Goal: Information Seeking & Learning: Learn about a topic

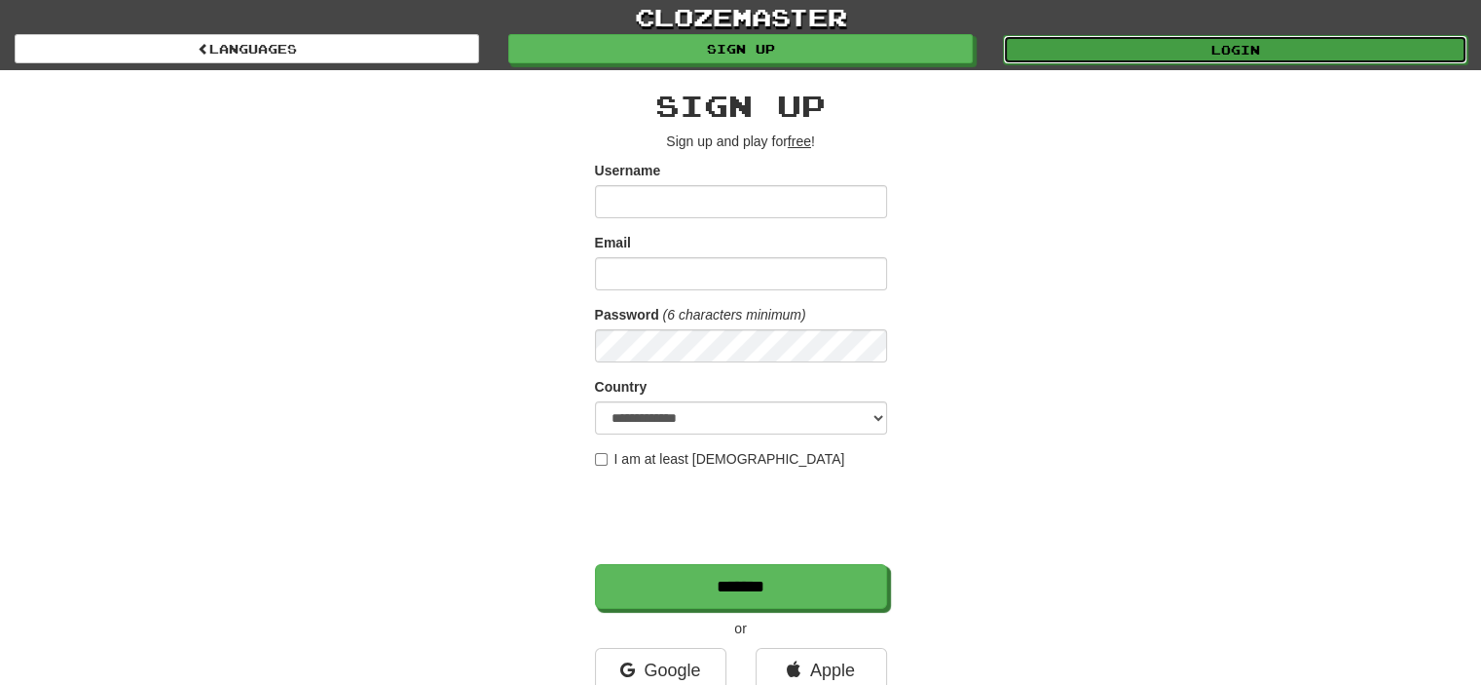
click at [1167, 40] on link "Login" at bounding box center [1235, 49] width 465 height 29
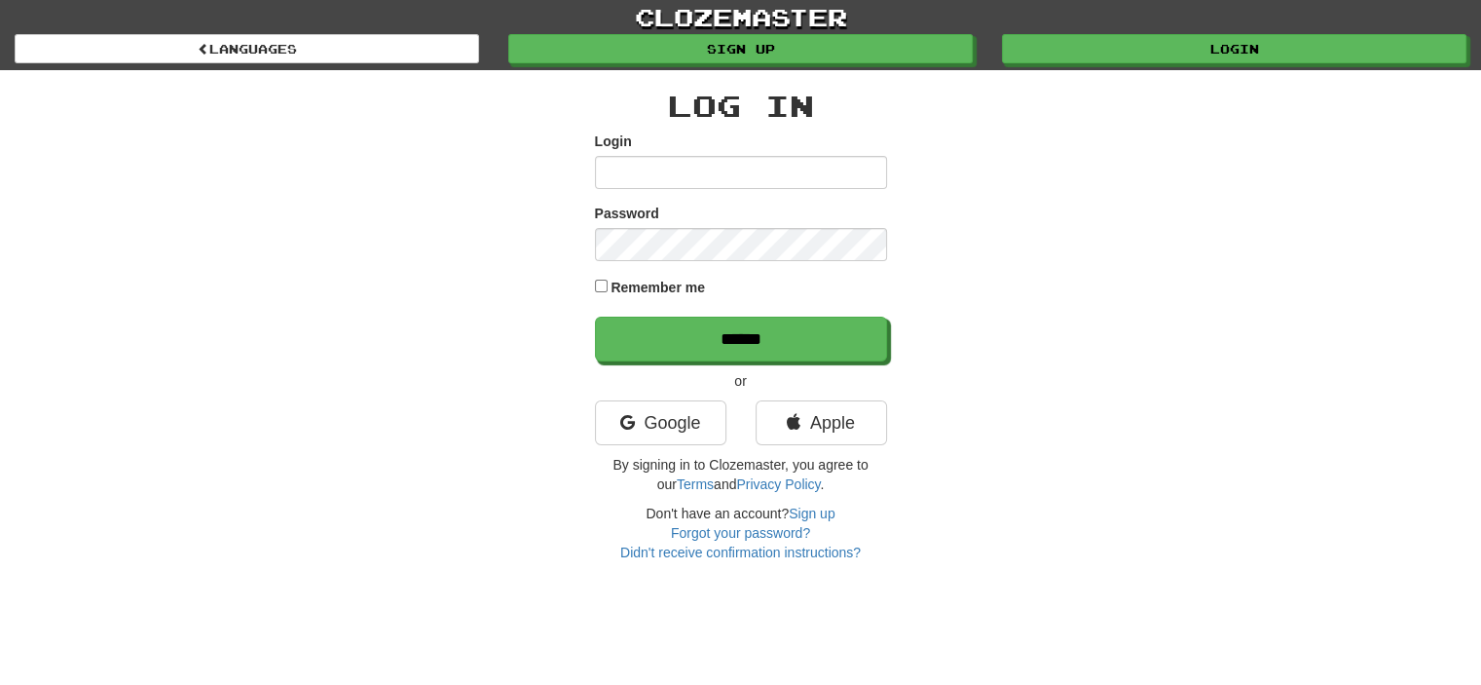
click at [713, 182] on input "Login" at bounding box center [741, 172] width 292 height 33
type input "**********"
click at [595, 317] on input "******" at bounding box center [741, 339] width 292 height 45
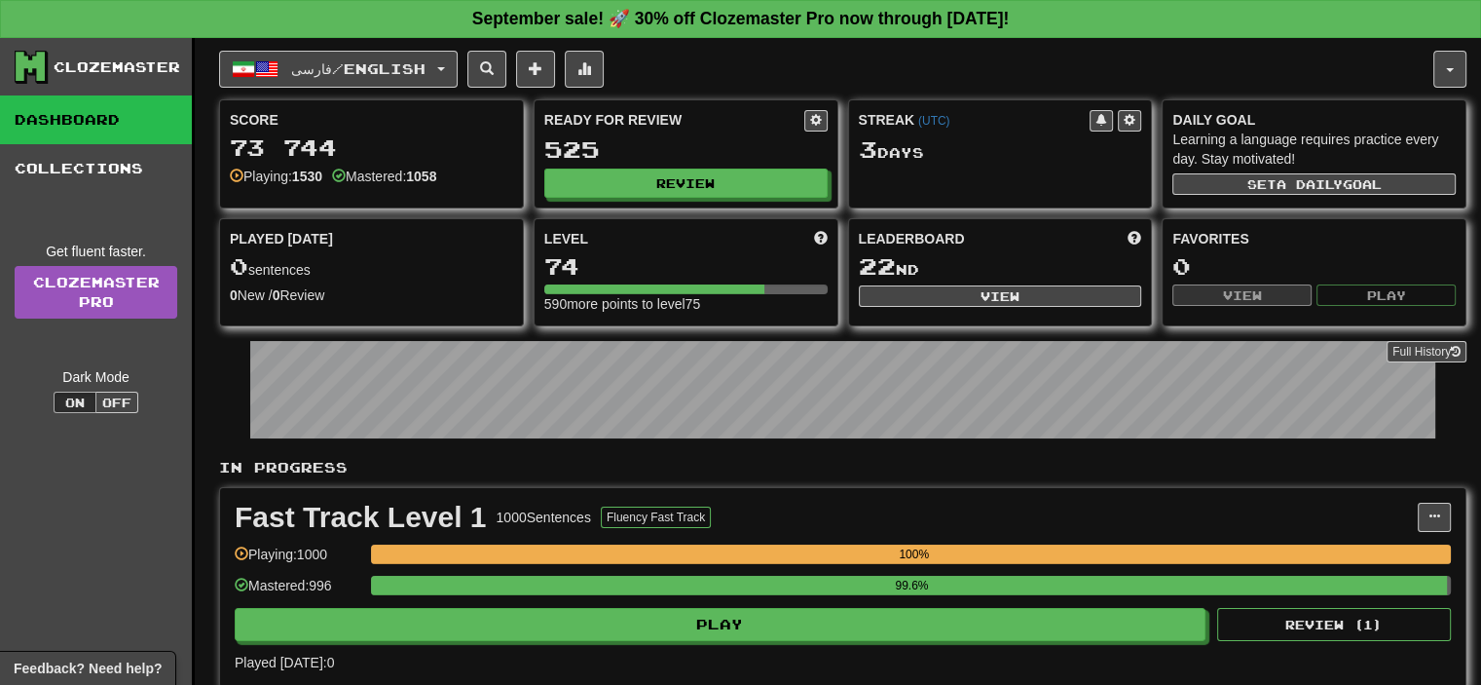
click at [409, 46] on div "فارسی / English Azərbaycanca / English Streak: 3 Review: 3372 Points today: 0 C…" at bounding box center [843, 529] width 1248 height 983
click at [404, 60] on span "فارسی / English" at bounding box center [358, 68] width 134 height 17
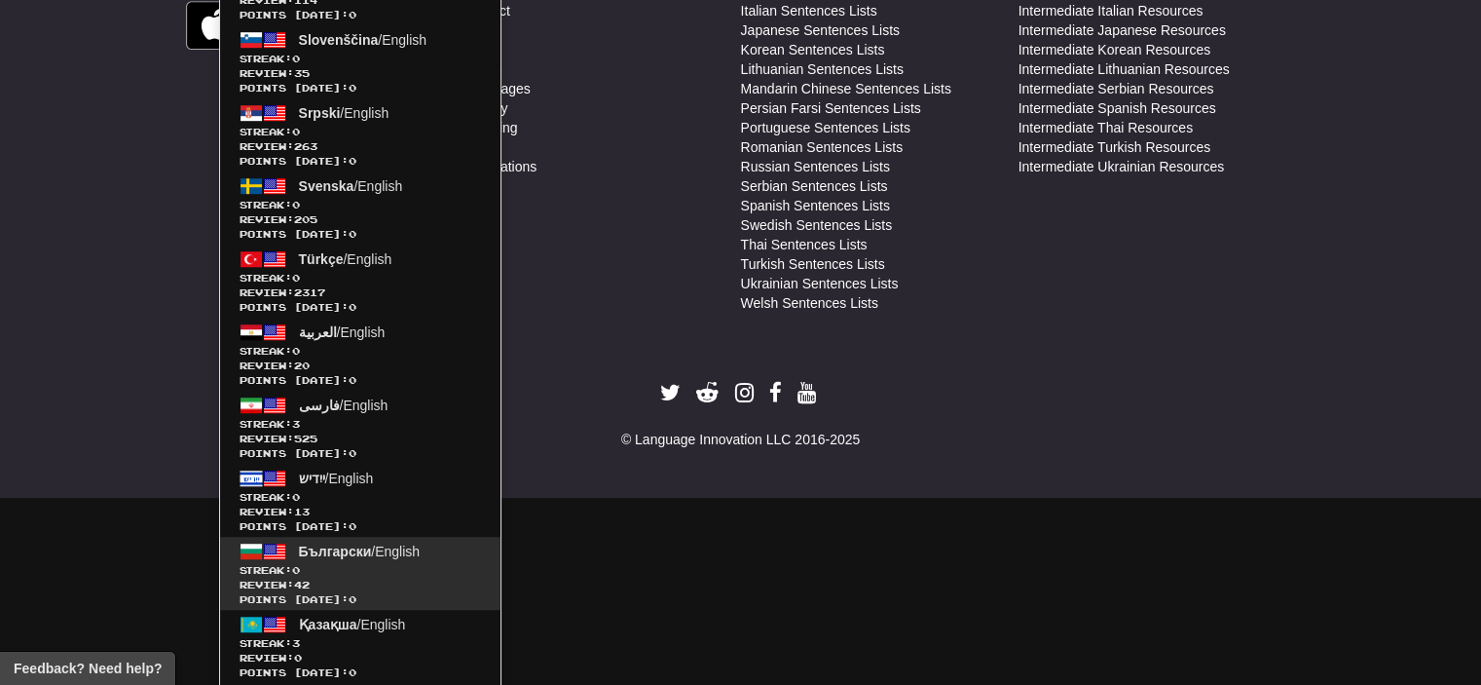
scroll to position [1286, 0]
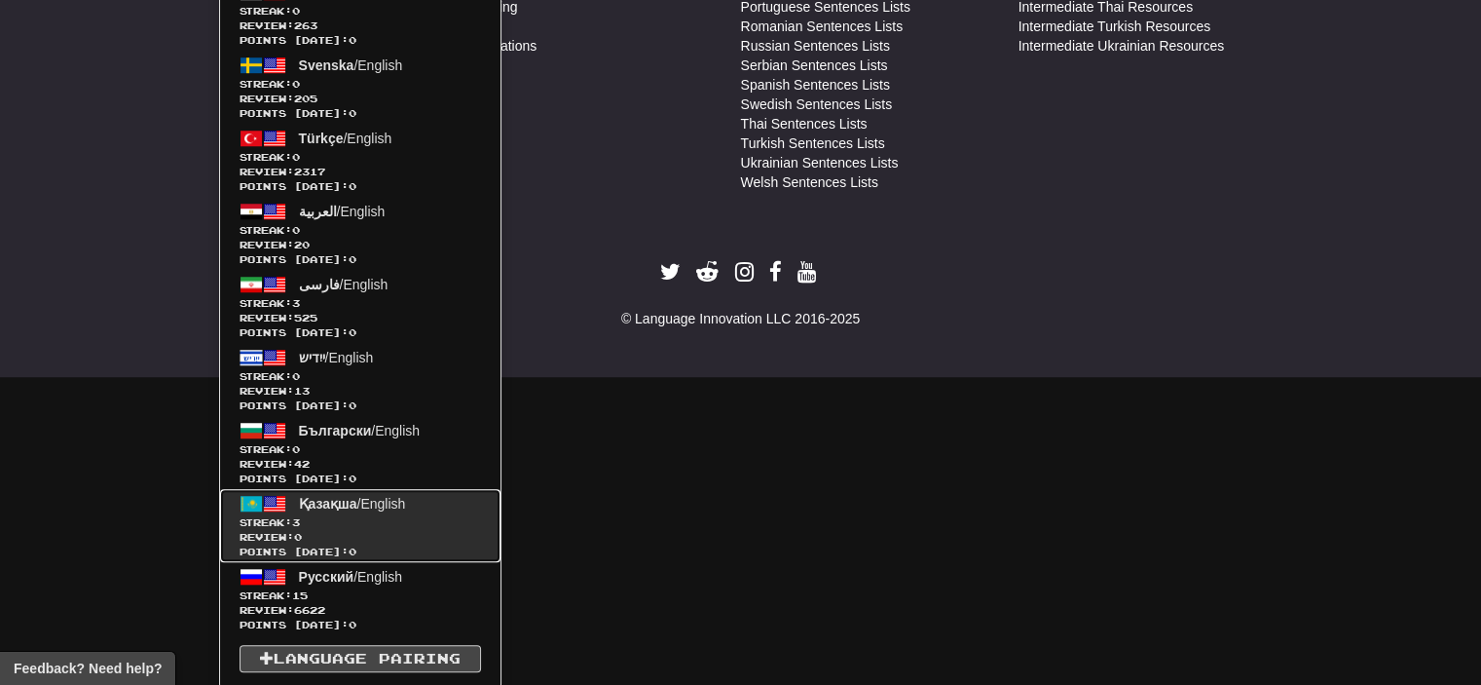
click at [339, 530] on span "Review: 0" at bounding box center [361, 537] width 242 height 15
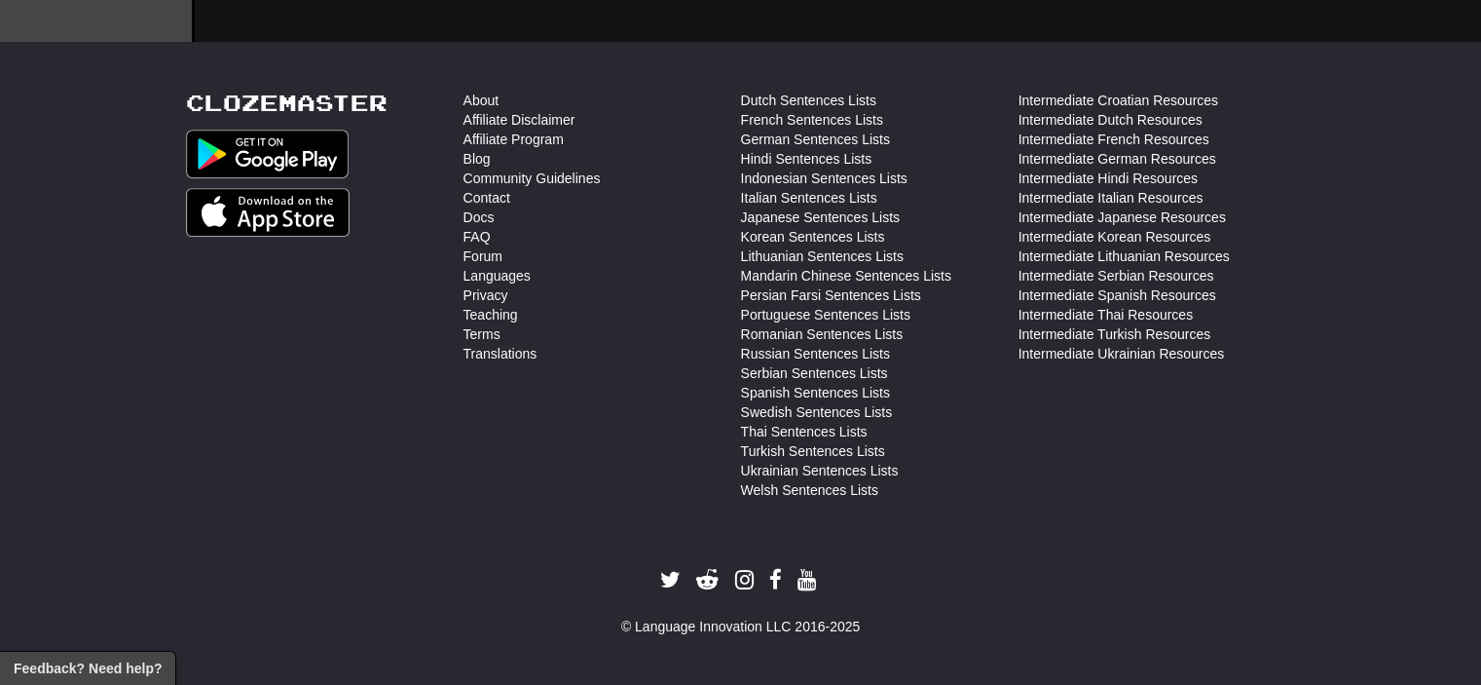
scroll to position [974, 0]
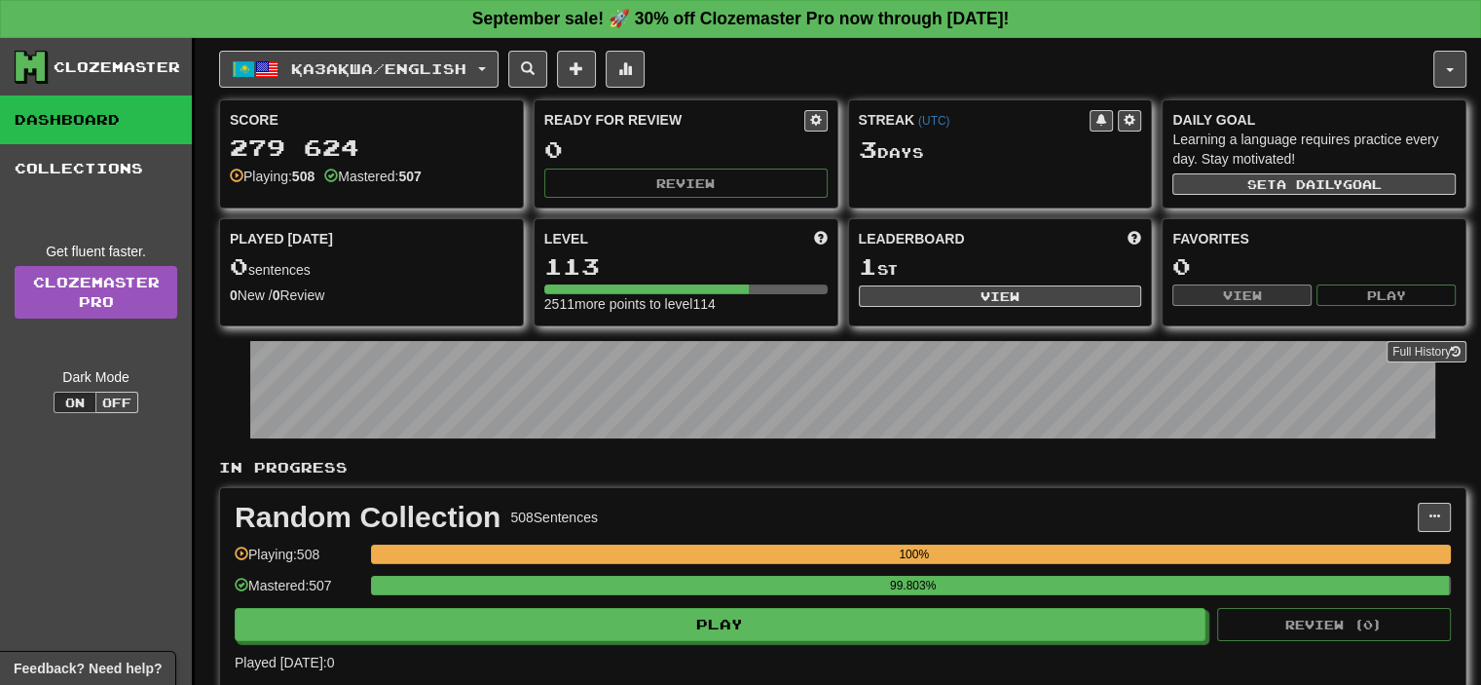
click at [871, 598] on div "99.803%" at bounding box center [911, 592] width 1080 height 32
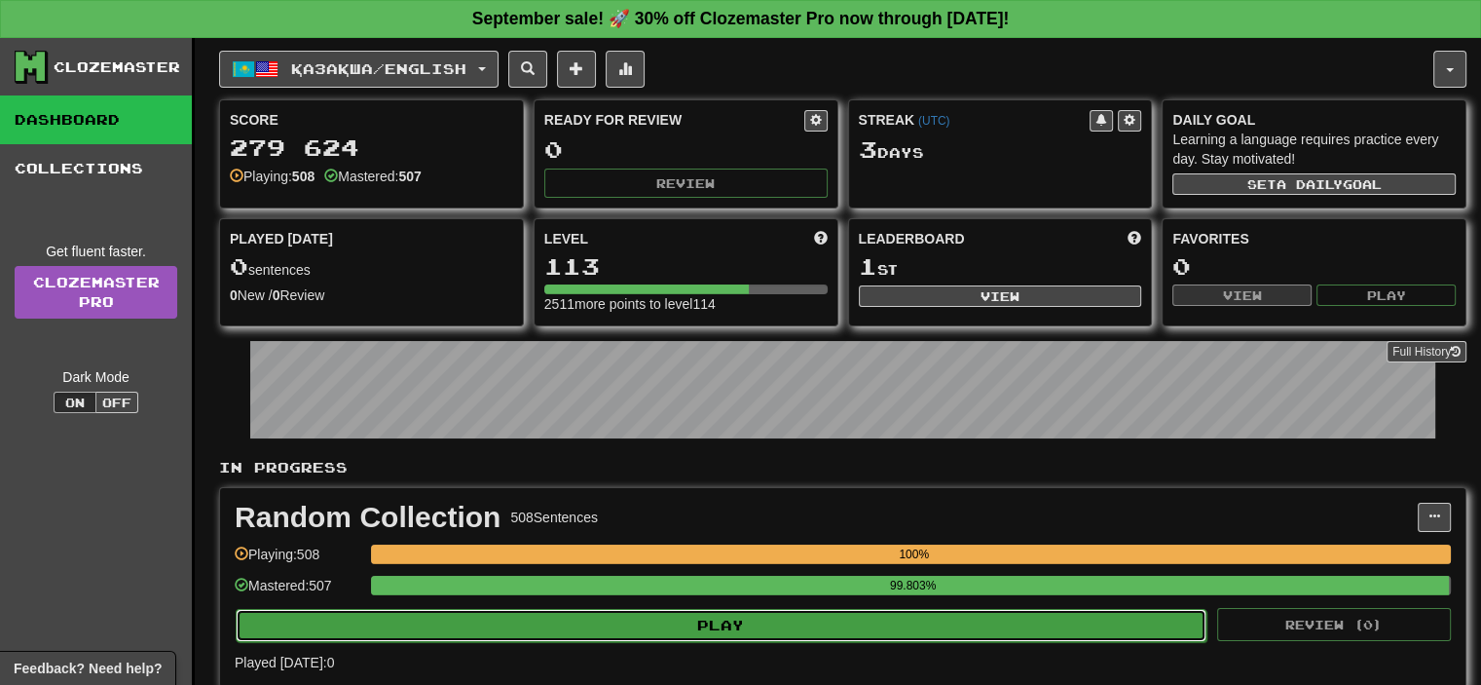
click at [863, 617] on button "Play" at bounding box center [721, 625] width 971 height 33
select select "**"
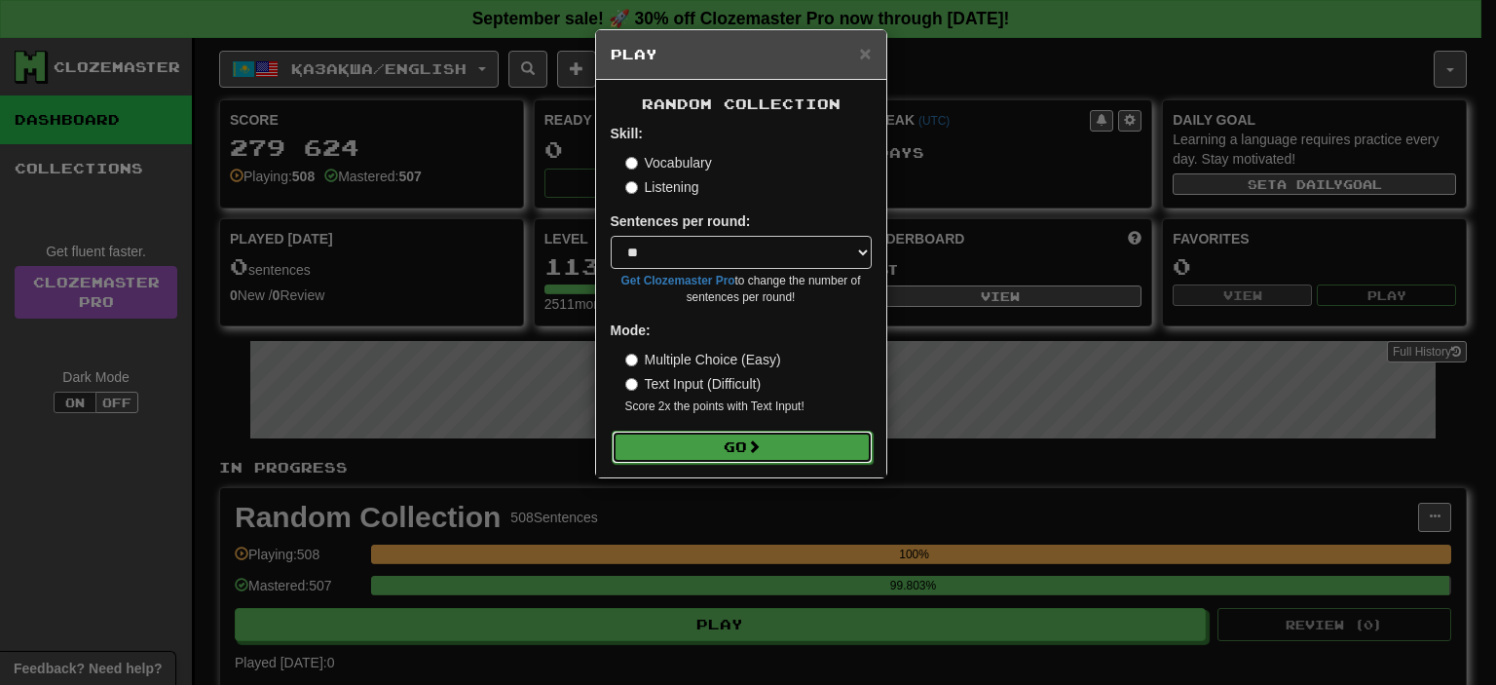
click at [771, 433] on button "Go" at bounding box center [742, 446] width 261 height 33
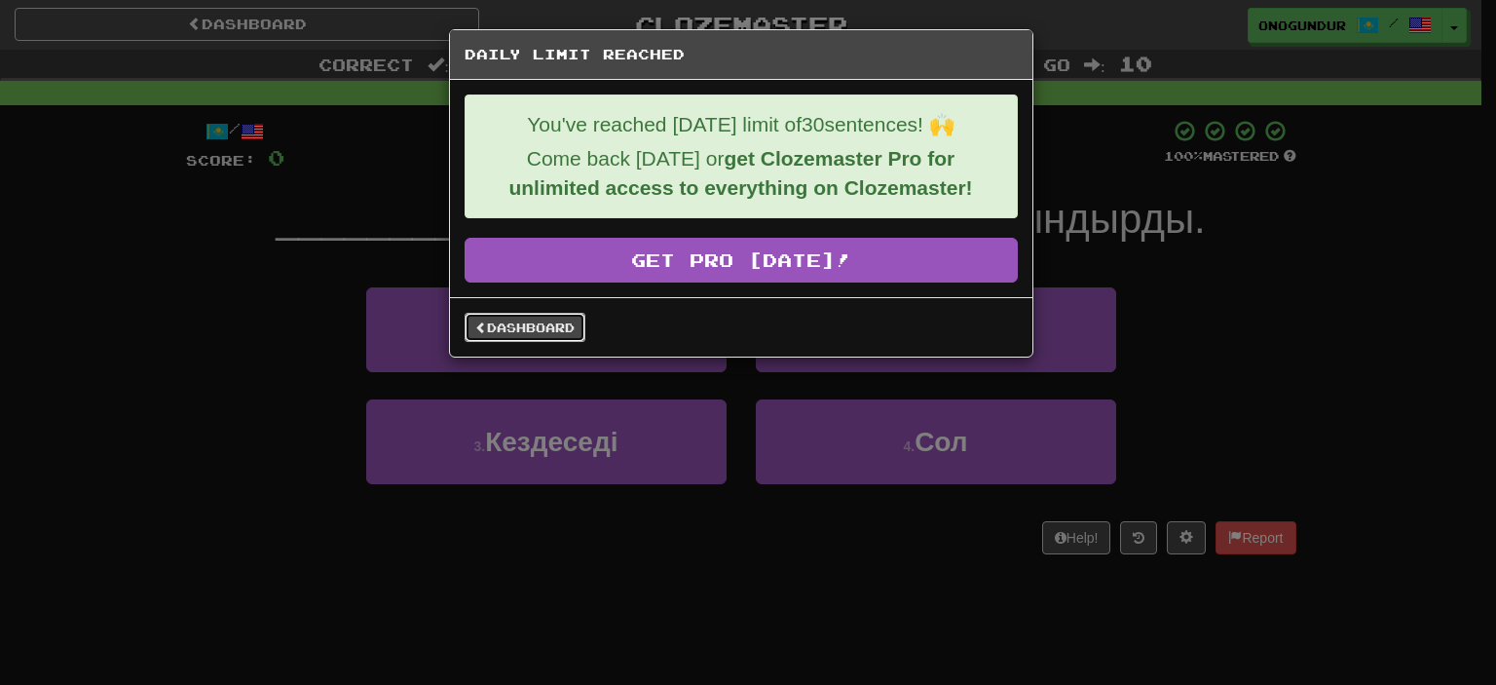
click at [481, 322] on span at bounding box center [481, 327] width 12 height 12
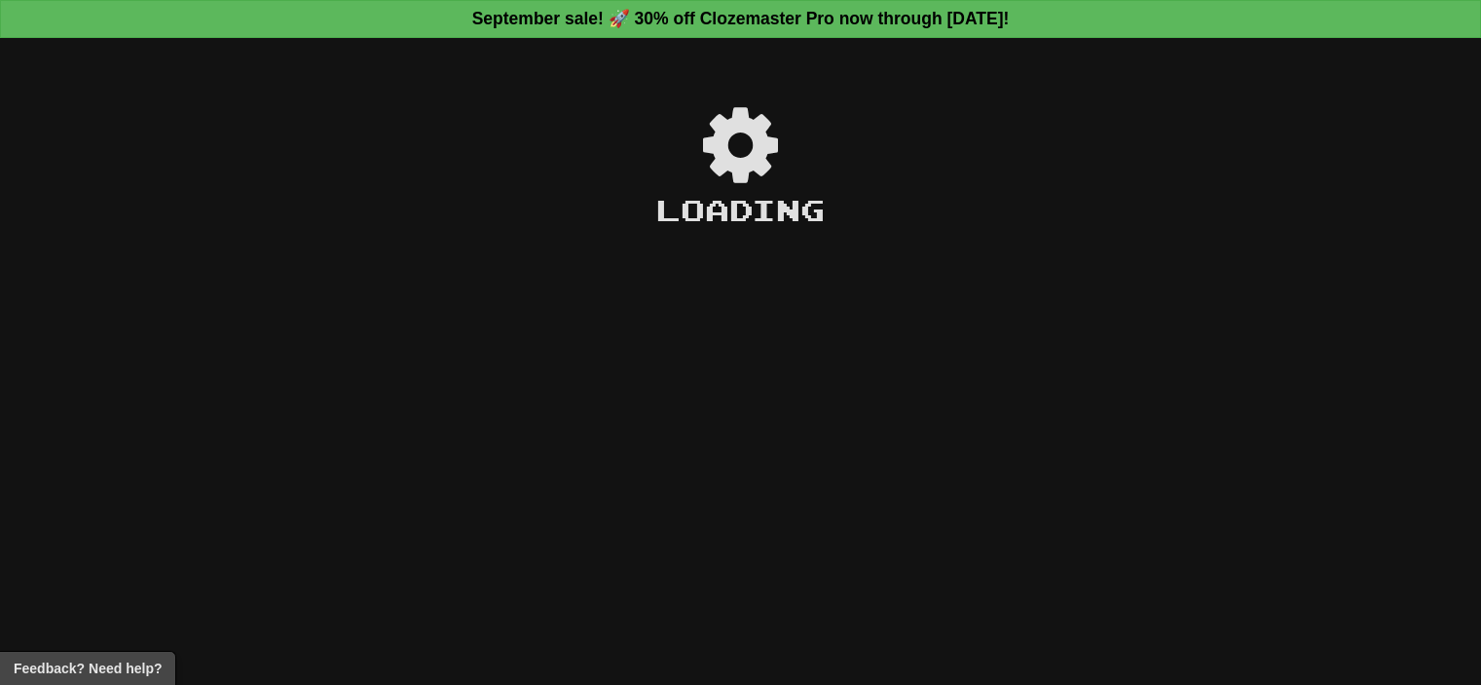
click at [0, 385] on div "Loading" at bounding box center [740, 373] width 1481 height 622
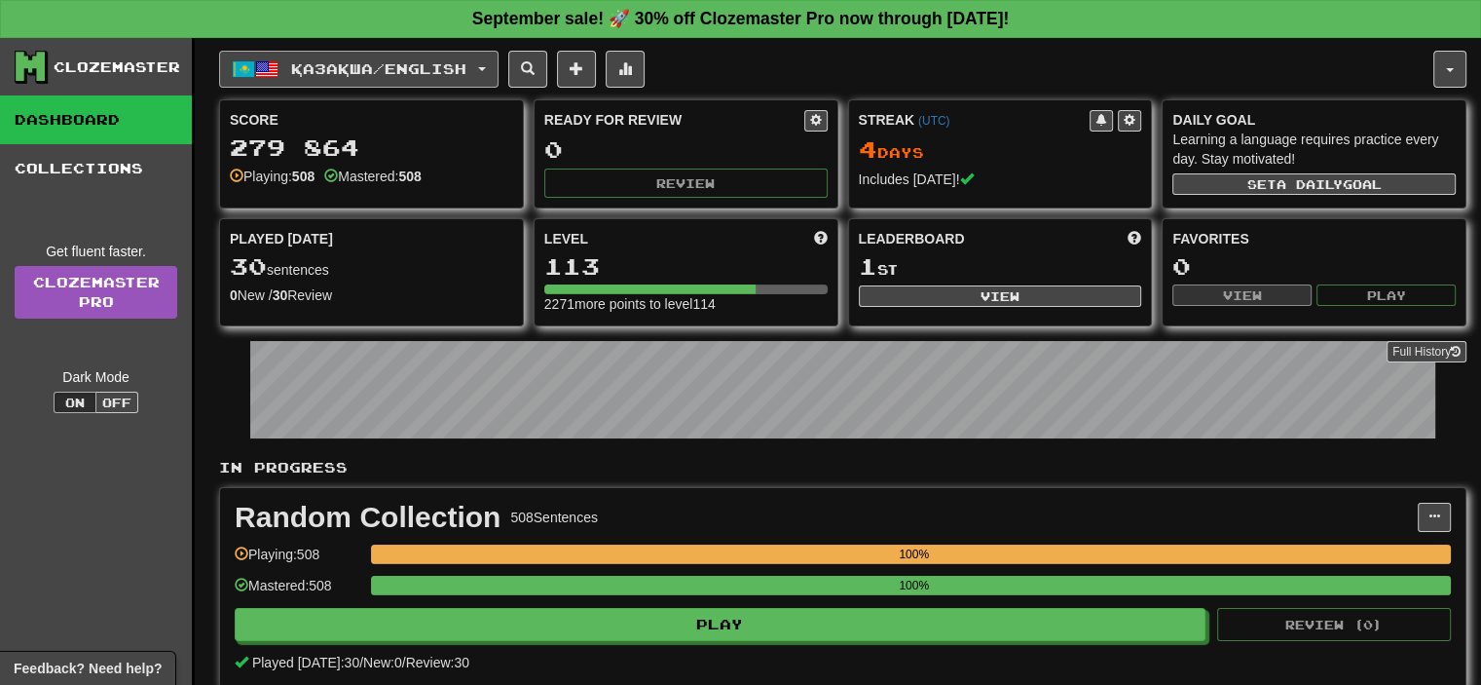
click at [351, 55] on button "Қазақша / English" at bounding box center [358, 69] width 279 height 37
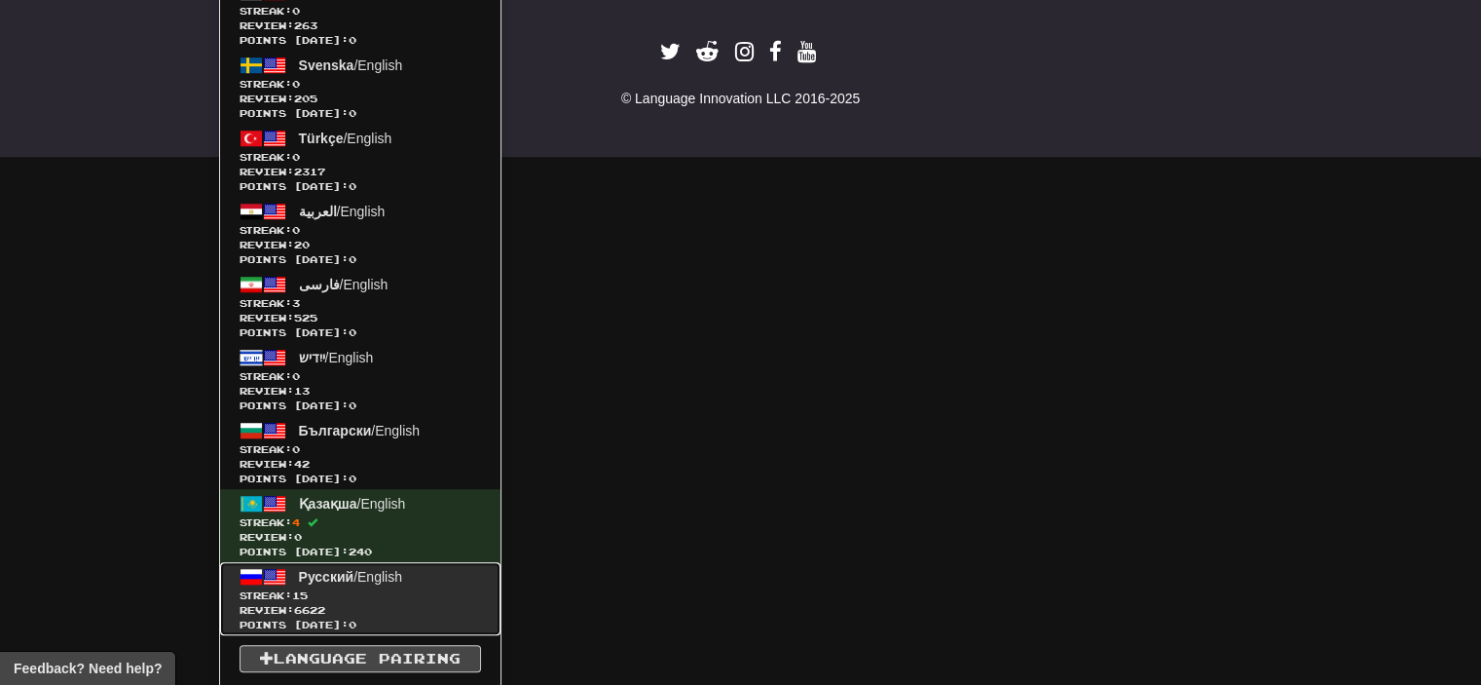
click at [339, 617] on span "Points [DATE]: 0" at bounding box center [361, 624] width 242 height 15
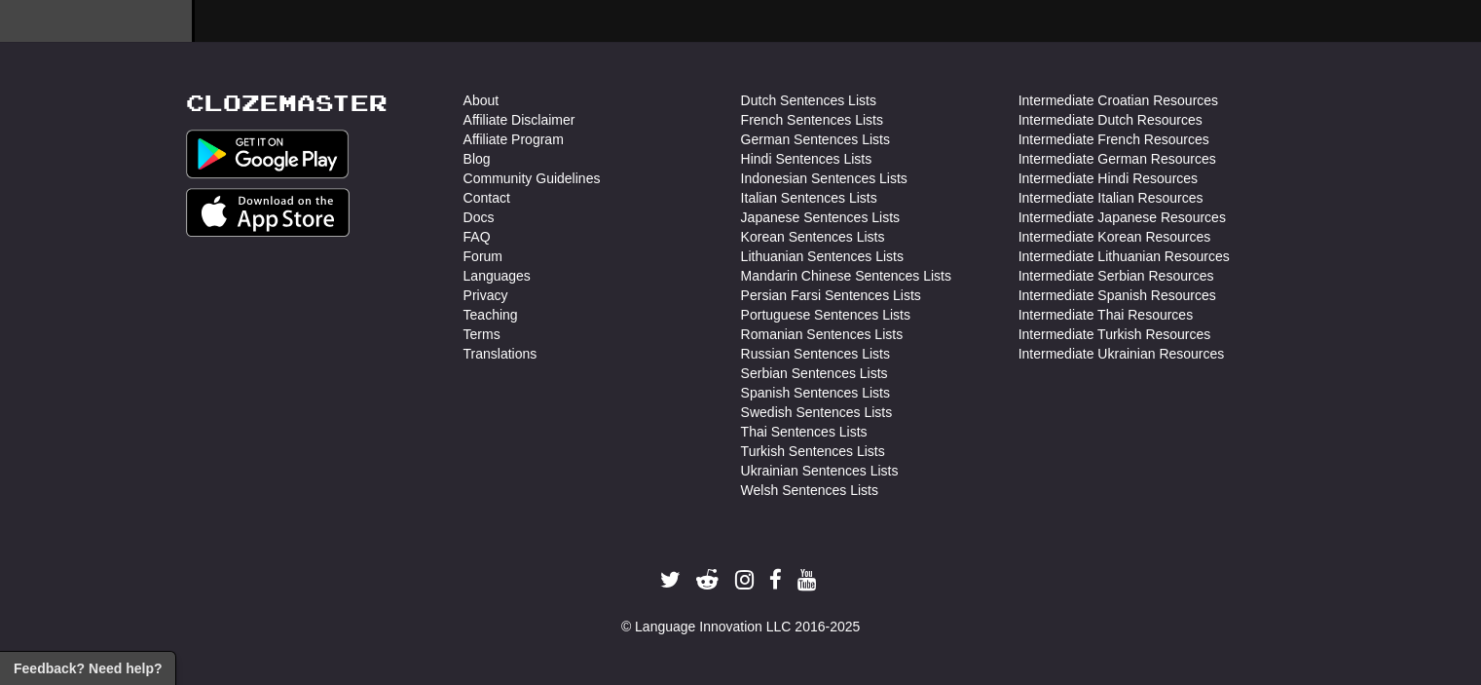
scroll to position [755, 0]
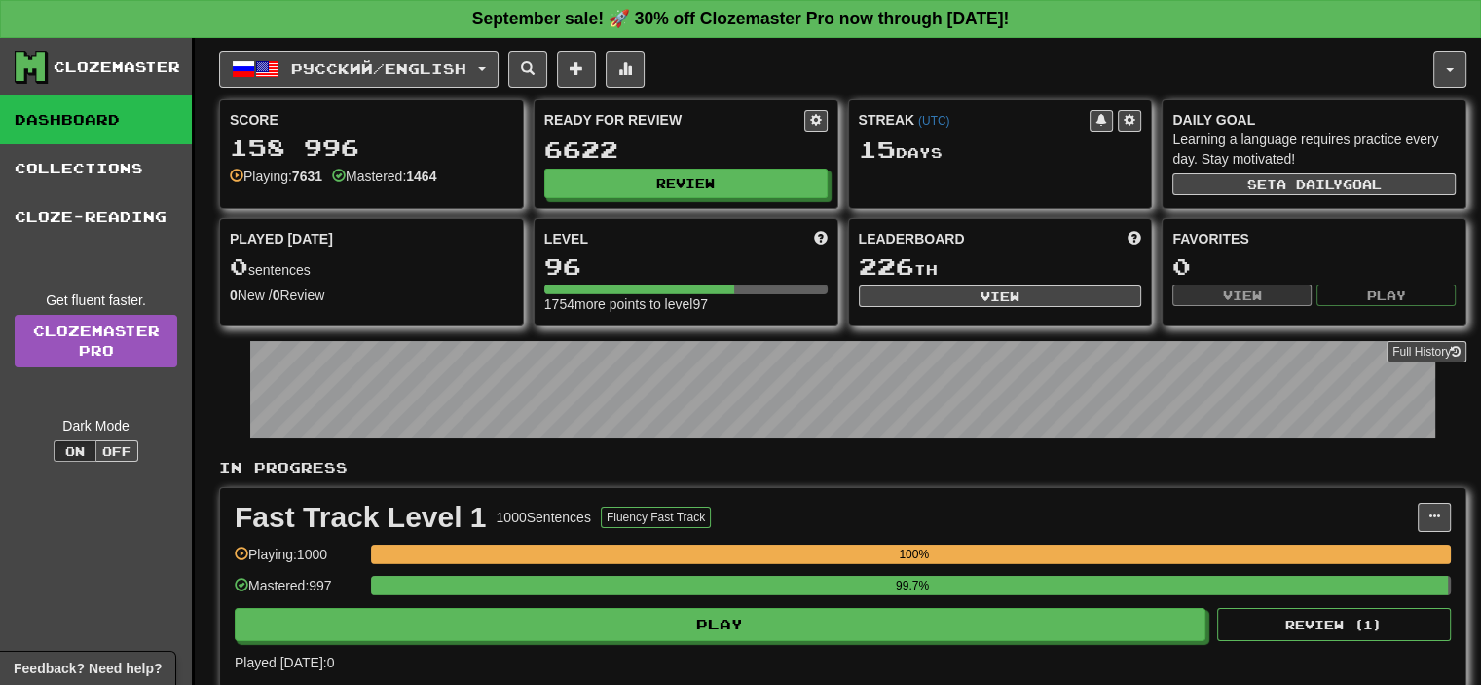
click at [672, 652] on div "Played [DATE]: 0" at bounding box center [843, 661] width 1216 height 19
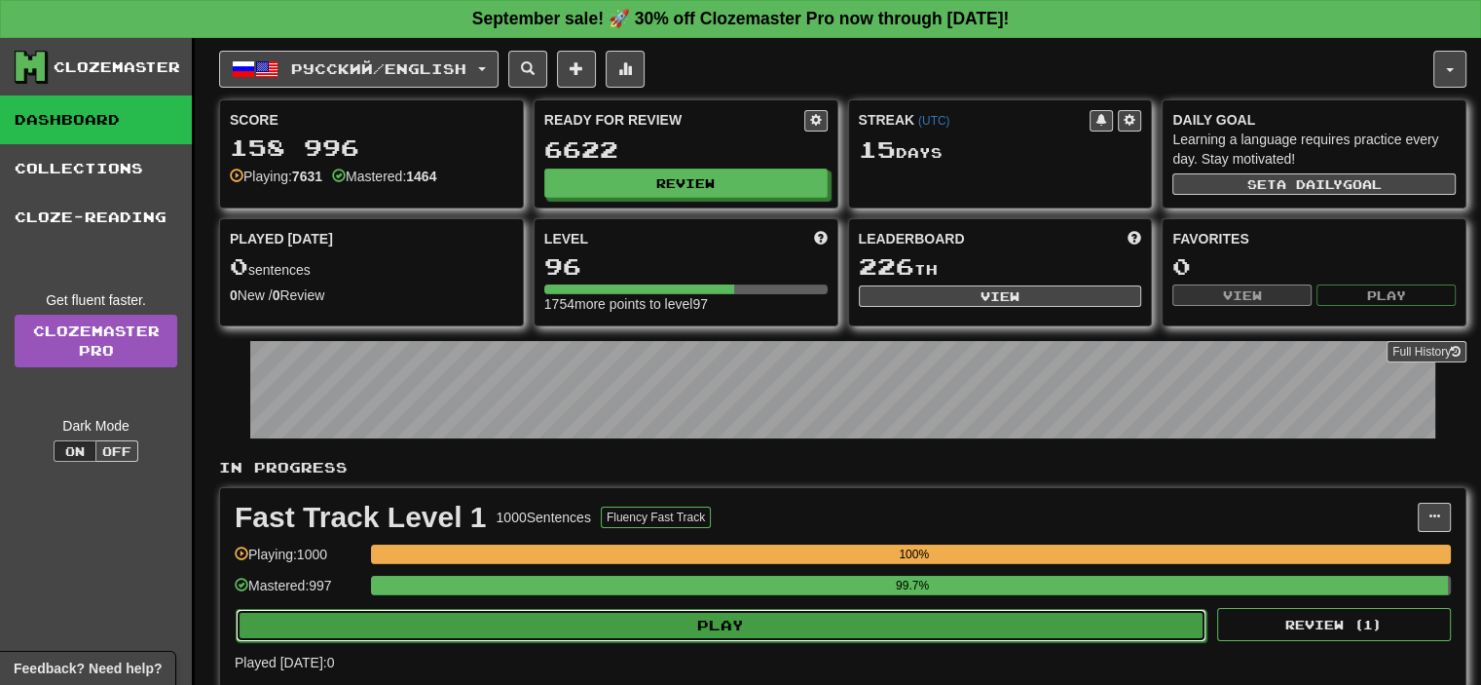
click at [676, 632] on button "Play" at bounding box center [721, 625] width 971 height 33
select select "**"
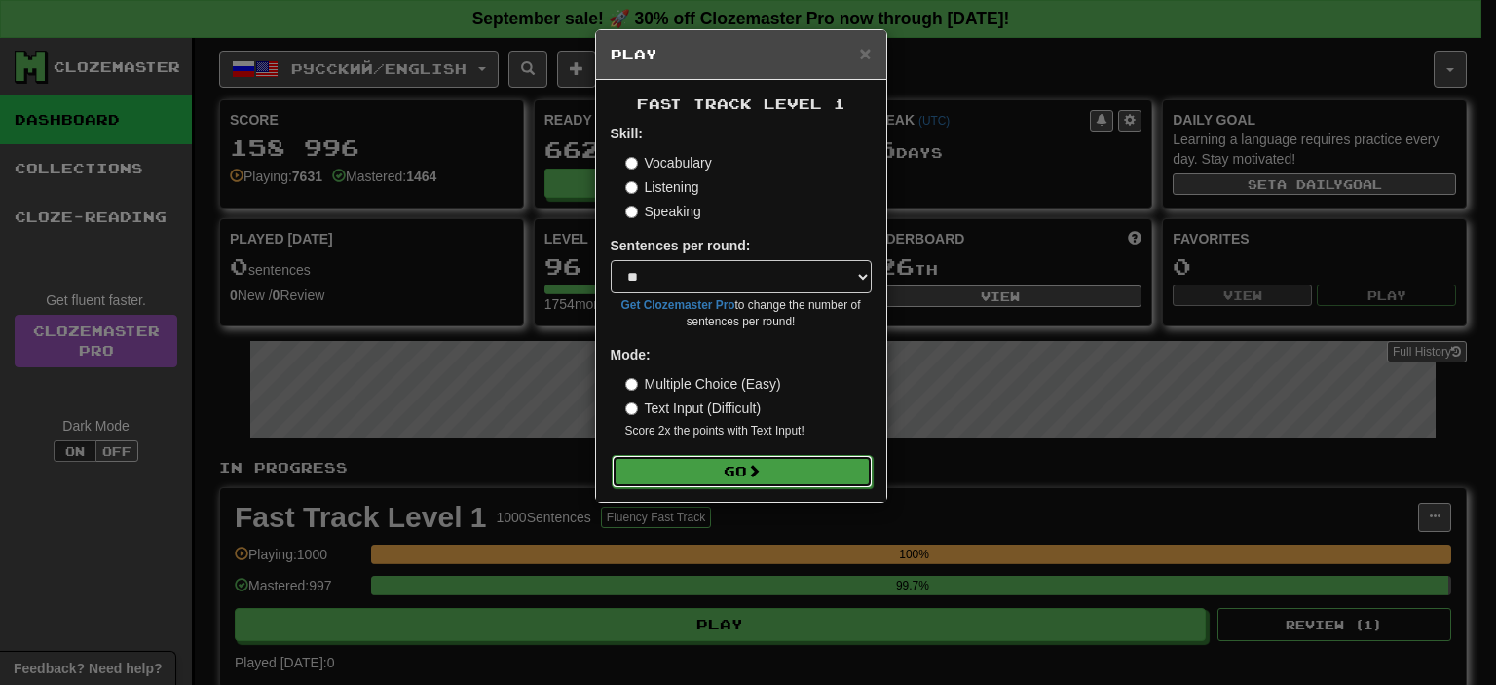
click at [744, 480] on button "Go" at bounding box center [742, 471] width 261 height 33
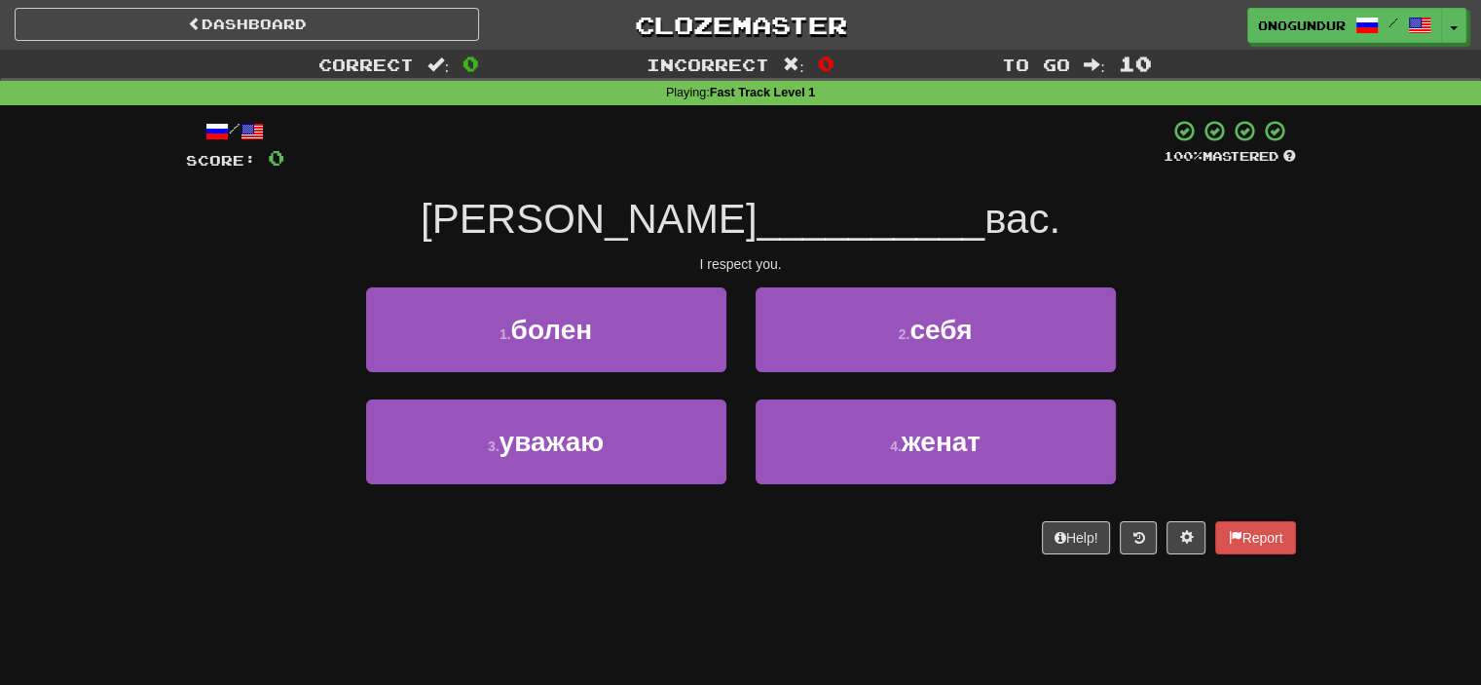
click at [632, 495] on div "3 . уважаю" at bounding box center [547, 455] width 390 height 112
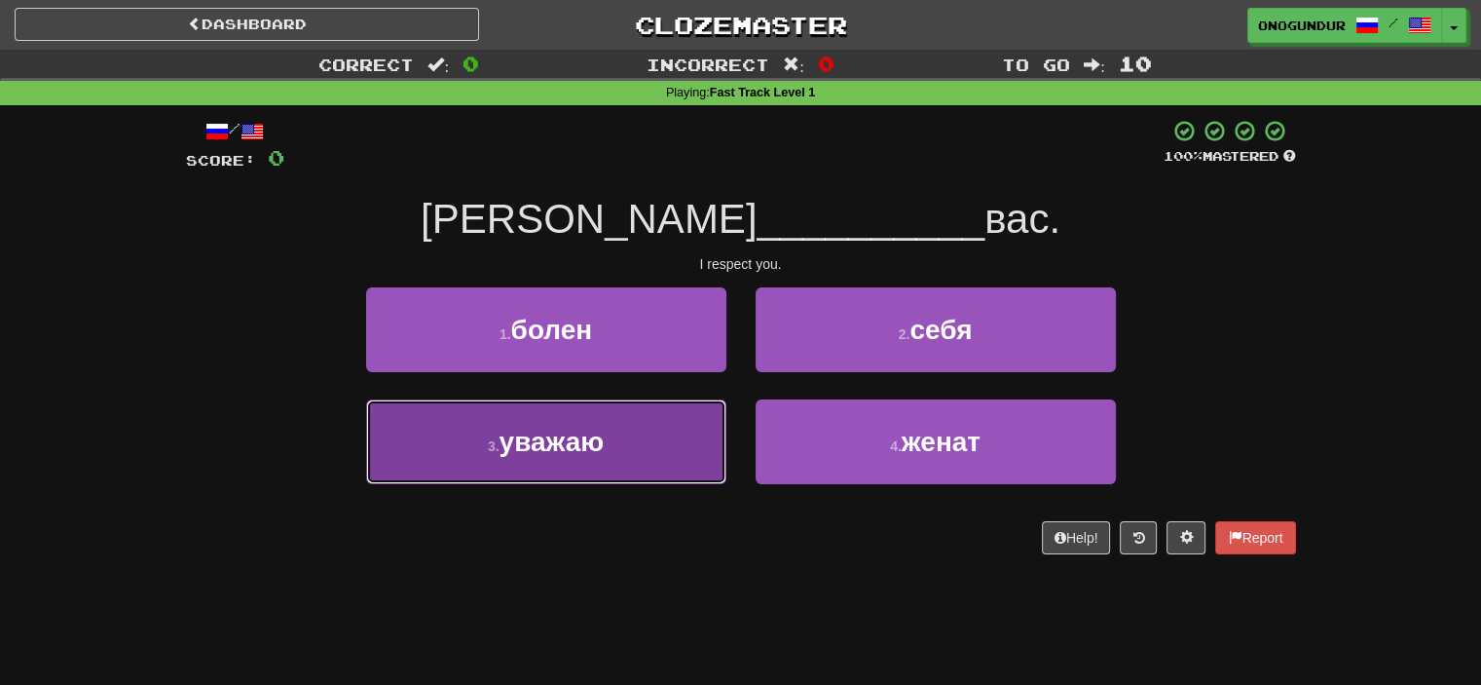
click at [693, 452] on button "3 . уважаю" at bounding box center [546, 441] width 360 height 85
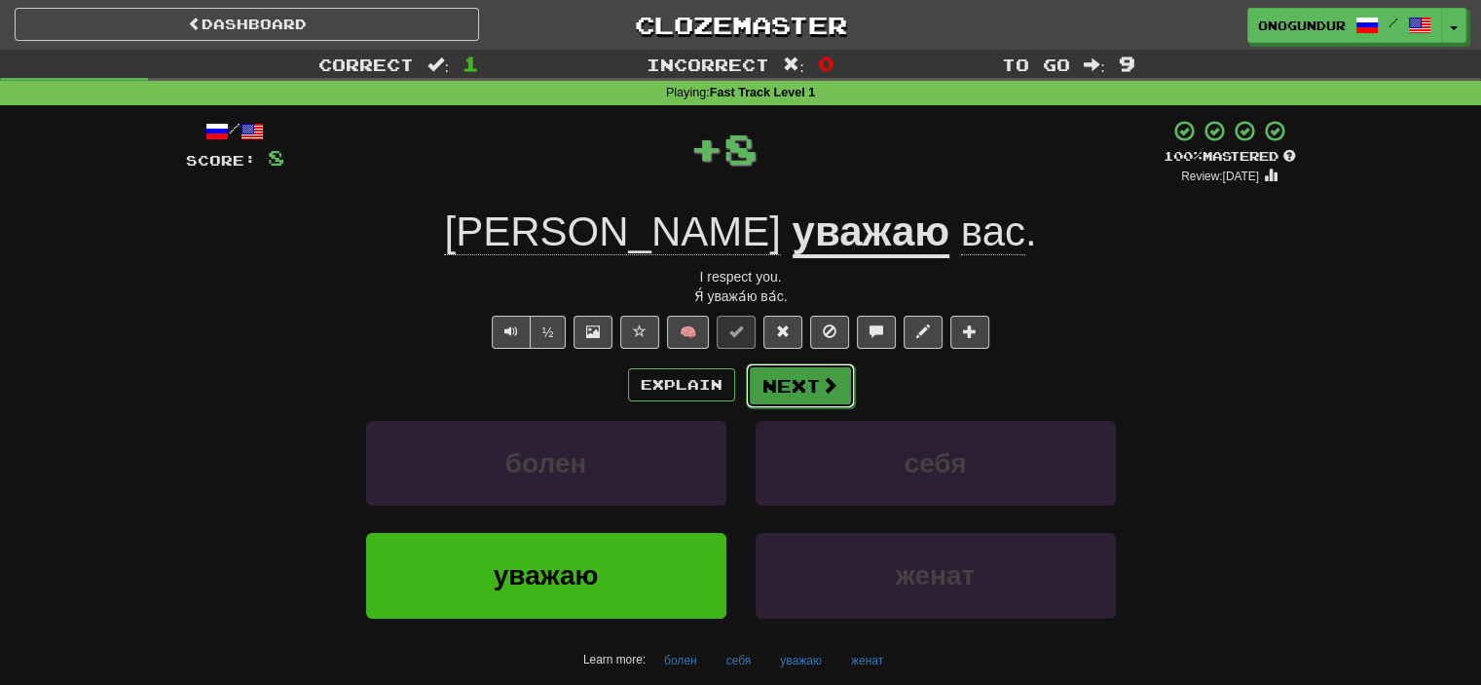
click at [790, 366] on button "Next" at bounding box center [800, 385] width 109 height 45
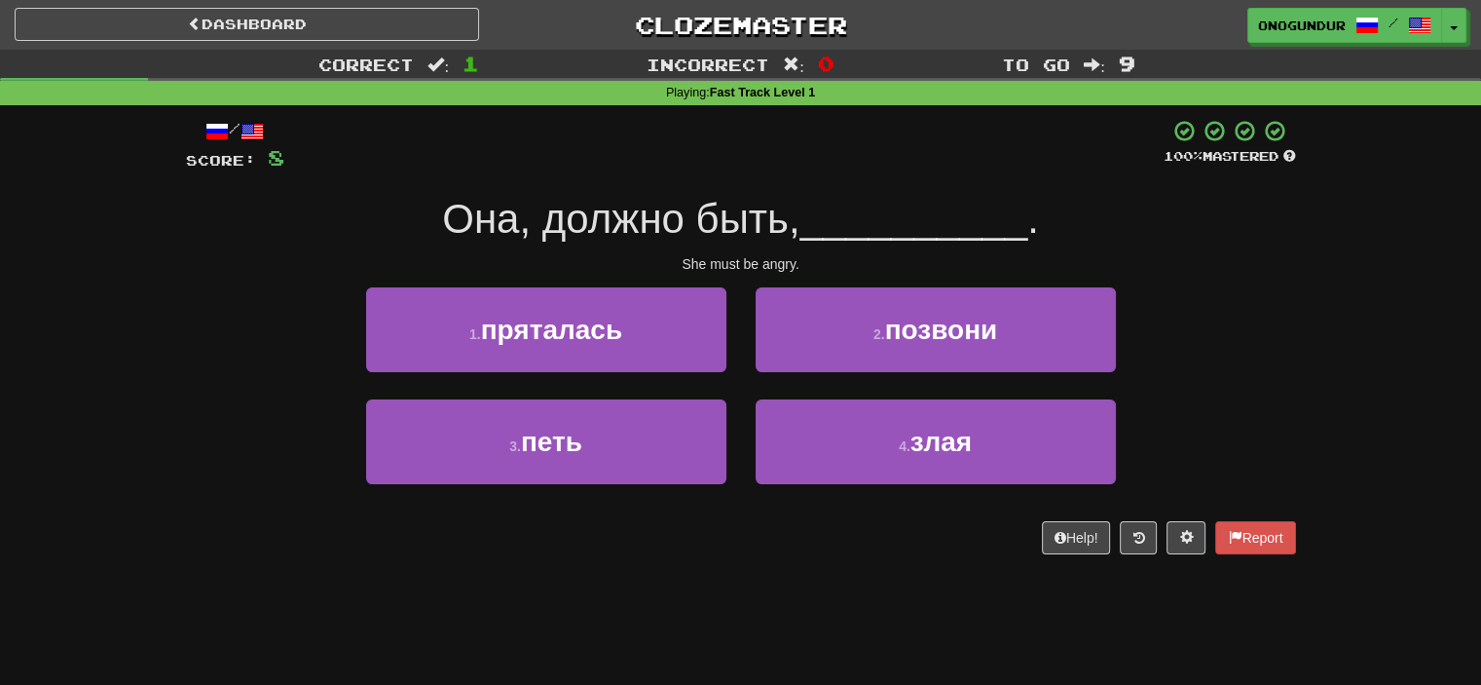
click at [790, 616] on div "Dashboard Clozemaster onogundur / Toggle Dropdown Dashboard Leaderboard Activit…" at bounding box center [740, 342] width 1481 height 685
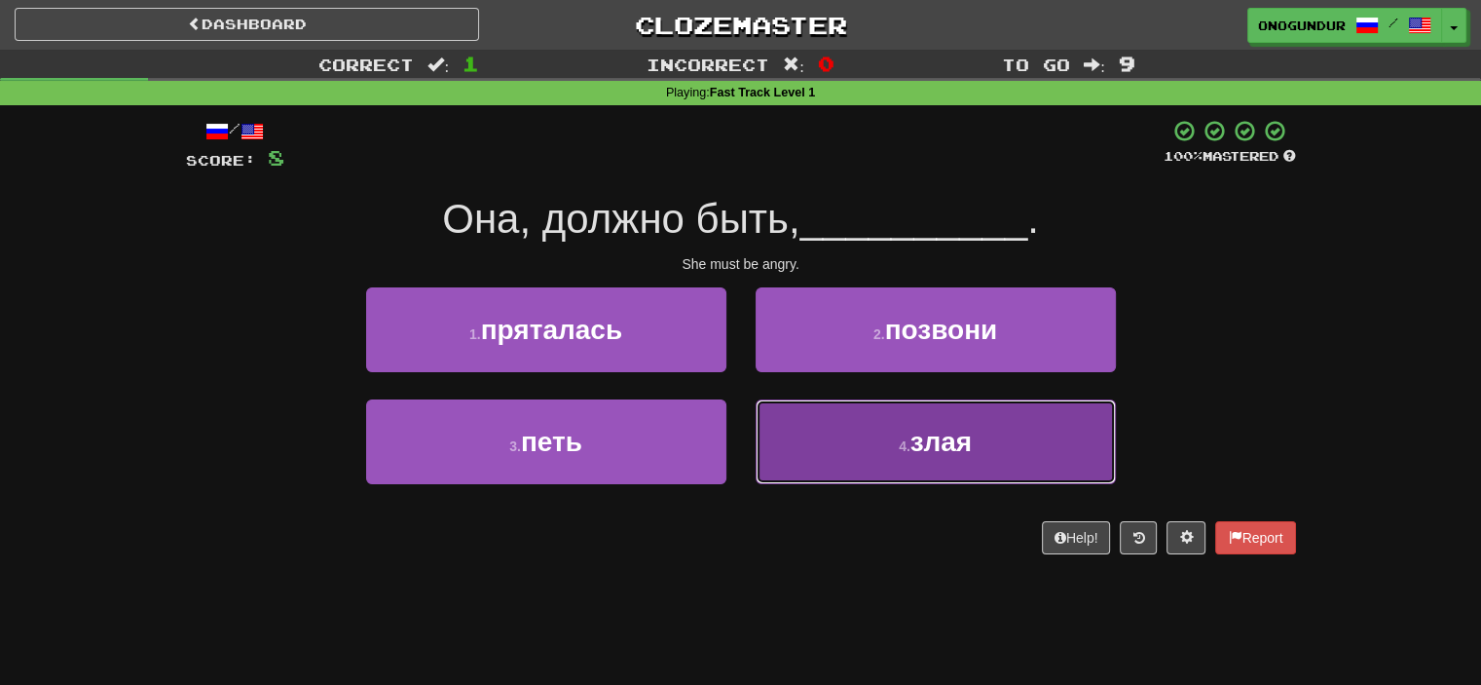
click at [799, 444] on button "4 . злая" at bounding box center [936, 441] width 360 height 85
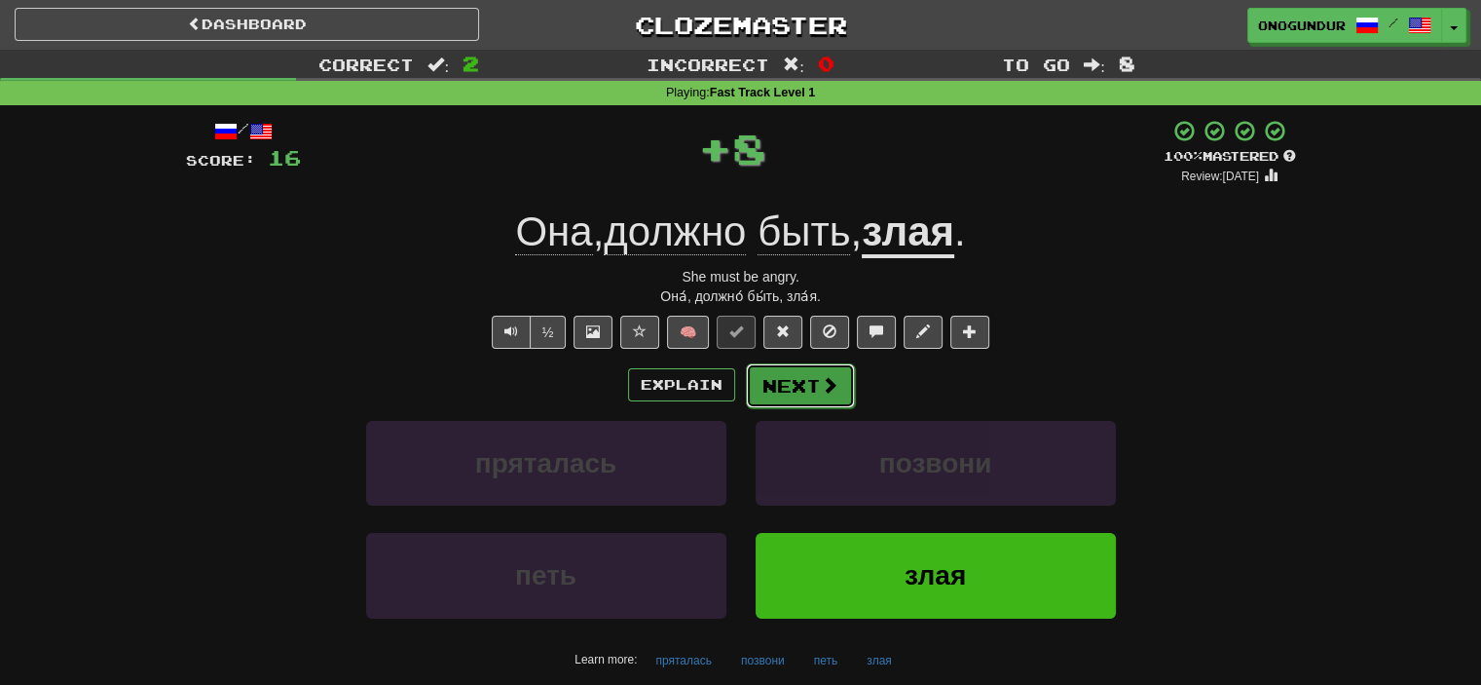
click at [779, 395] on button "Next" at bounding box center [800, 385] width 109 height 45
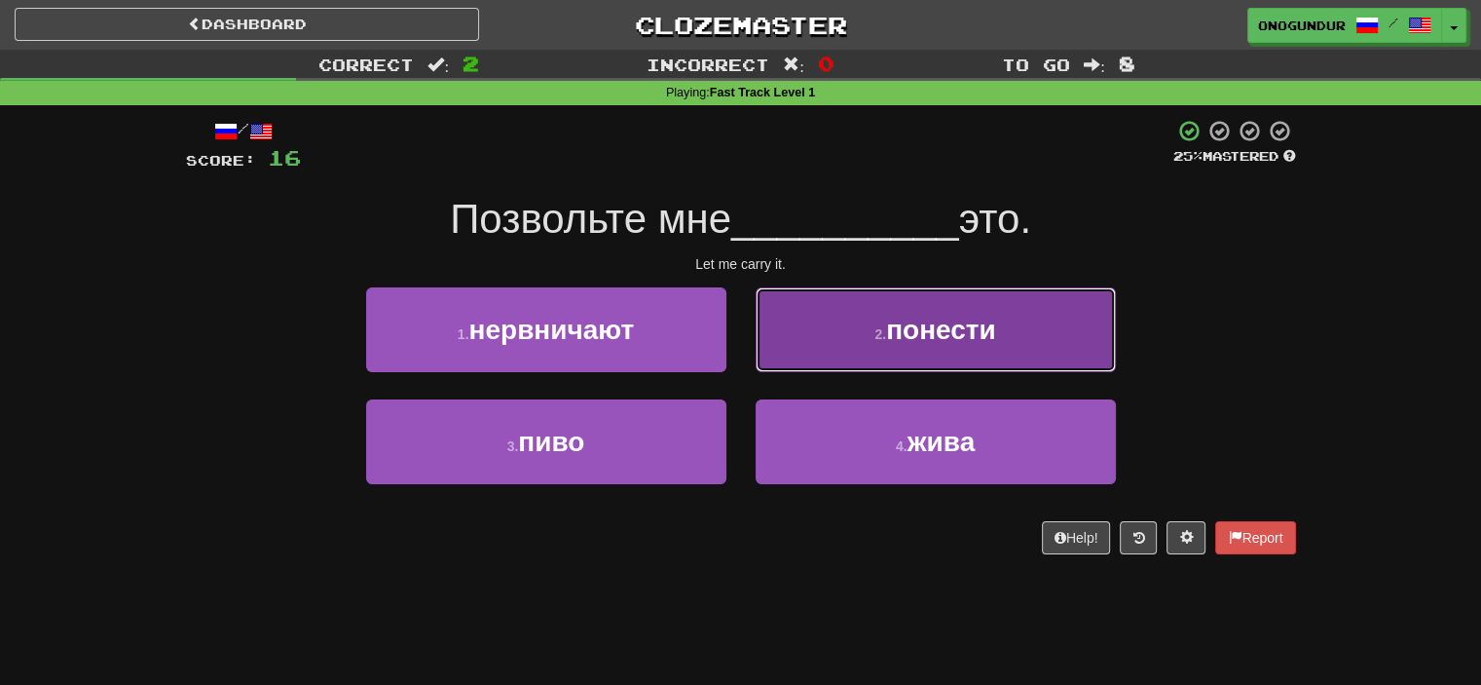
click at [962, 287] on button "2 . понести" at bounding box center [936, 329] width 360 height 85
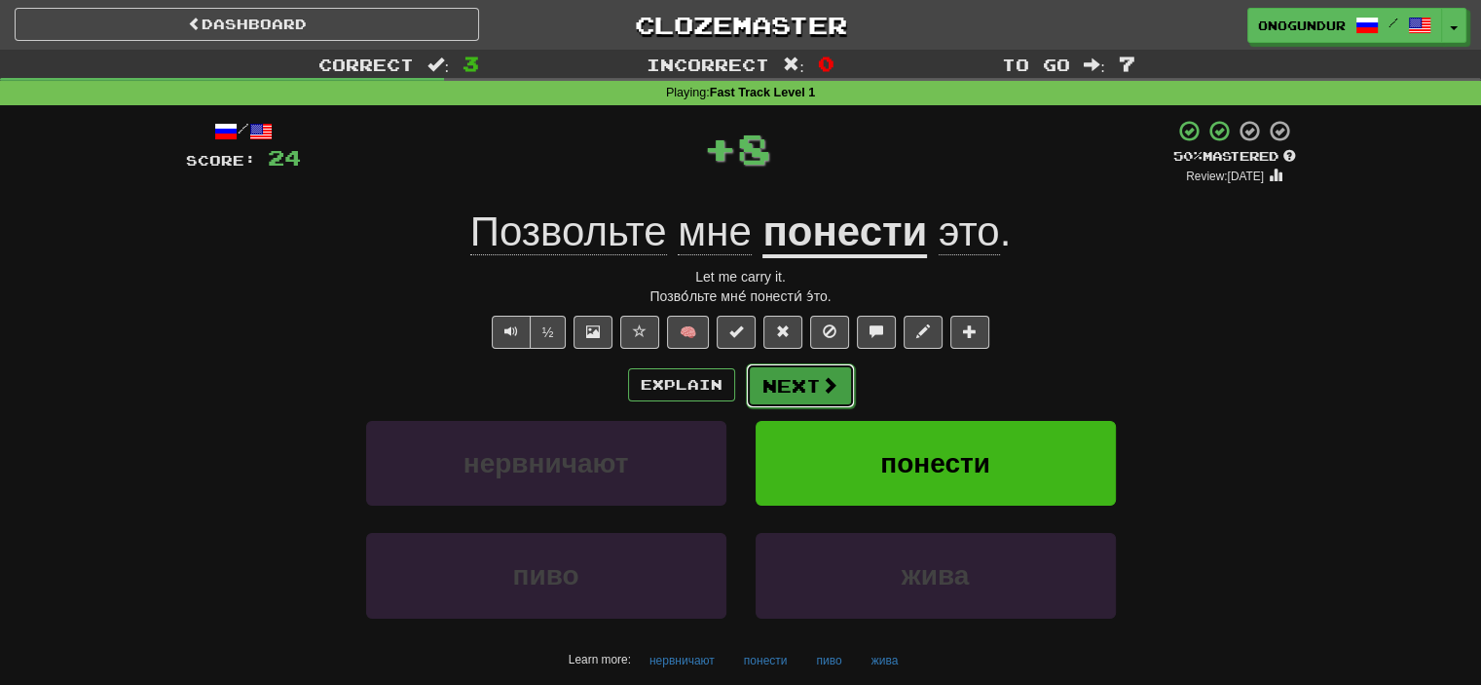
click at [847, 378] on button "Next" at bounding box center [800, 385] width 109 height 45
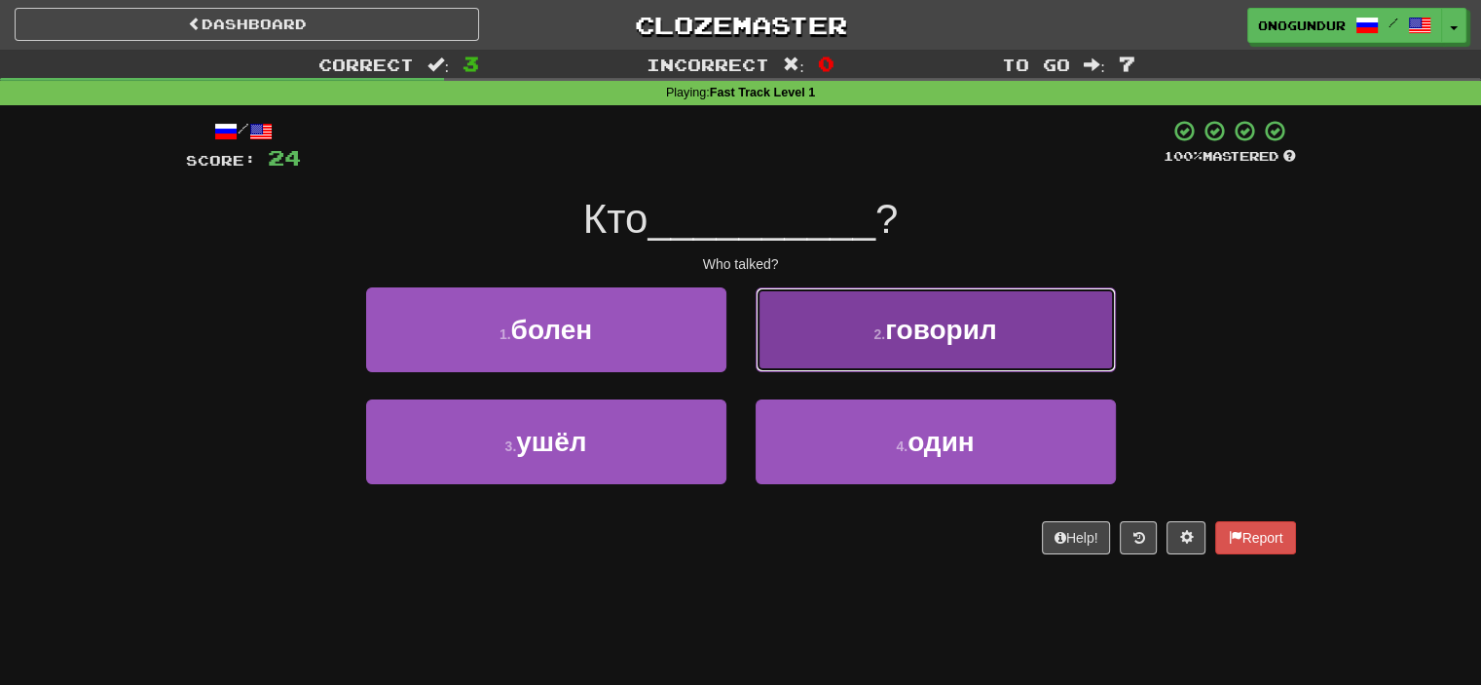
click at [885, 332] on small "2 ." at bounding box center [880, 334] width 12 height 16
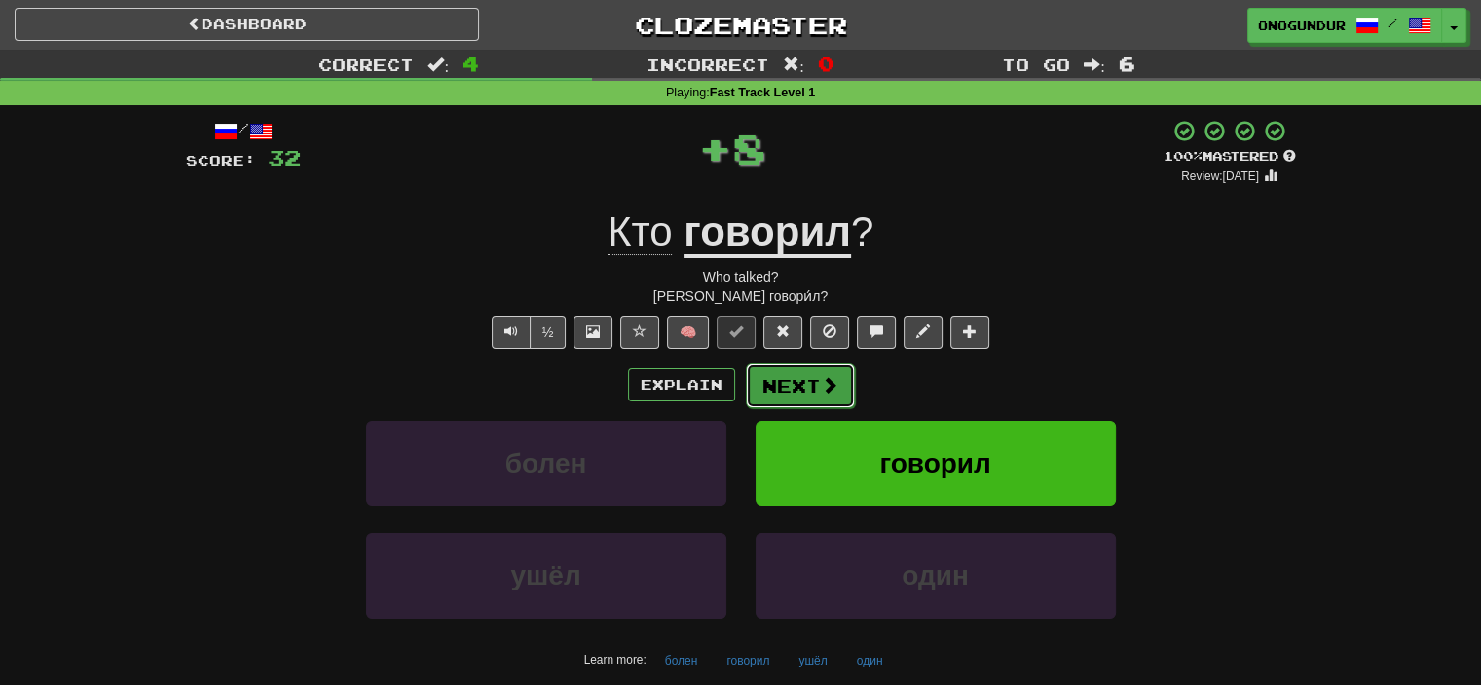
click at [834, 373] on button "Next" at bounding box center [800, 385] width 109 height 45
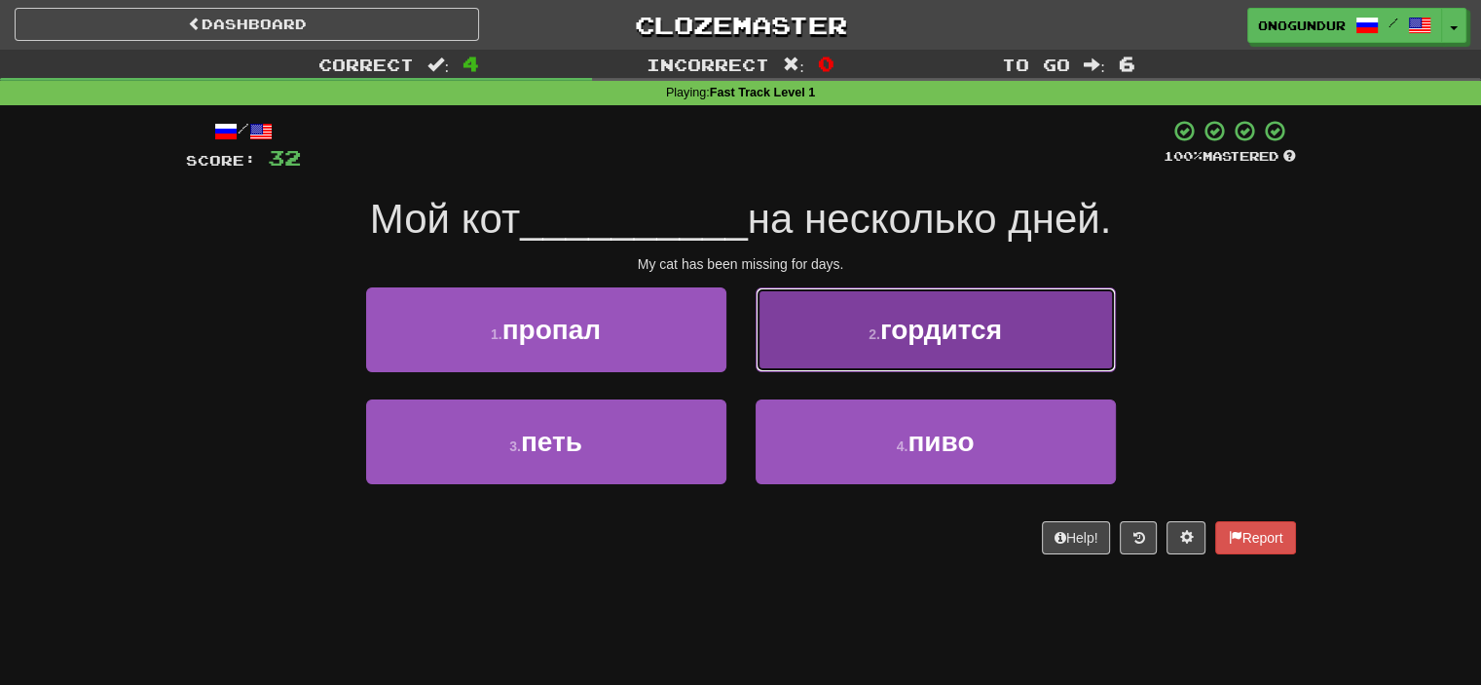
click at [880, 357] on button "2 . гордится" at bounding box center [936, 329] width 360 height 85
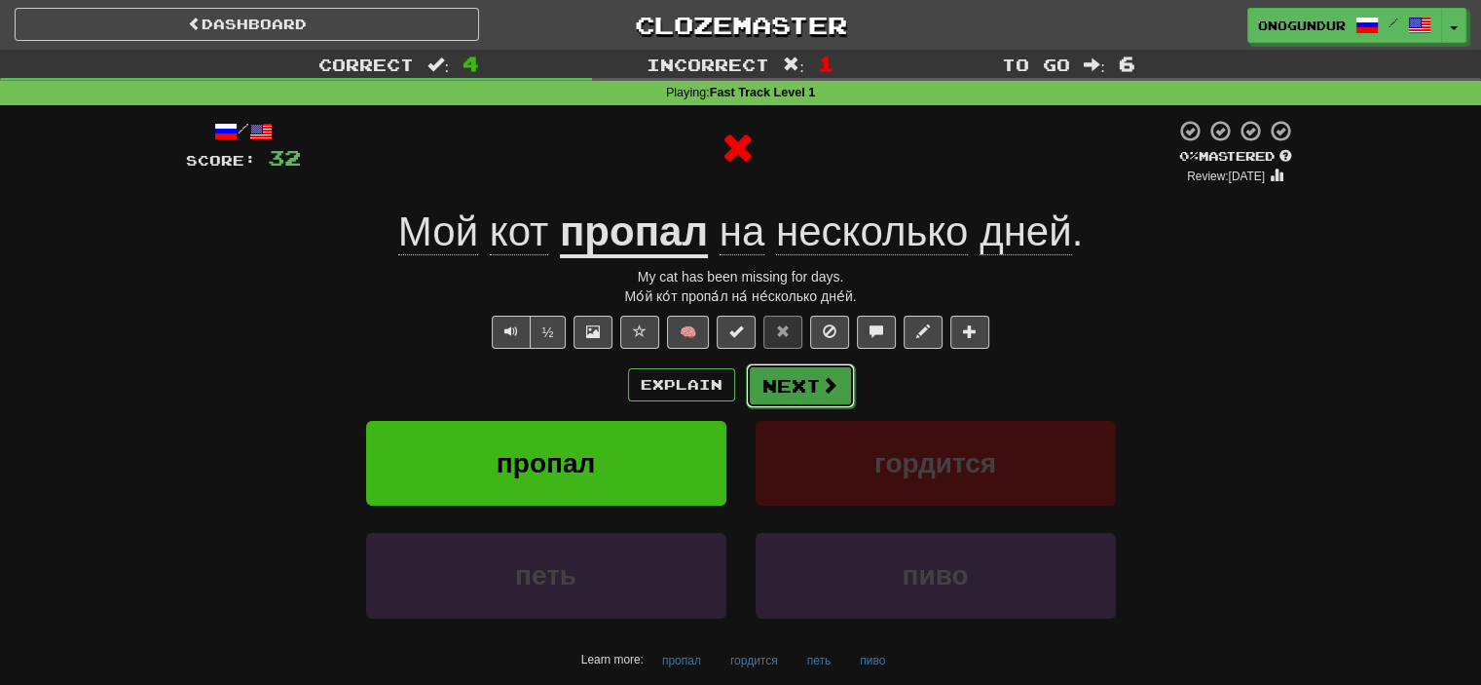
click at [802, 382] on button "Next" at bounding box center [800, 385] width 109 height 45
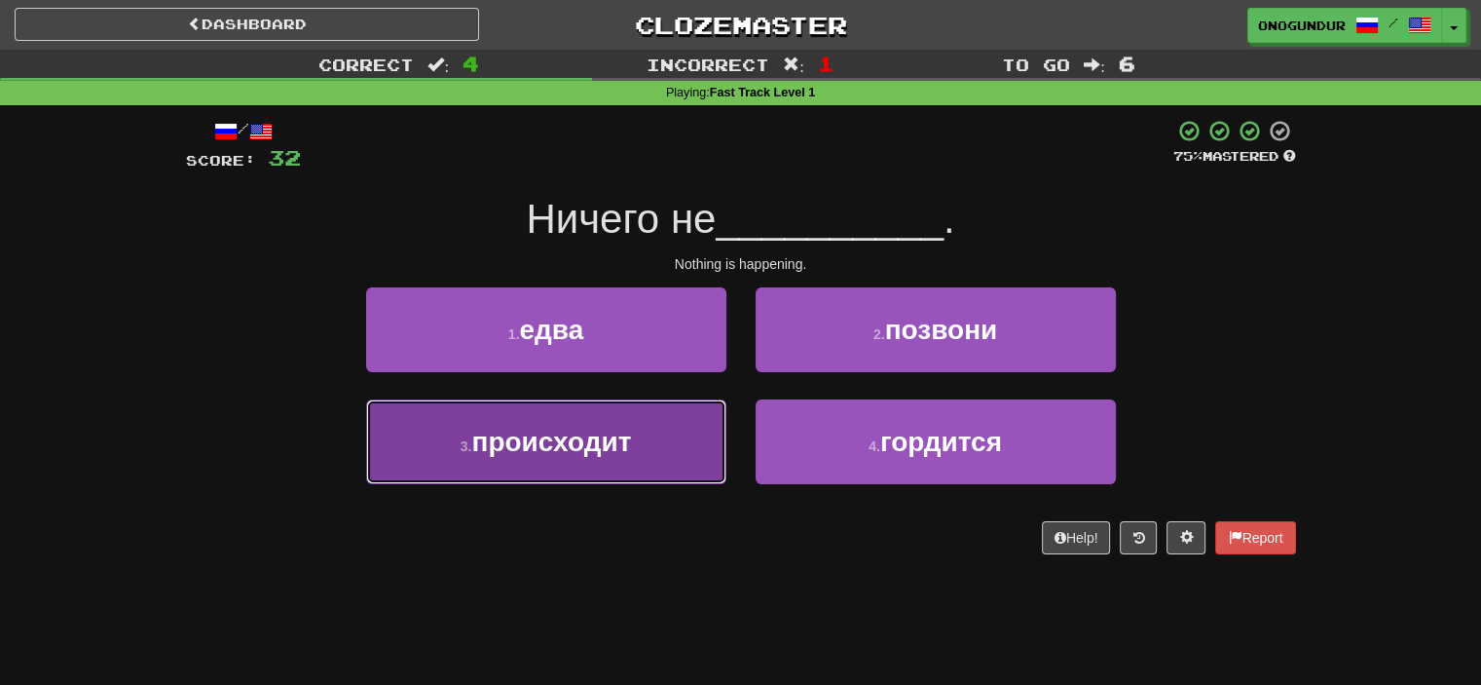
drag, startPoint x: 641, startPoint y: 482, endPoint x: 717, endPoint y: 448, distance: 83.3
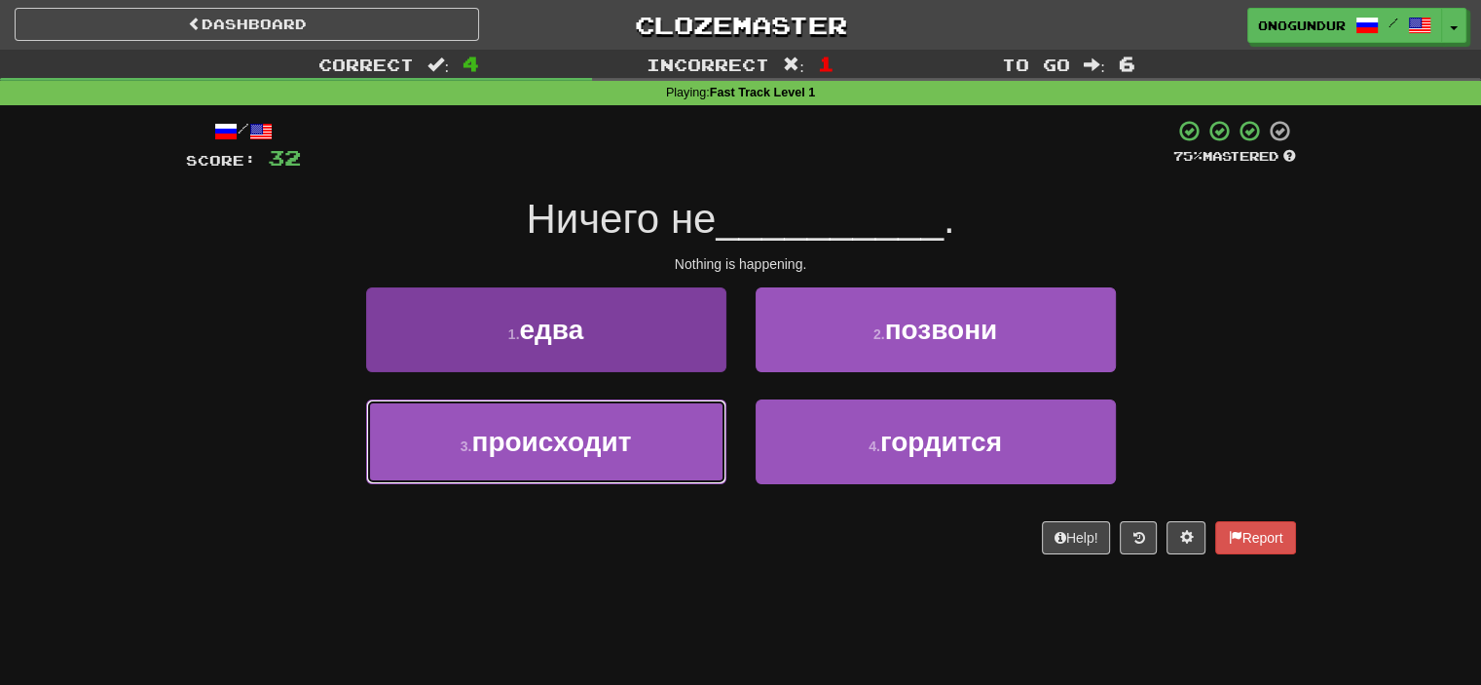
click at [641, 481] on button "3 . происходит" at bounding box center [546, 441] width 360 height 85
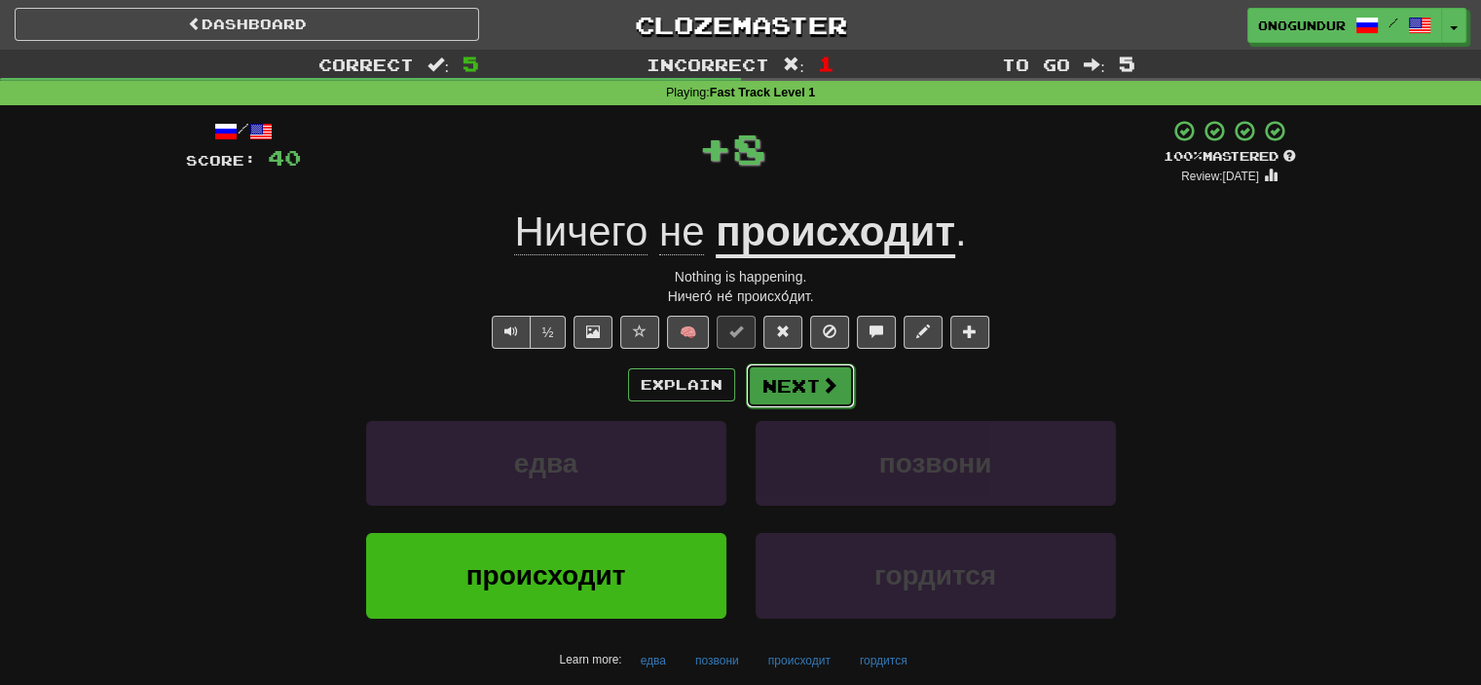
click at [816, 398] on button "Next" at bounding box center [800, 385] width 109 height 45
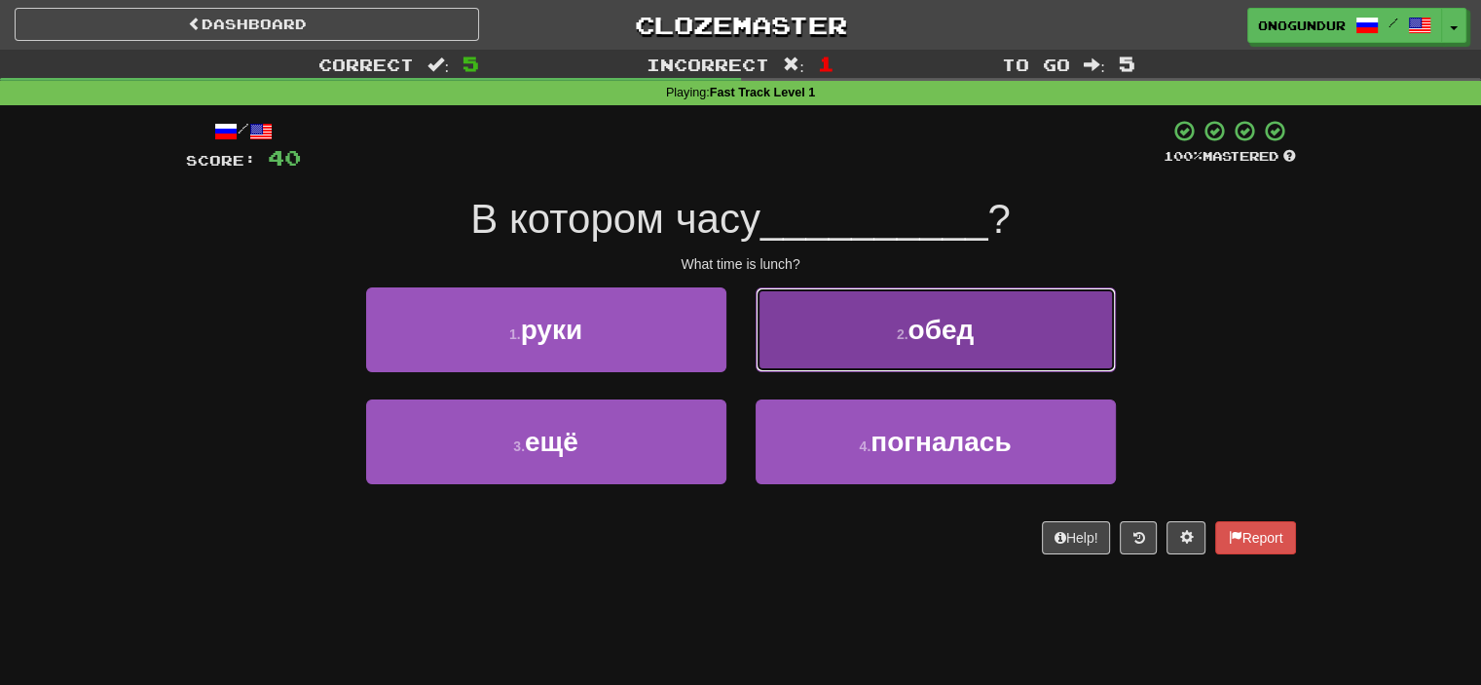
click at [792, 338] on button "2 . обед" at bounding box center [936, 329] width 360 height 85
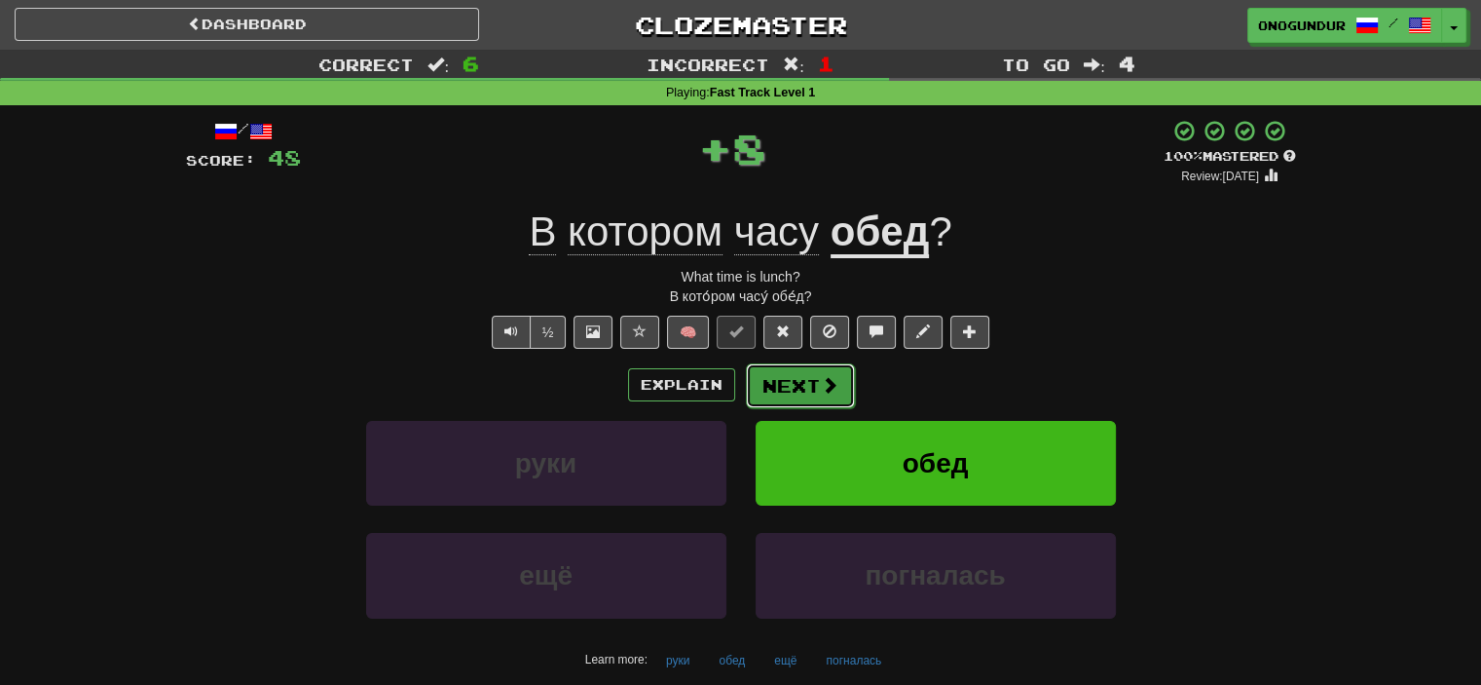
click at [762, 367] on button "Next" at bounding box center [800, 385] width 109 height 45
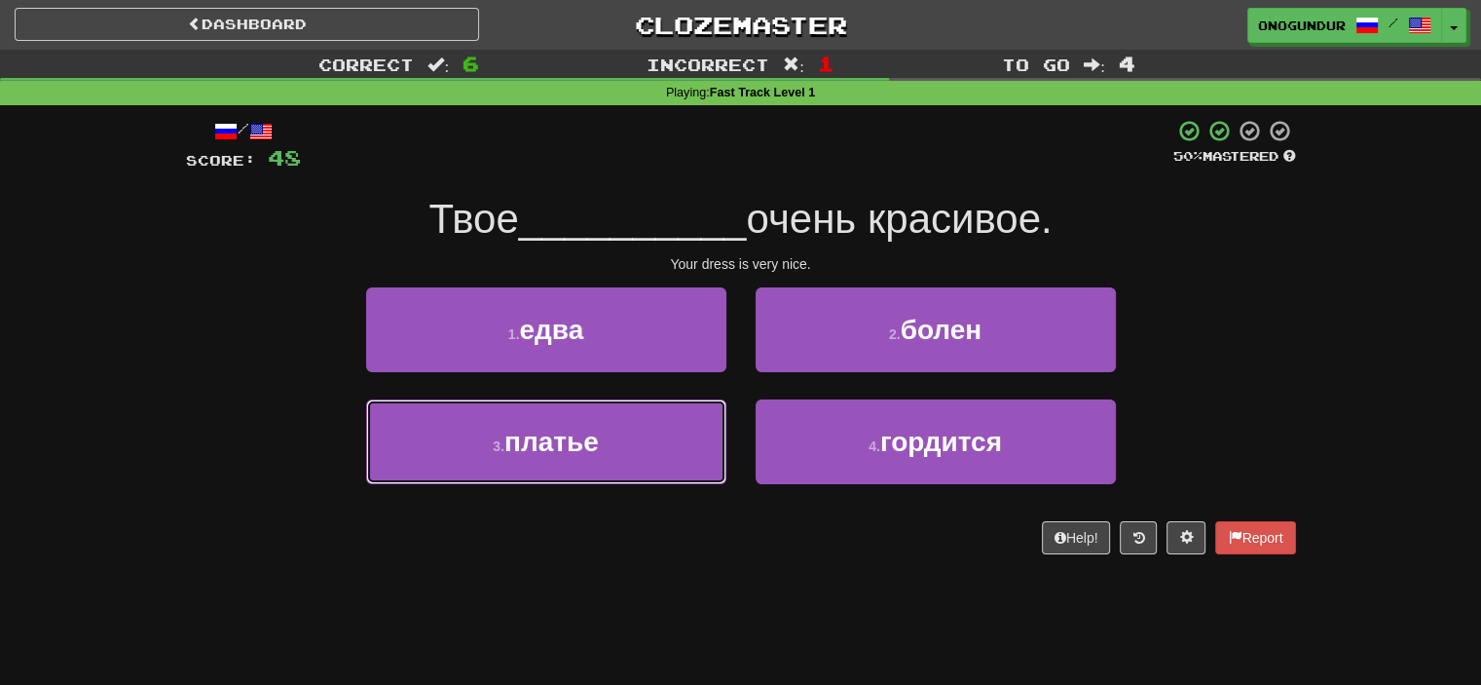
drag, startPoint x: 653, startPoint y: 452, endPoint x: 767, endPoint y: 415, distance: 119.8
click at [659, 451] on button "3 . платье" at bounding box center [546, 441] width 360 height 85
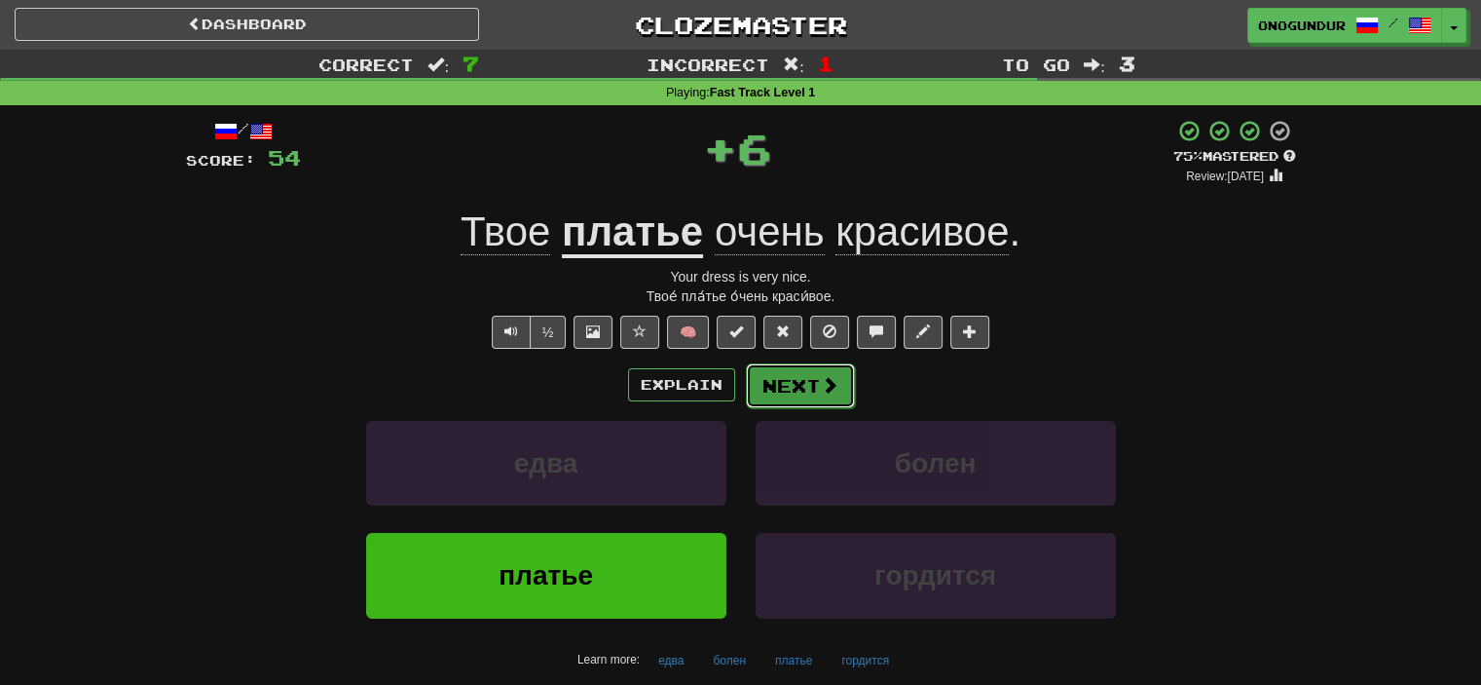
click at [834, 396] on button "Next" at bounding box center [800, 385] width 109 height 45
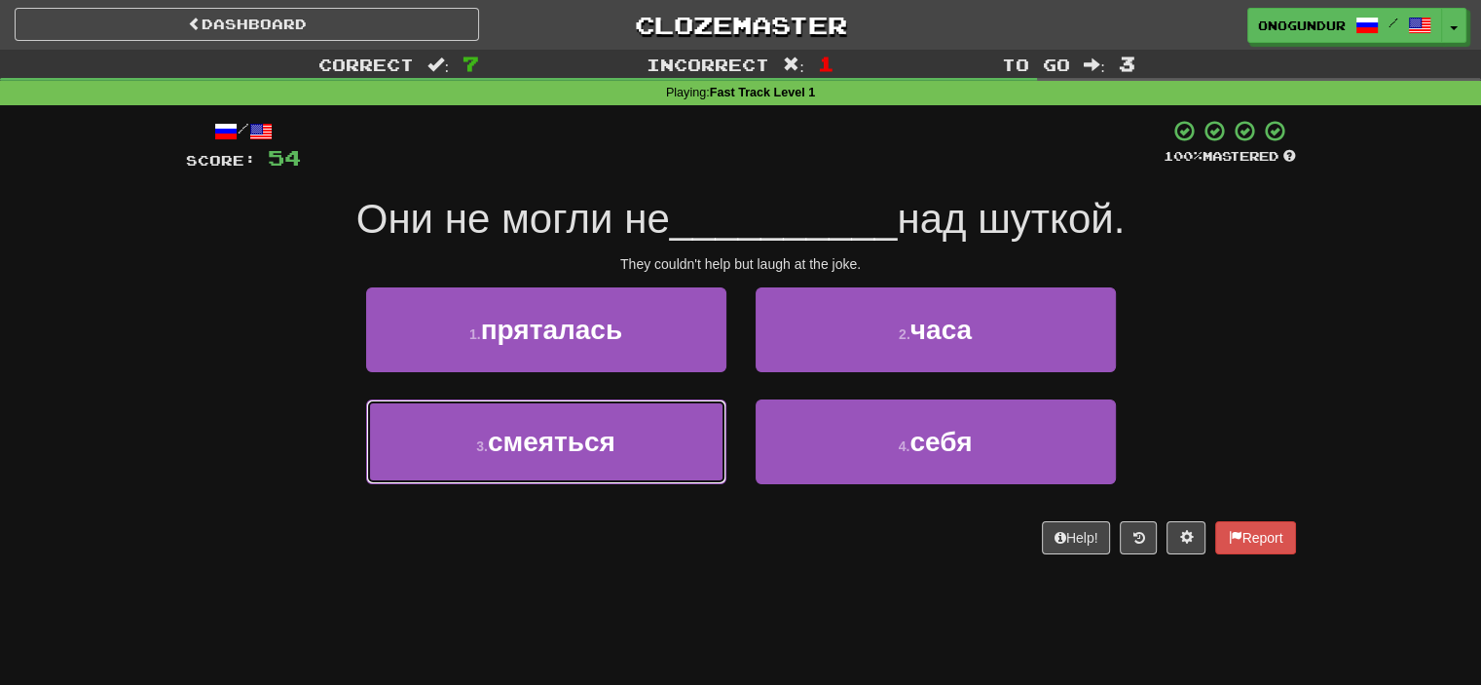
drag, startPoint x: 685, startPoint y: 430, endPoint x: 727, endPoint y: 408, distance: 47.5
click at [689, 427] on button "3 . смеяться" at bounding box center [546, 441] width 360 height 85
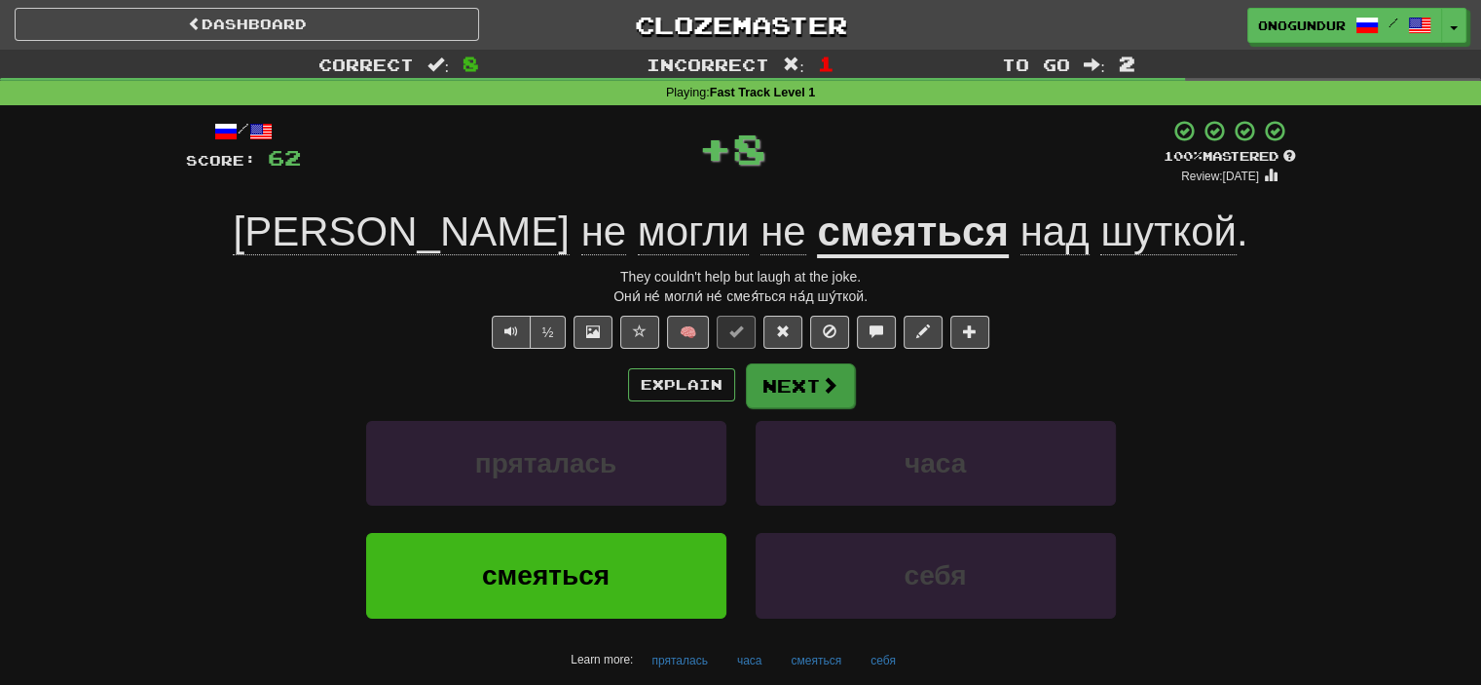
click at [753, 395] on div "Explain Next" at bounding box center [741, 384] width 1110 height 45
click at [771, 395] on button "Next" at bounding box center [800, 385] width 109 height 45
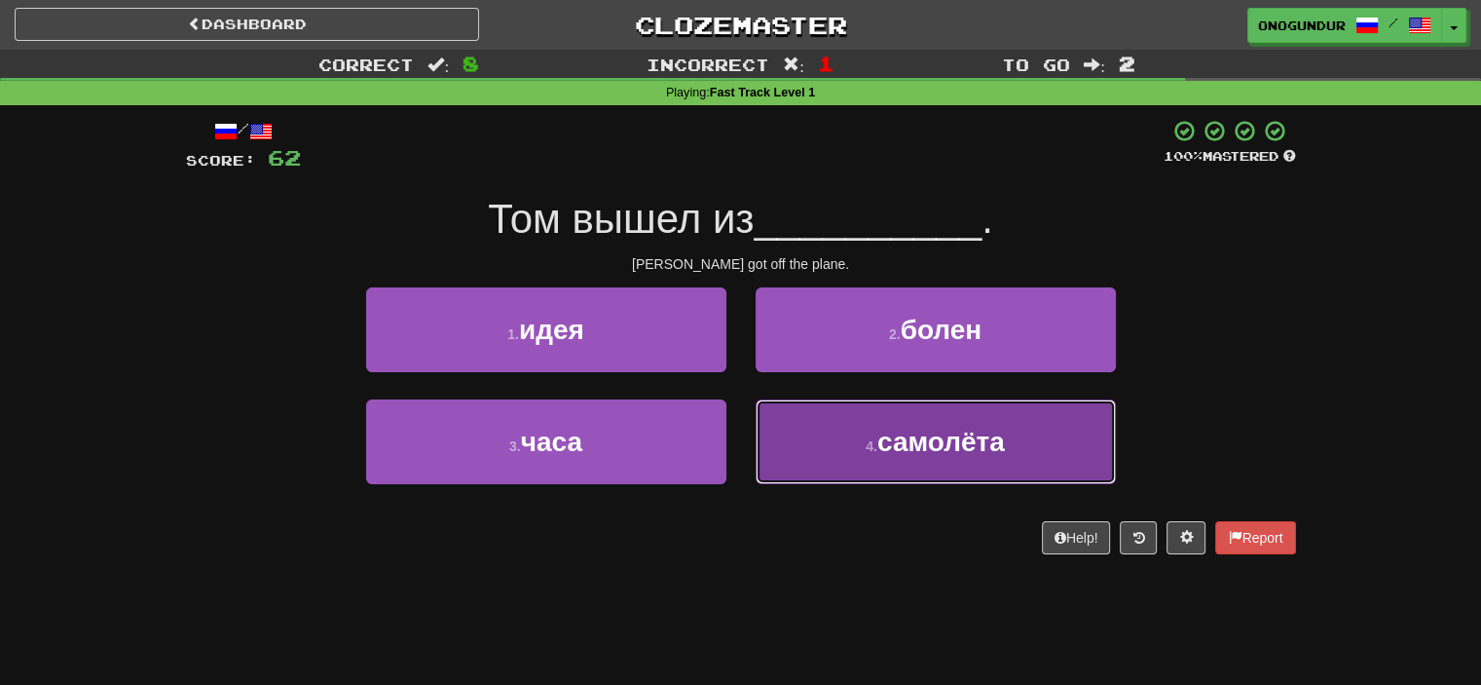
click at [831, 406] on button "4 . самолёта" at bounding box center [936, 441] width 360 height 85
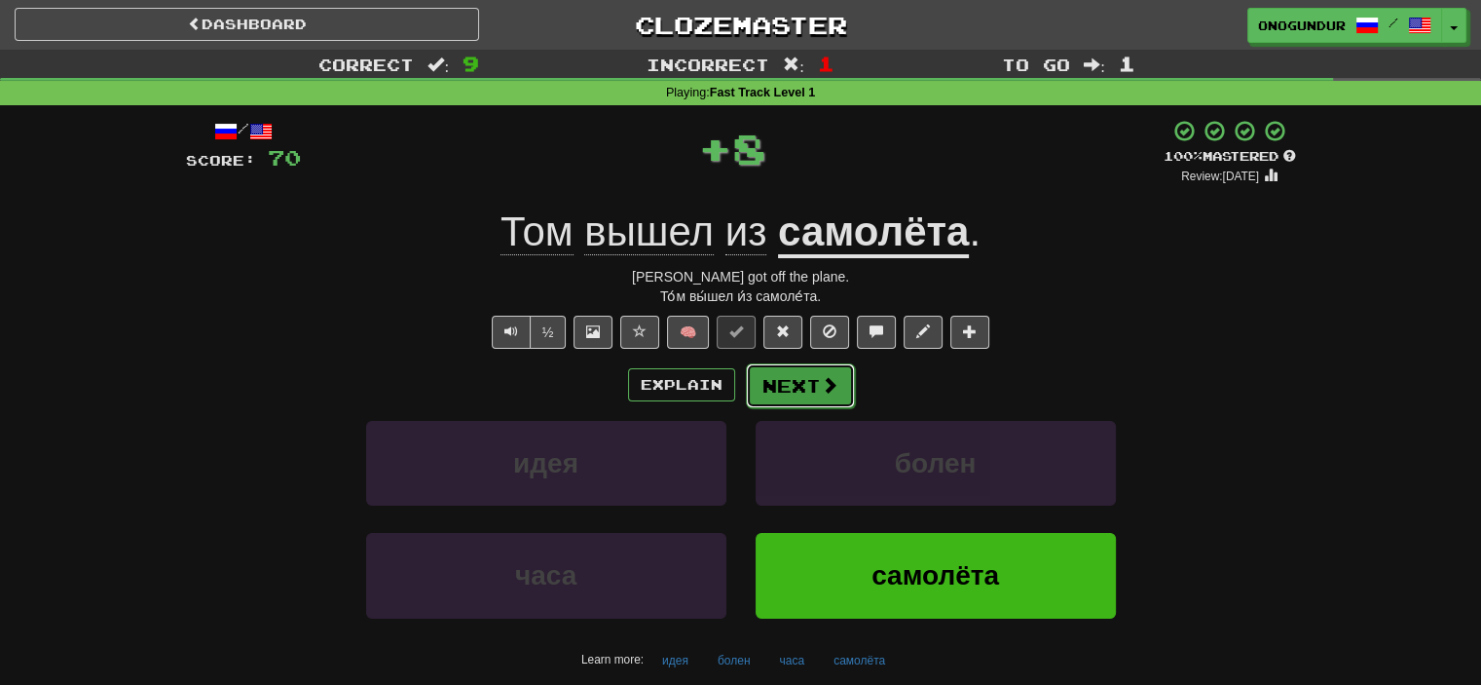
click at [796, 373] on button "Next" at bounding box center [800, 385] width 109 height 45
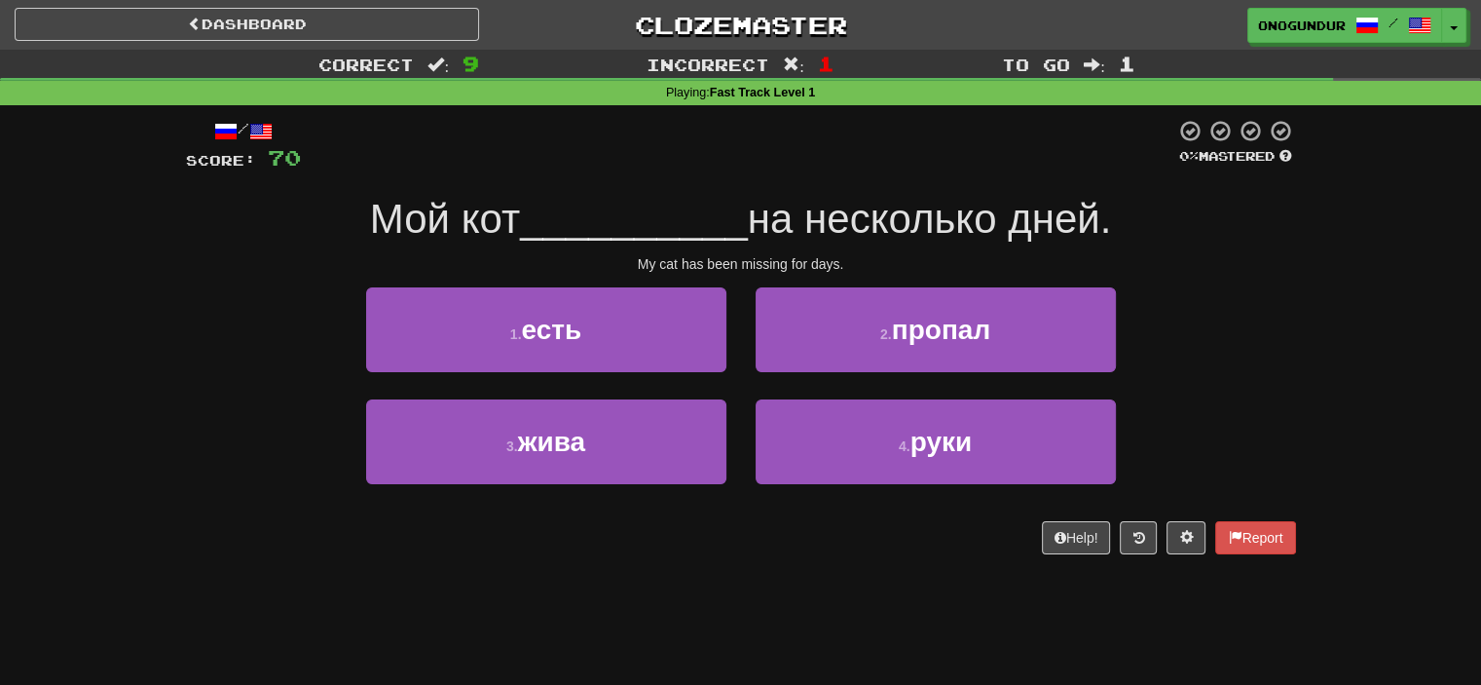
click at [818, 375] on div "2 . пропал" at bounding box center [936, 343] width 390 height 112
click at [822, 350] on button "2 . пропал" at bounding box center [936, 329] width 360 height 85
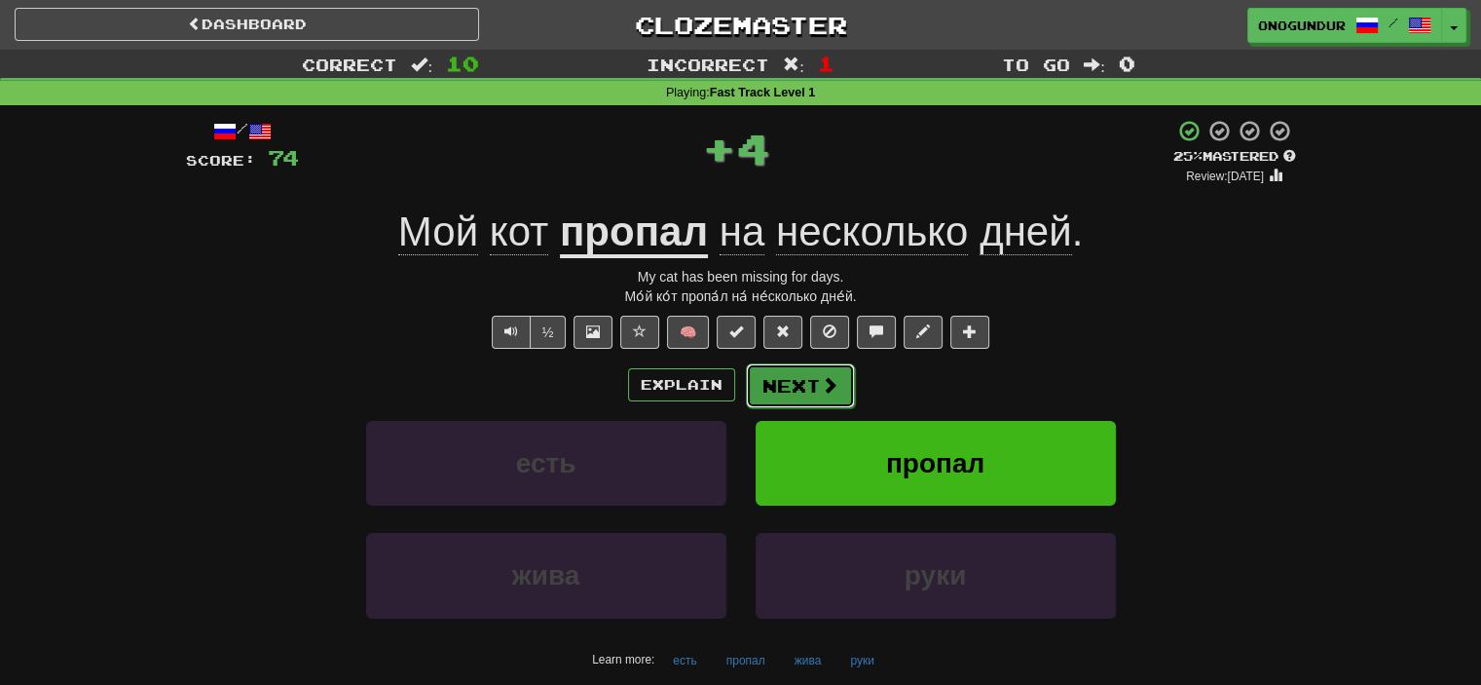
click at [771, 383] on button "Next" at bounding box center [800, 385] width 109 height 45
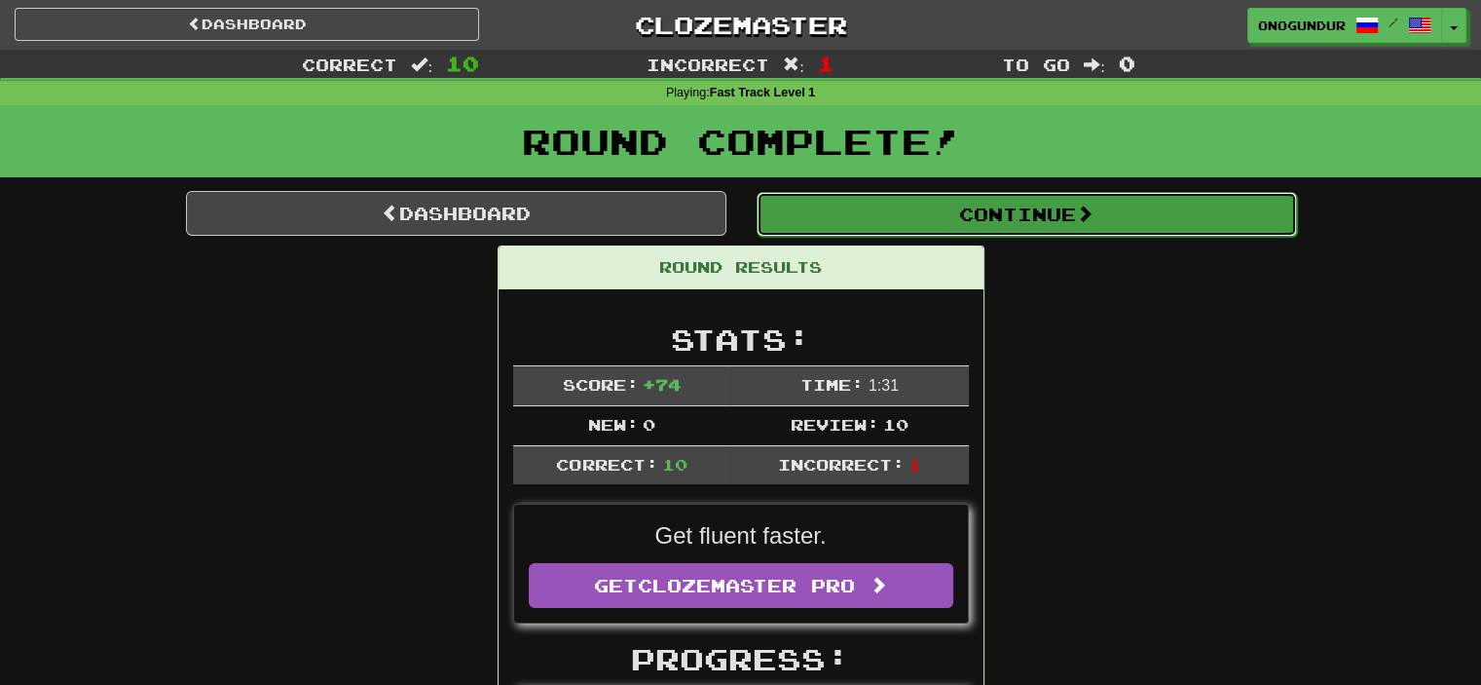
click at [1062, 225] on button "Continue" at bounding box center [1027, 214] width 540 height 45
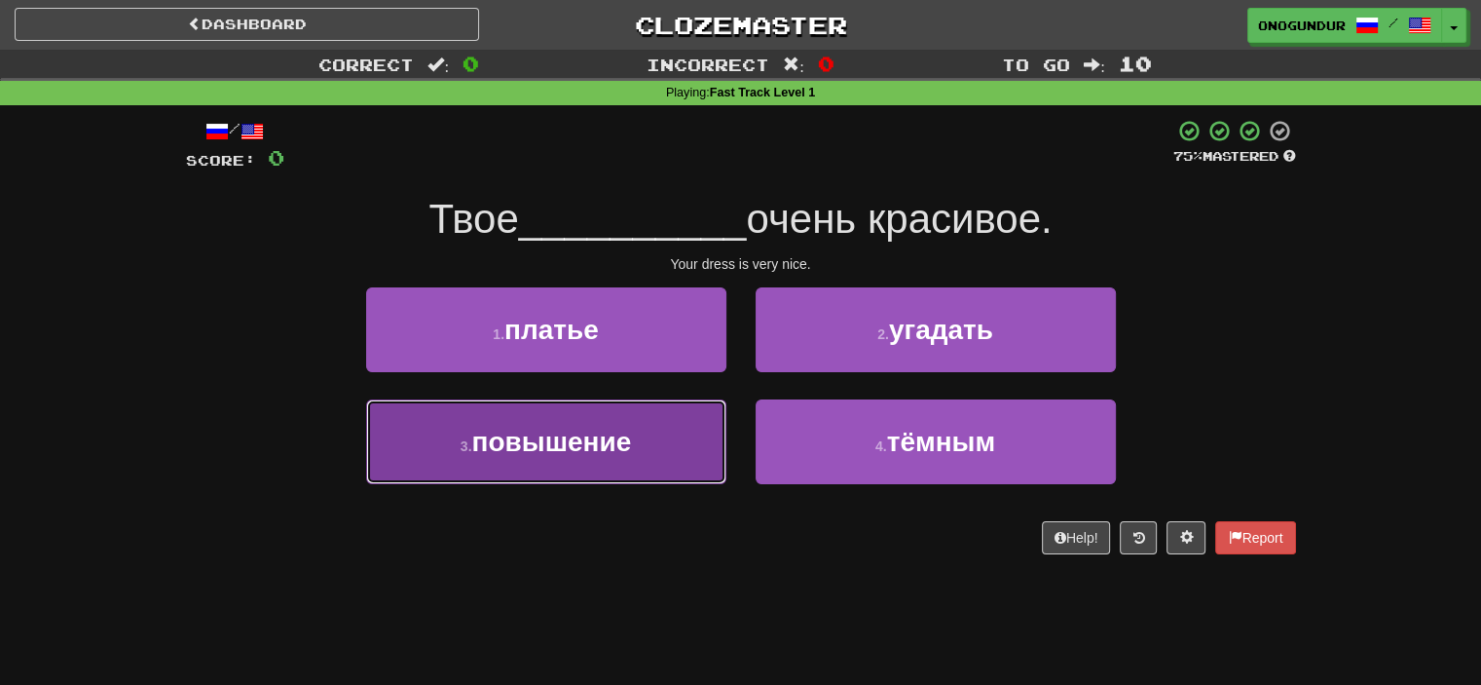
click at [722, 404] on button "3 . повышение" at bounding box center [546, 441] width 360 height 85
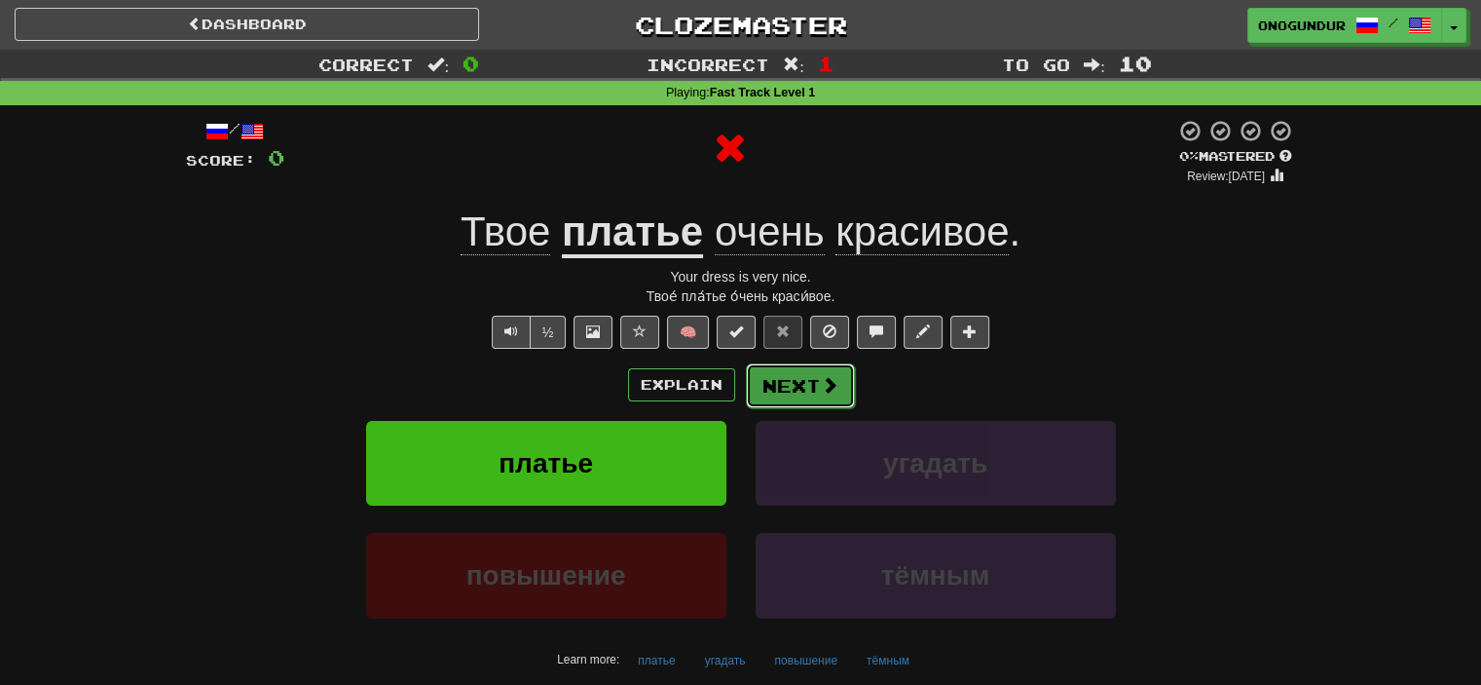
click at [775, 392] on button "Next" at bounding box center [800, 385] width 109 height 45
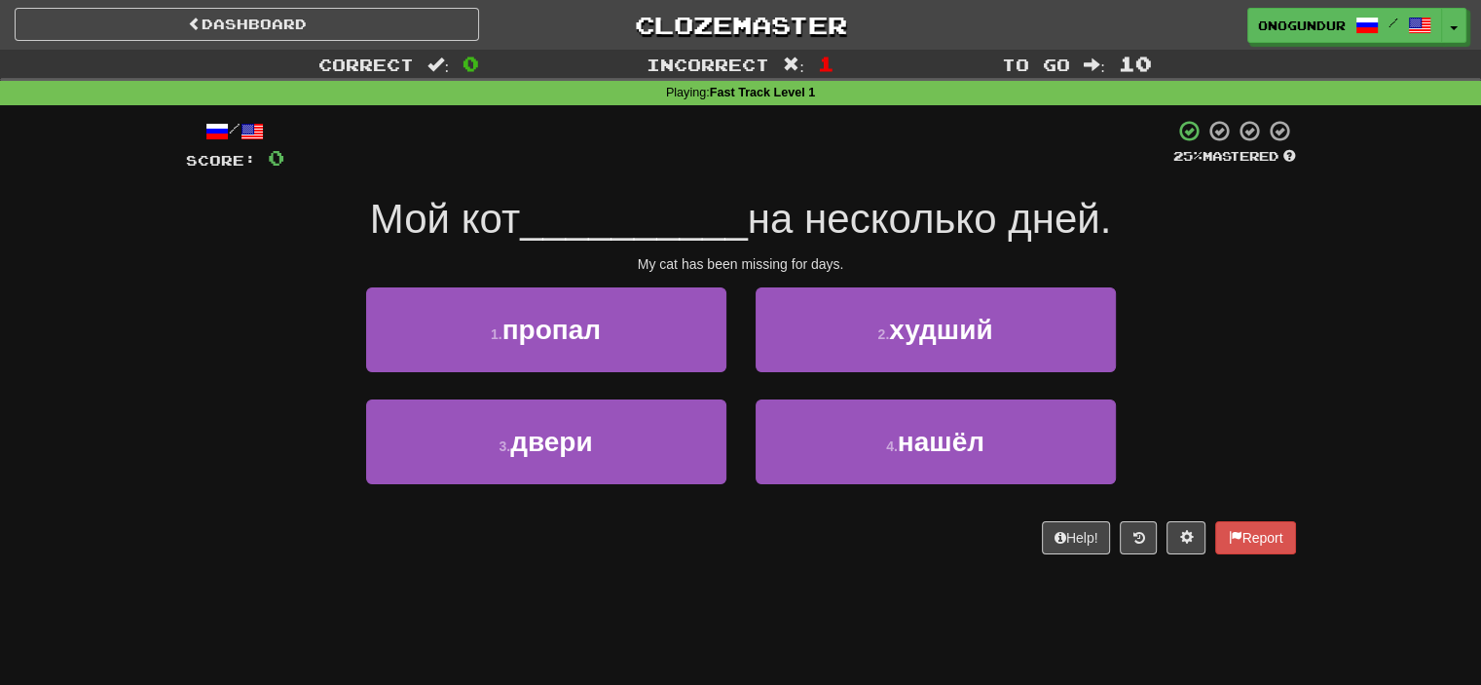
click at [699, 377] on div "1 . пропал" at bounding box center [547, 343] width 390 height 112
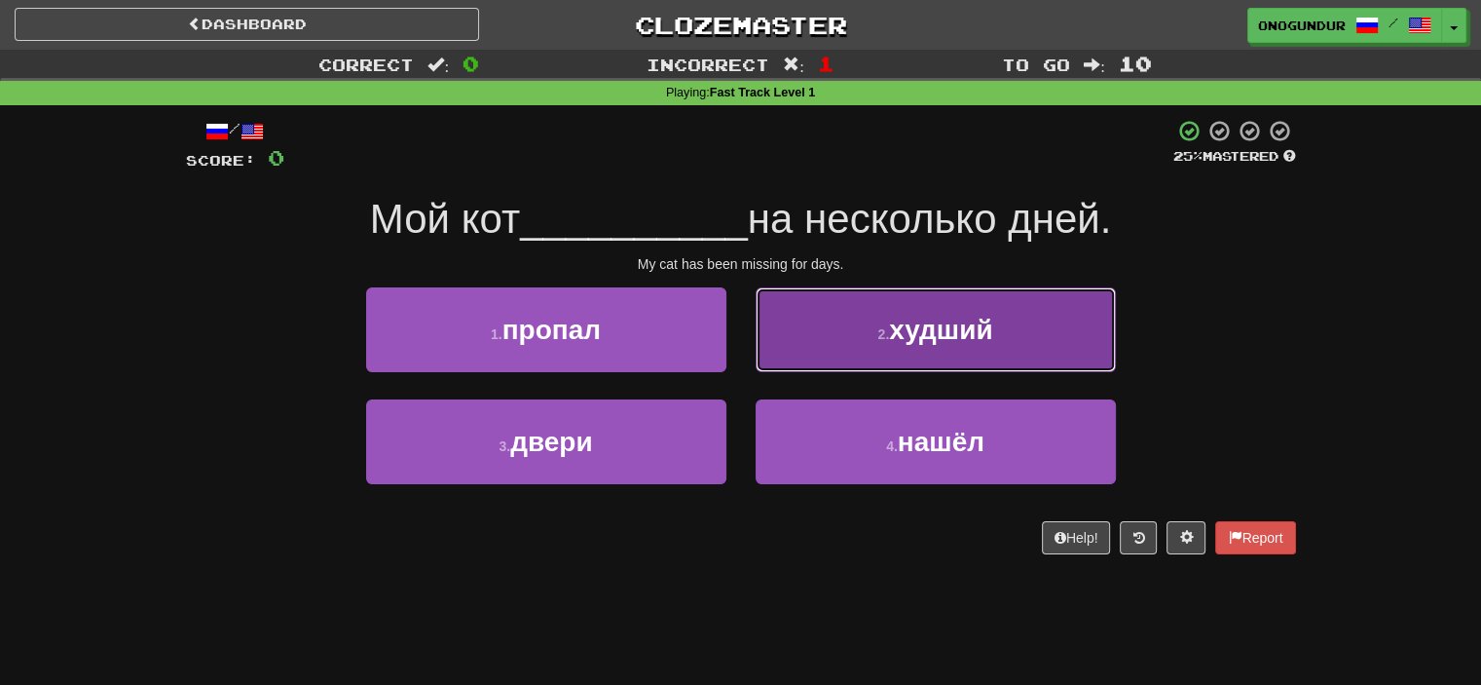
click at [794, 367] on button "2 . худший" at bounding box center [936, 329] width 360 height 85
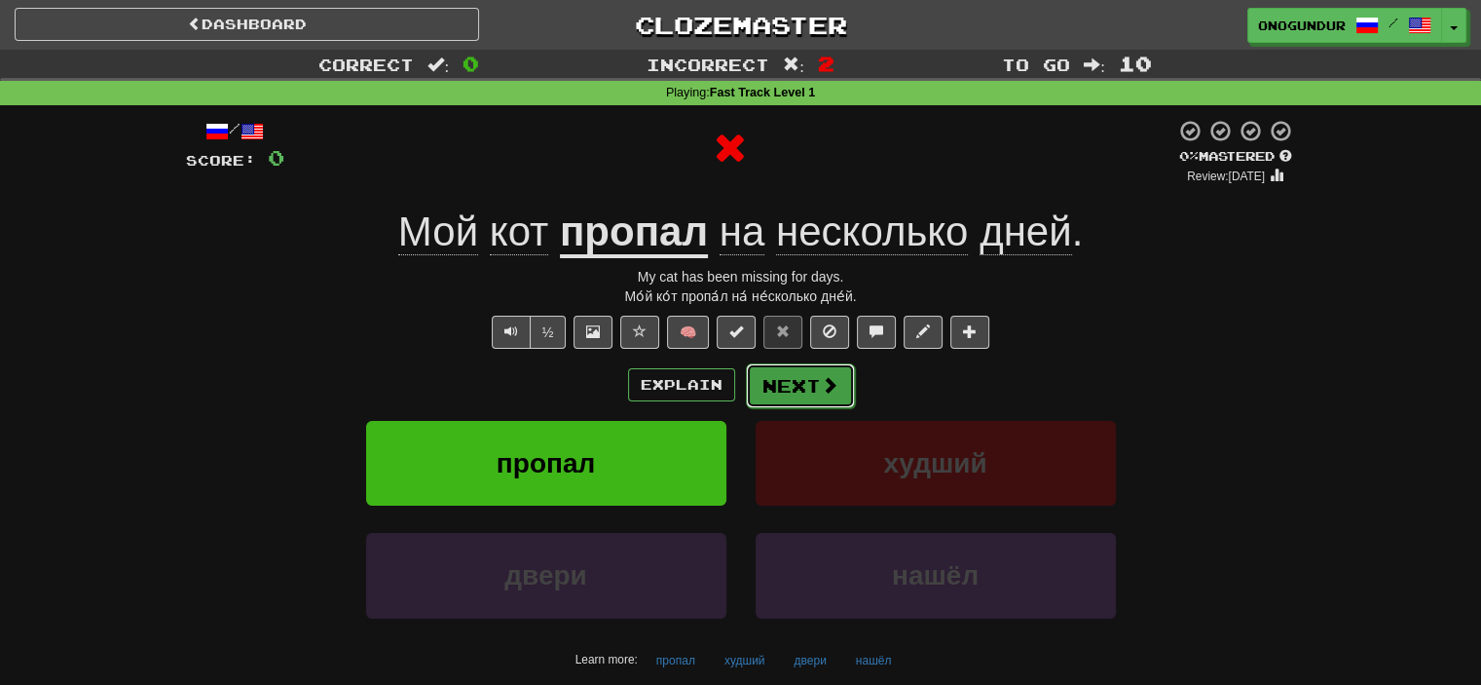
click at [803, 376] on button "Next" at bounding box center [800, 385] width 109 height 45
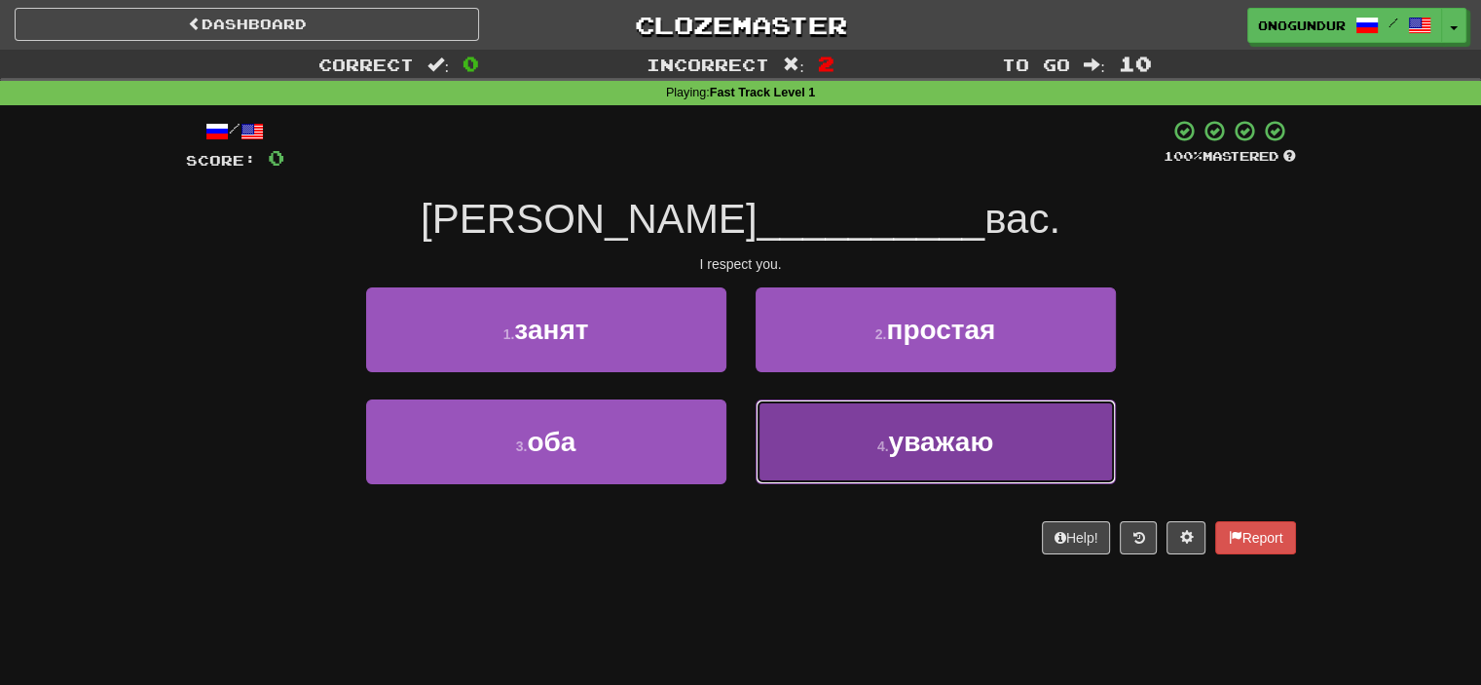
click at [844, 445] on button "4 . уважаю" at bounding box center [936, 441] width 360 height 85
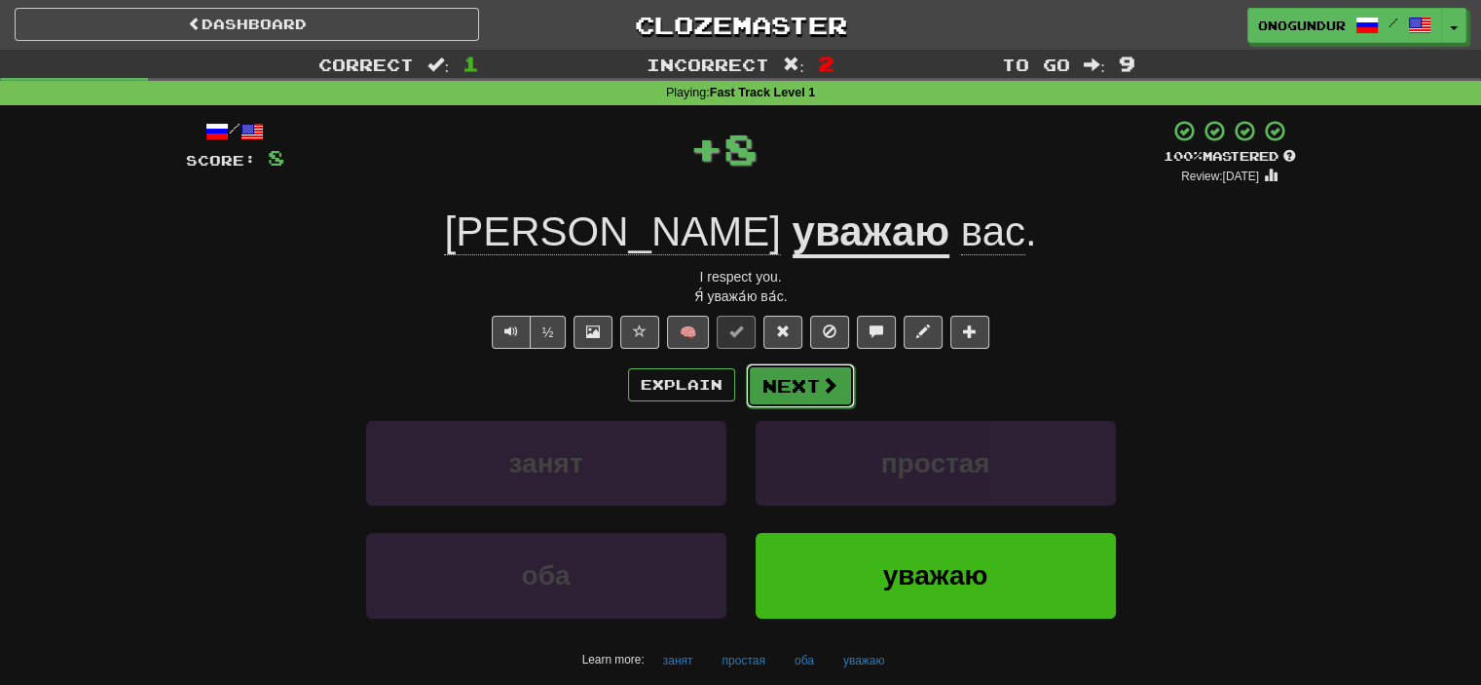
click at [820, 400] on button "Next" at bounding box center [800, 385] width 109 height 45
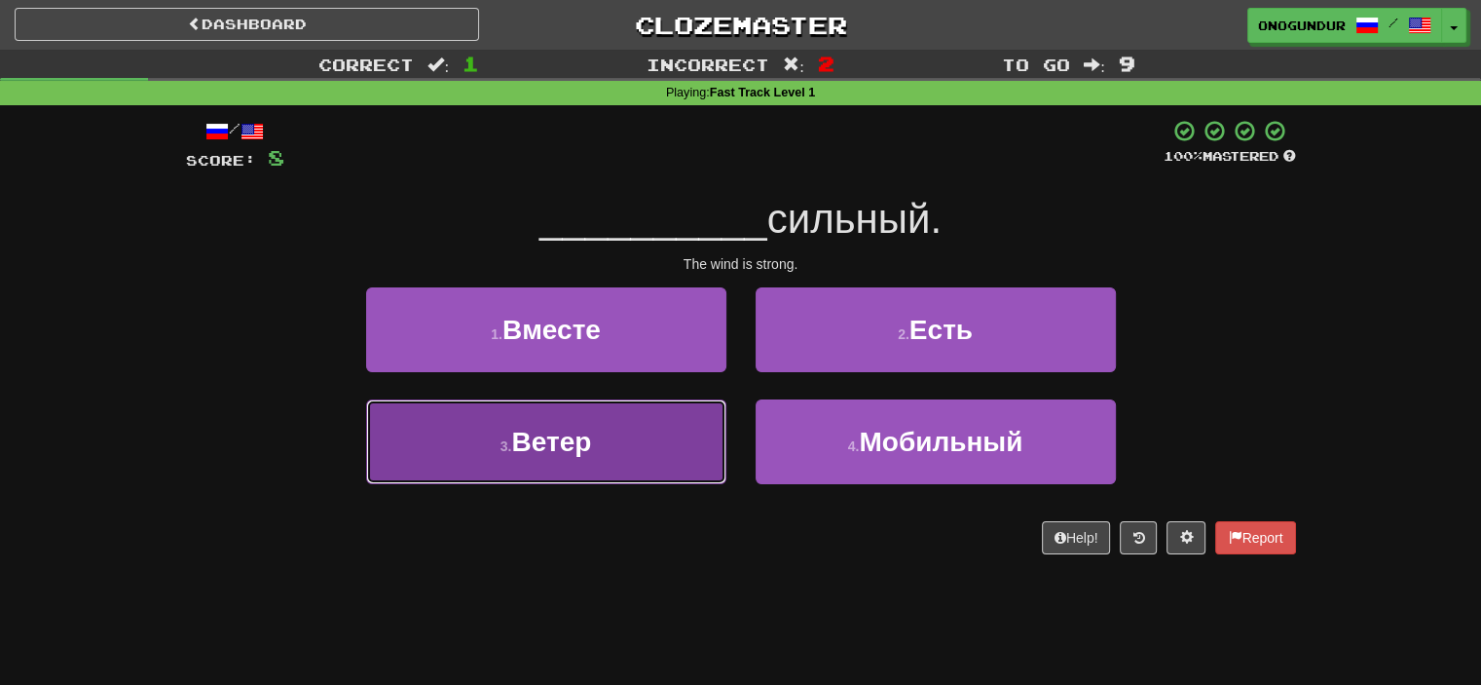
click at [683, 455] on button "3 . Ветер" at bounding box center [546, 441] width 360 height 85
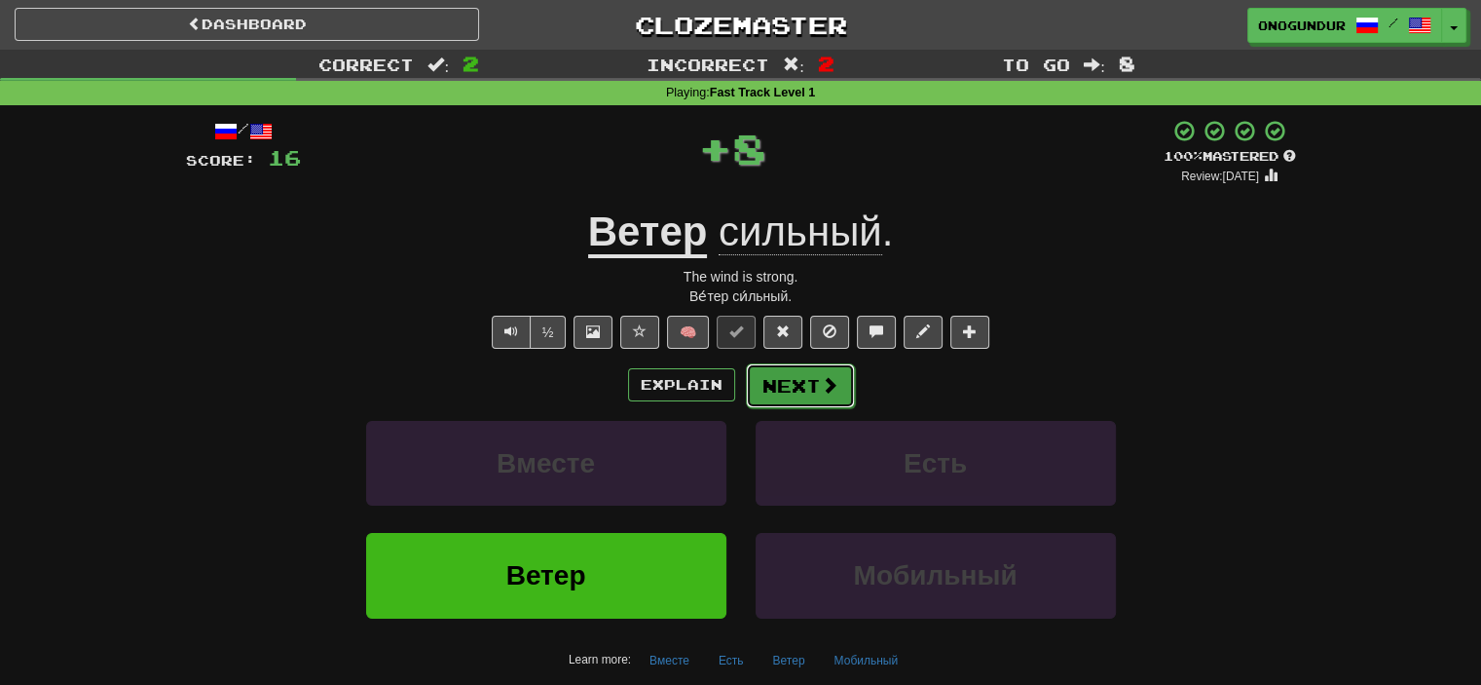
click at [817, 374] on button "Next" at bounding box center [800, 385] width 109 height 45
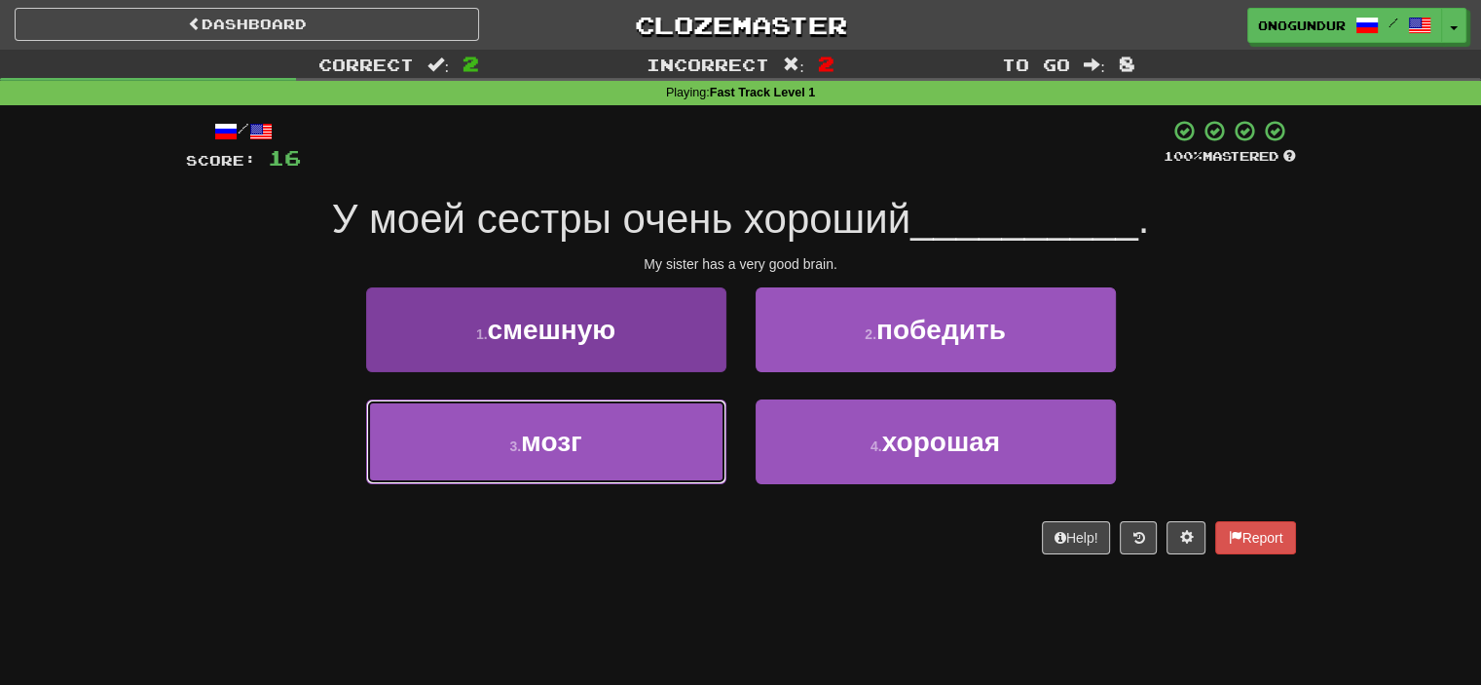
click at [705, 452] on button "3 . мозг" at bounding box center [546, 441] width 360 height 85
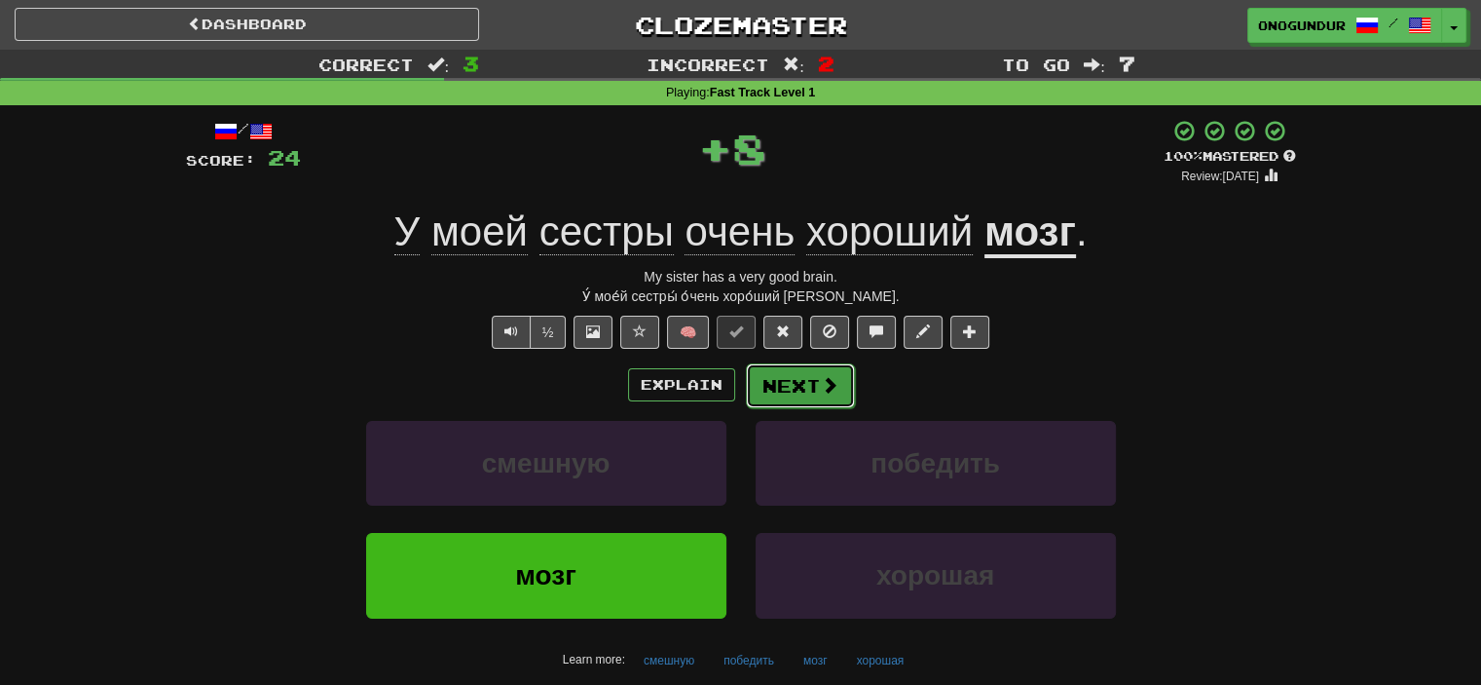
click at [801, 382] on button "Next" at bounding box center [800, 385] width 109 height 45
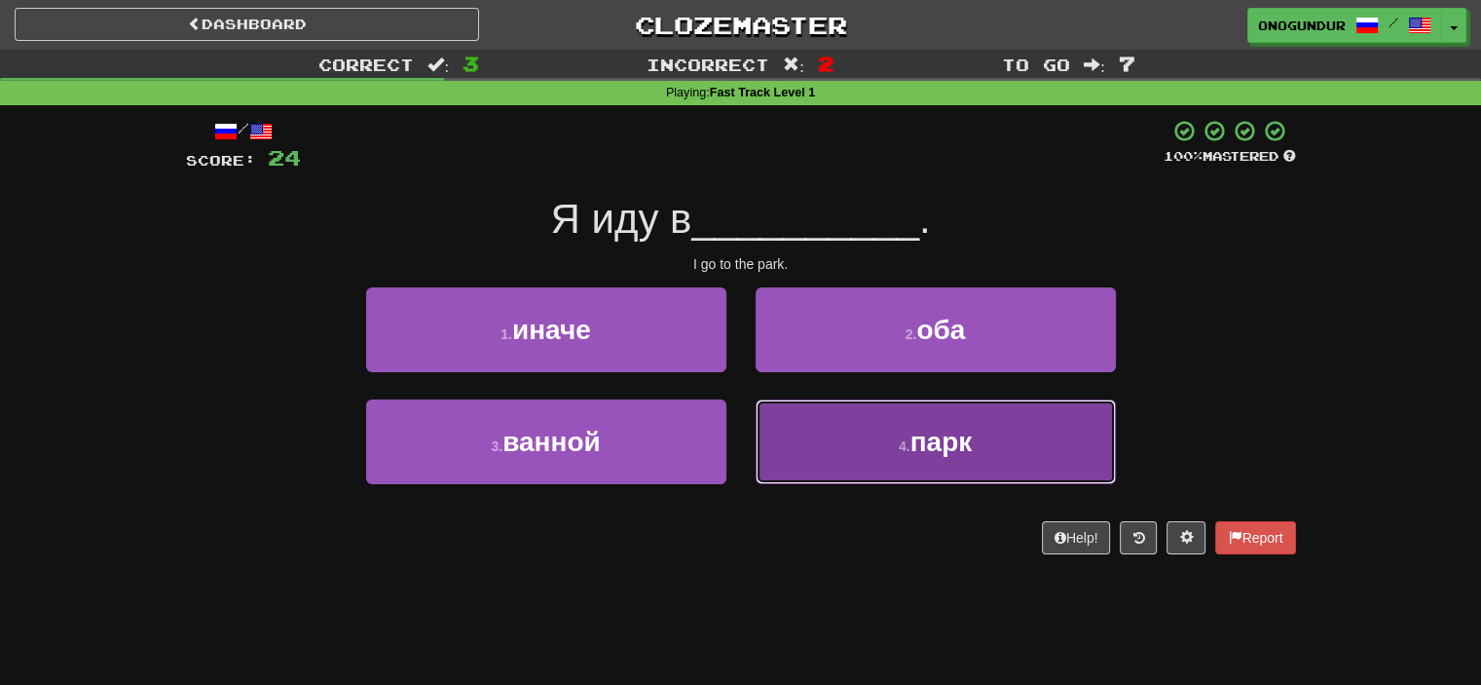
click at [827, 412] on button "4 . парк" at bounding box center [936, 441] width 360 height 85
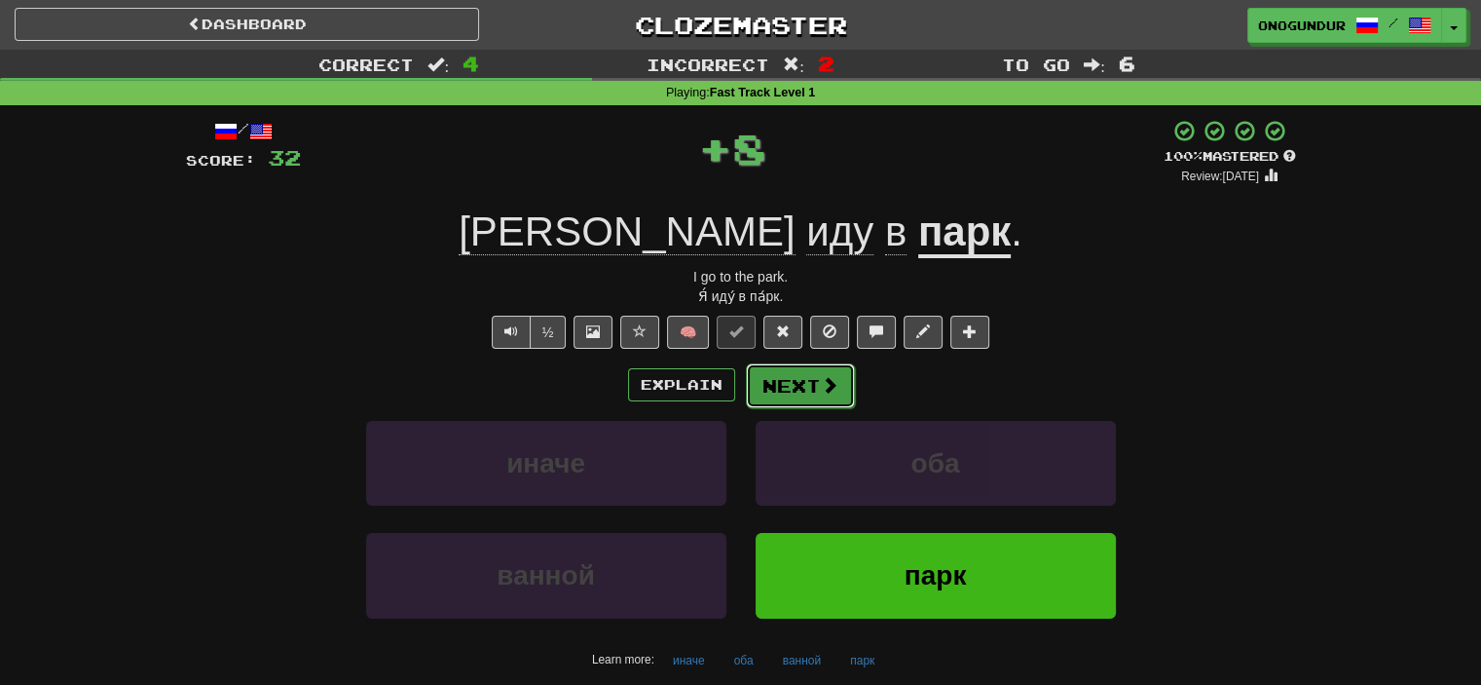
click at [808, 390] on button "Next" at bounding box center [800, 385] width 109 height 45
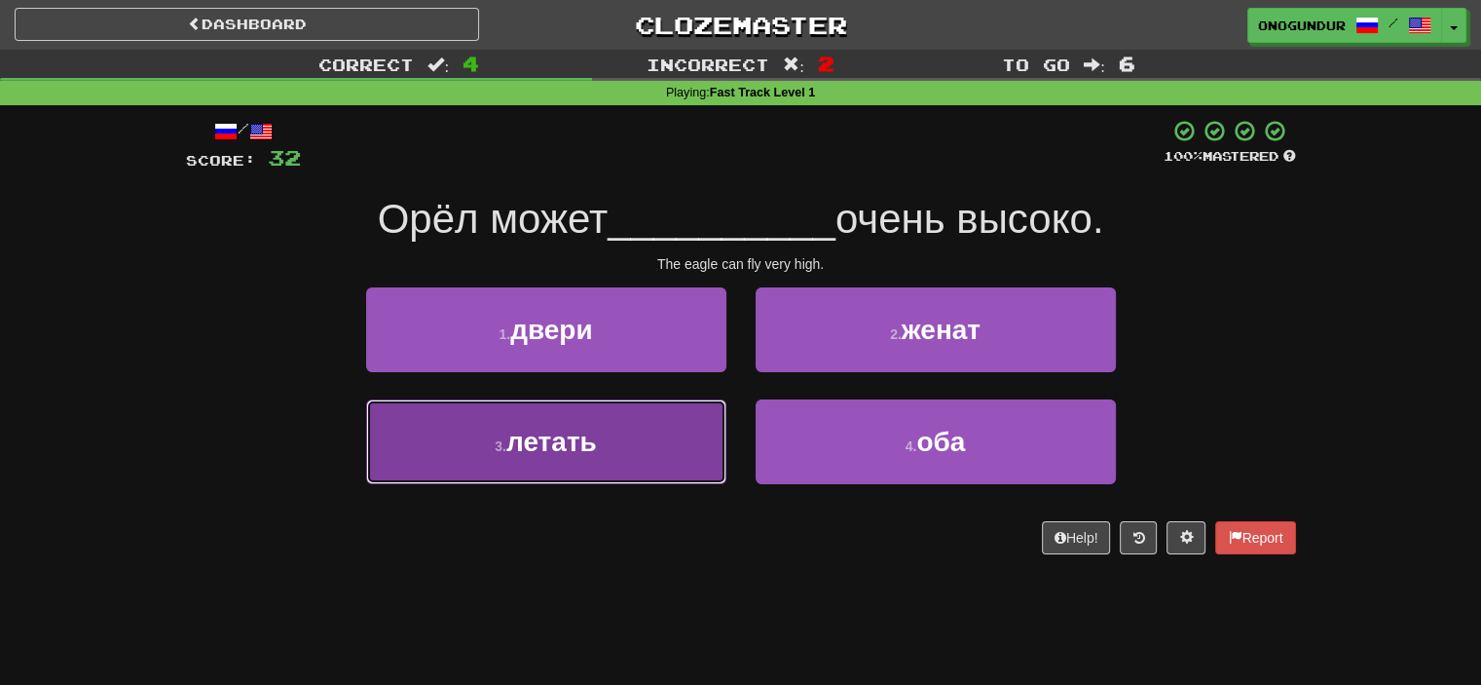
click at [709, 426] on button "3 . летать" at bounding box center [546, 441] width 360 height 85
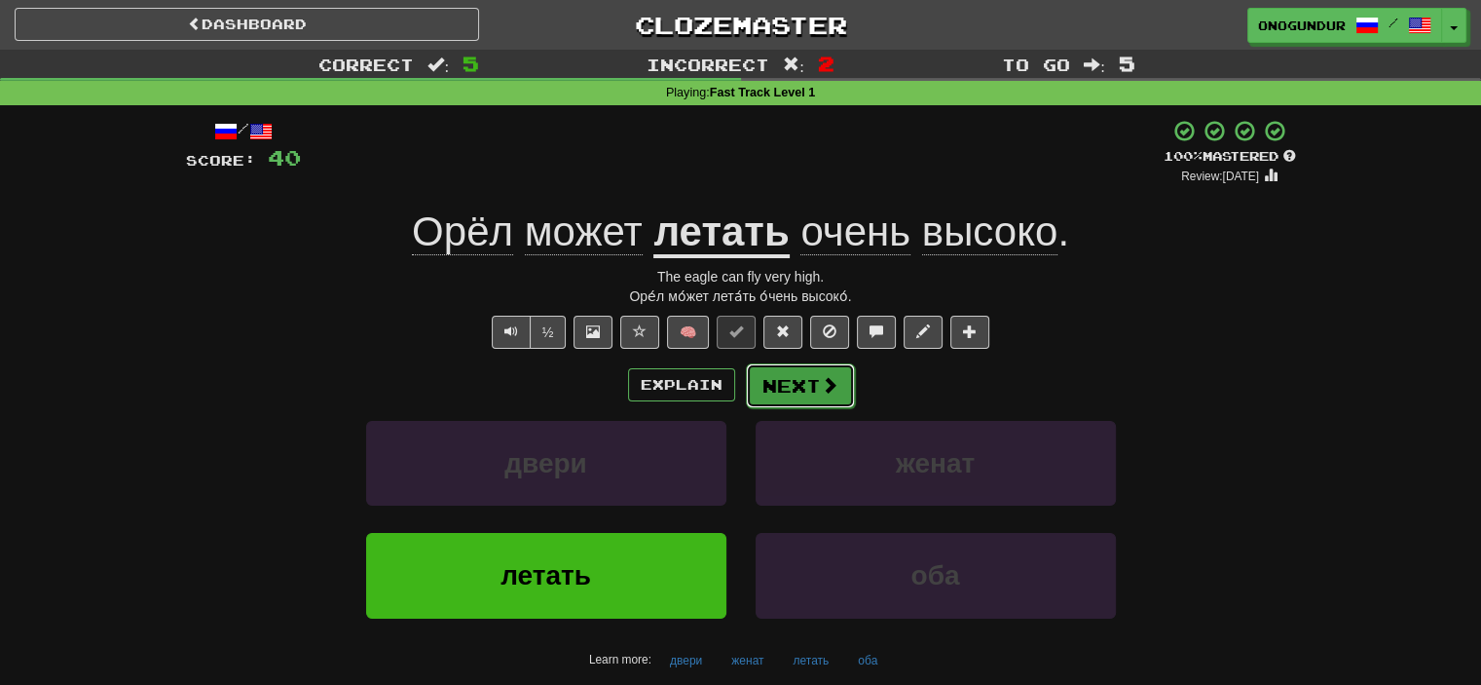
click at [798, 397] on button "Next" at bounding box center [800, 385] width 109 height 45
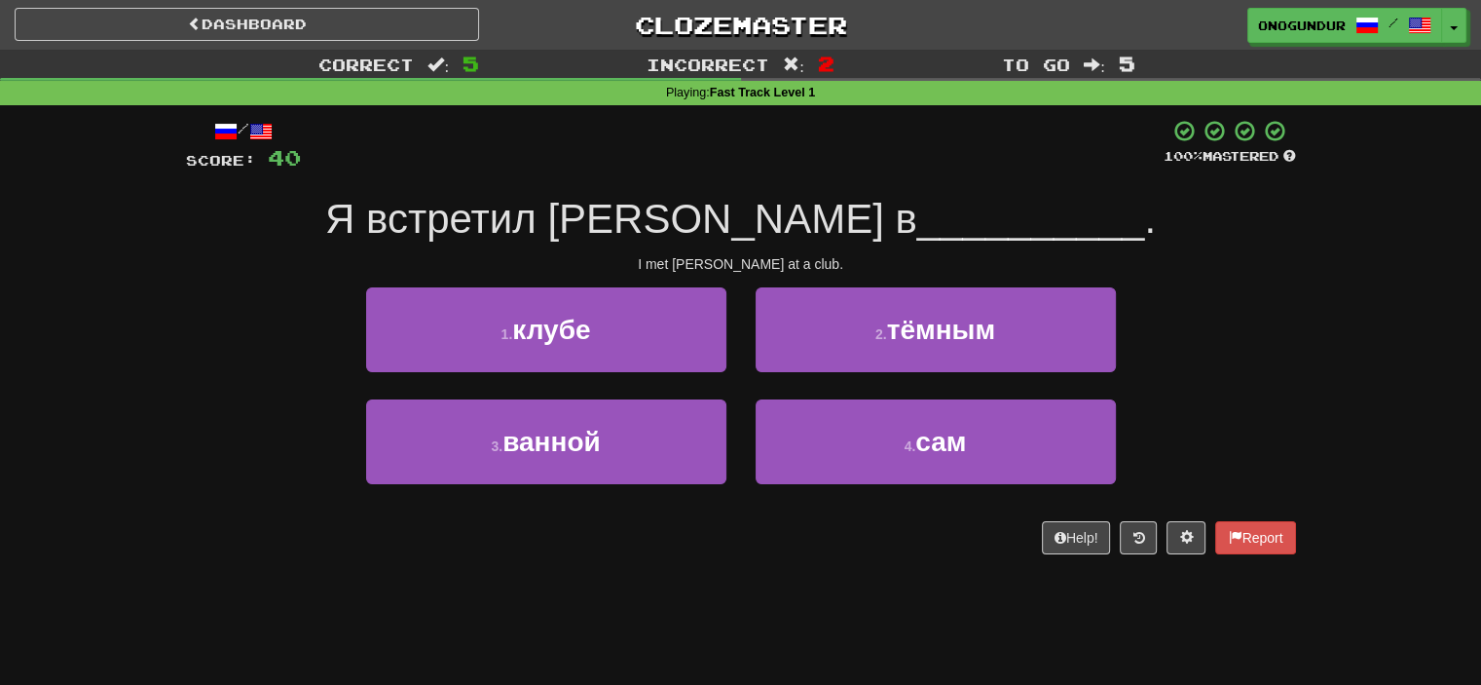
drag, startPoint x: 861, startPoint y: 626, endPoint x: 781, endPoint y: 626, distance: 79.9
click at [857, 626] on div "Dashboard Clozemaster onogundur / Toggle Dropdown Dashboard Leaderboard Activit…" at bounding box center [740, 342] width 1481 height 685
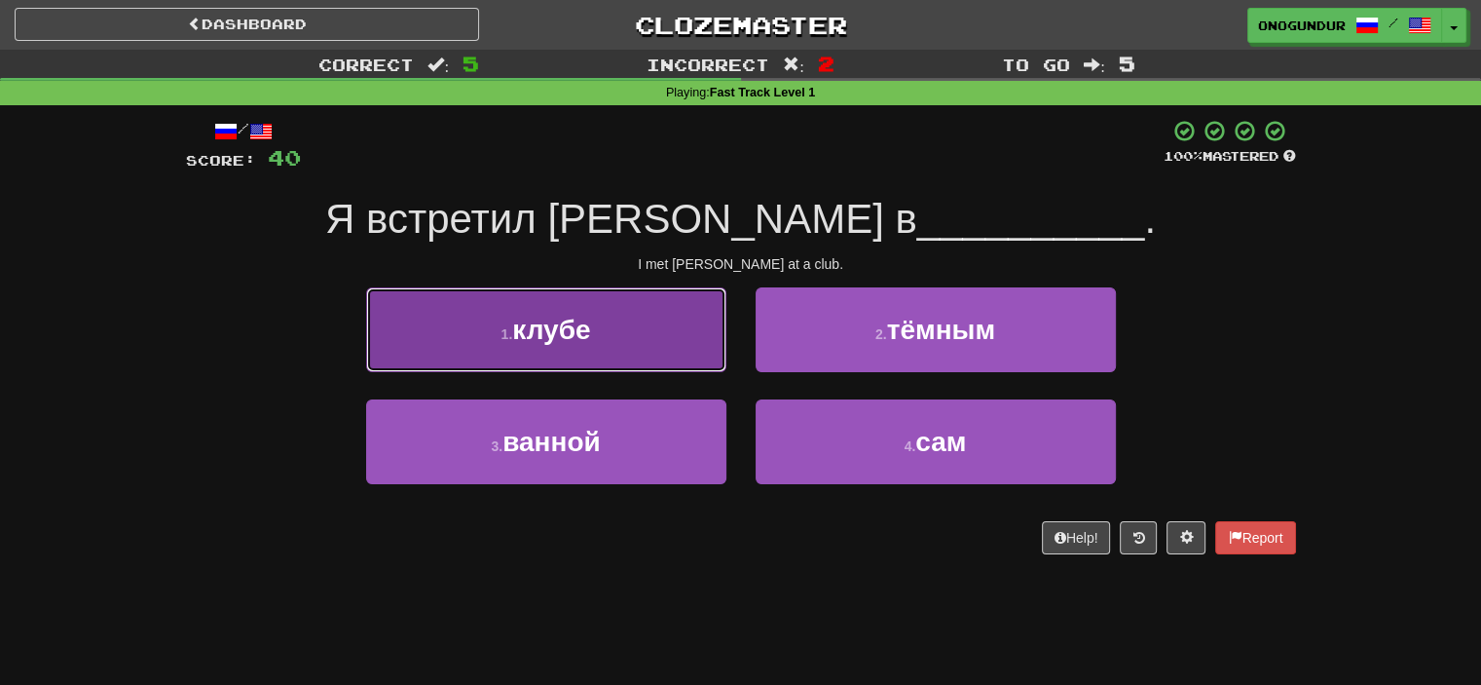
click at [704, 309] on button "1 . клубе" at bounding box center [546, 329] width 360 height 85
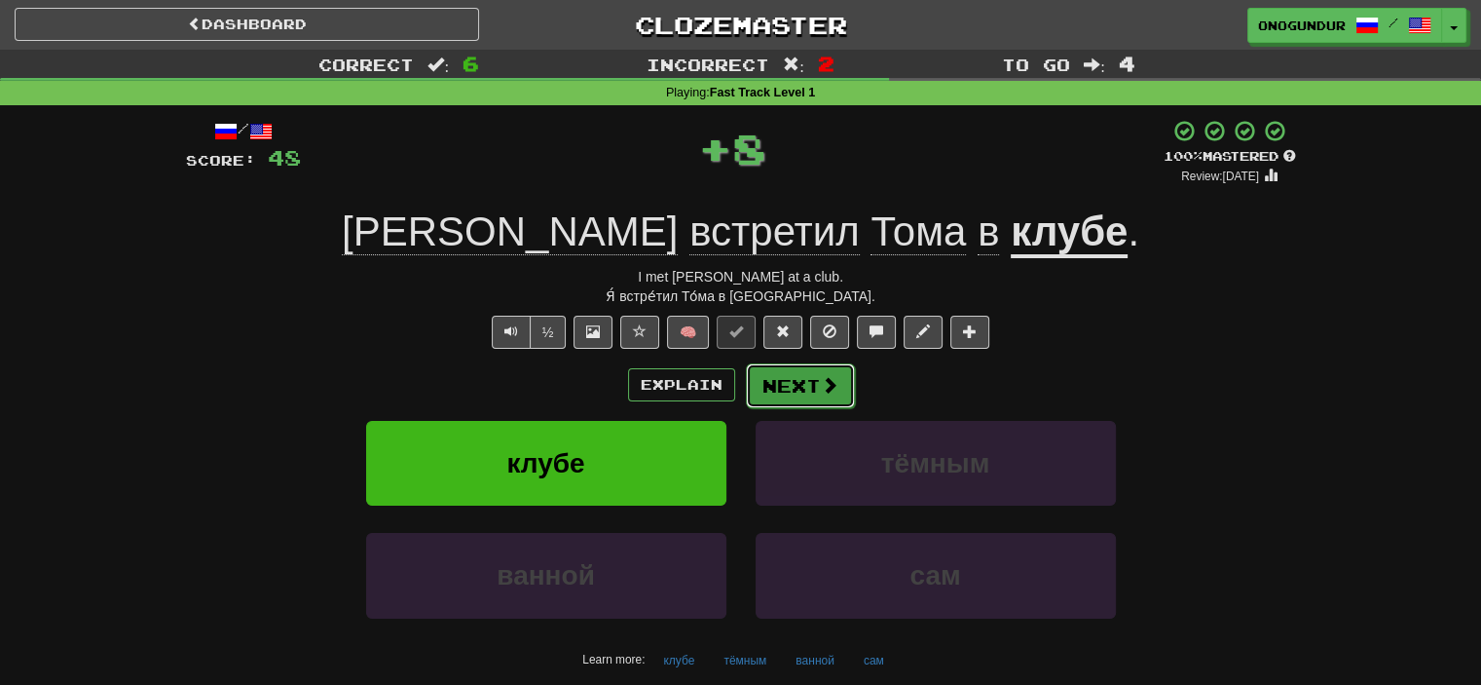
click at [772, 382] on button "Next" at bounding box center [800, 385] width 109 height 45
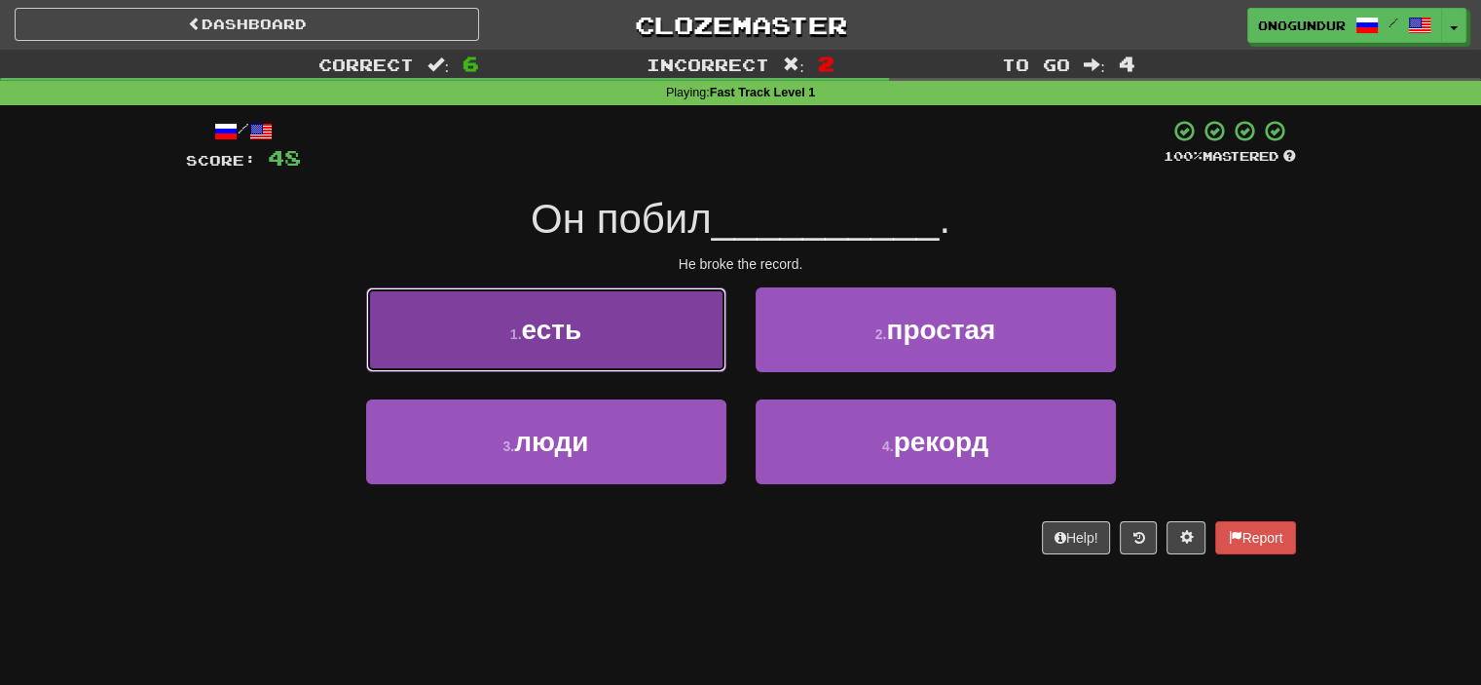
click at [686, 352] on button "1 . есть" at bounding box center [546, 329] width 360 height 85
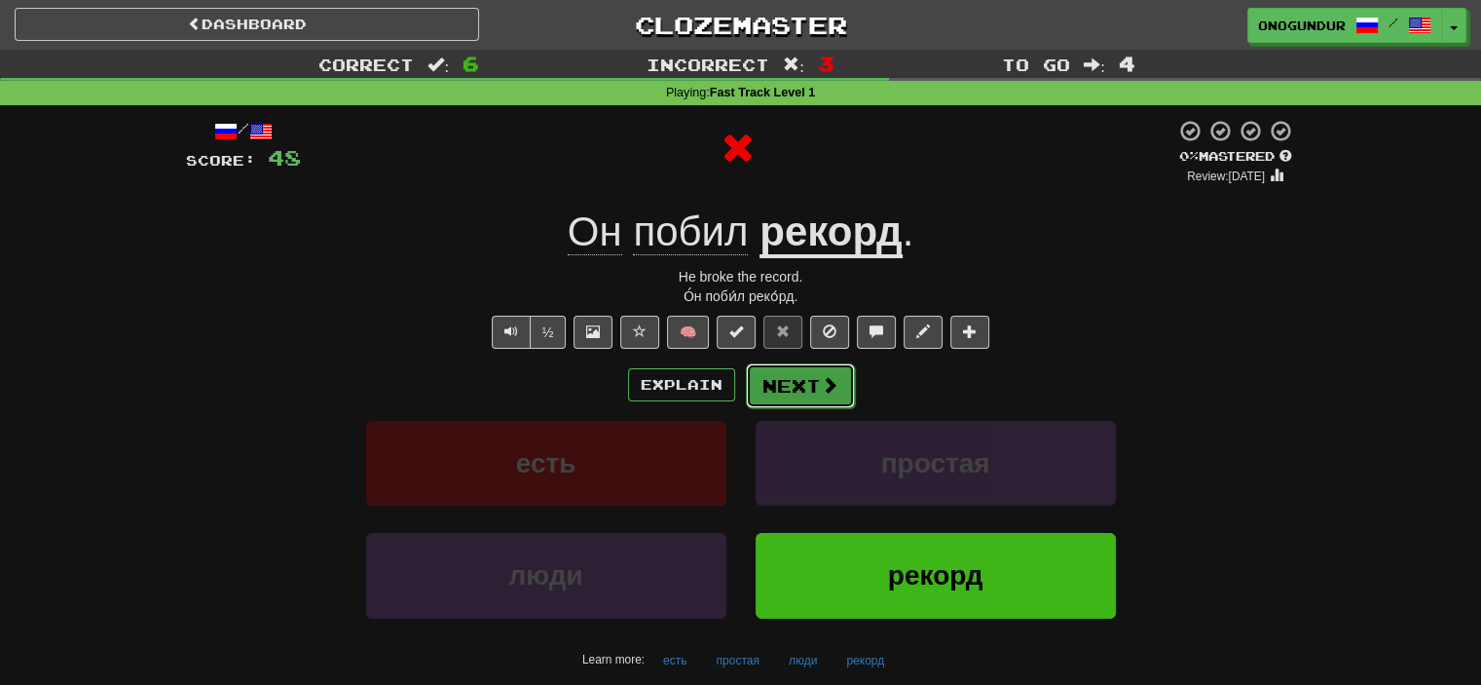
click at [796, 378] on button "Next" at bounding box center [800, 385] width 109 height 45
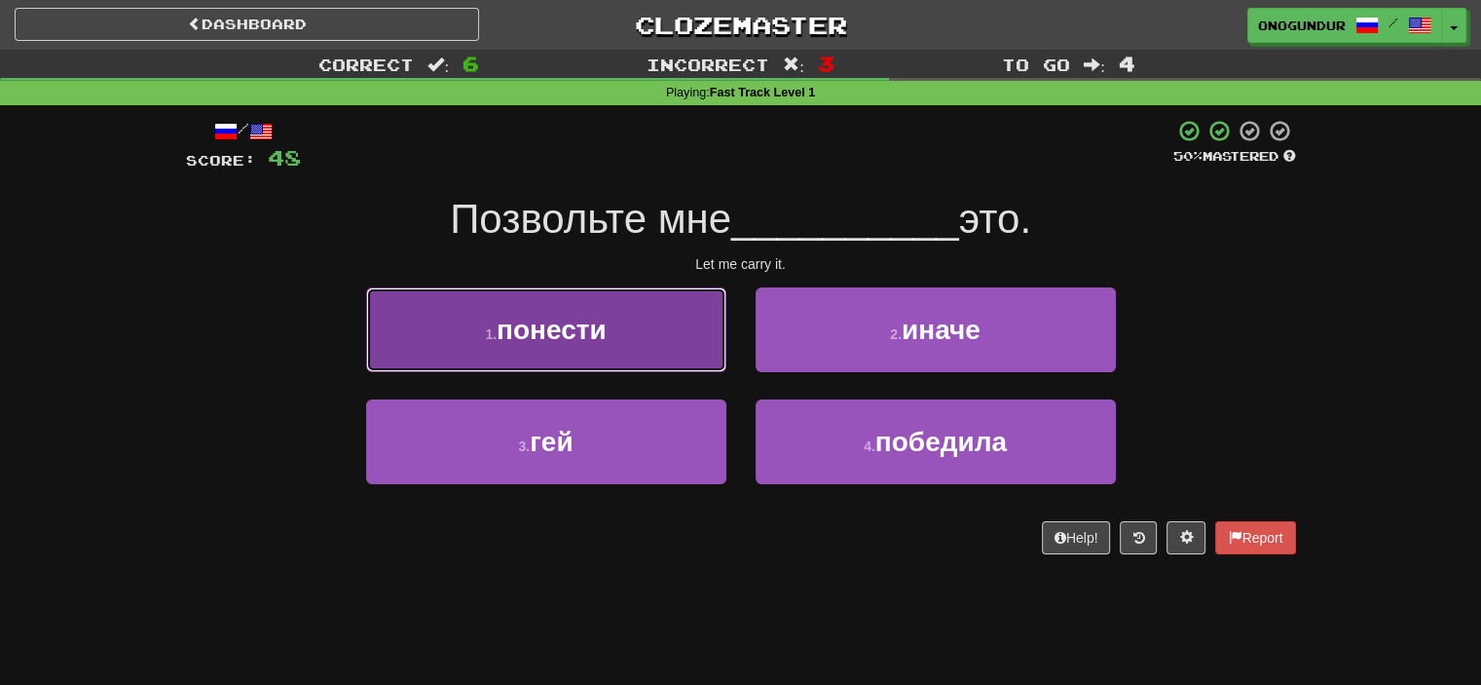
click at [690, 369] on button "1 . понести" at bounding box center [546, 329] width 360 height 85
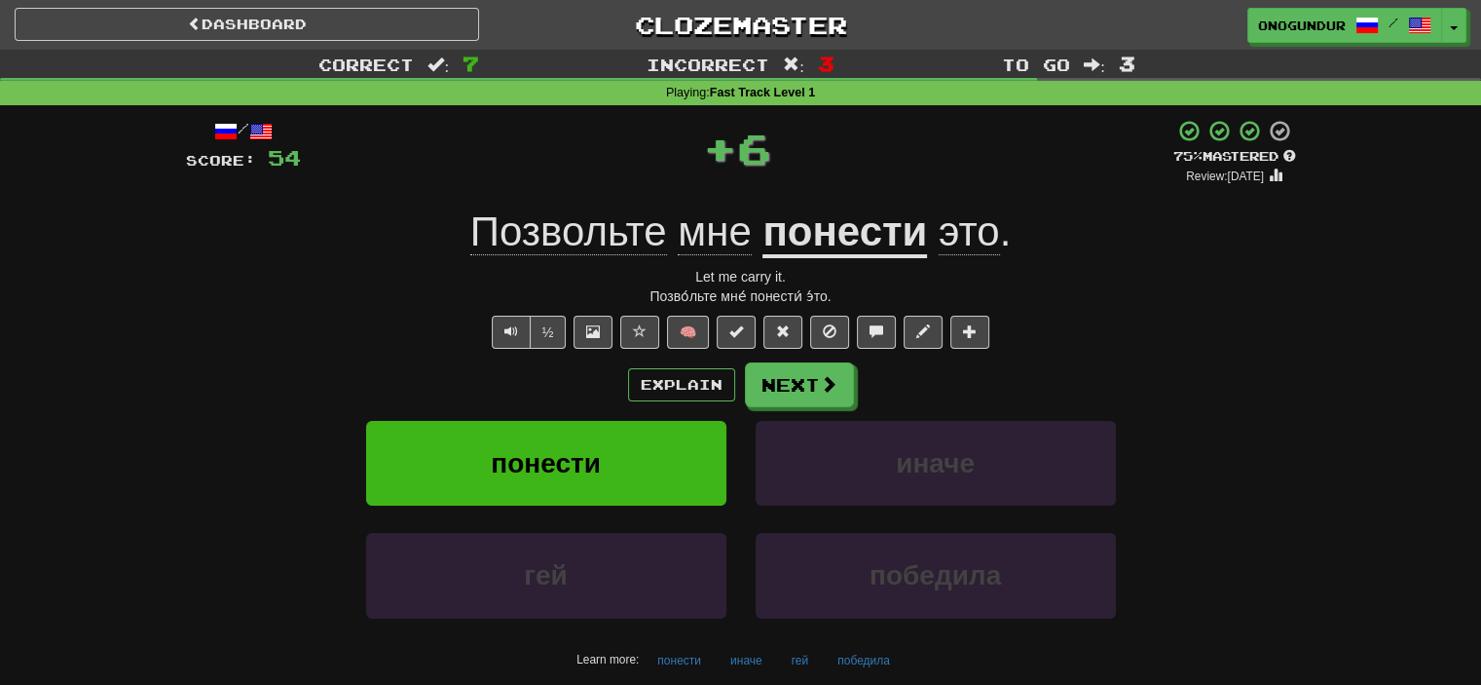
click at [794, 357] on div "/ Score: 54 + 6 75 % Mastered Review: 2025-10-19 Позвольте мне понести это . Le…" at bounding box center [741, 418] width 1110 height 598
click at [794, 371] on button "Next" at bounding box center [800, 385] width 109 height 45
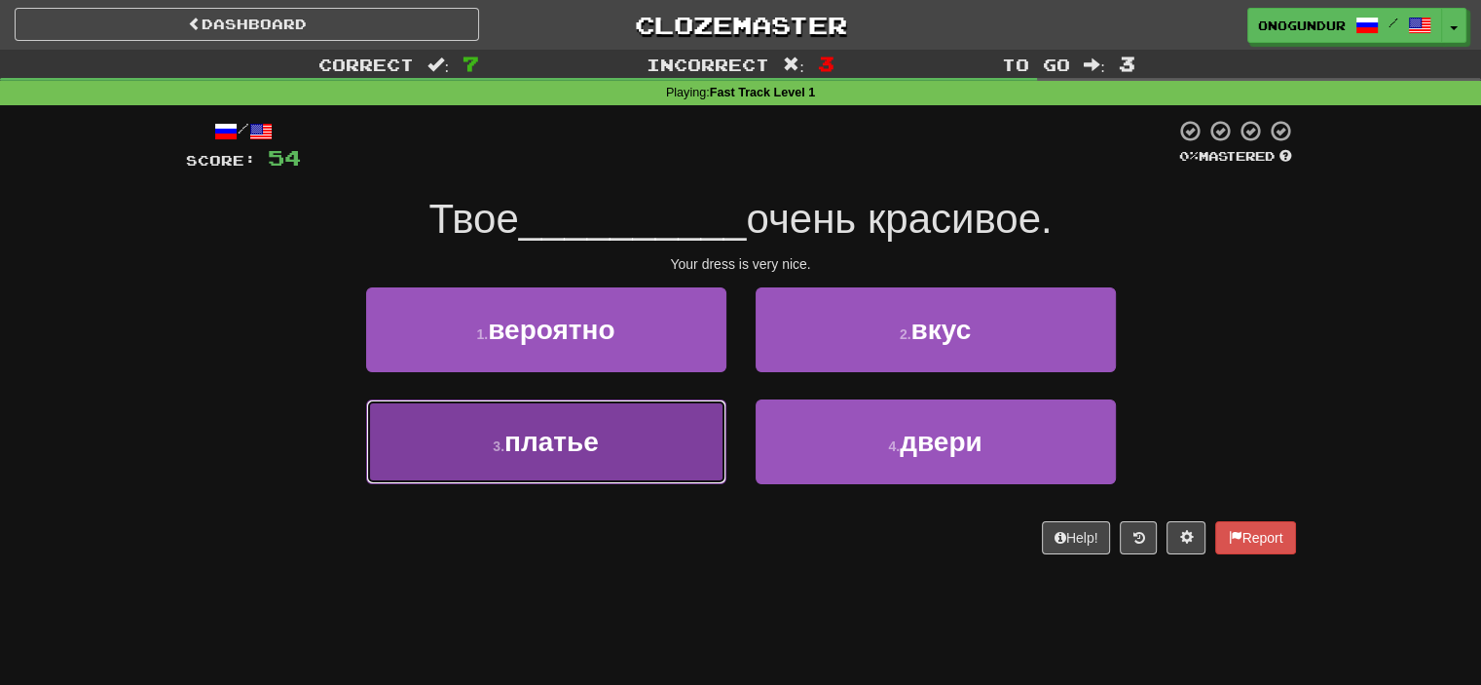
click at [662, 426] on button "3 . платье" at bounding box center [546, 441] width 360 height 85
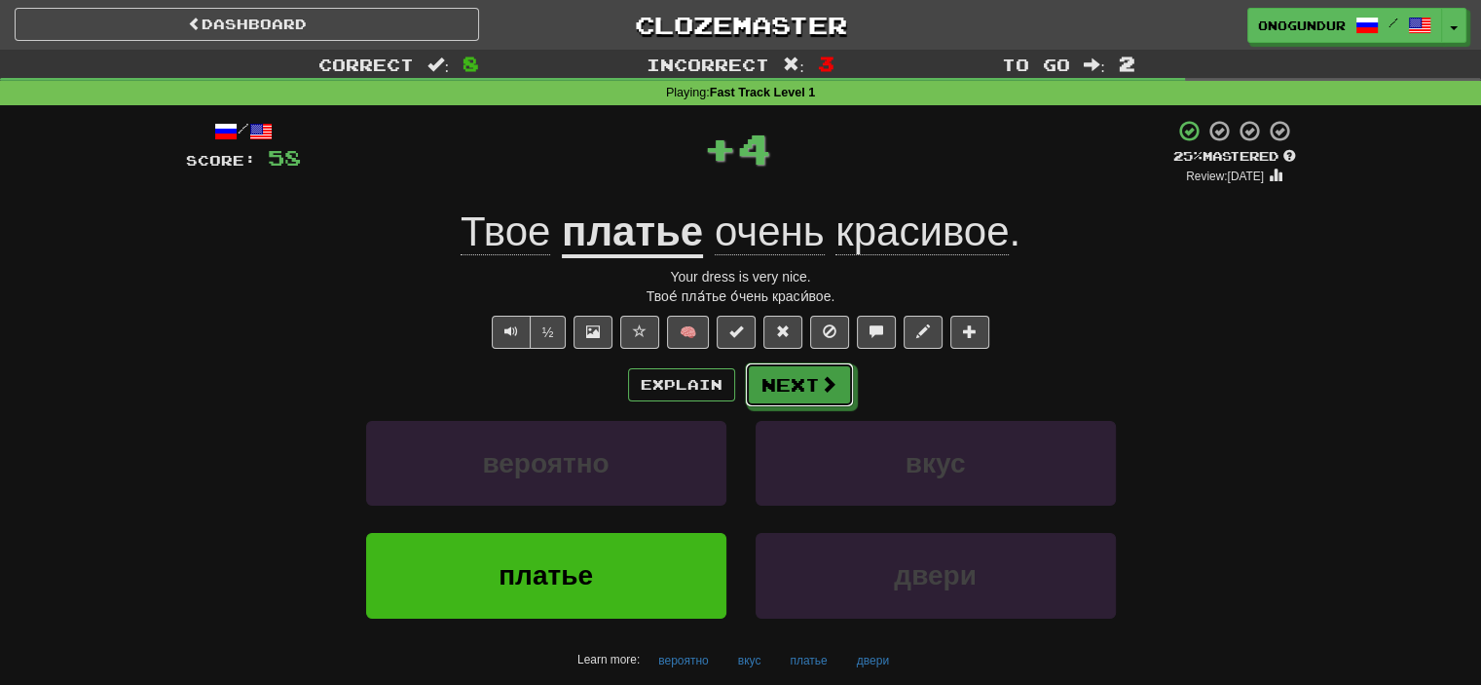
click at [816, 394] on button "Next" at bounding box center [799, 384] width 109 height 45
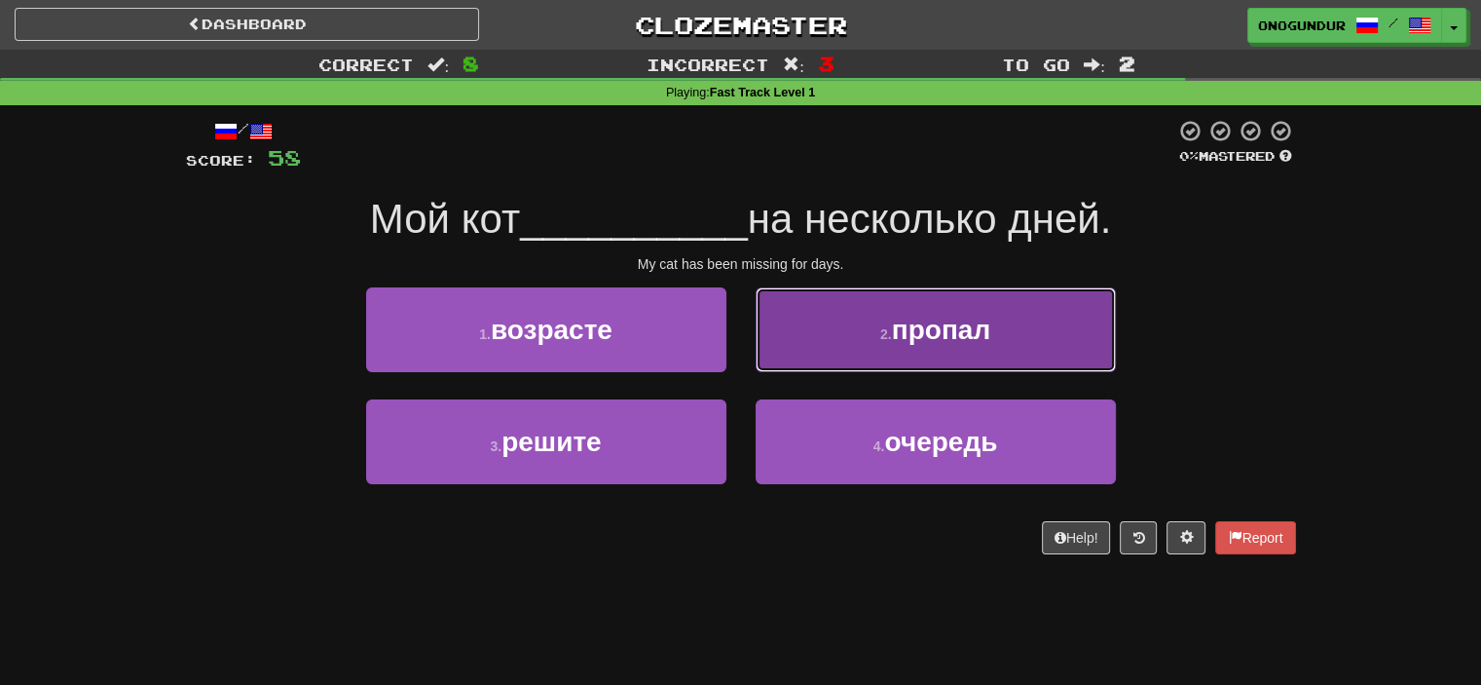
click at [894, 352] on button "2 . пропал" at bounding box center [936, 329] width 360 height 85
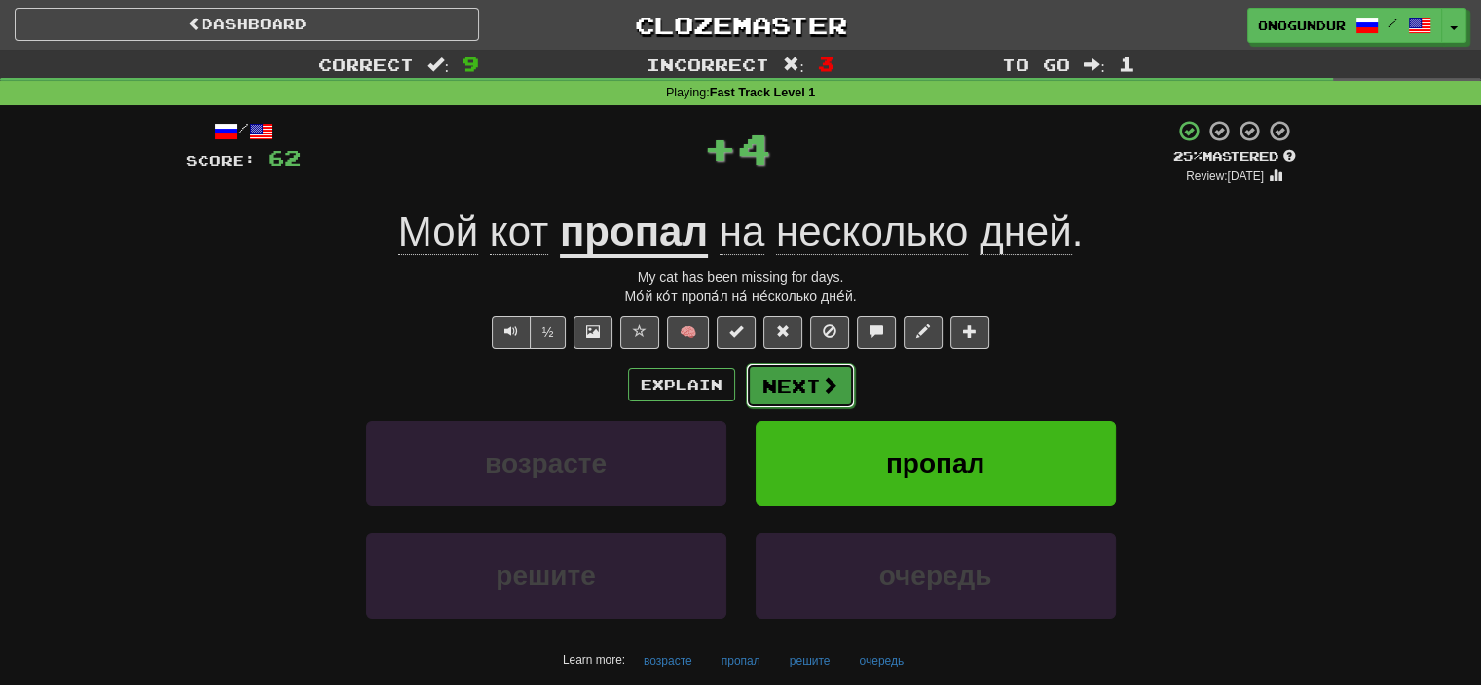
click at [824, 381] on span at bounding box center [830, 385] width 18 height 18
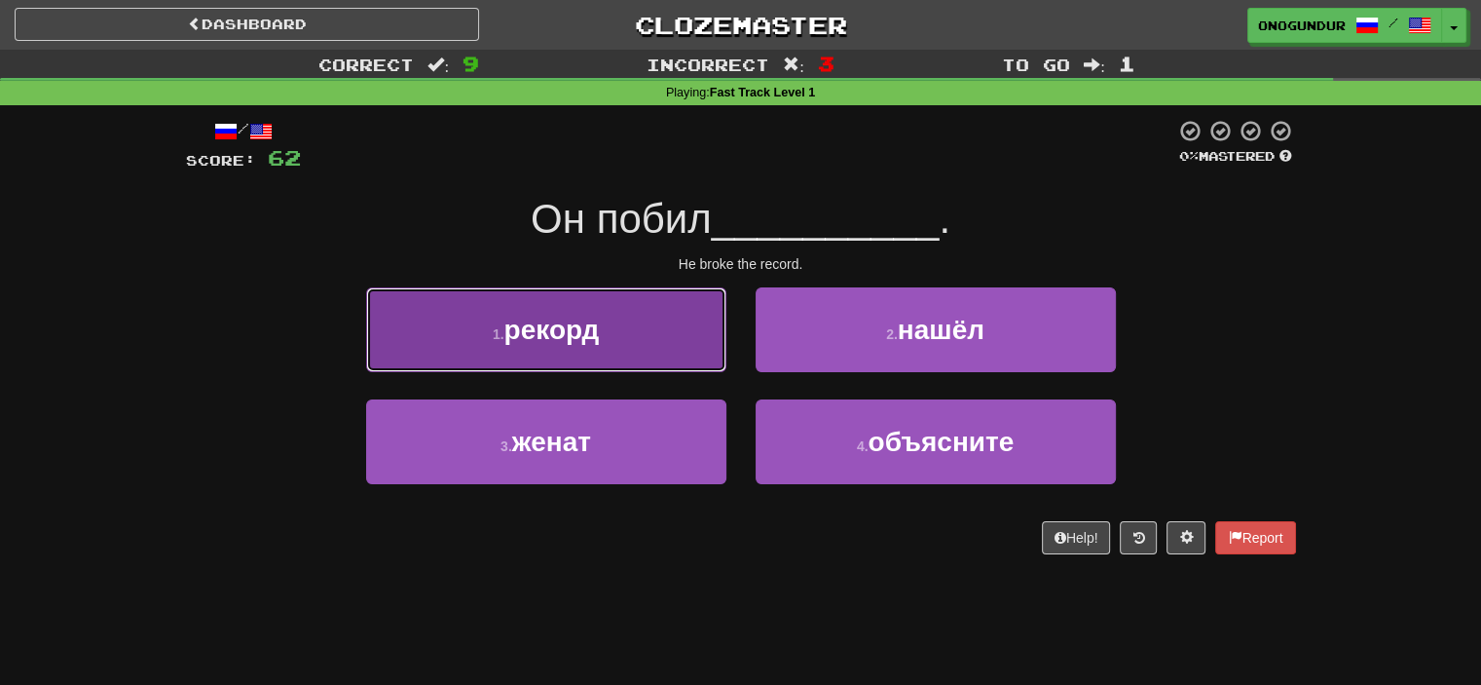
click at [697, 334] on button "1 . рекорд" at bounding box center [546, 329] width 360 height 85
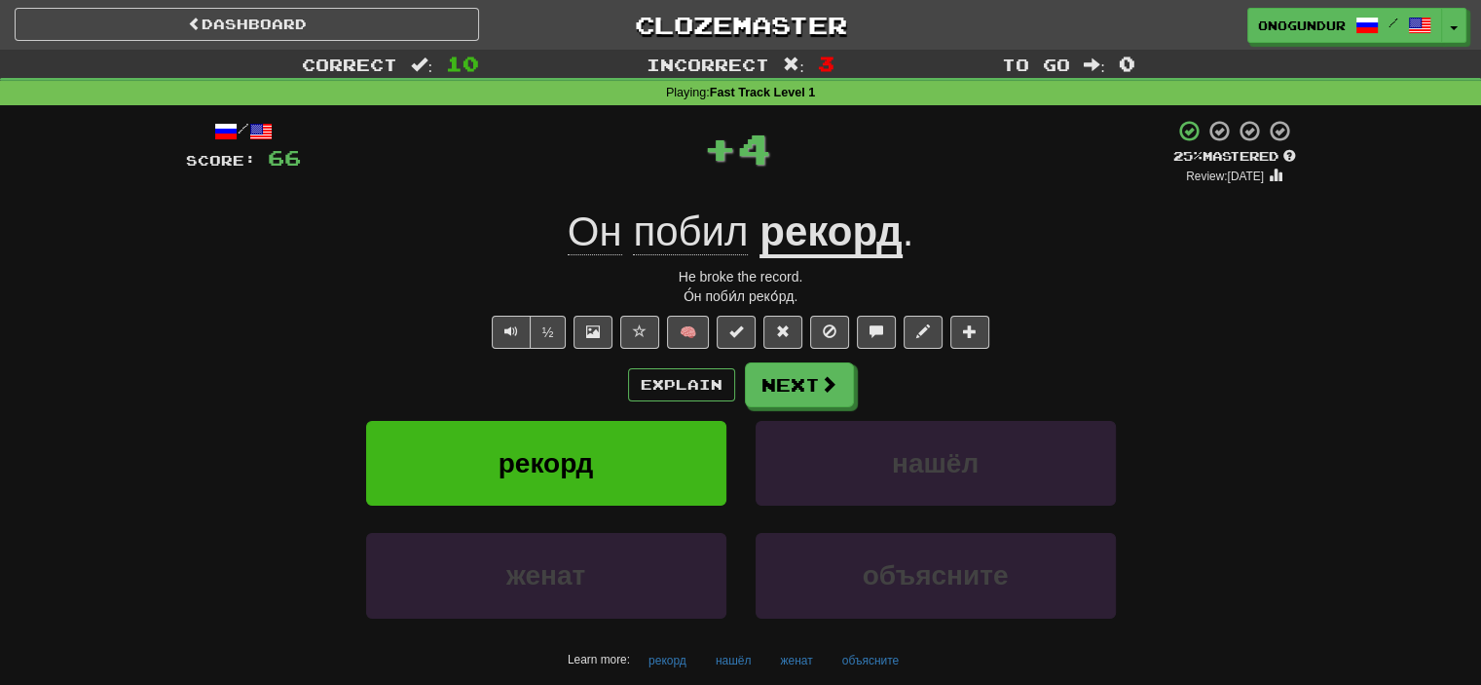
click at [774, 353] on div "/ Score: 66 + 4 25 % Mastered Review: 2025-09-20 Он побил рекорд . He broke the…" at bounding box center [741, 418] width 1110 height 598
click at [779, 367] on button "Next" at bounding box center [800, 385] width 109 height 45
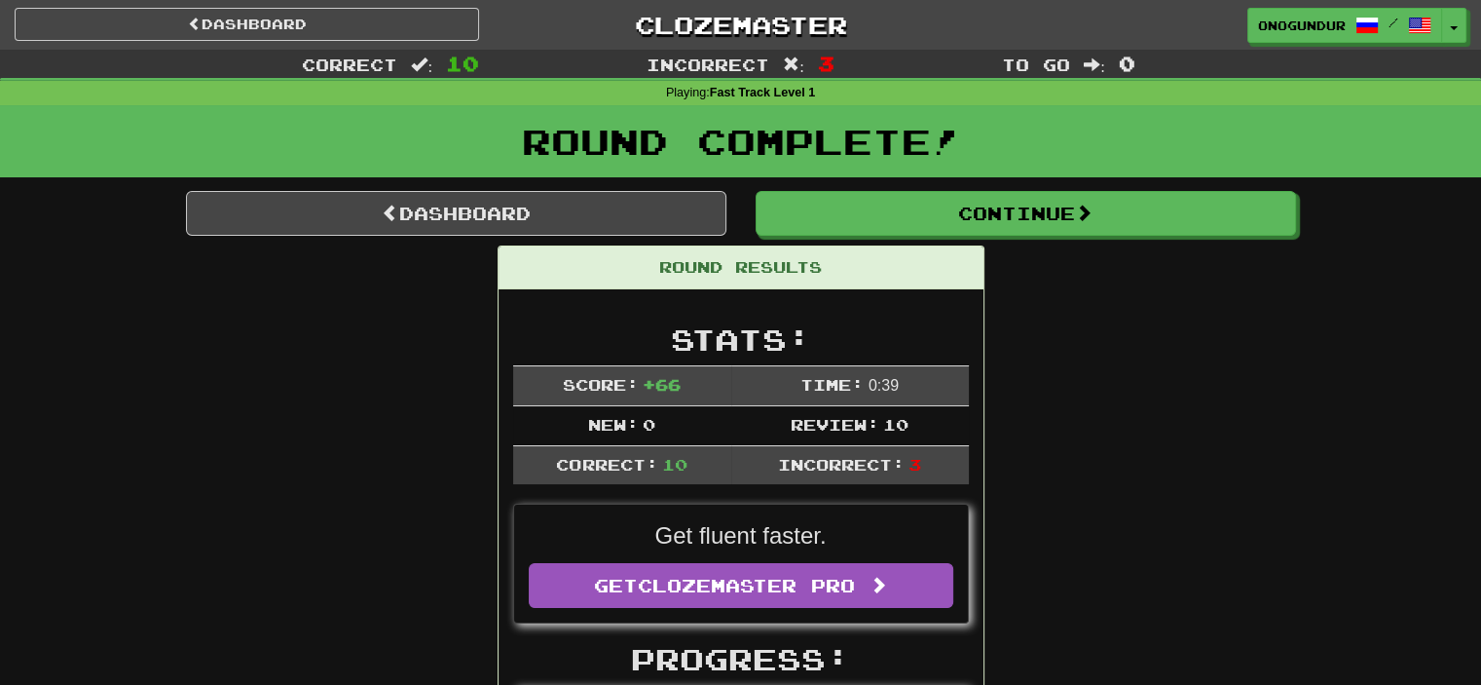
drag, startPoint x: 1226, startPoint y: 271, endPoint x: 1145, endPoint y: 225, distance: 92.9
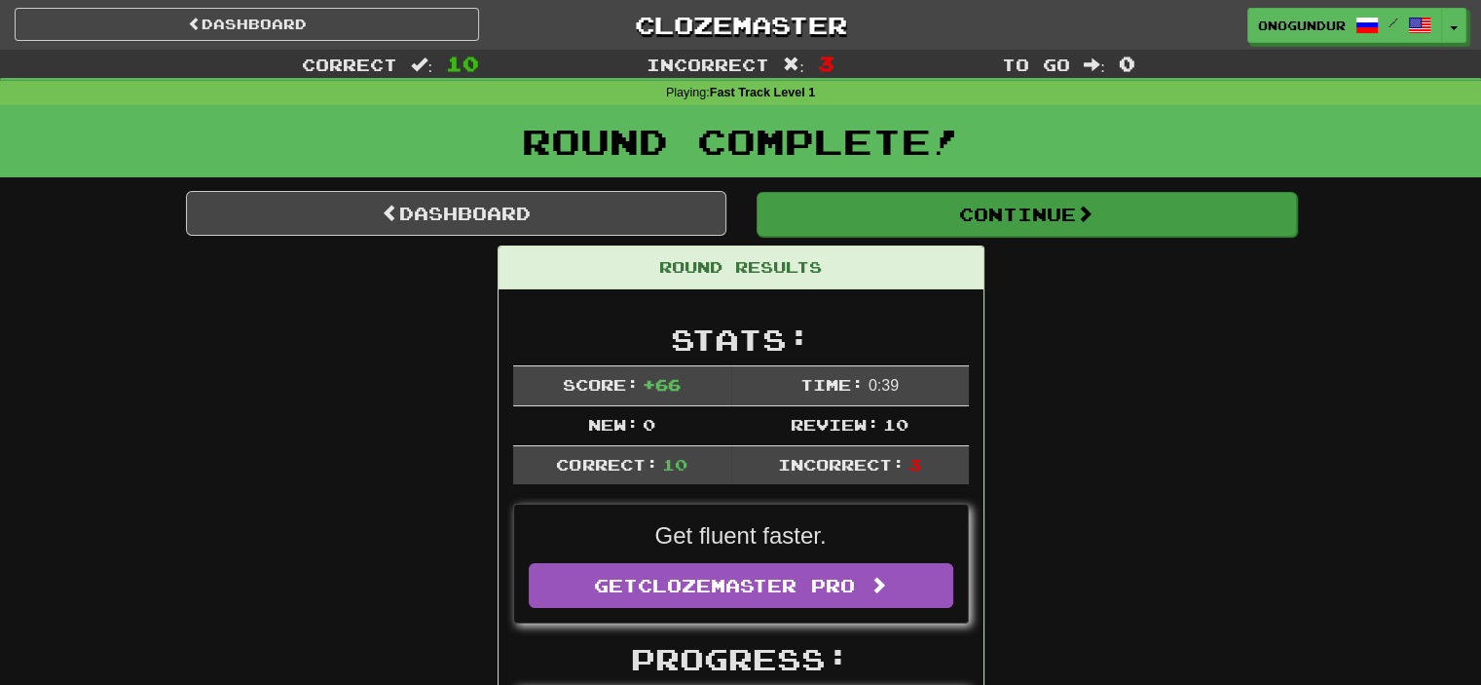
click at [1145, 225] on button "Continue" at bounding box center [1027, 214] width 540 height 45
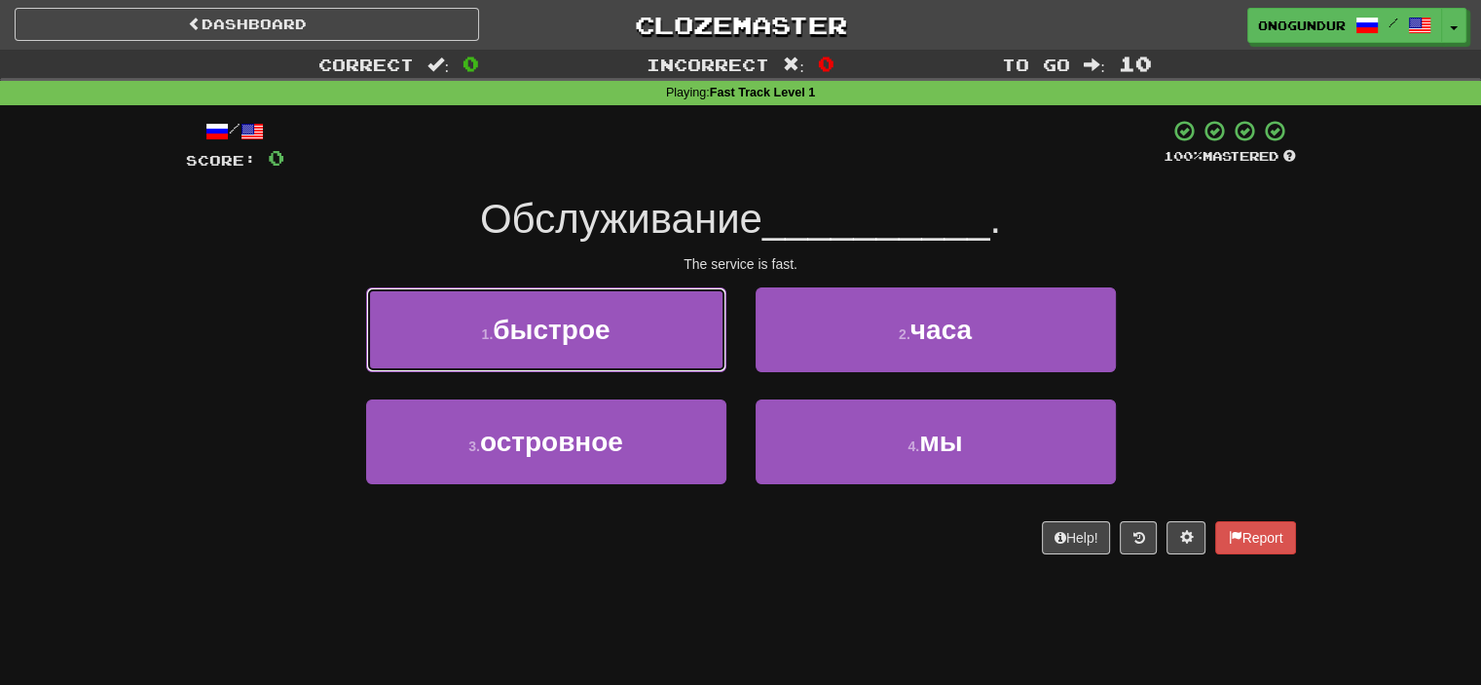
click at [690, 358] on button "1 . быстрое" at bounding box center [546, 329] width 360 height 85
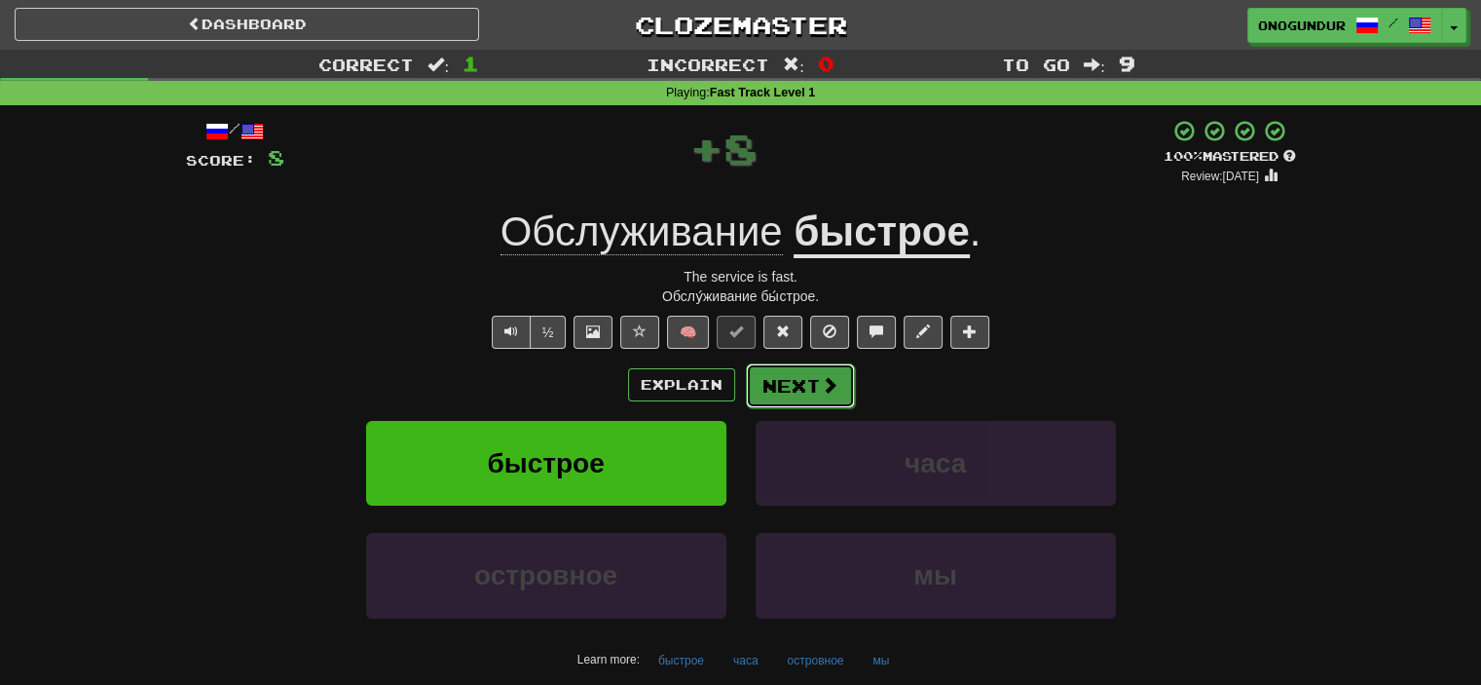
click at [821, 391] on span at bounding box center [830, 385] width 18 height 18
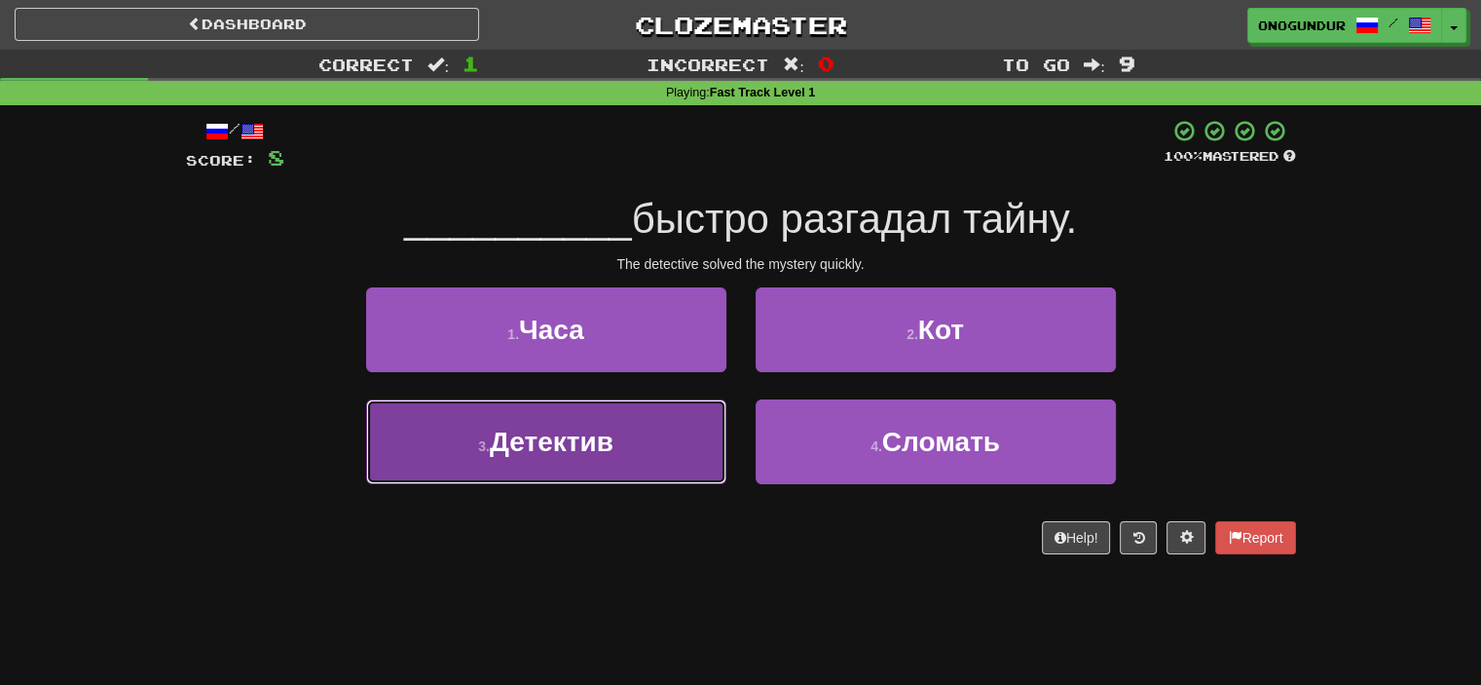
click at [692, 478] on button "3 . Детектив" at bounding box center [546, 441] width 360 height 85
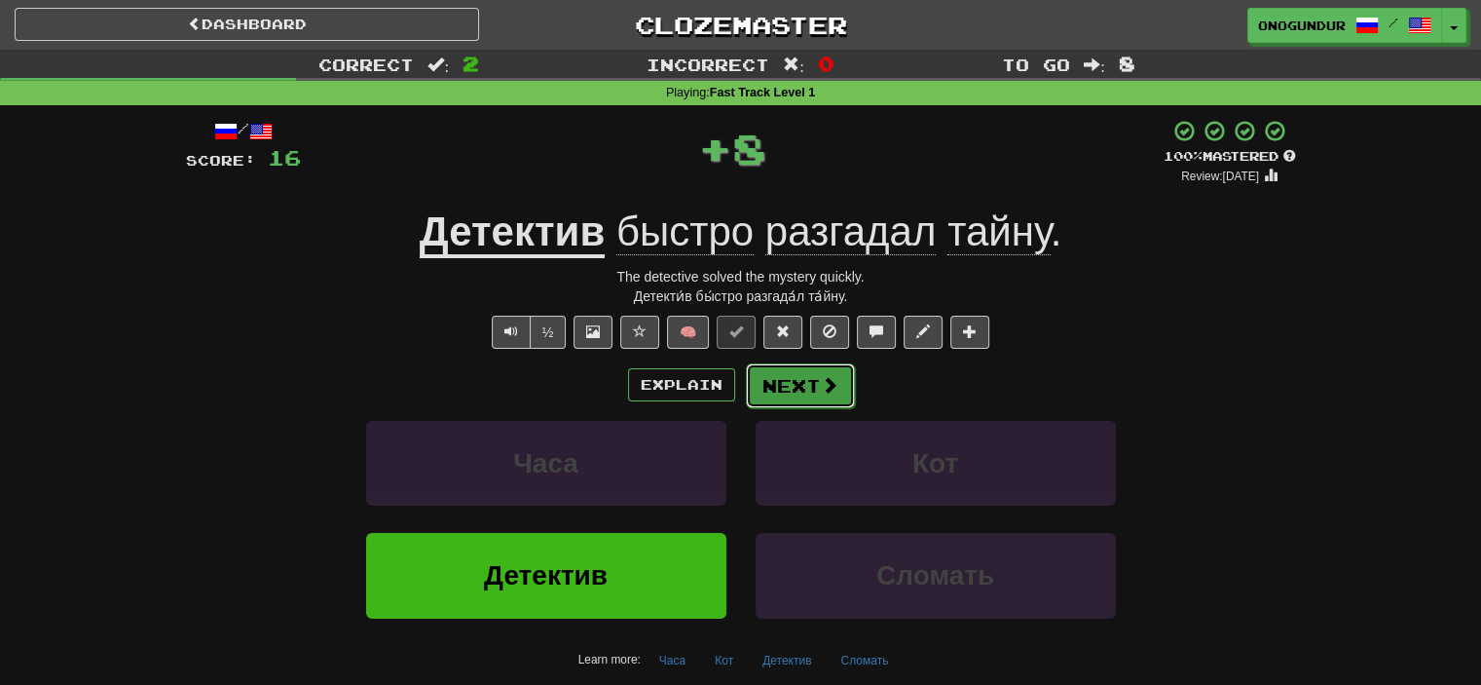
click at [834, 366] on button "Next" at bounding box center [800, 385] width 109 height 45
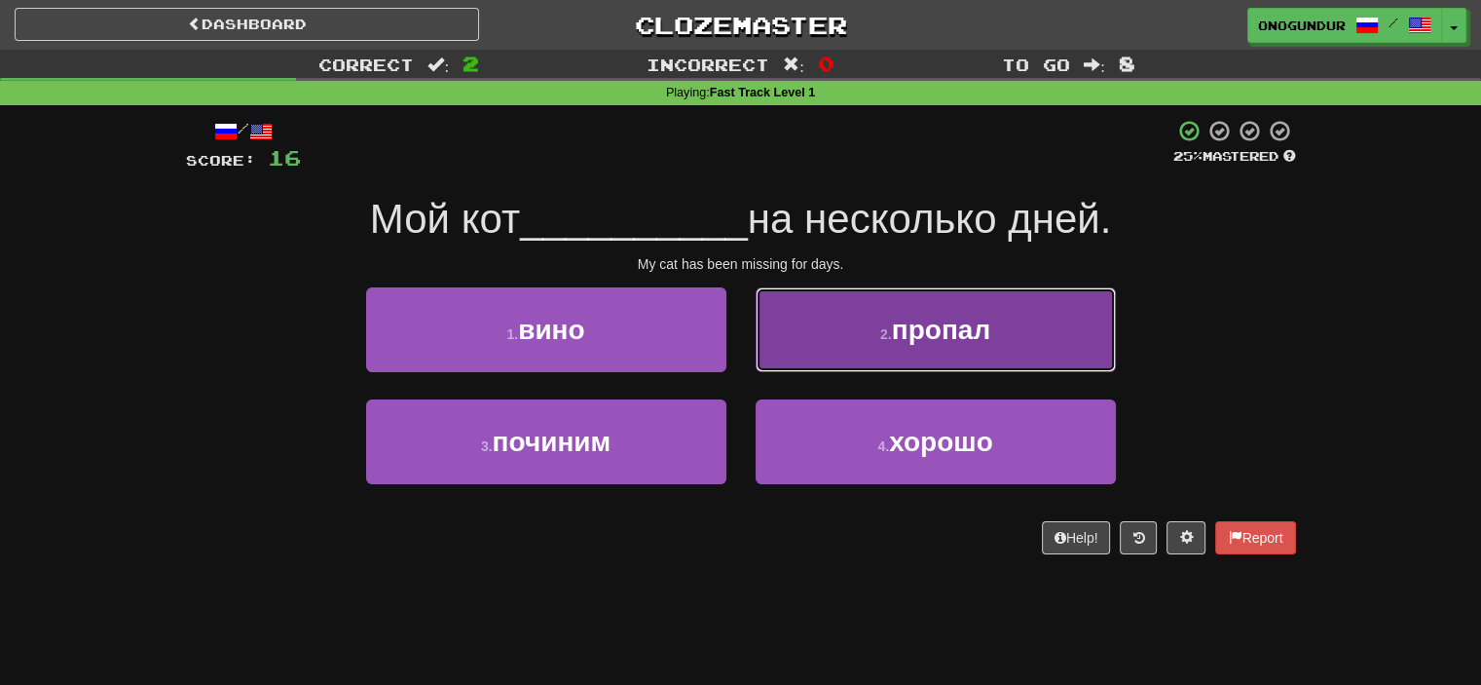
click at [1020, 363] on button "2 . пропал" at bounding box center [936, 329] width 360 height 85
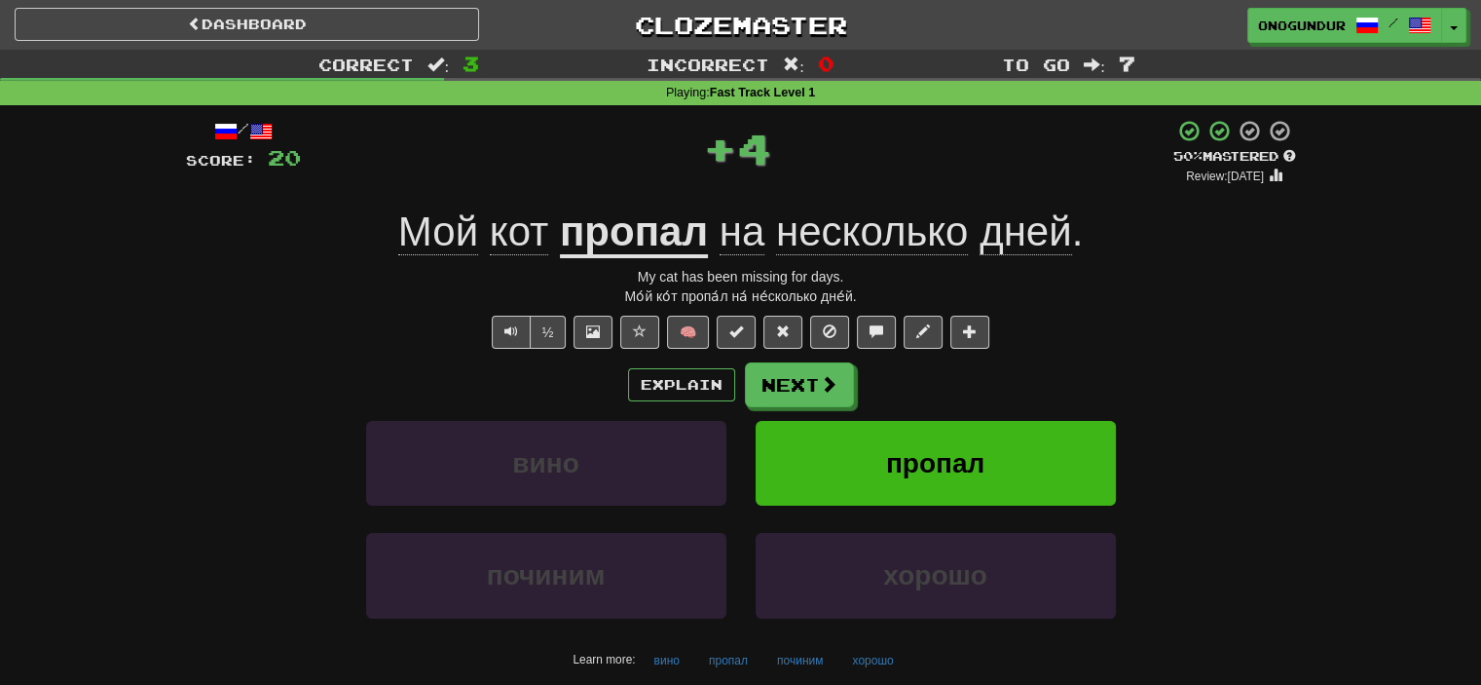
click at [744, 364] on div "Explain Next" at bounding box center [741, 384] width 1110 height 45
click at [783, 384] on button "Next" at bounding box center [800, 385] width 109 height 45
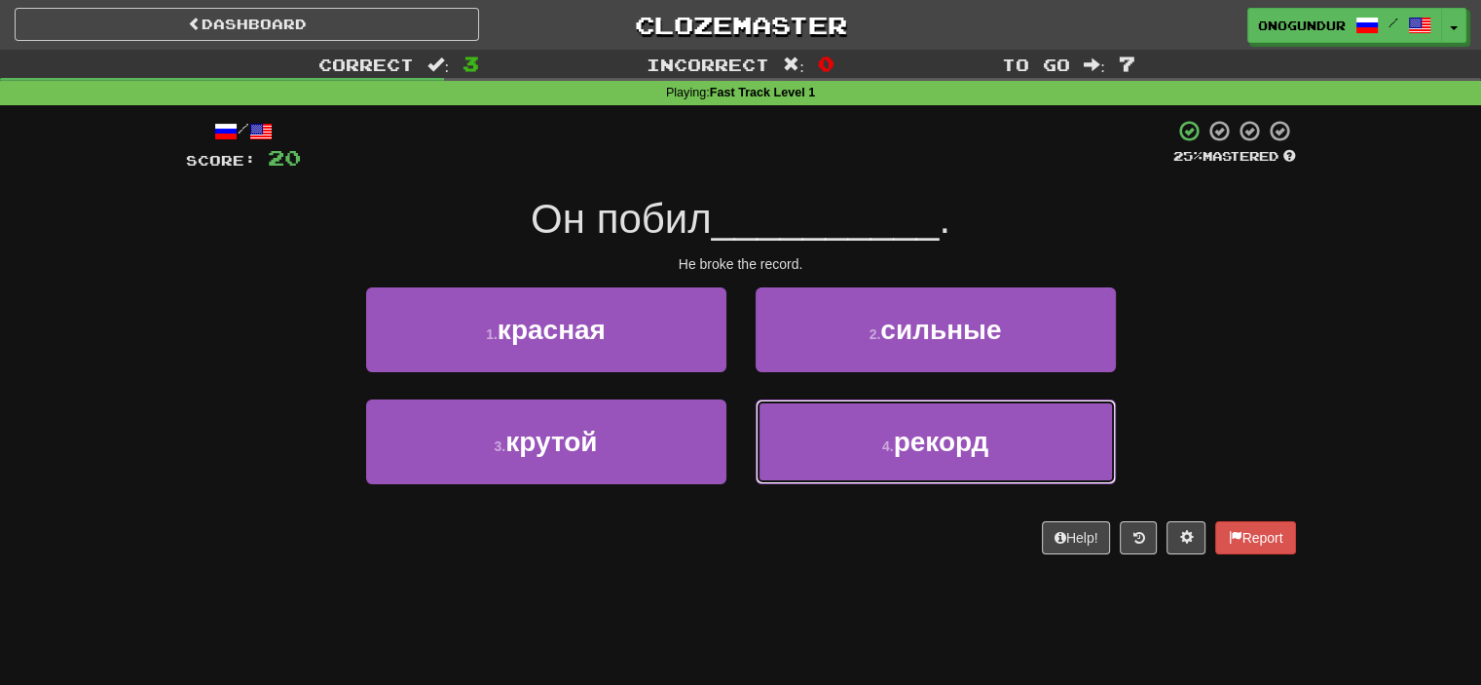
drag, startPoint x: 852, startPoint y: 422, endPoint x: 821, endPoint y: 408, distance: 34.0
click at [853, 421] on button "4 . рекорд" at bounding box center [936, 441] width 360 height 85
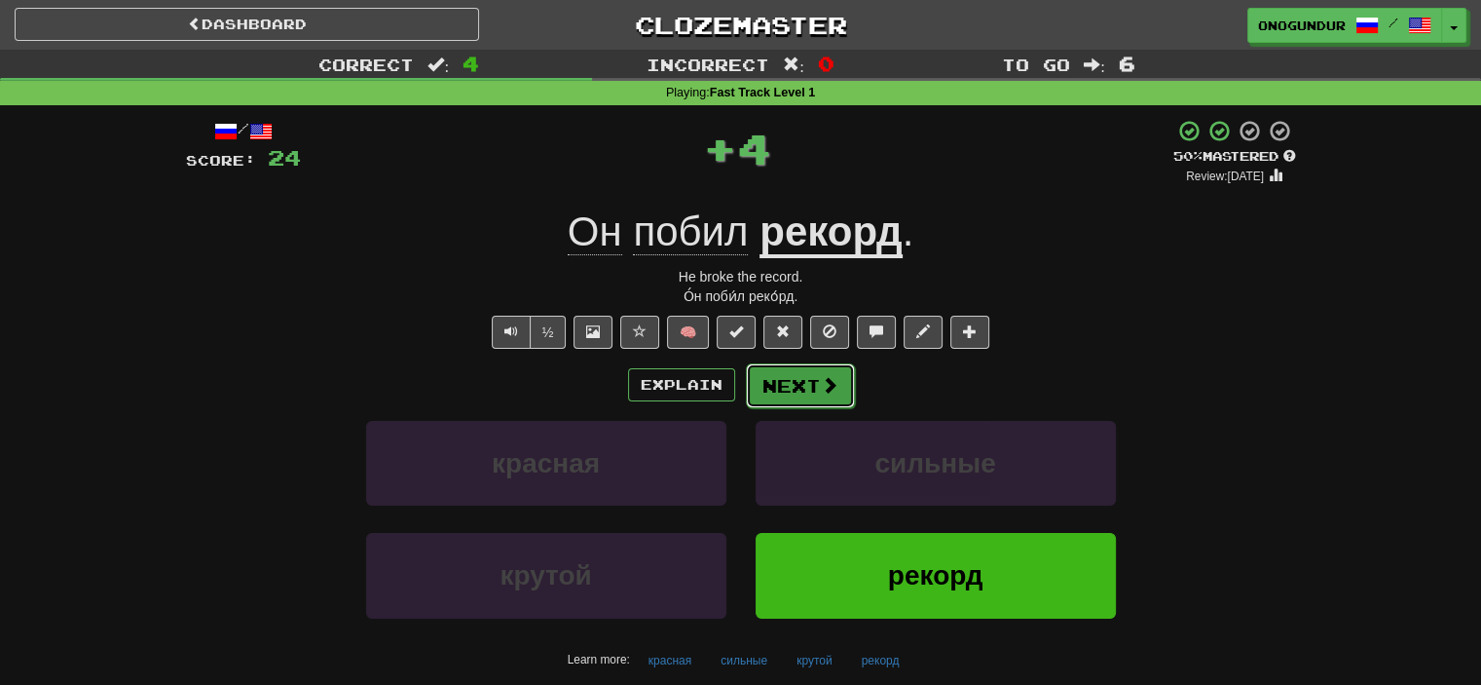
click at [801, 392] on button "Next" at bounding box center [800, 385] width 109 height 45
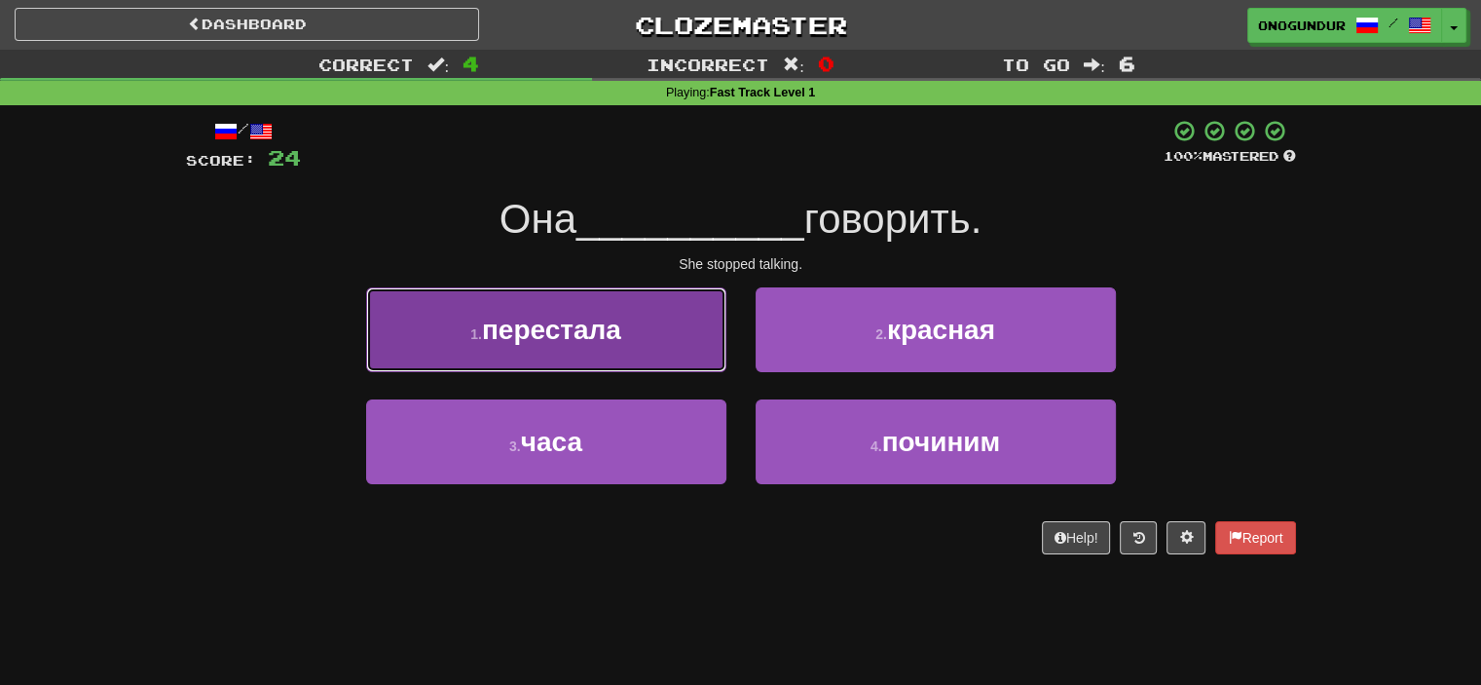
drag, startPoint x: 639, startPoint y: 351, endPoint x: 719, endPoint y: 360, distance: 80.4
click at [642, 351] on button "1 . перестала" at bounding box center [546, 329] width 360 height 85
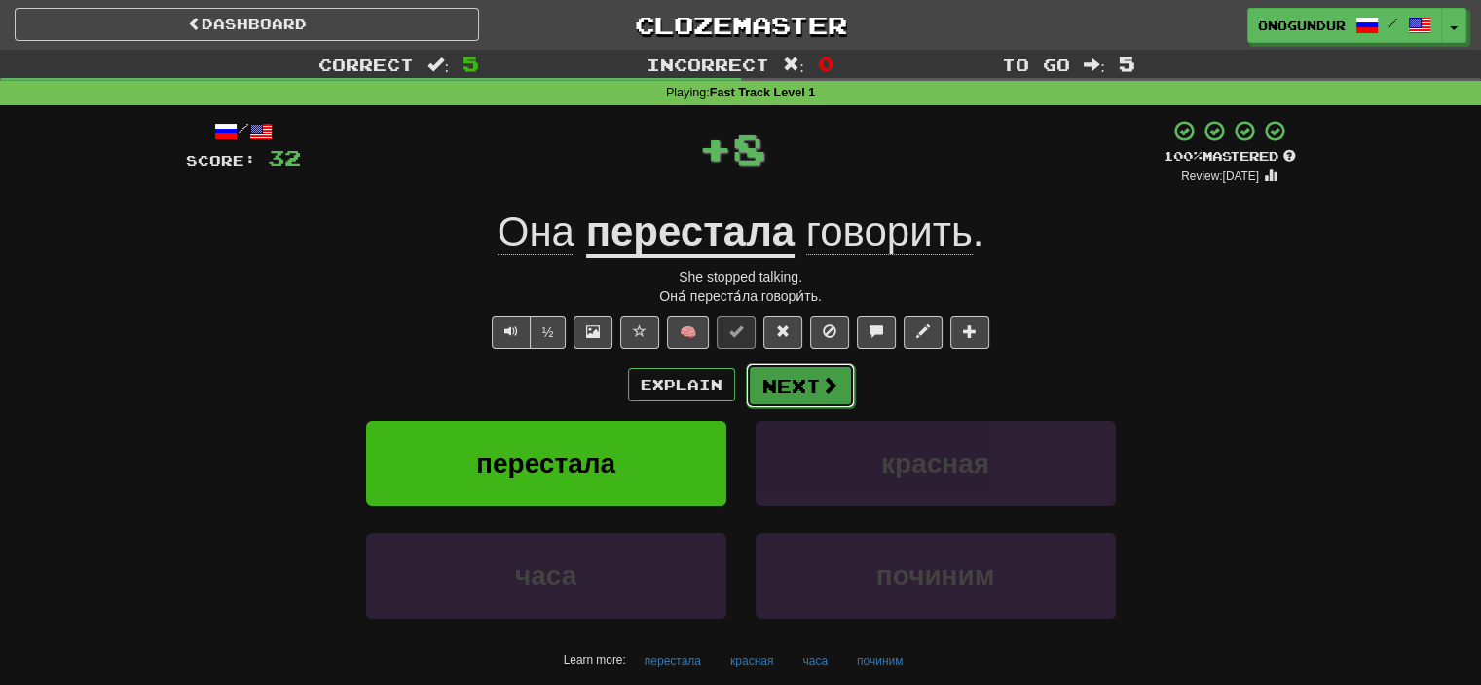
click at [821, 391] on span at bounding box center [830, 385] width 18 height 18
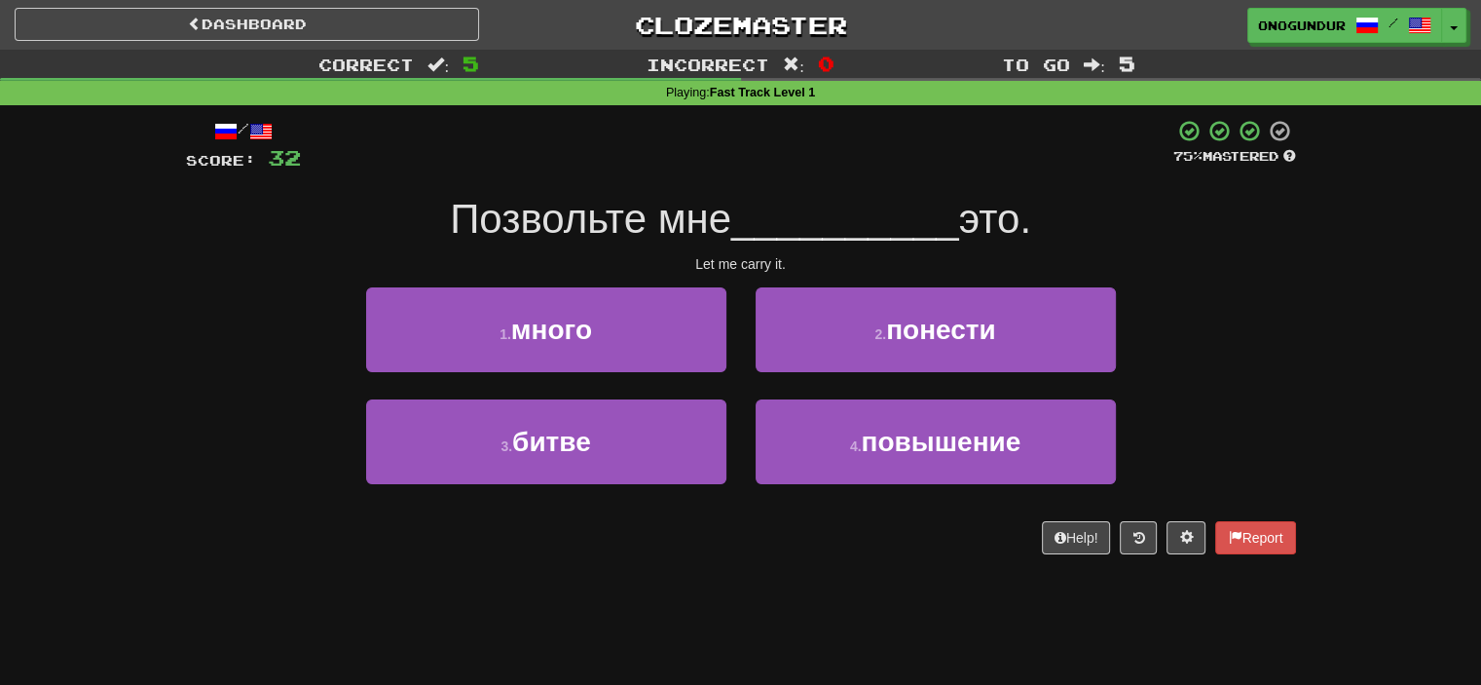
drag, startPoint x: 434, startPoint y: 206, endPoint x: 1065, endPoint y: 206, distance: 631.1
click at [1065, 206] on div "Позвольте мне __________ это." at bounding box center [741, 220] width 1110 height 54
click at [1231, 243] on div "Позвольте мне __________ это." at bounding box center [741, 220] width 1110 height 54
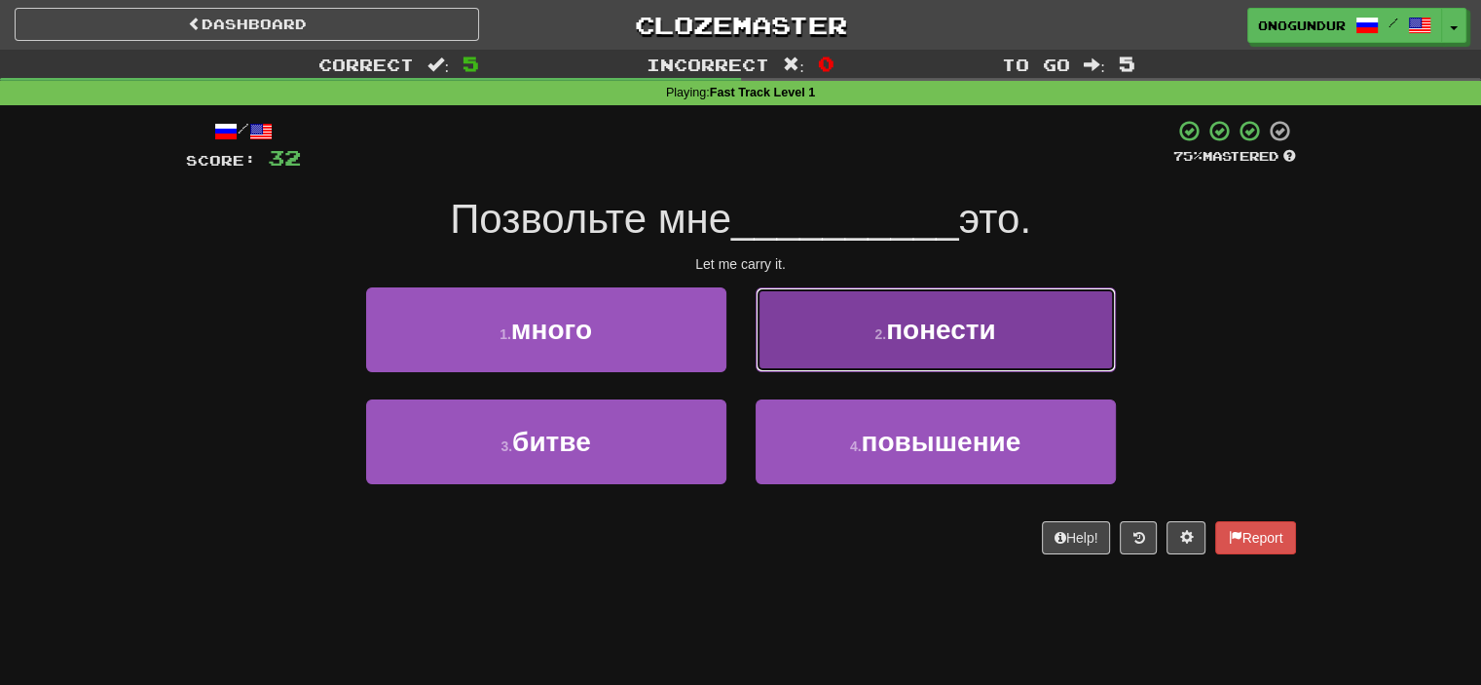
click at [913, 342] on span "понести" at bounding box center [941, 330] width 110 height 30
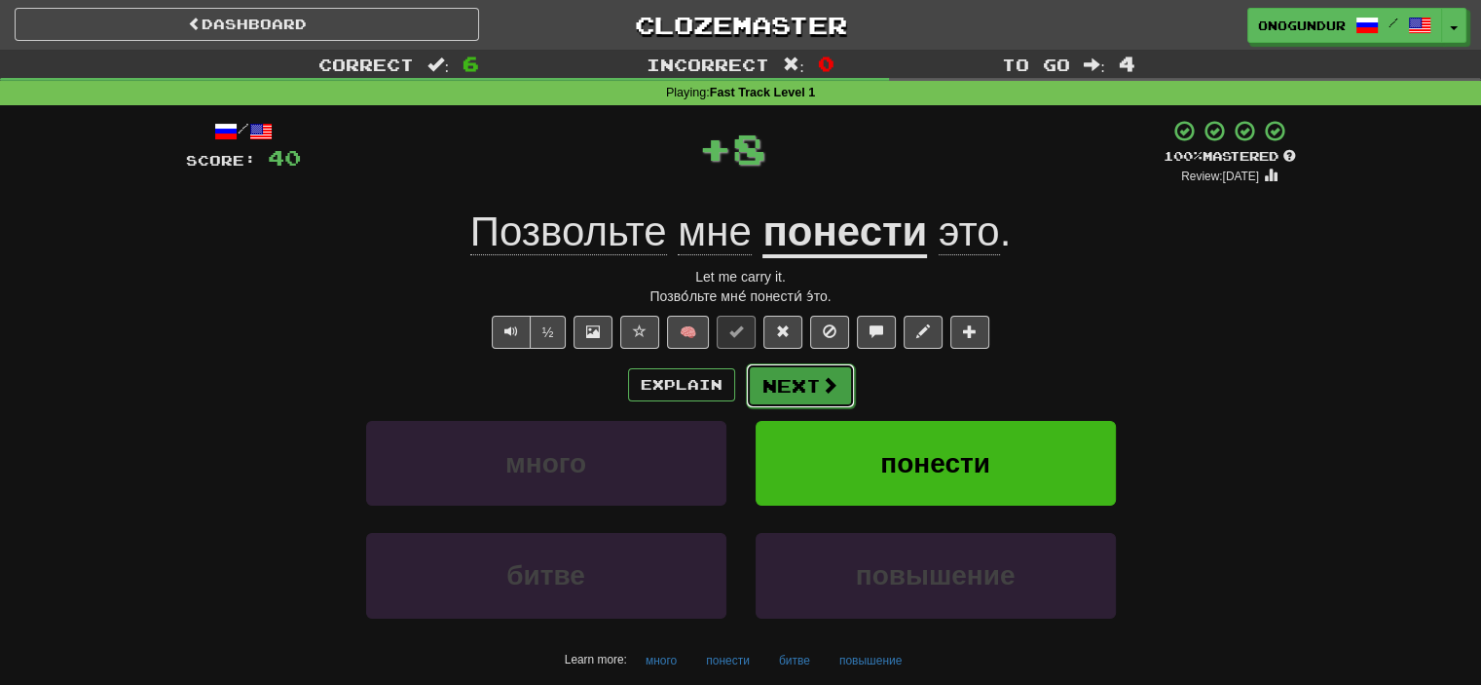
click at [822, 371] on button "Next" at bounding box center [800, 385] width 109 height 45
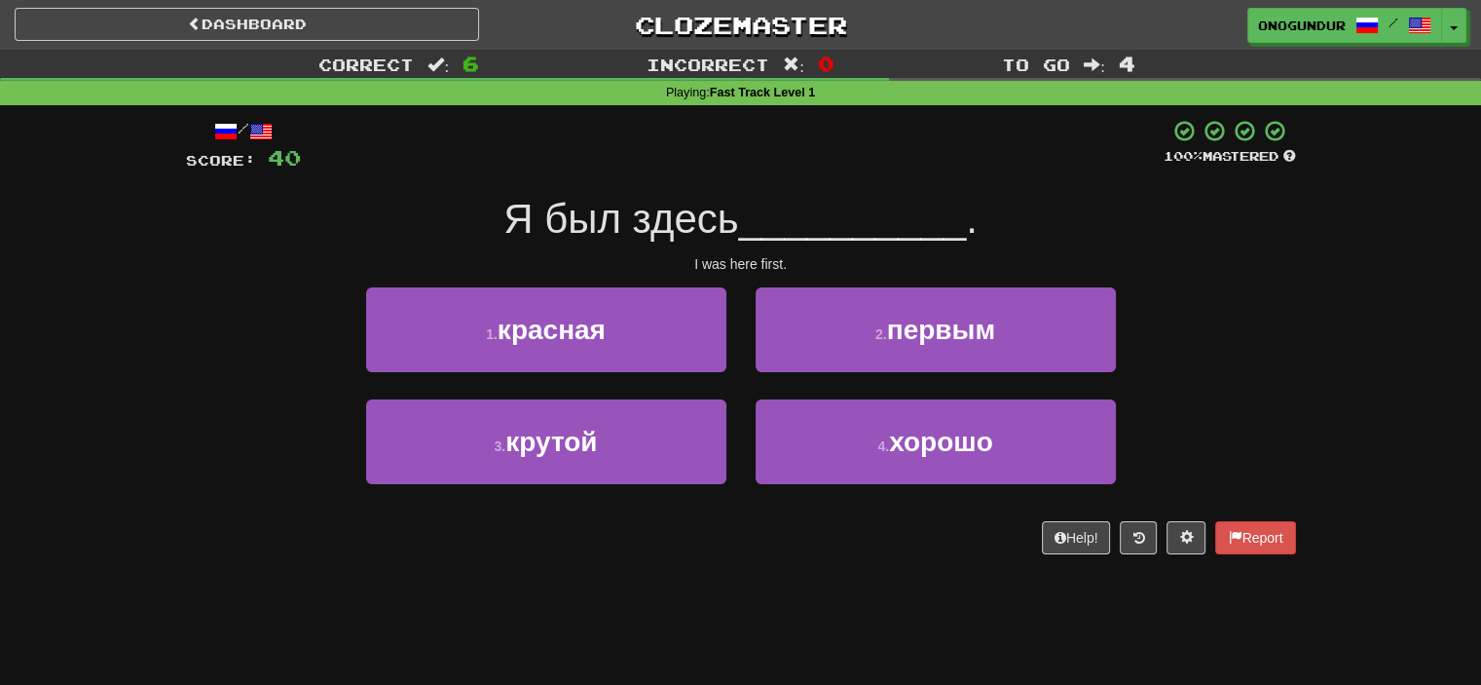
click at [764, 557] on div "/ Score: 40 100 % Mastered Я был здесь __________ . I was here first. 1 . красн…" at bounding box center [741, 343] width 1110 height 476
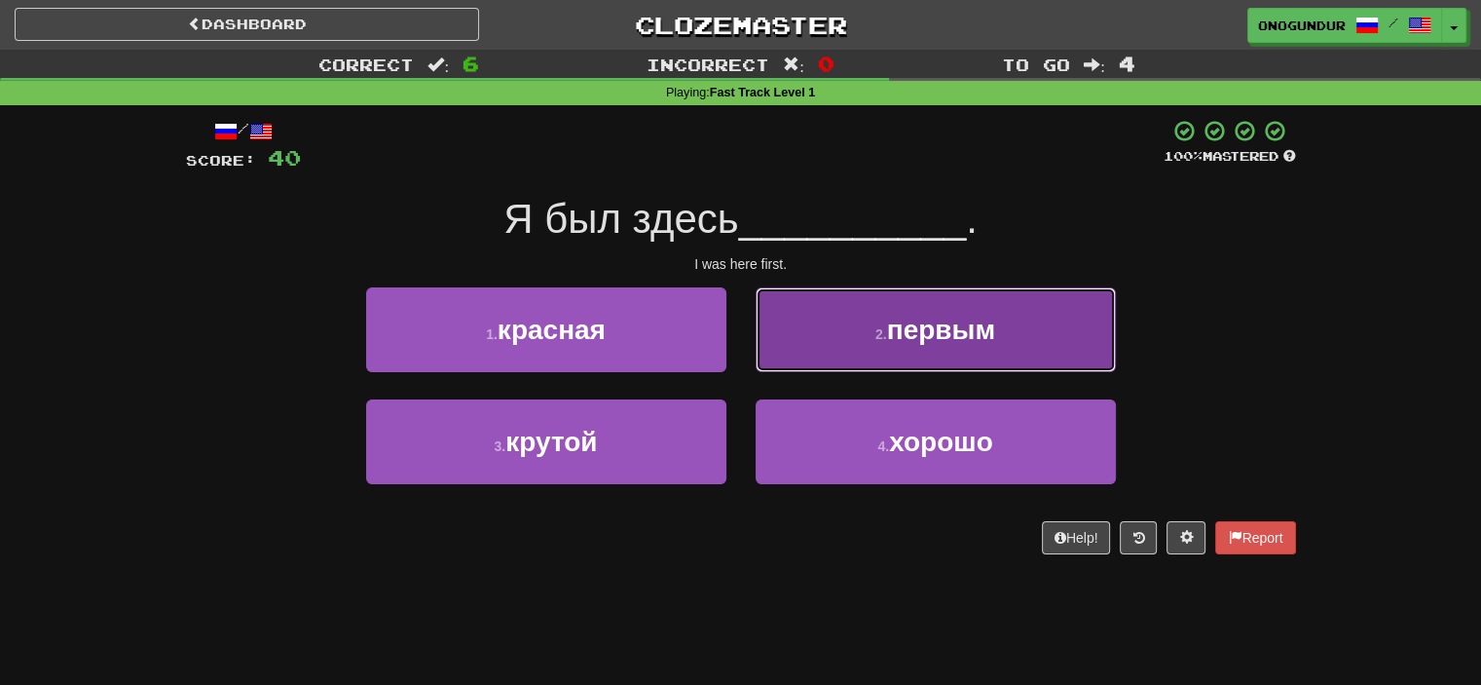
click at [866, 346] on button "2 . первым" at bounding box center [936, 329] width 360 height 85
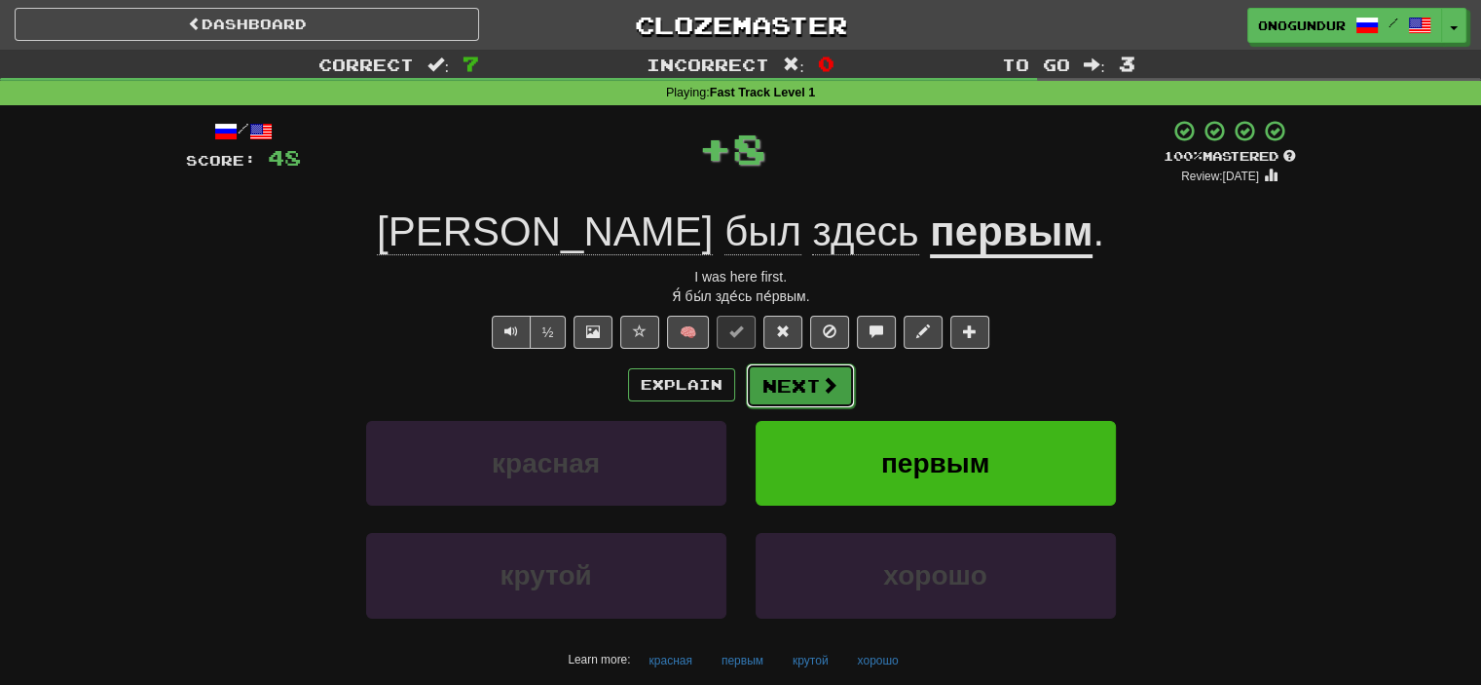
click at [805, 372] on button "Next" at bounding box center [800, 385] width 109 height 45
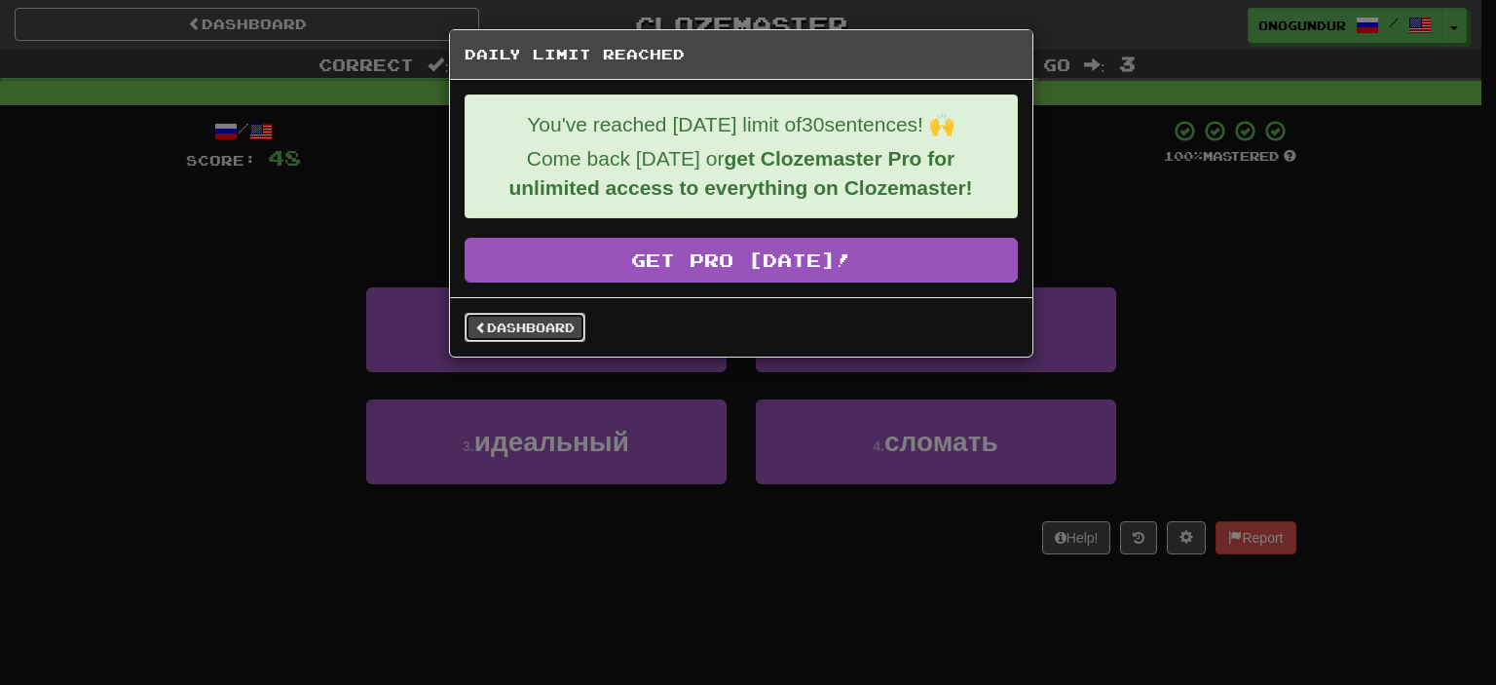
click at [553, 334] on link "Dashboard" at bounding box center [525, 327] width 121 height 29
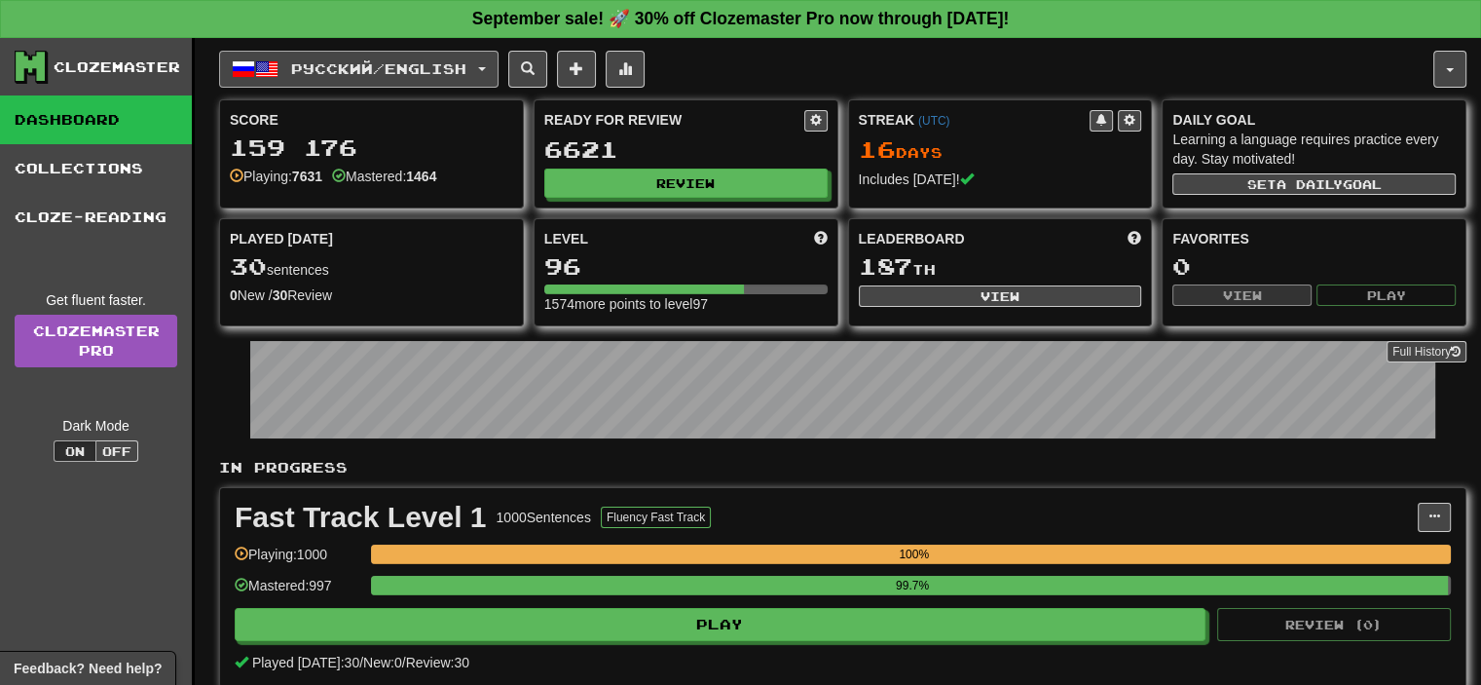
click at [466, 69] on span "Русский / English" at bounding box center [378, 68] width 175 height 17
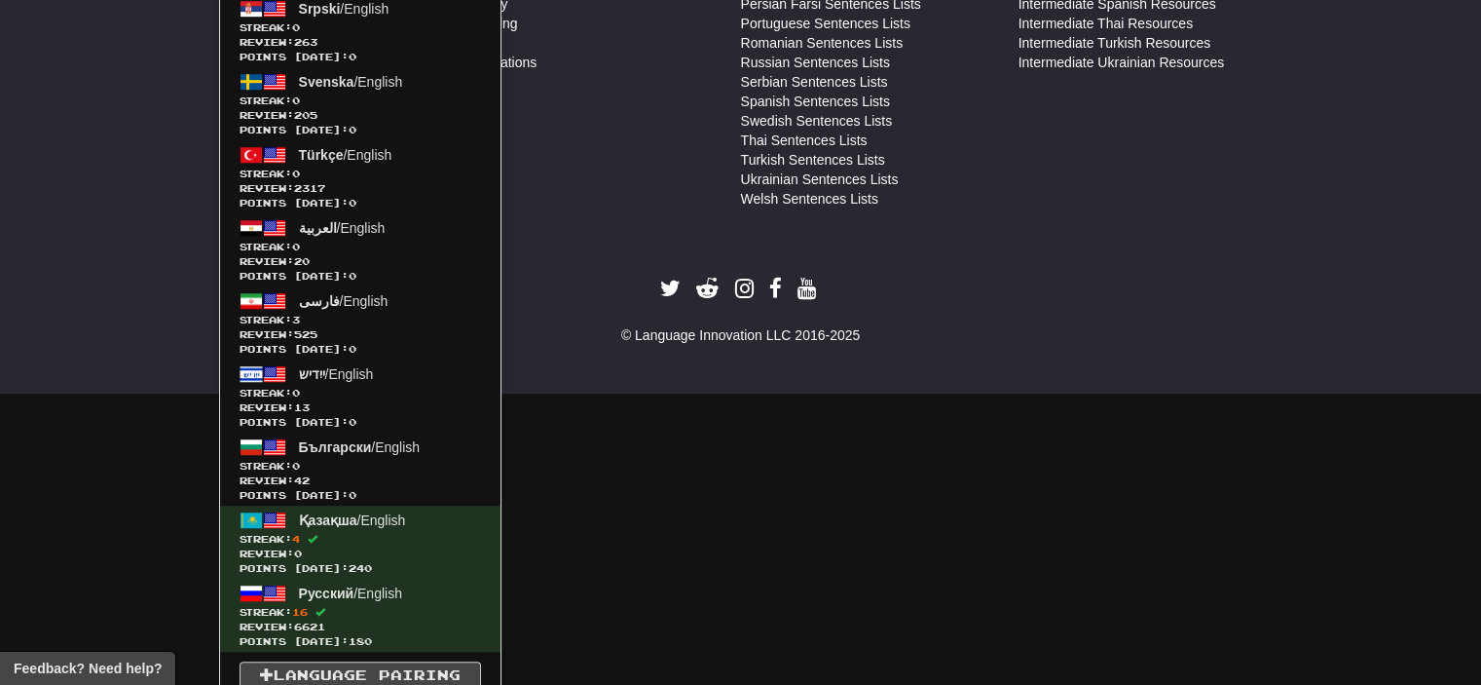
scroll to position [1286, 0]
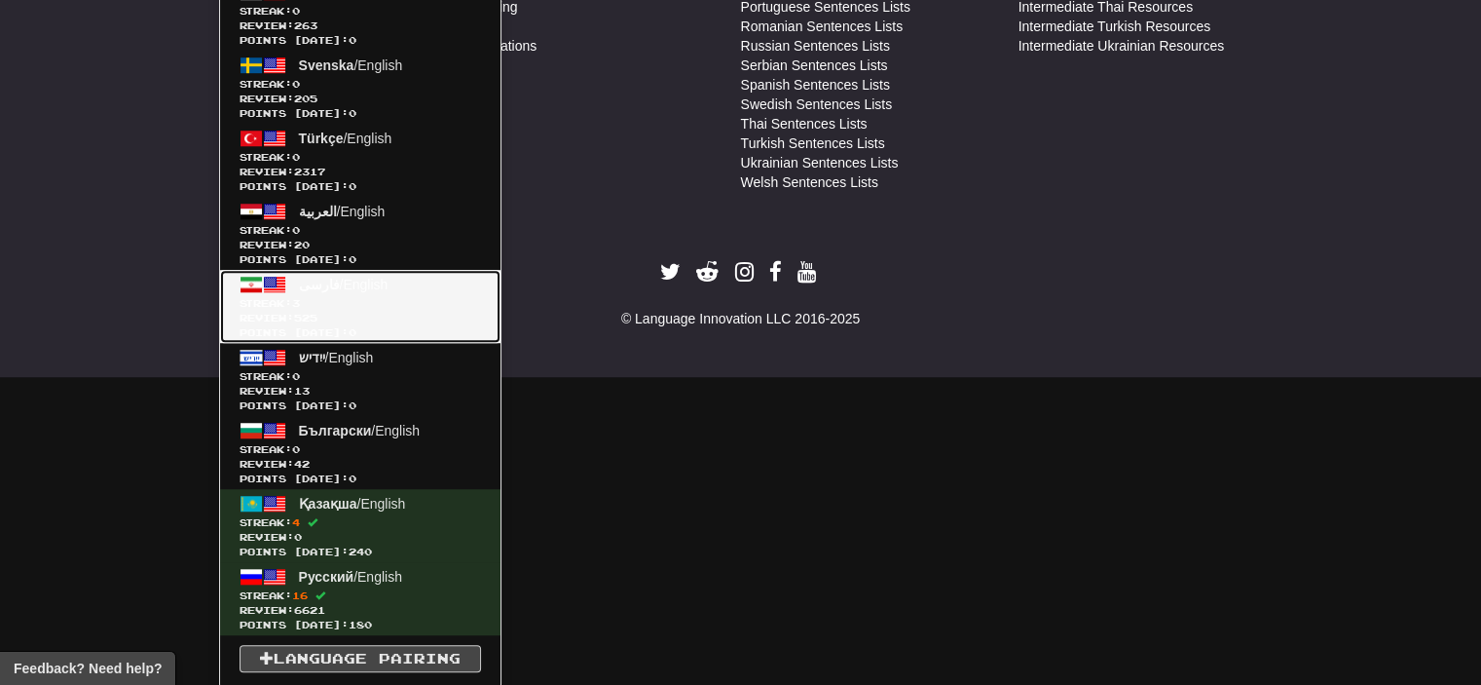
click at [374, 303] on span "Streak: 3" at bounding box center [361, 303] width 242 height 15
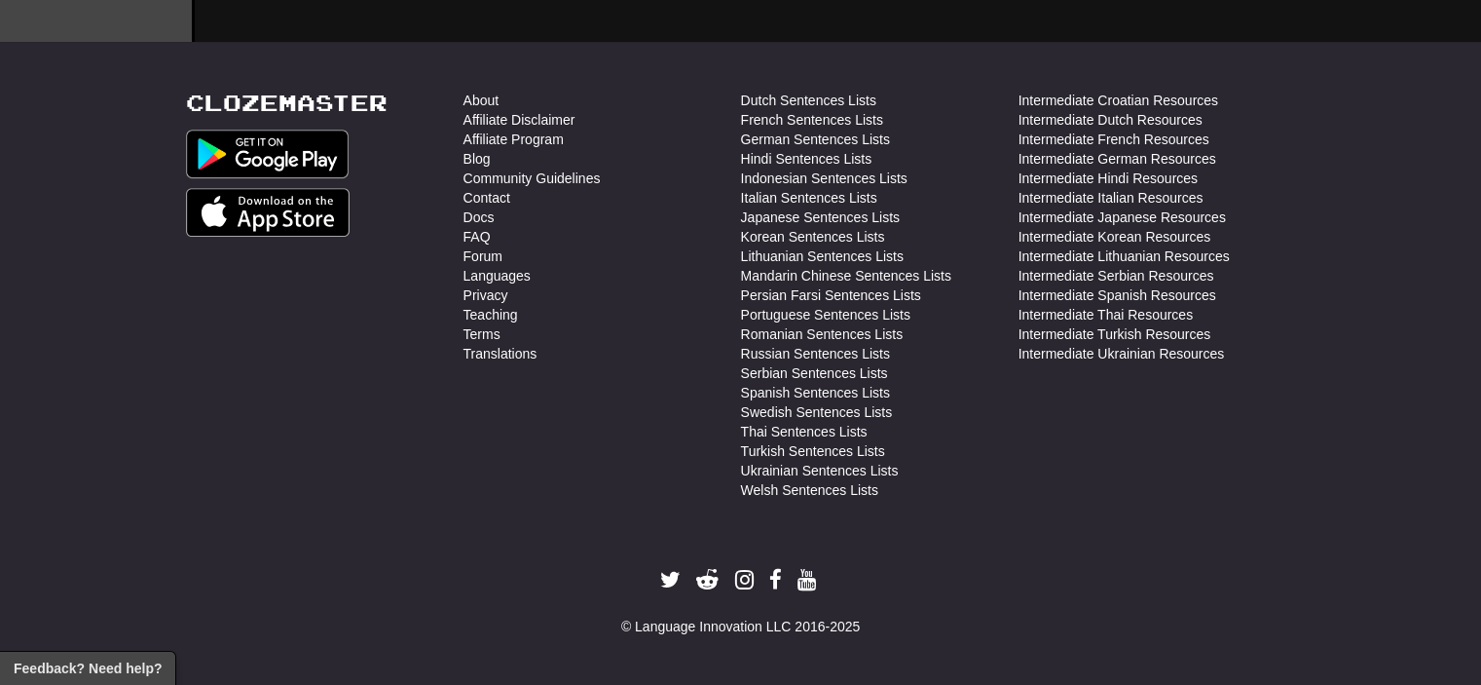
scroll to position [974, 0]
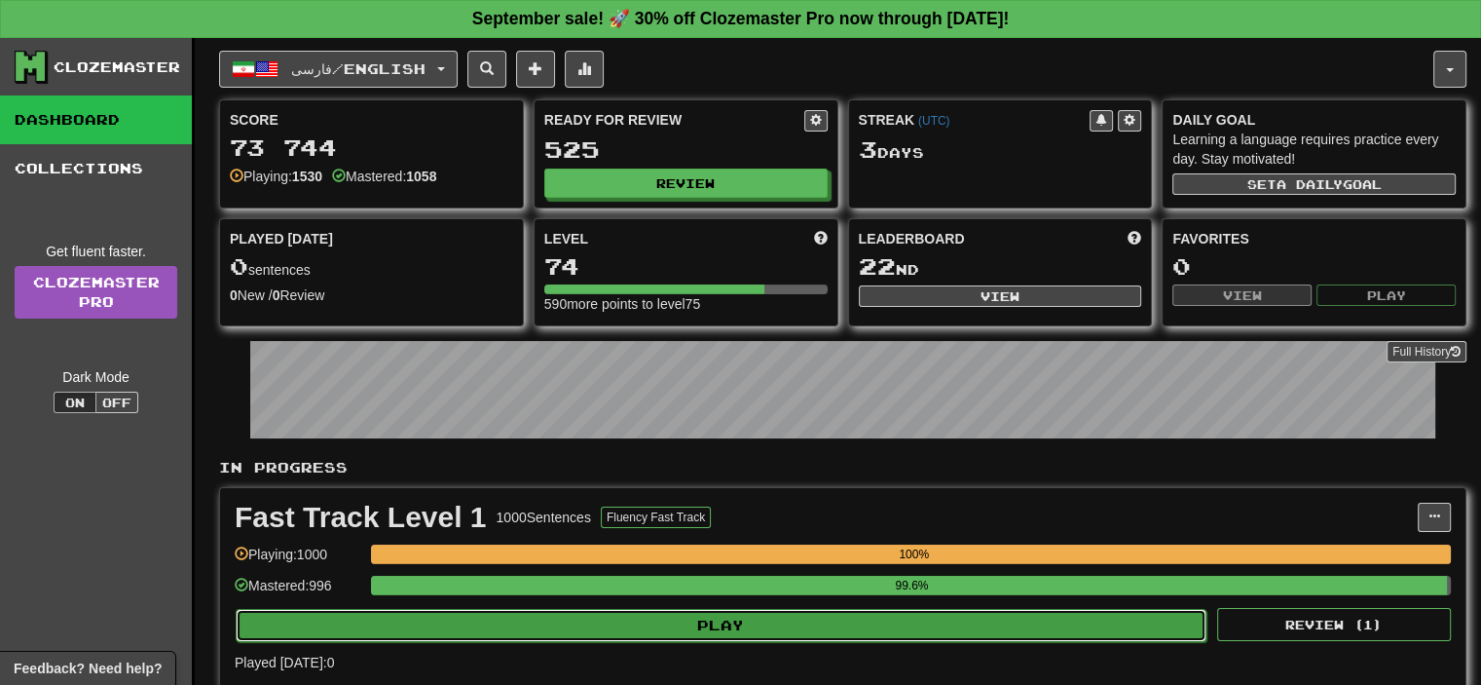
click at [702, 625] on button "Play" at bounding box center [721, 625] width 971 height 33
select select "**"
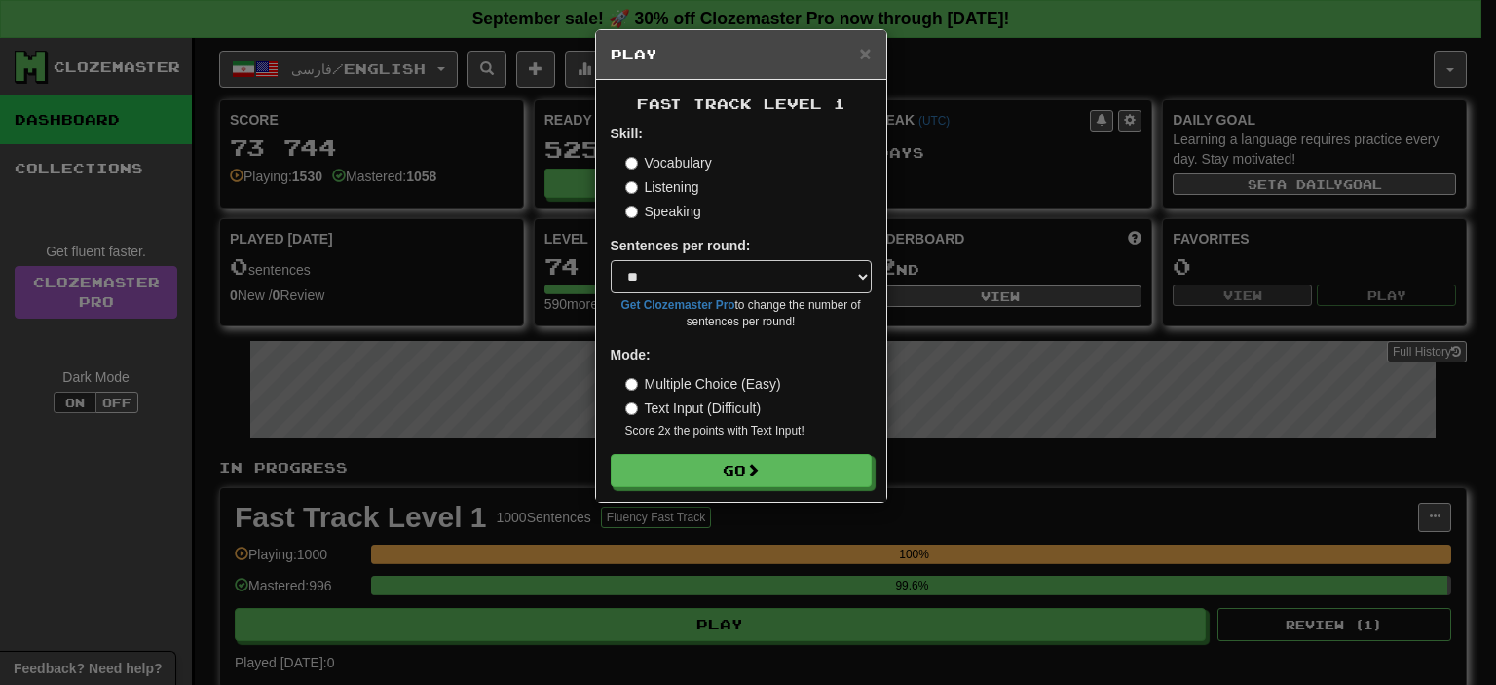
click at [724, 492] on div "Fast Track Level 1 Skill: Vocabulary Listening Speaking Sentences per round: * …" at bounding box center [741, 291] width 290 height 422
click at [731, 476] on button "Go" at bounding box center [742, 471] width 261 height 33
click at [772, 466] on button "Go" at bounding box center [742, 471] width 261 height 33
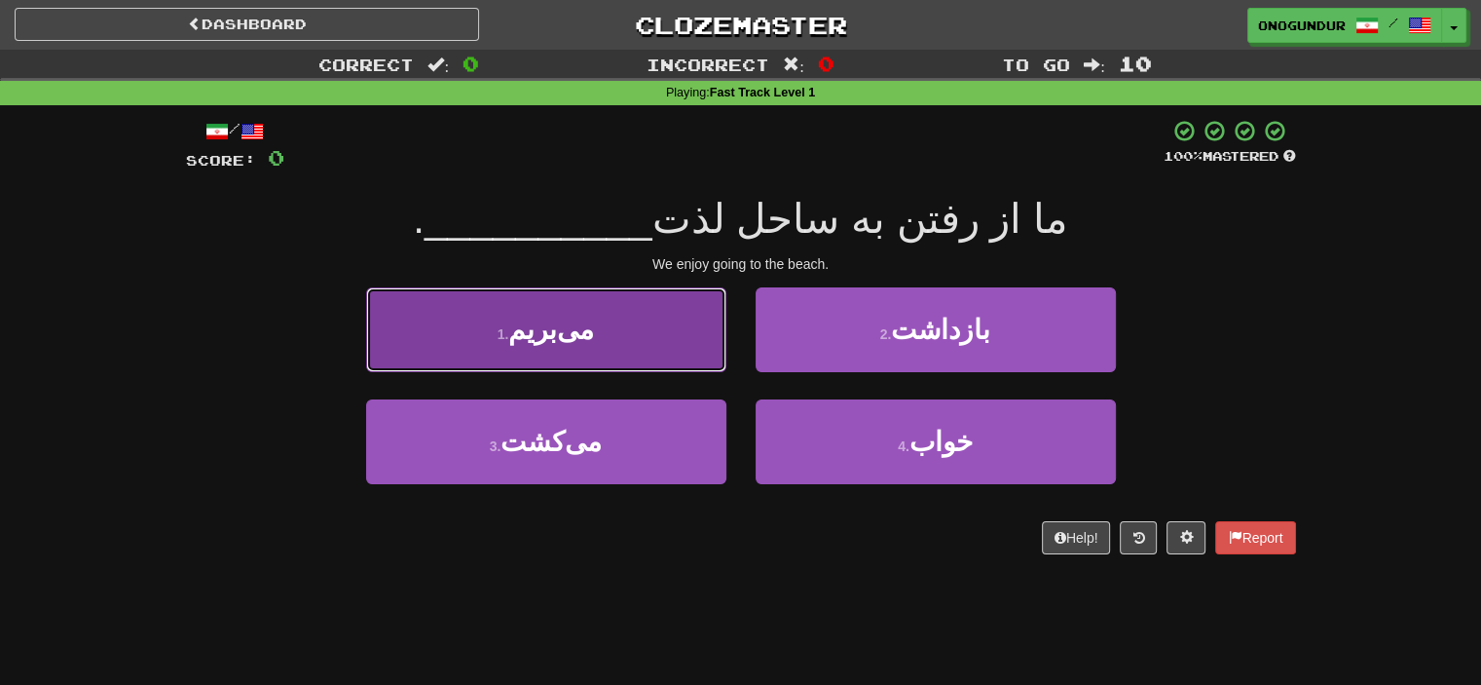
click at [642, 356] on button "1 . [GEOGRAPHIC_DATA]" at bounding box center [546, 329] width 360 height 85
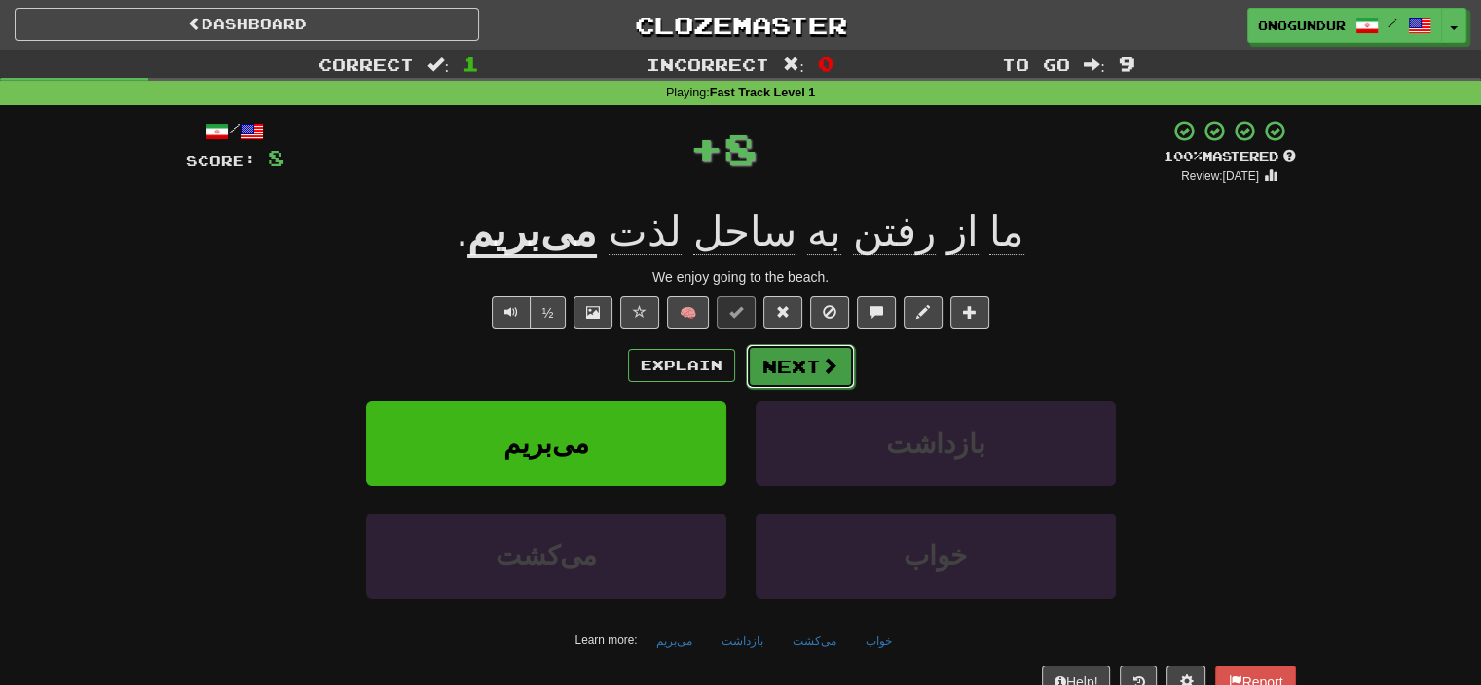
click at [802, 369] on button "Next" at bounding box center [800, 366] width 109 height 45
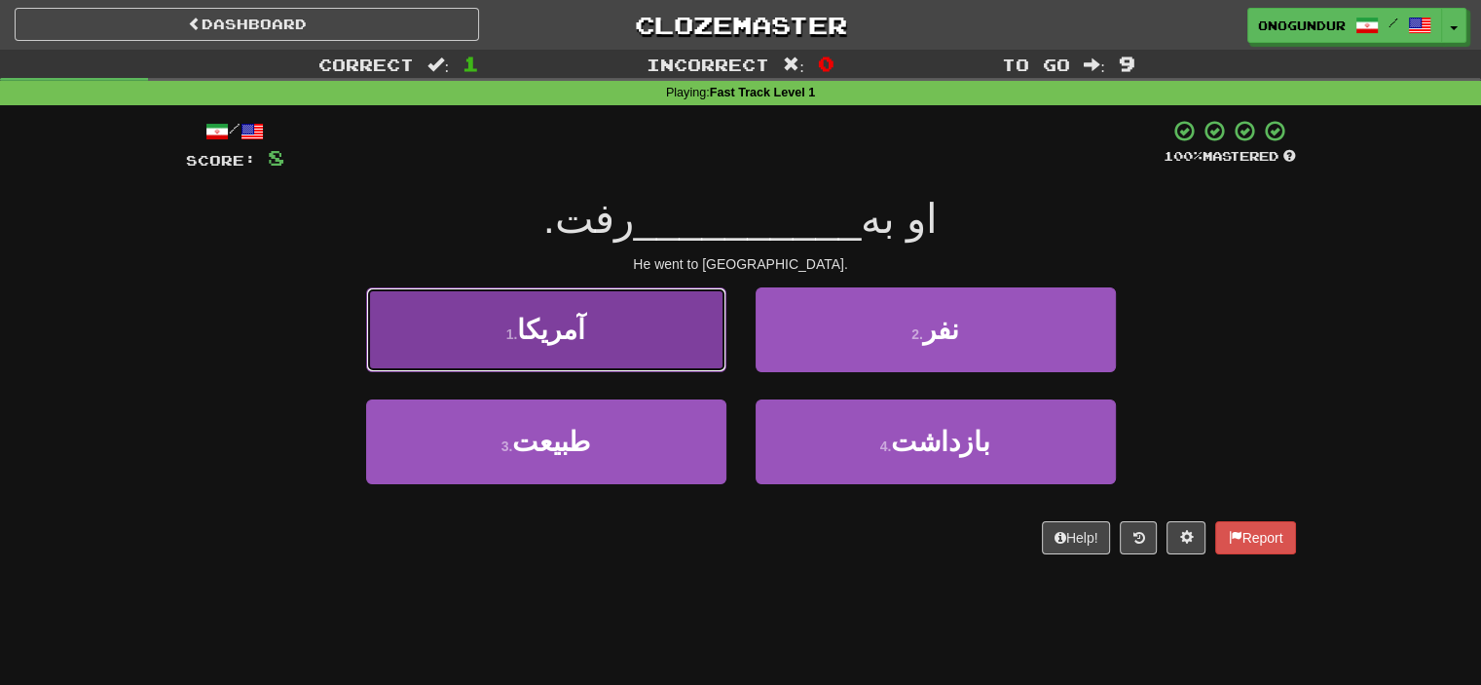
click at [616, 326] on button "1 . [GEOGRAPHIC_DATA]" at bounding box center [546, 329] width 360 height 85
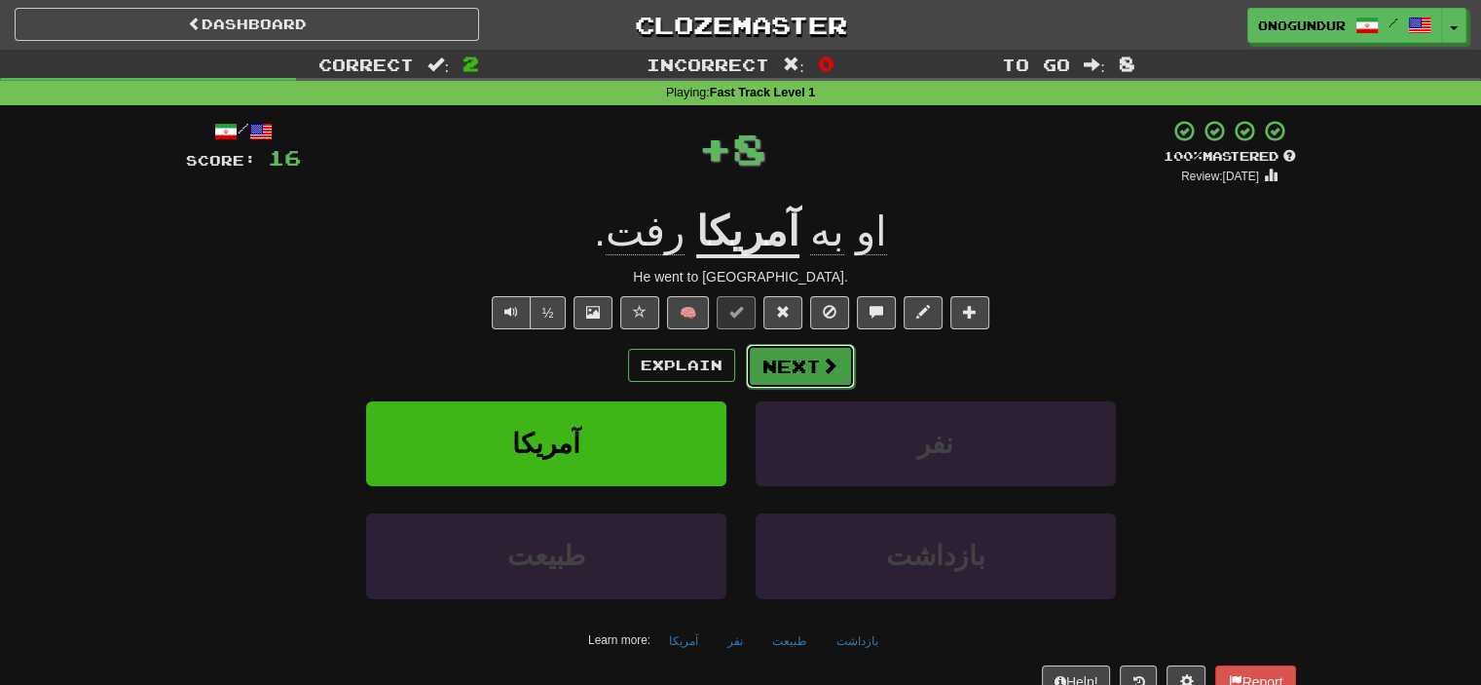
click at [798, 374] on button "Next" at bounding box center [800, 366] width 109 height 45
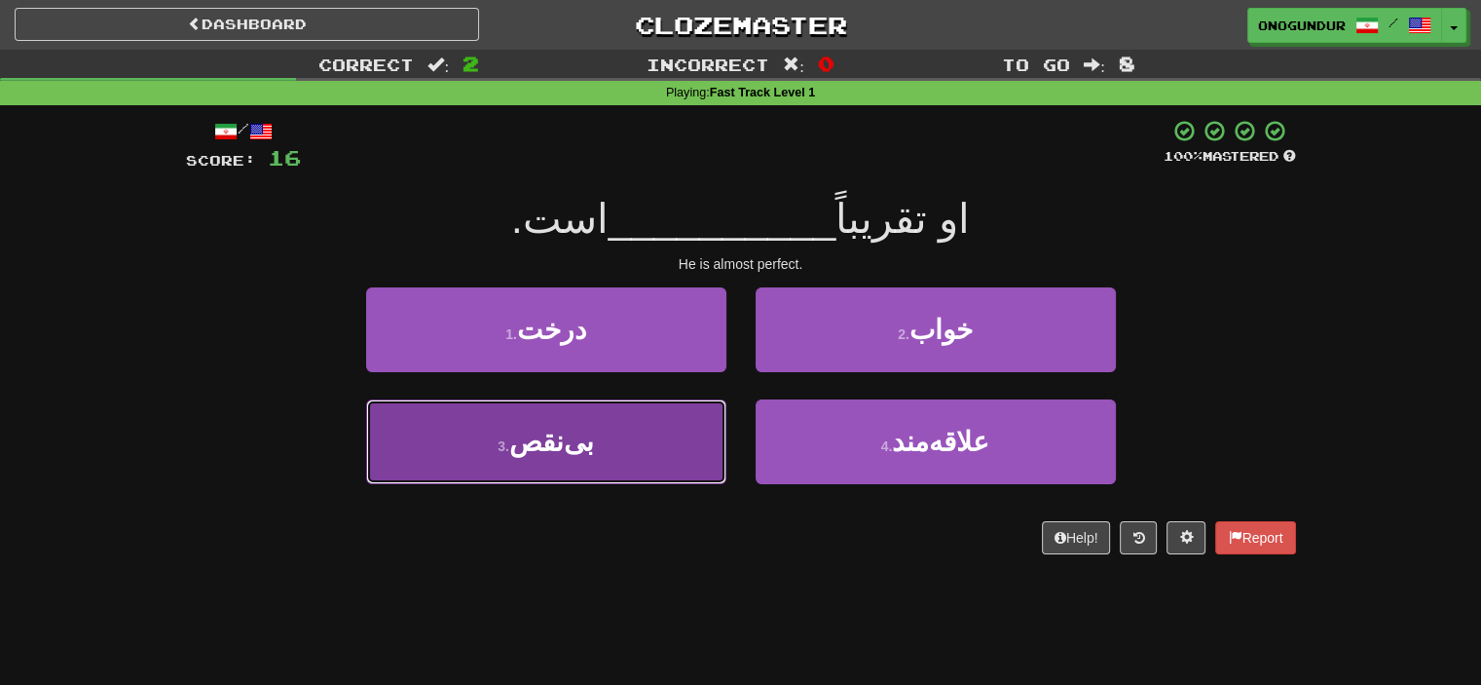
click at [621, 411] on button "3 . بی‌نقص" at bounding box center [546, 441] width 360 height 85
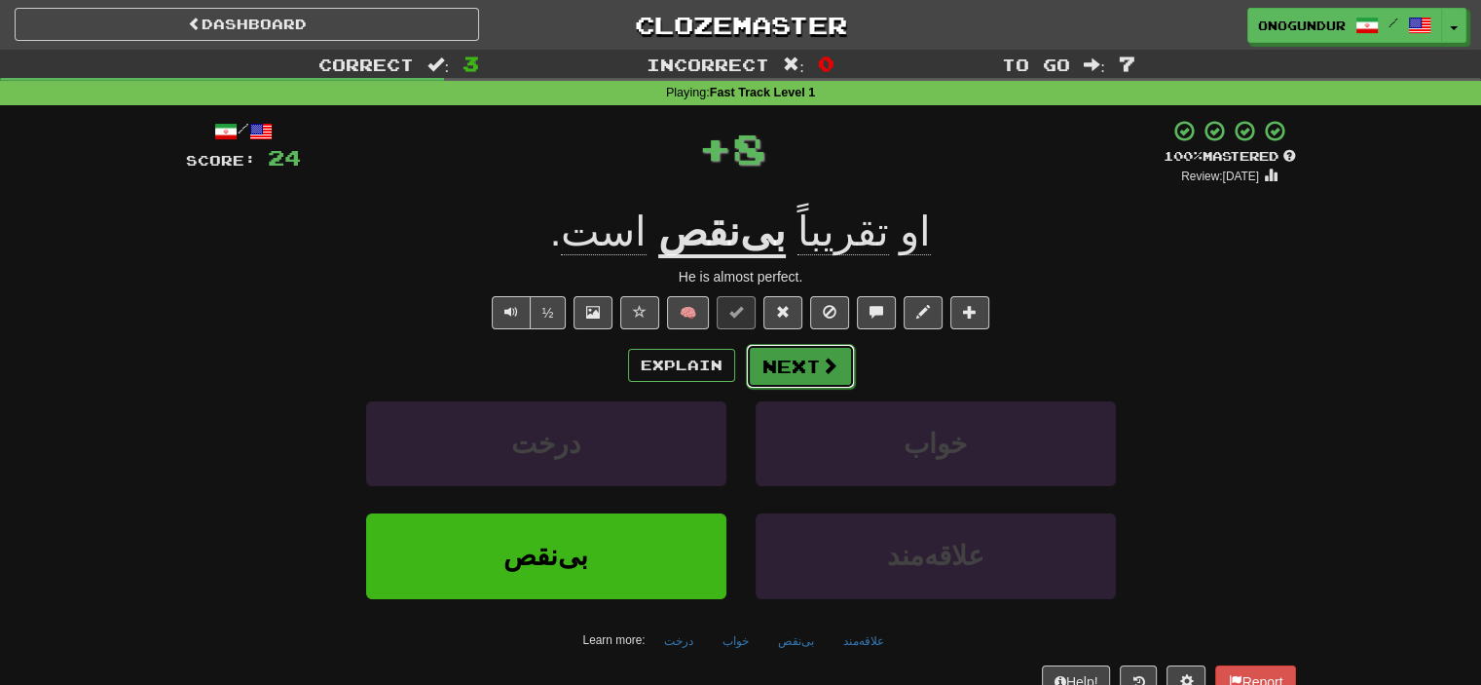
click at [788, 385] on button "Next" at bounding box center [800, 366] width 109 height 45
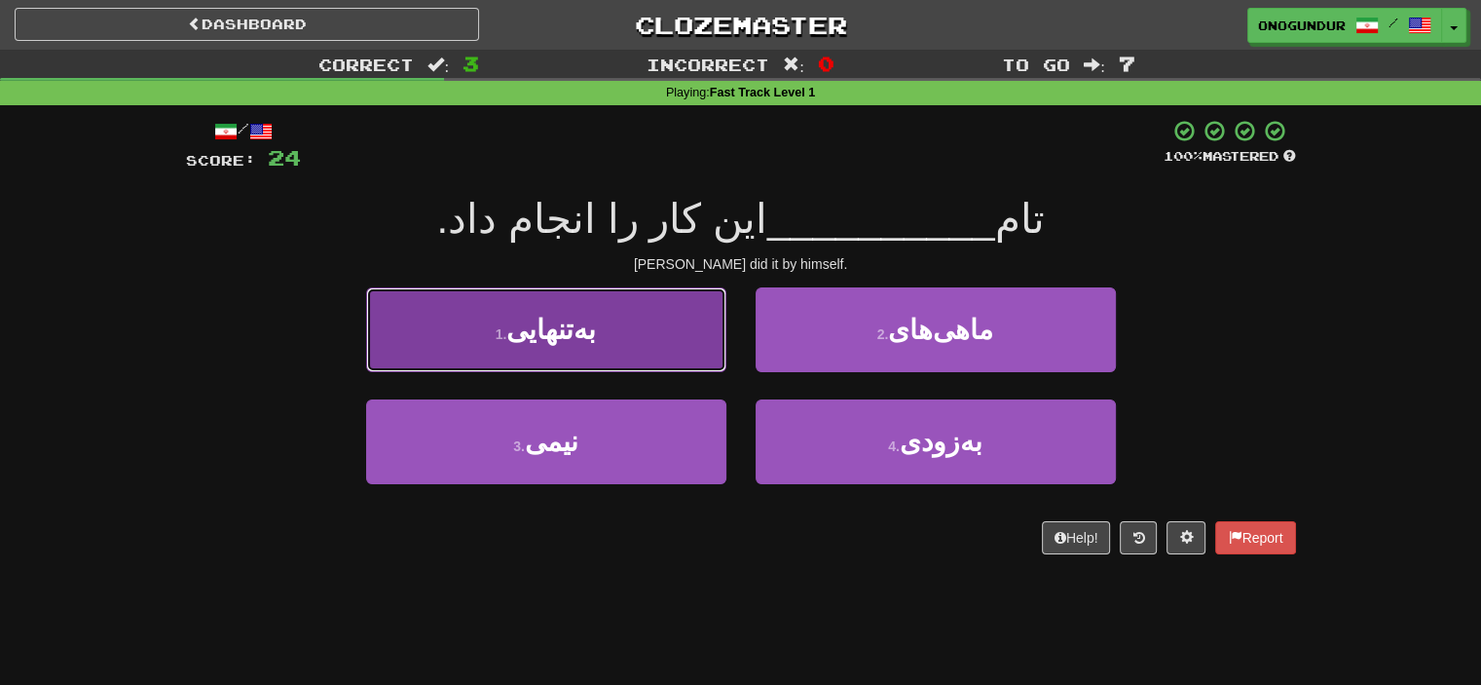
click at [608, 320] on button "1 . به‌تنهایی" at bounding box center [546, 329] width 360 height 85
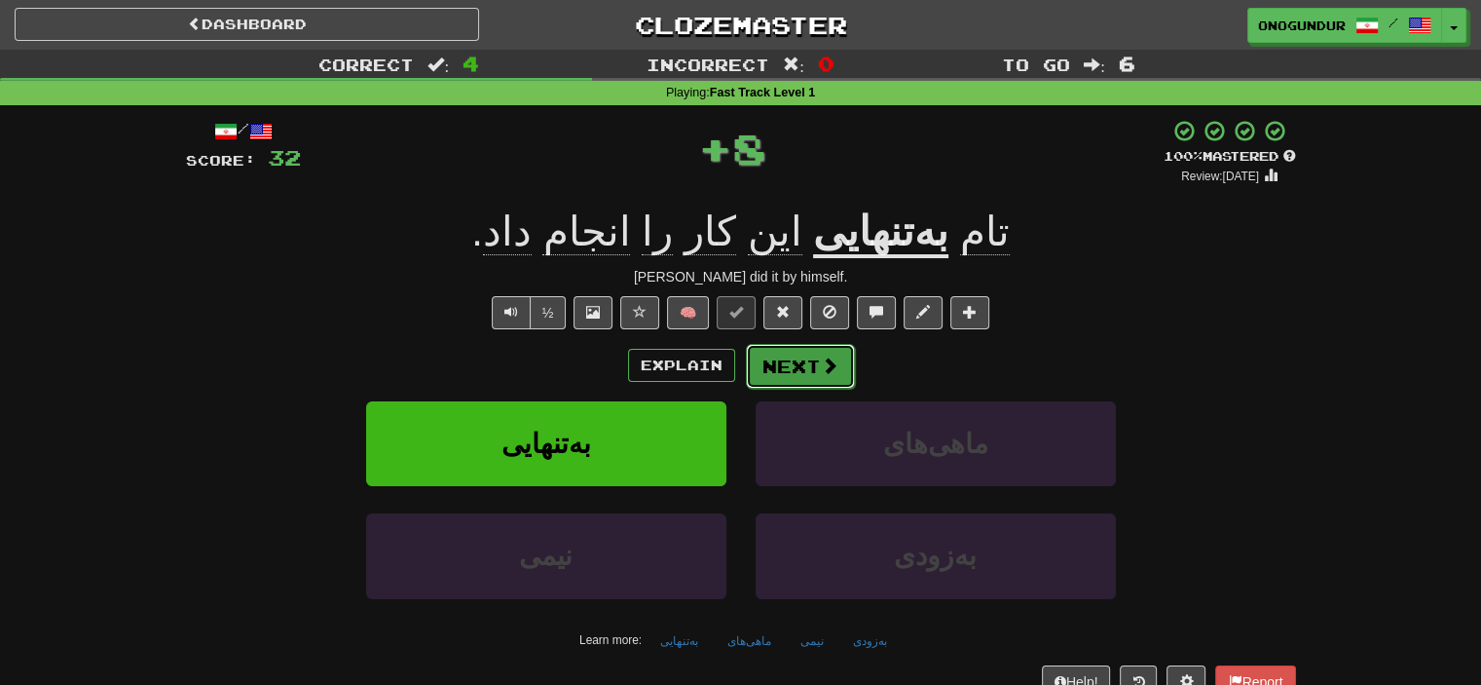
click at [786, 354] on button "Next" at bounding box center [800, 366] width 109 height 45
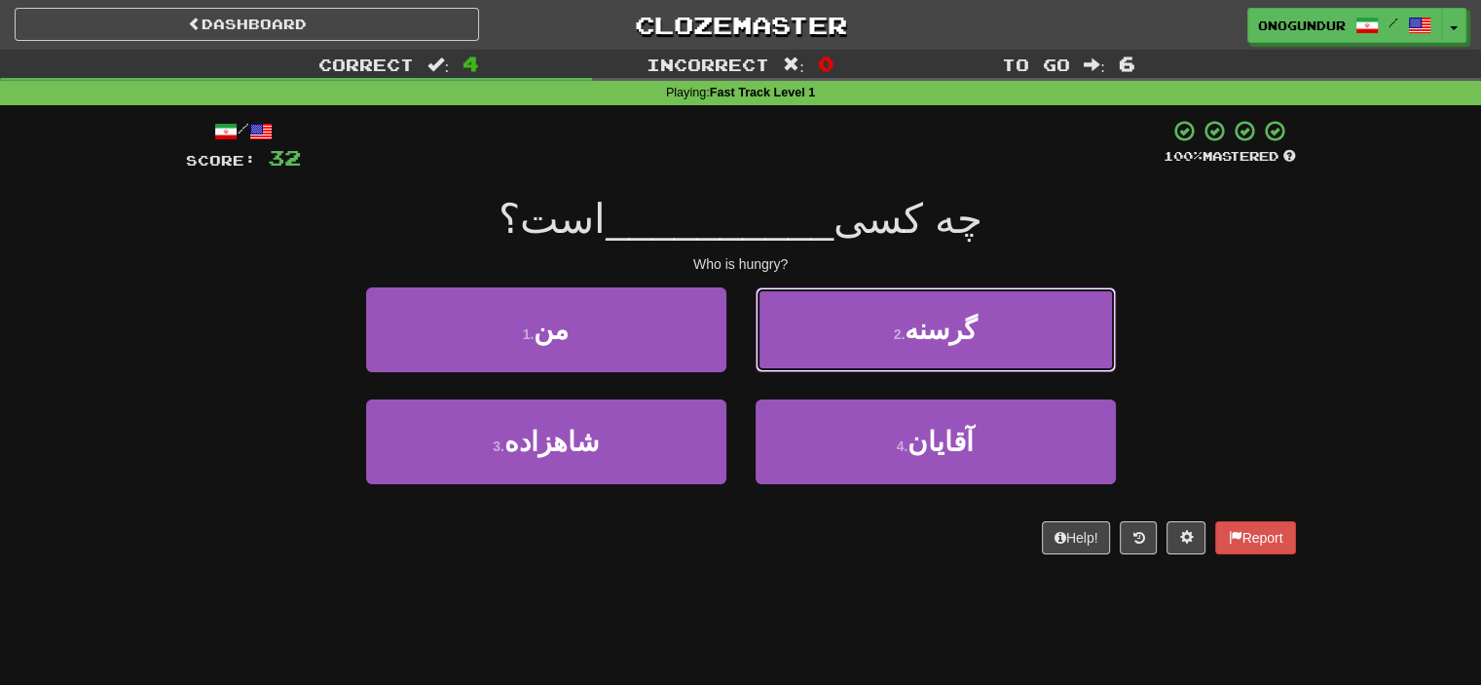
drag, startPoint x: 884, startPoint y: 320, endPoint x: 869, endPoint y: 338, distance: 23.5
click at [883, 320] on button "2 . گرسنه" at bounding box center [936, 329] width 360 height 85
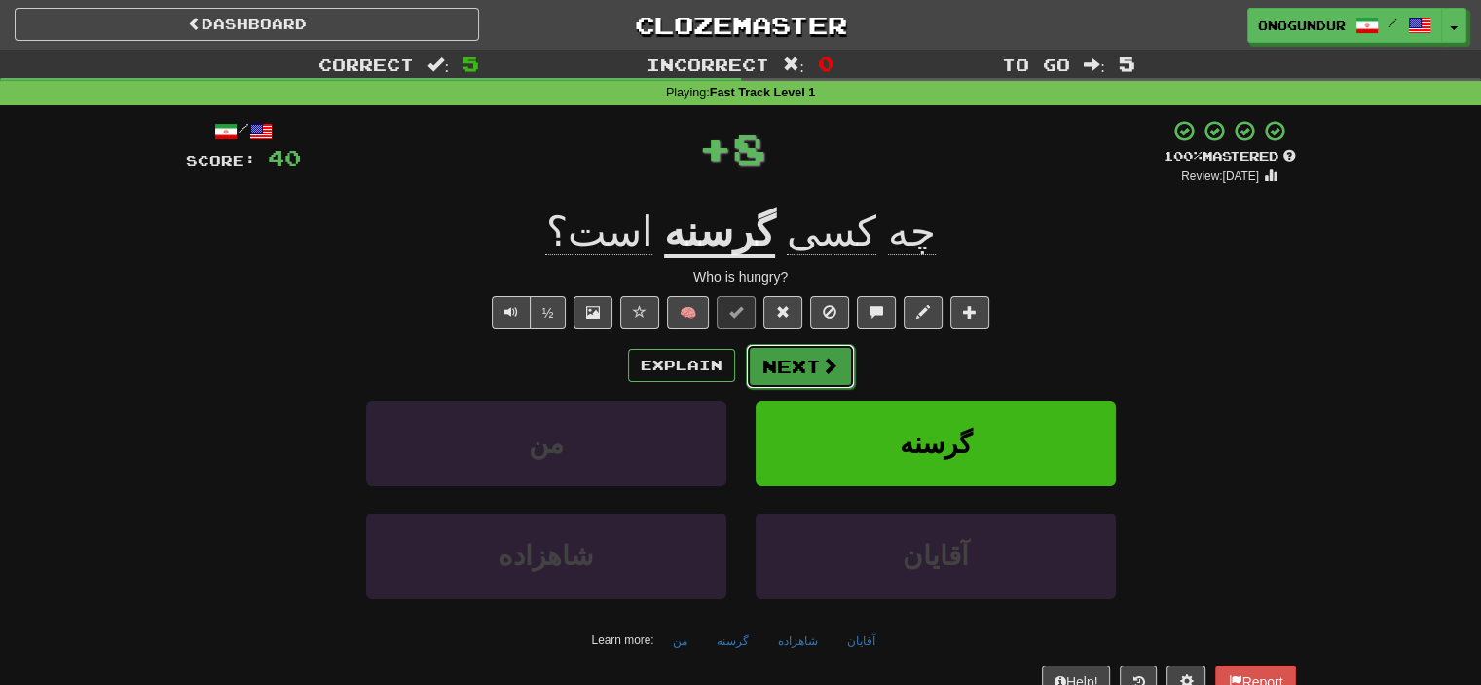
click at [793, 355] on button "Next" at bounding box center [800, 366] width 109 height 45
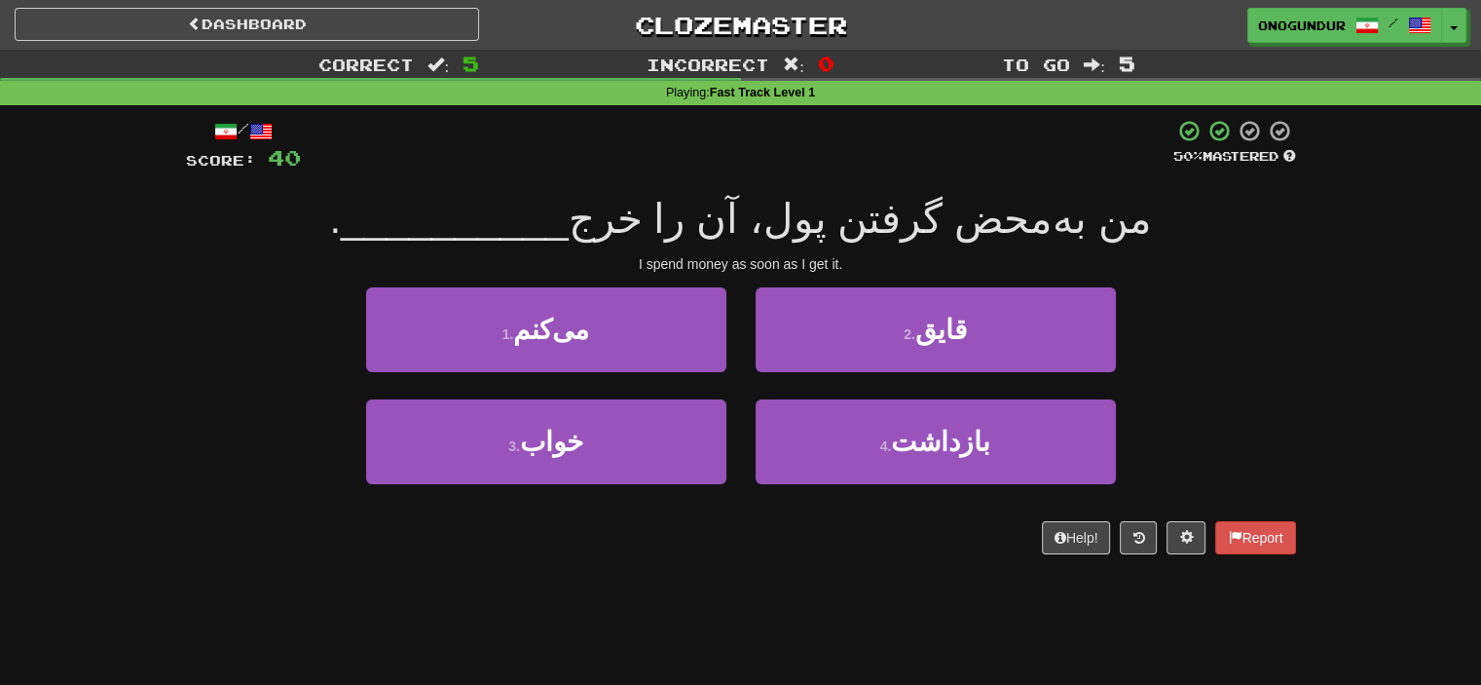
click at [762, 540] on div "Help! Report" at bounding box center [741, 537] width 1110 height 33
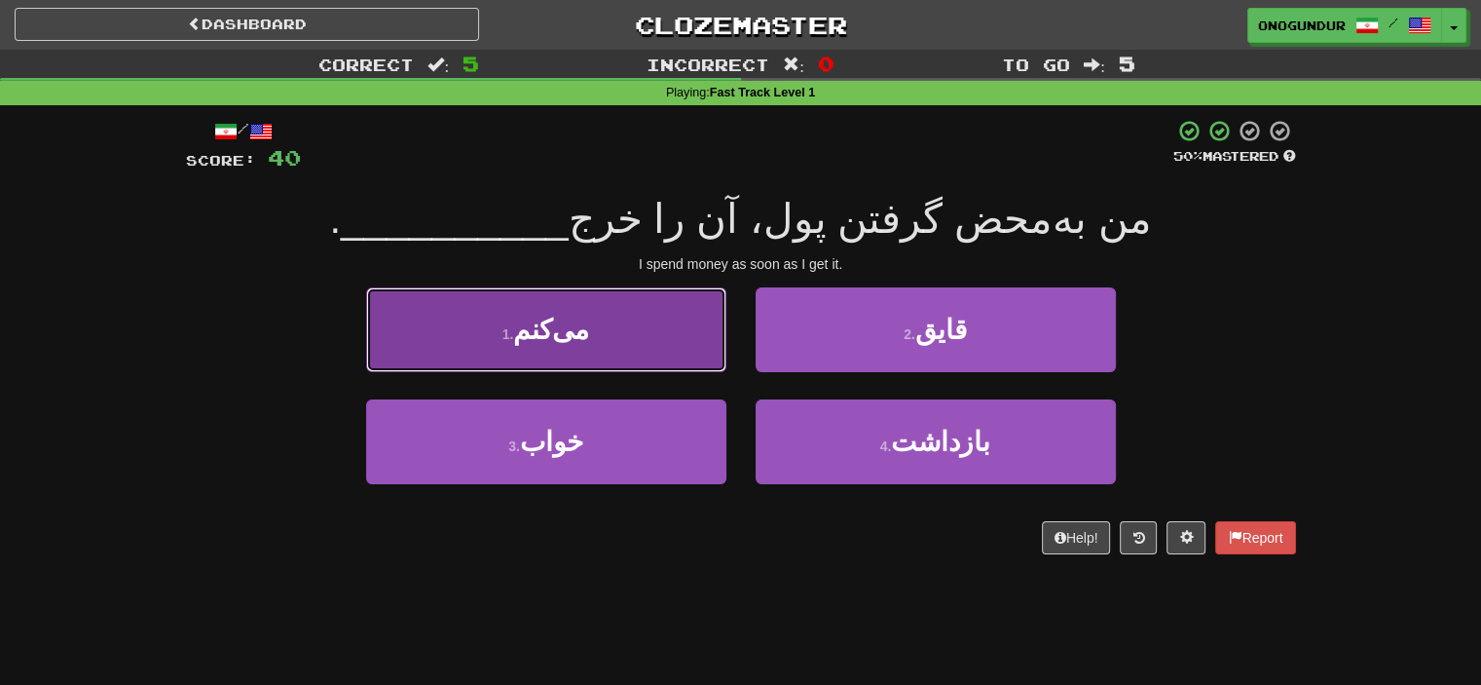
click at [643, 321] on button "1 . [GEOGRAPHIC_DATA]" at bounding box center [546, 329] width 360 height 85
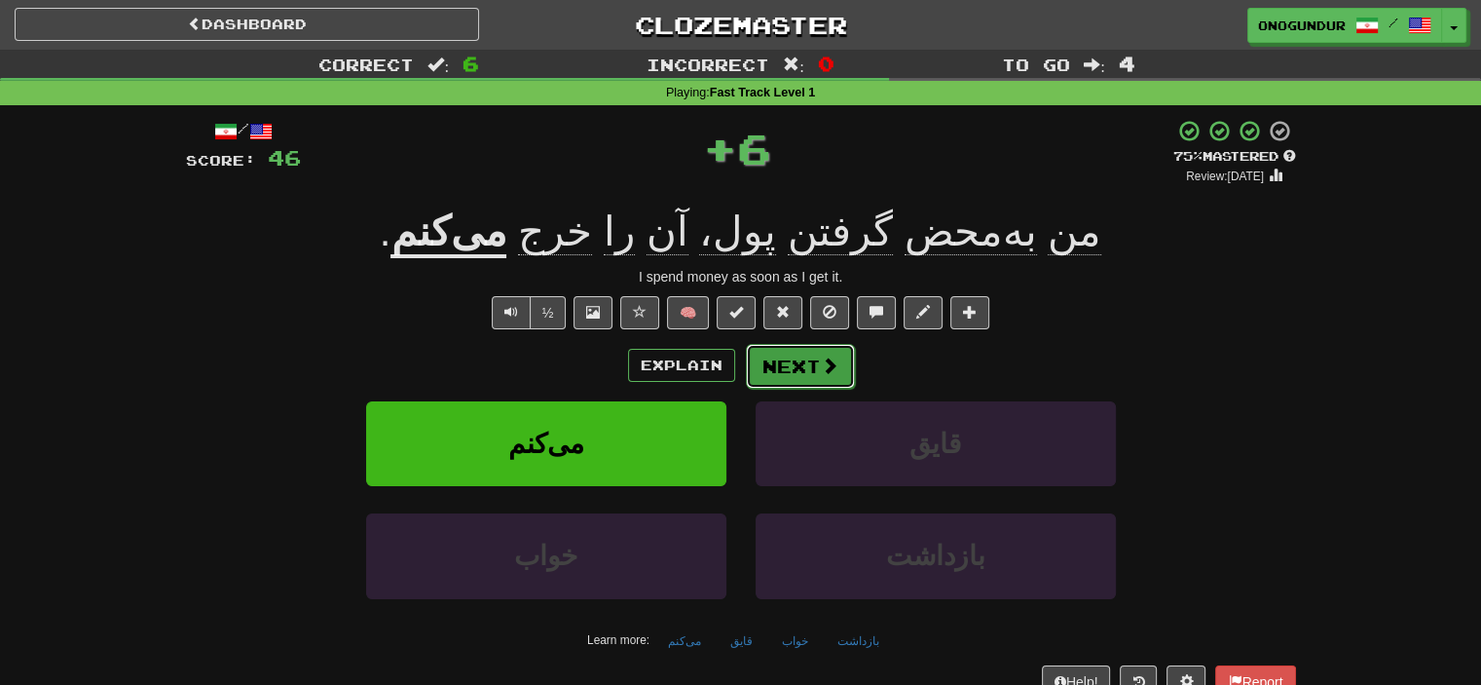
click at [839, 377] on button "Next" at bounding box center [800, 366] width 109 height 45
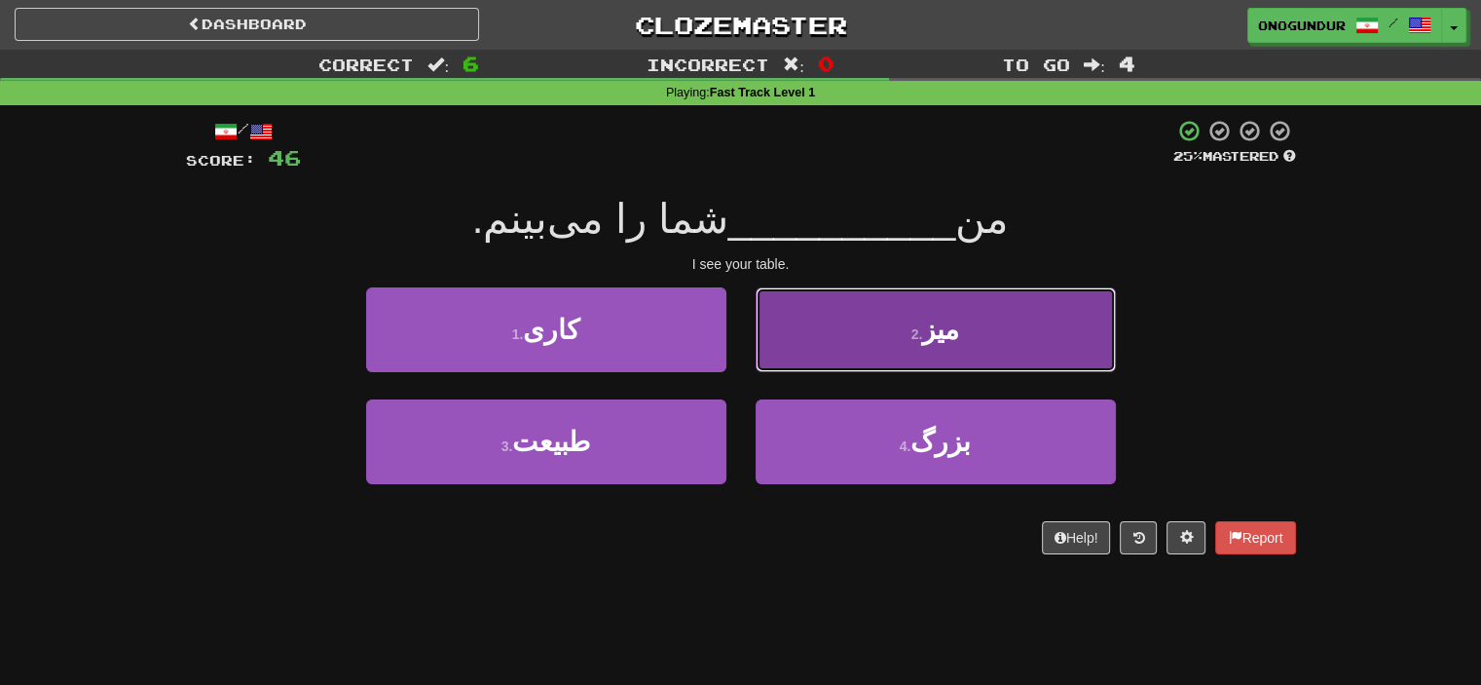
click at [964, 354] on button "2 . میز" at bounding box center [936, 329] width 360 height 85
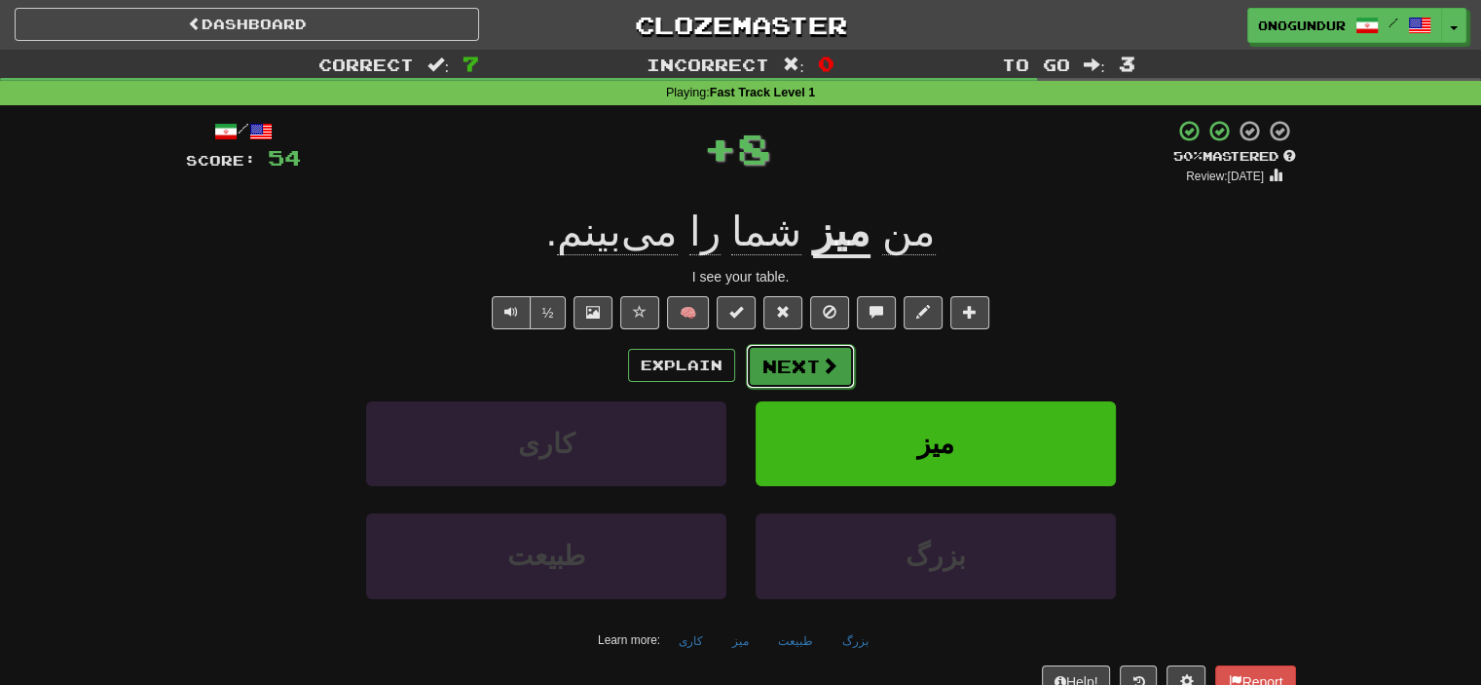
click at [792, 360] on button "Next" at bounding box center [800, 366] width 109 height 45
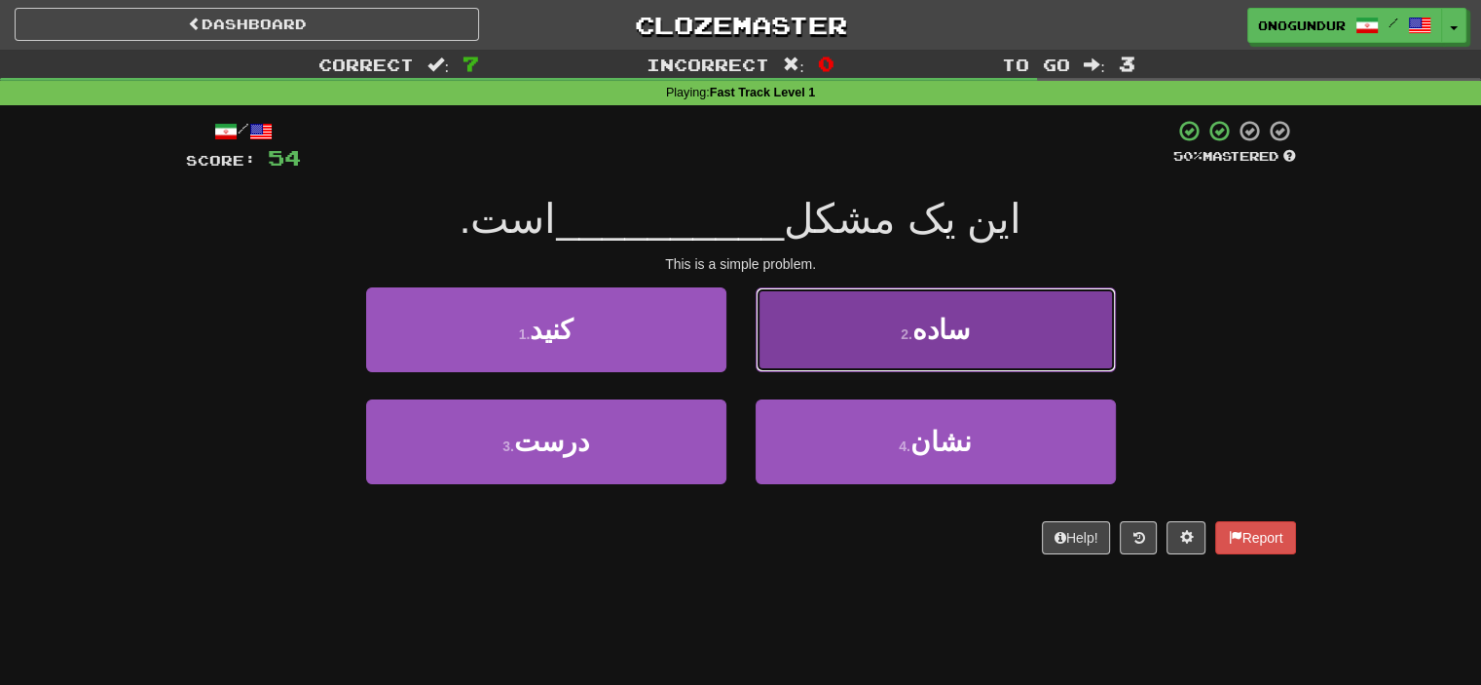
click at [822, 342] on button "2 . ساده" at bounding box center [936, 329] width 360 height 85
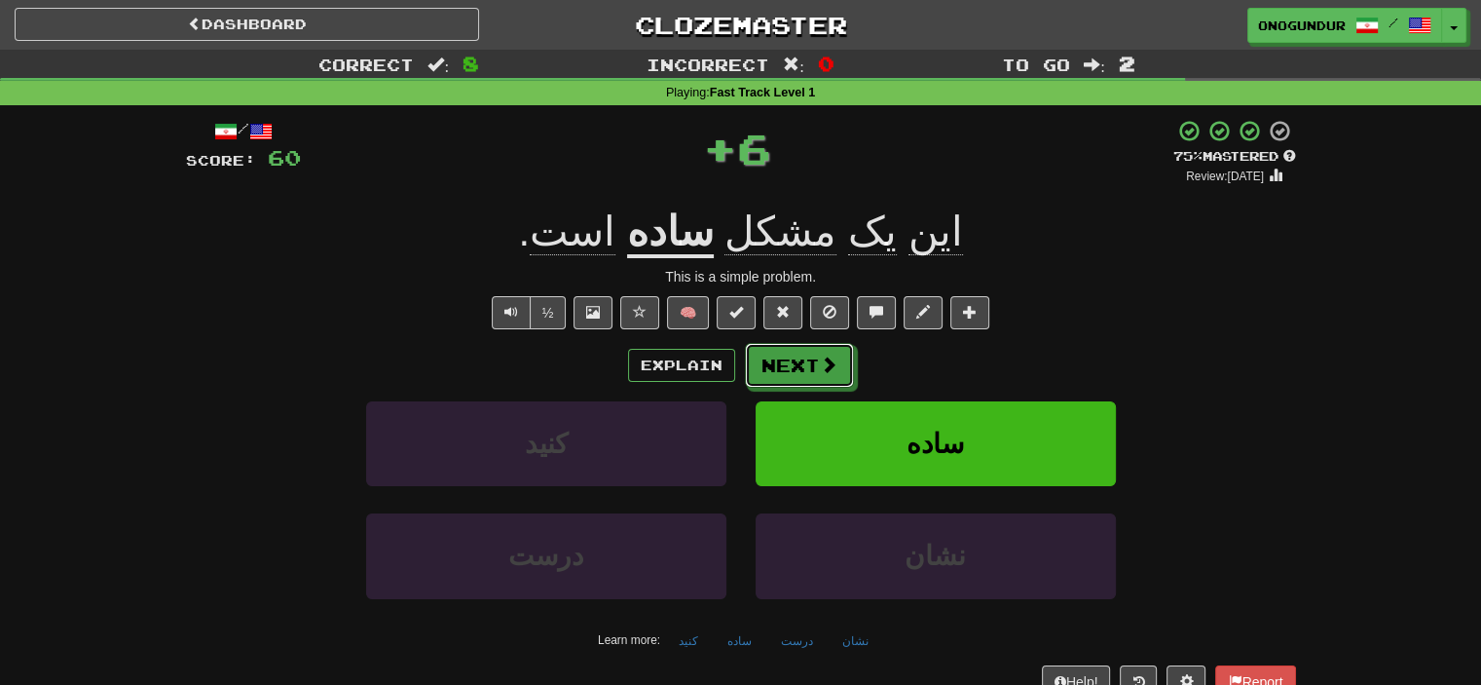
click at [767, 367] on button "Next" at bounding box center [799, 365] width 109 height 45
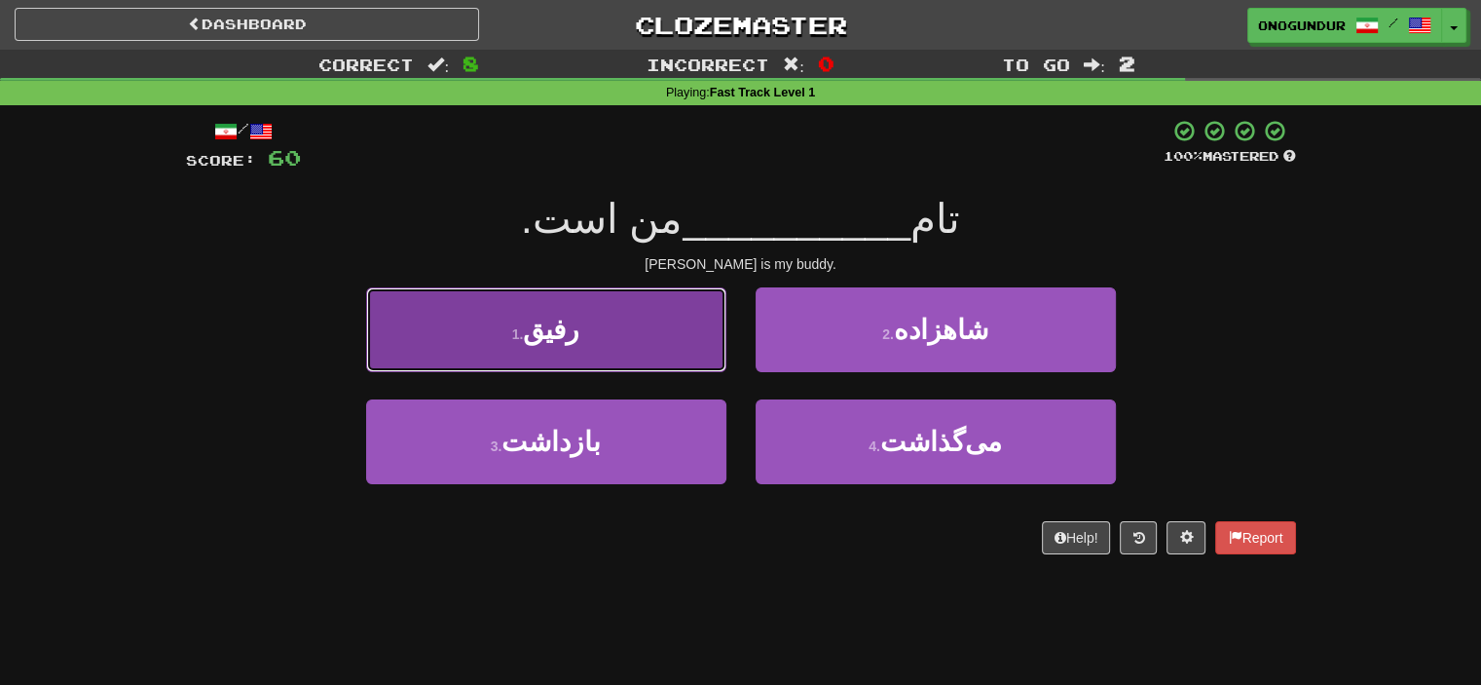
click at [631, 333] on button "1 . رفیق" at bounding box center [546, 329] width 360 height 85
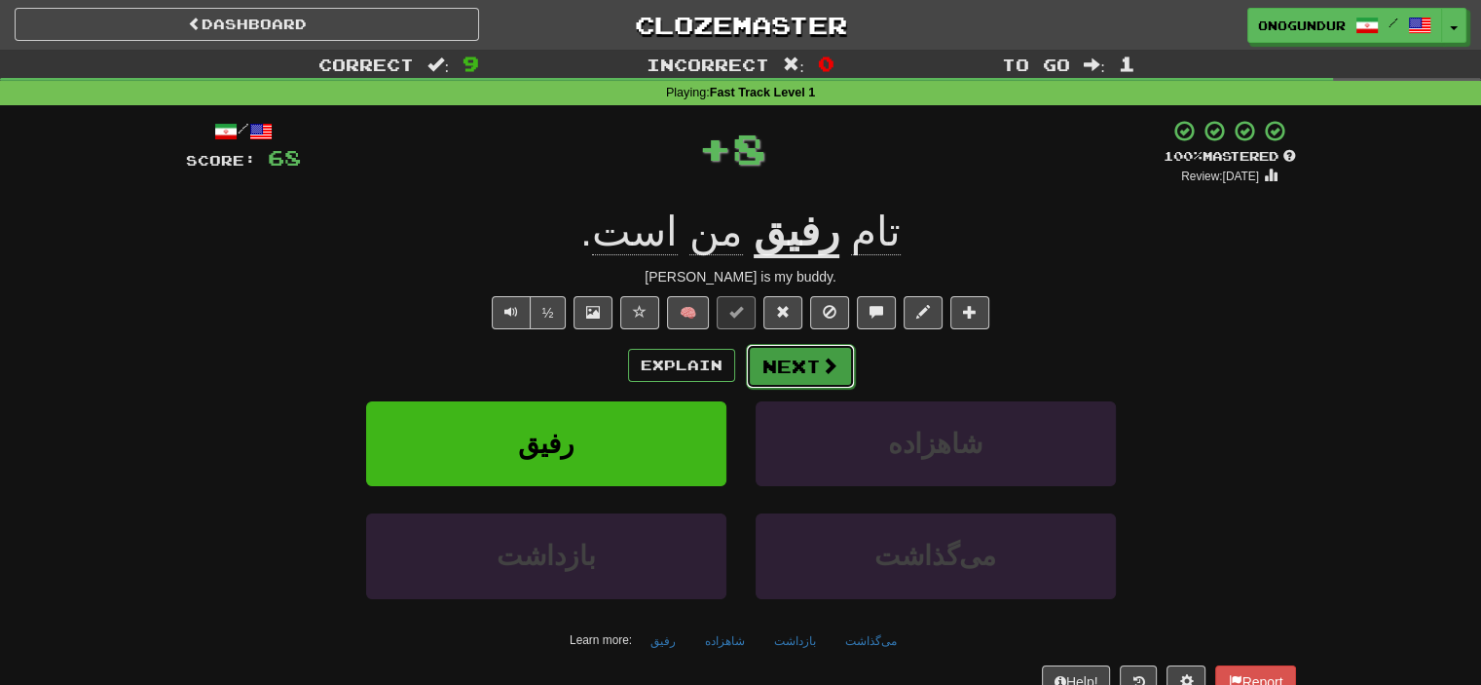
click at [812, 381] on button "Next" at bounding box center [800, 366] width 109 height 45
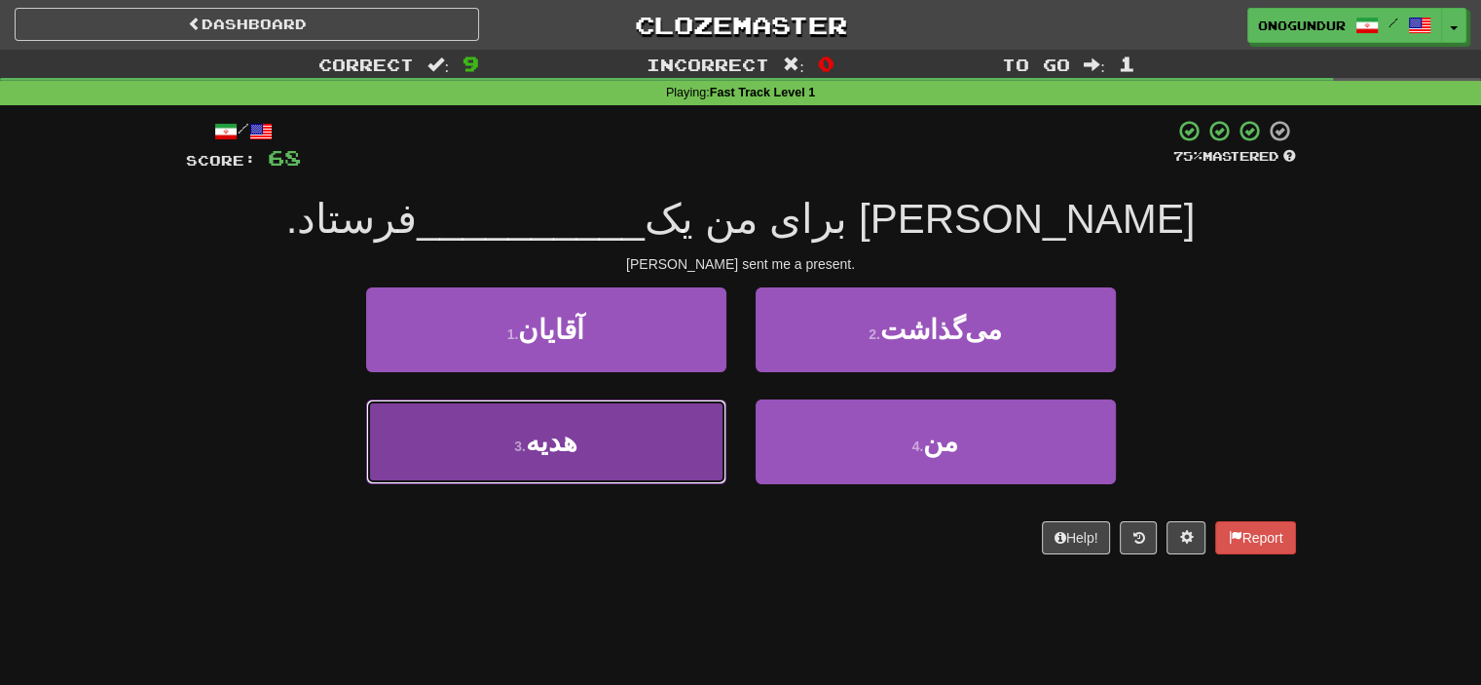
click at [649, 440] on button "3 . هدیه" at bounding box center [546, 441] width 360 height 85
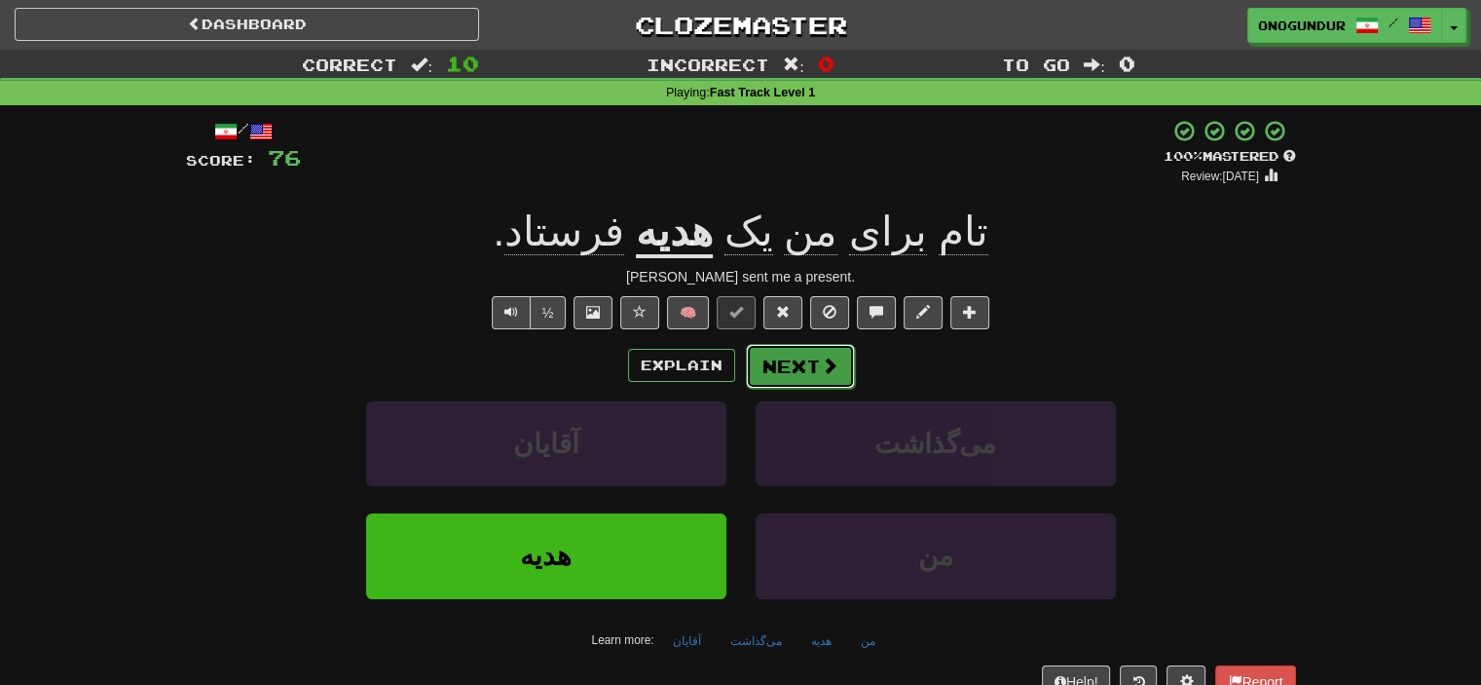
click at [833, 346] on button "Next" at bounding box center [800, 366] width 109 height 45
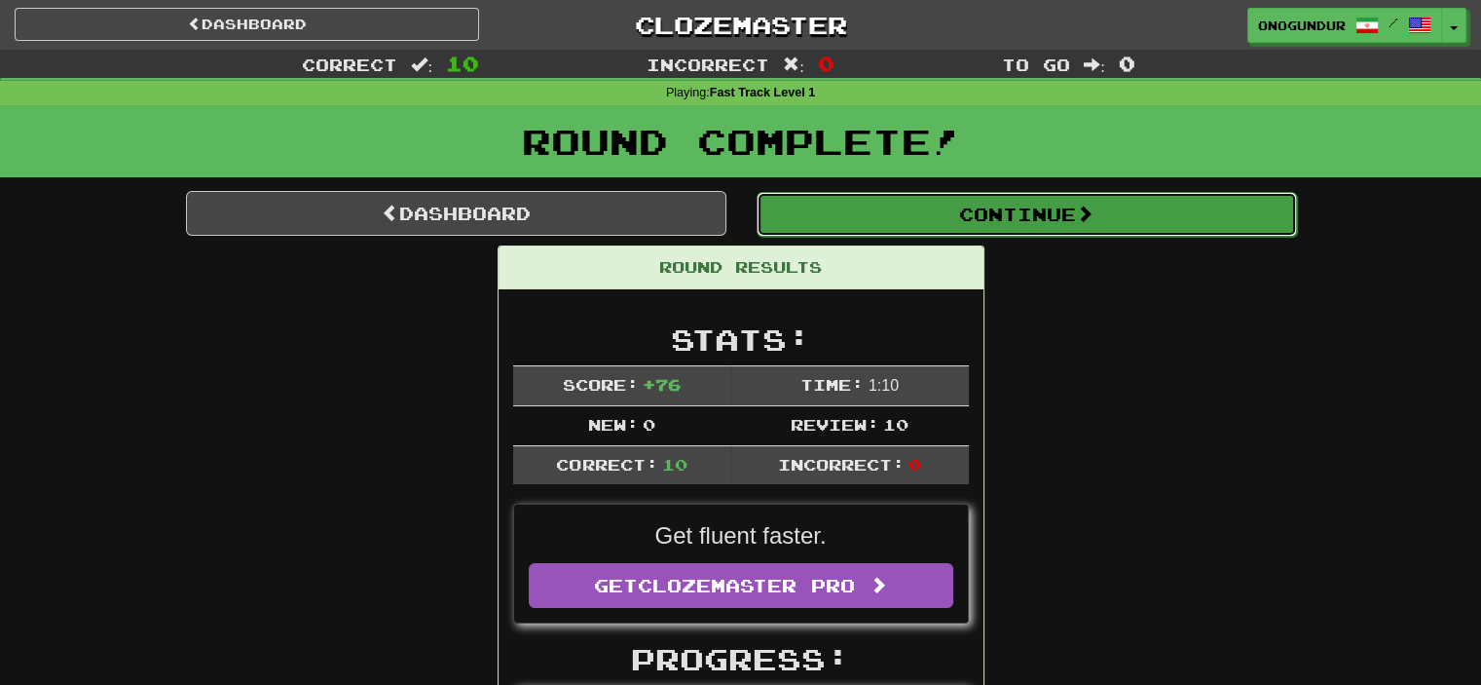
click at [1016, 215] on button "Continue" at bounding box center [1027, 214] width 540 height 45
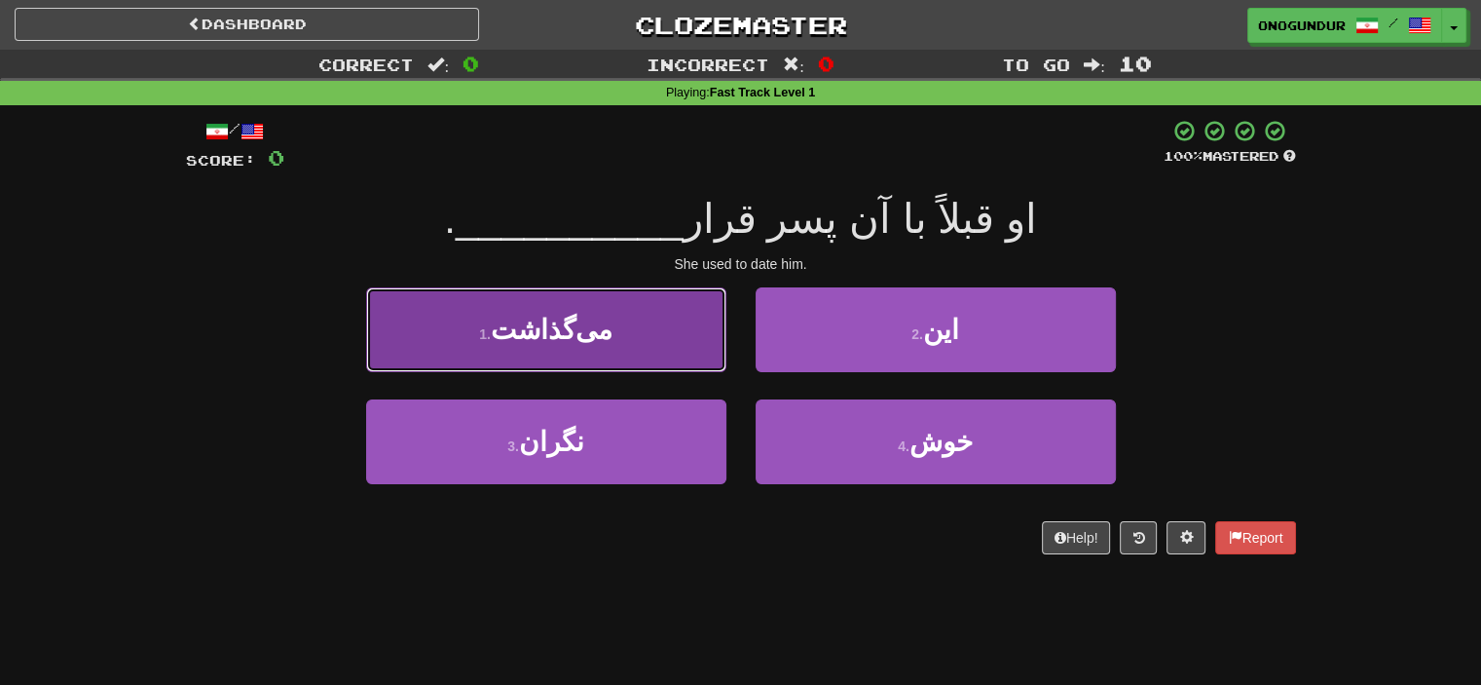
click at [672, 342] on button "1 . می‌گذاشت" at bounding box center [546, 329] width 360 height 85
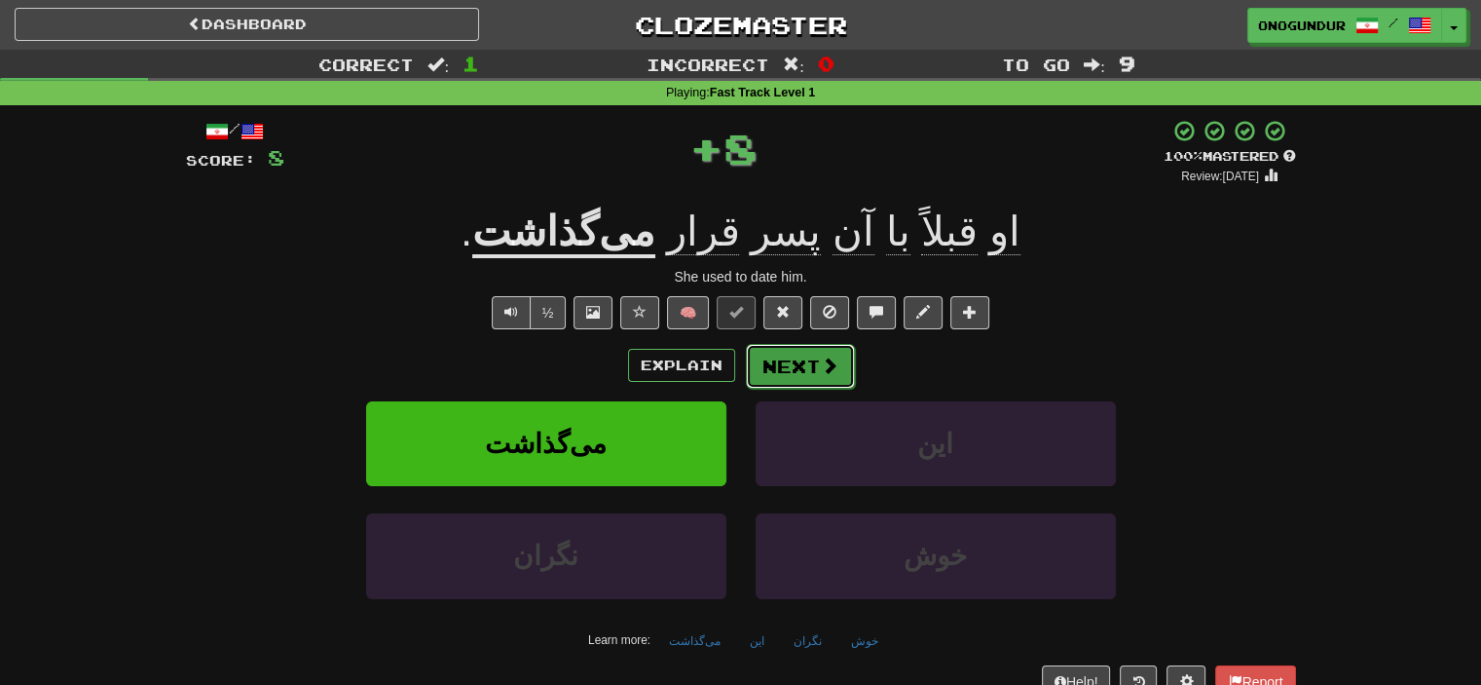
click at [791, 351] on button "Next" at bounding box center [800, 366] width 109 height 45
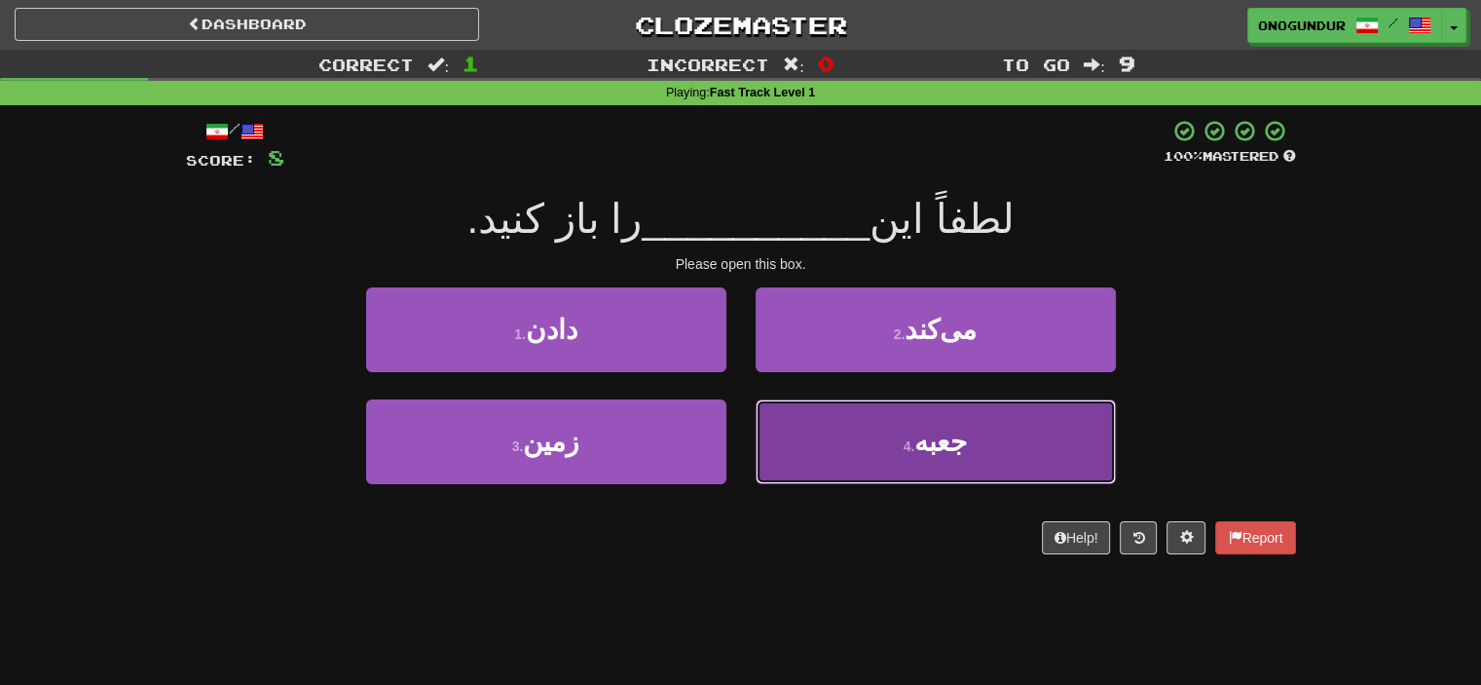
click at [801, 438] on button "4 . جعبه" at bounding box center [936, 441] width 360 height 85
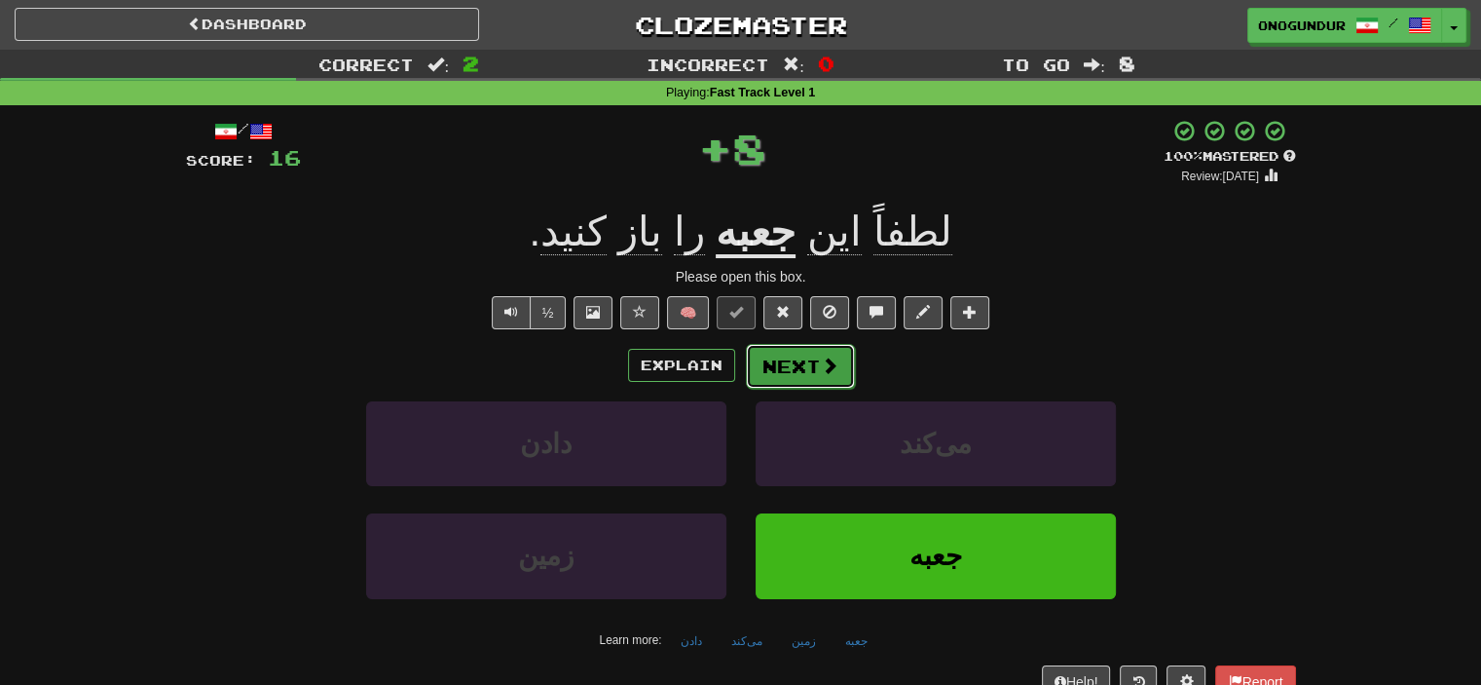
click at [771, 362] on button "Next" at bounding box center [800, 366] width 109 height 45
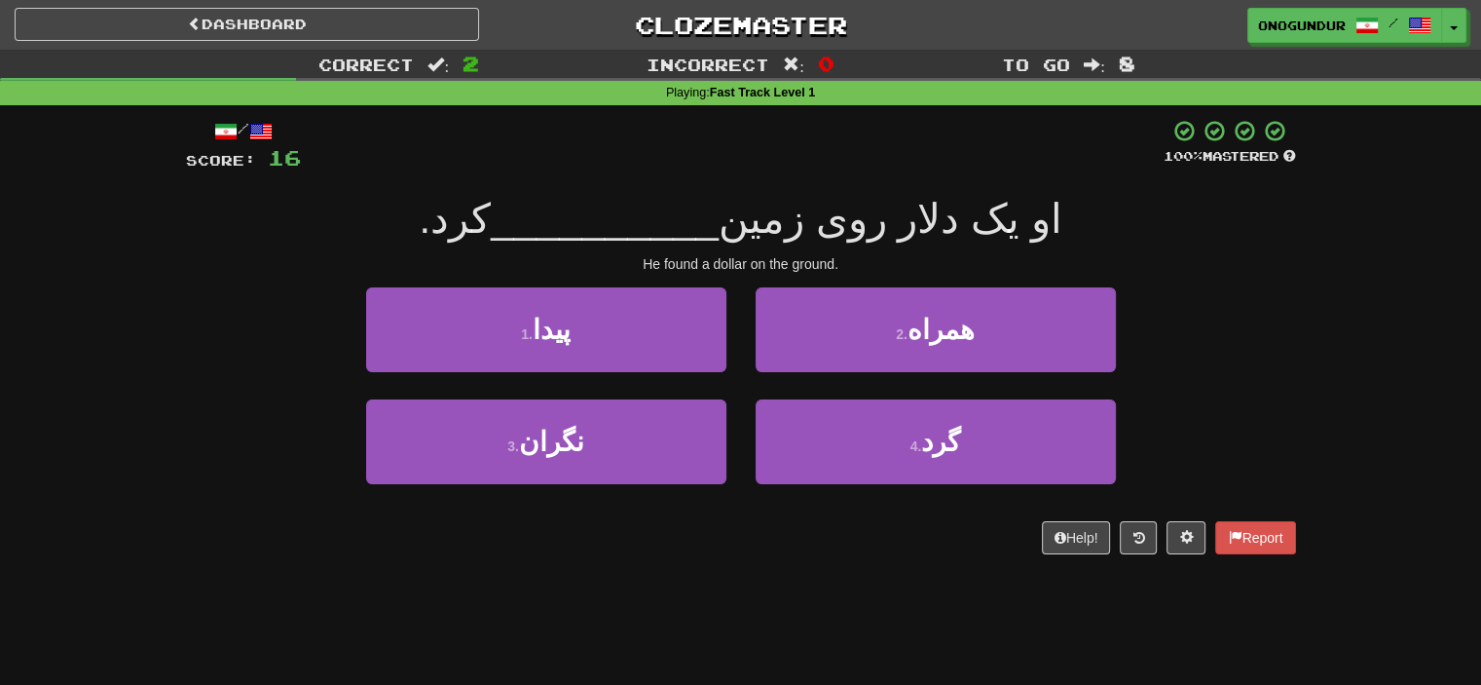
click at [1239, 392] on div "1 . پیدا 2 . همراه" at bounding box center [741, 343] width 1169 height 112
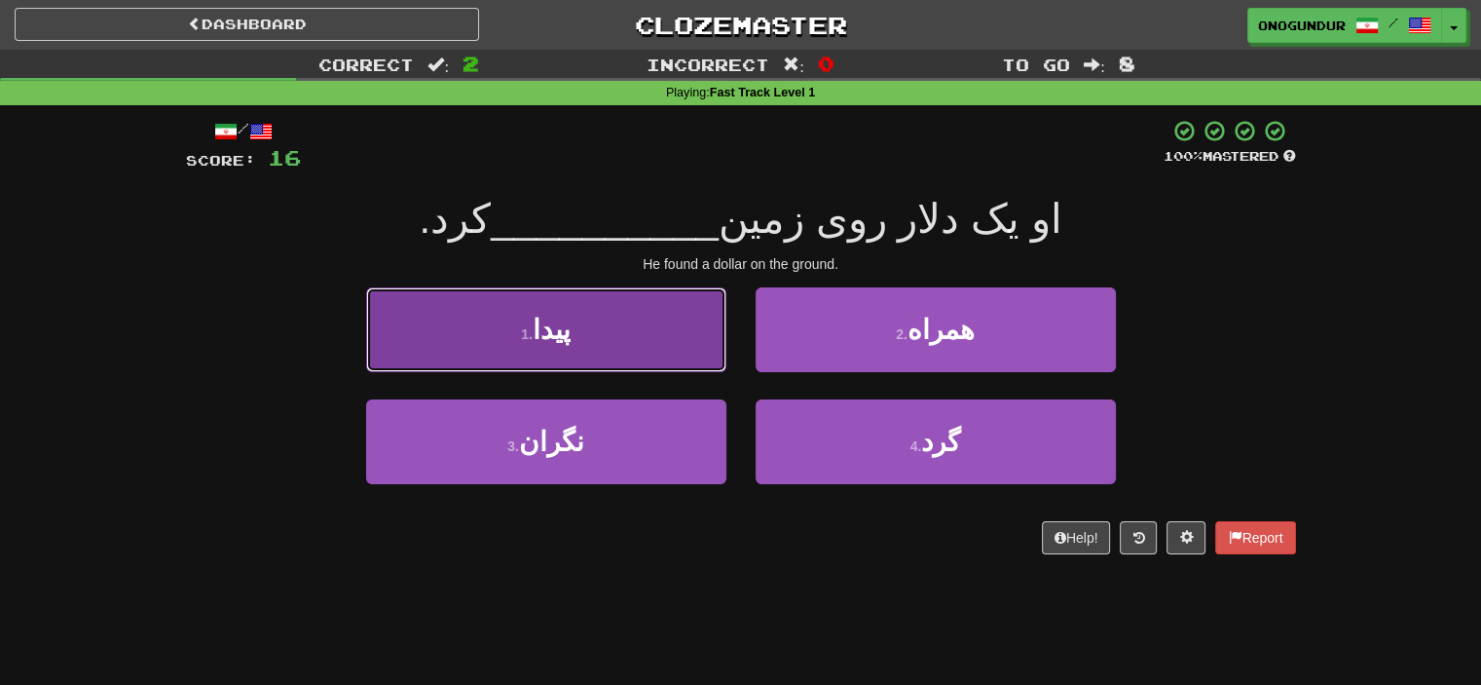
click at [647, 312] on button "1 . پیدا" at bounding box center [546, 329] width 360 height 85
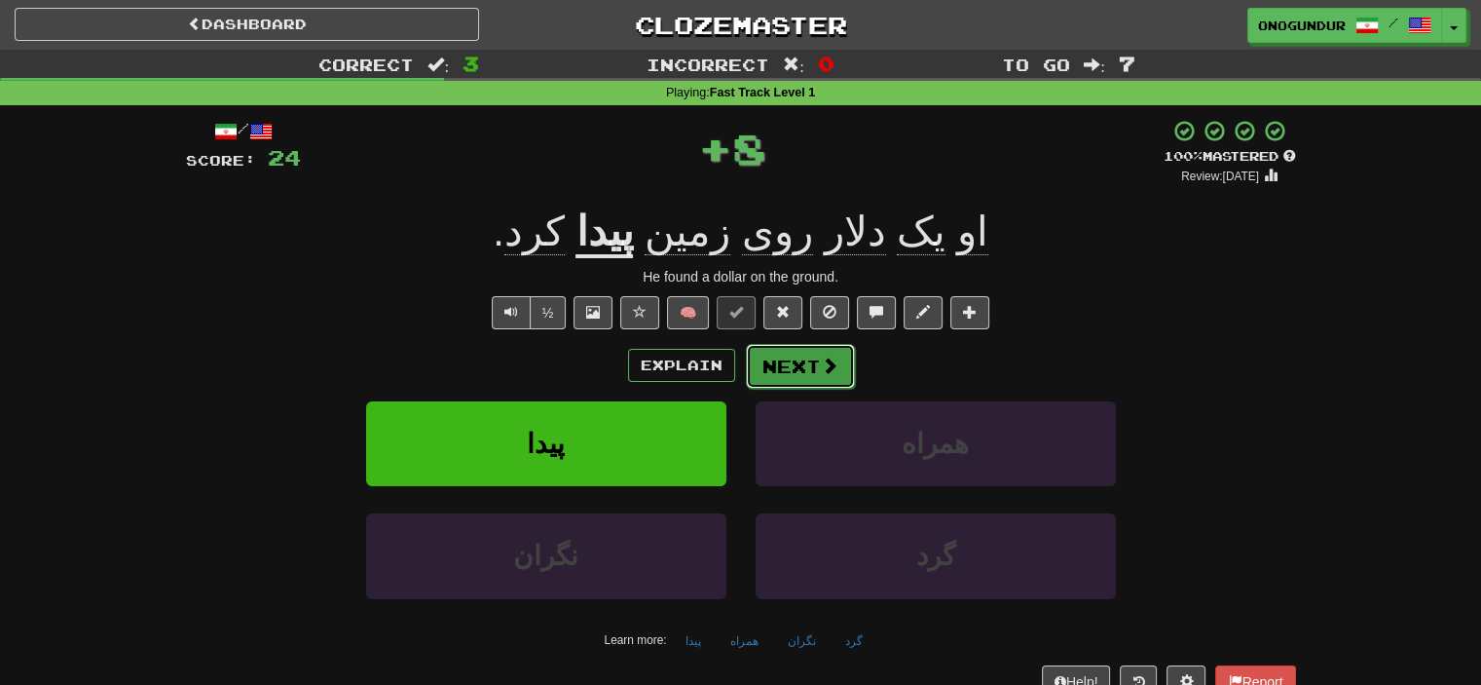
click at [821, 364] on span at bounding box center [830, 365] width 18 height 18
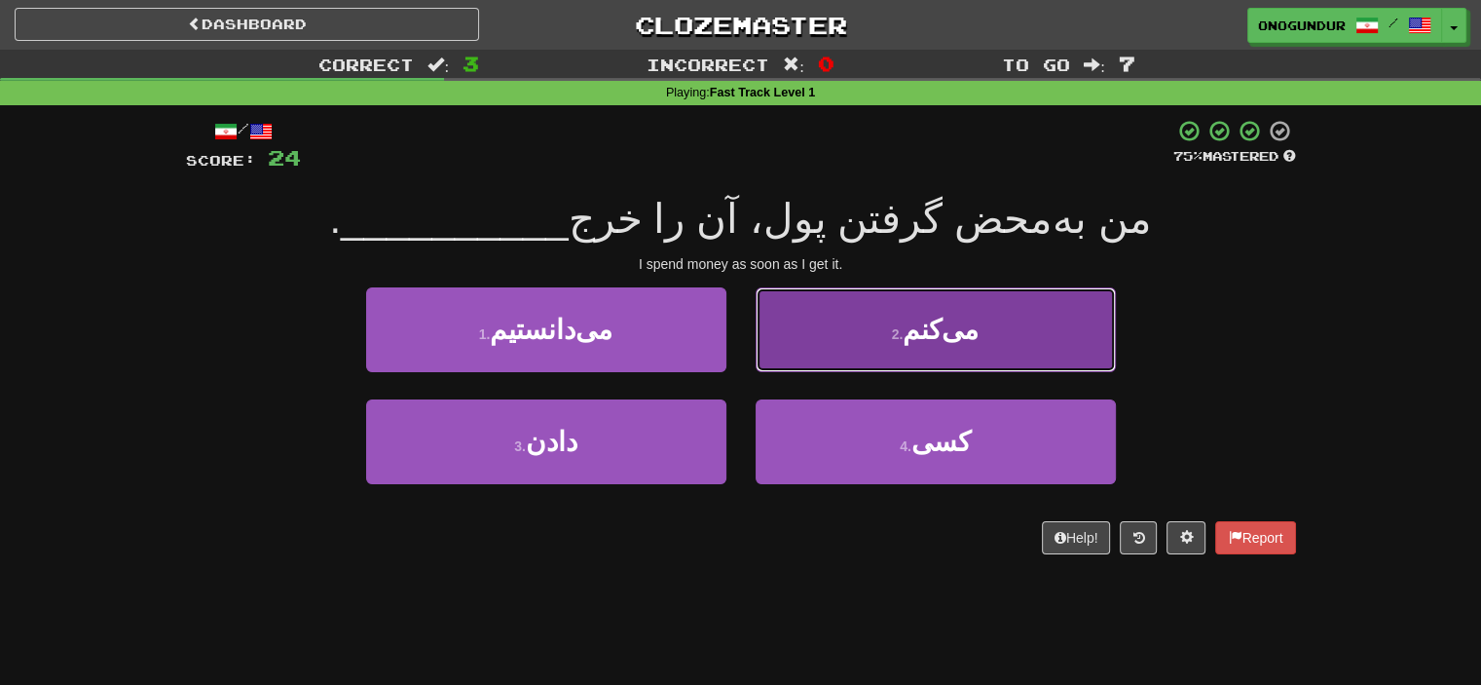
click at [877, 338] on button "2 . می‌کنم" at bounding box center [936, 329] width 360 height 85
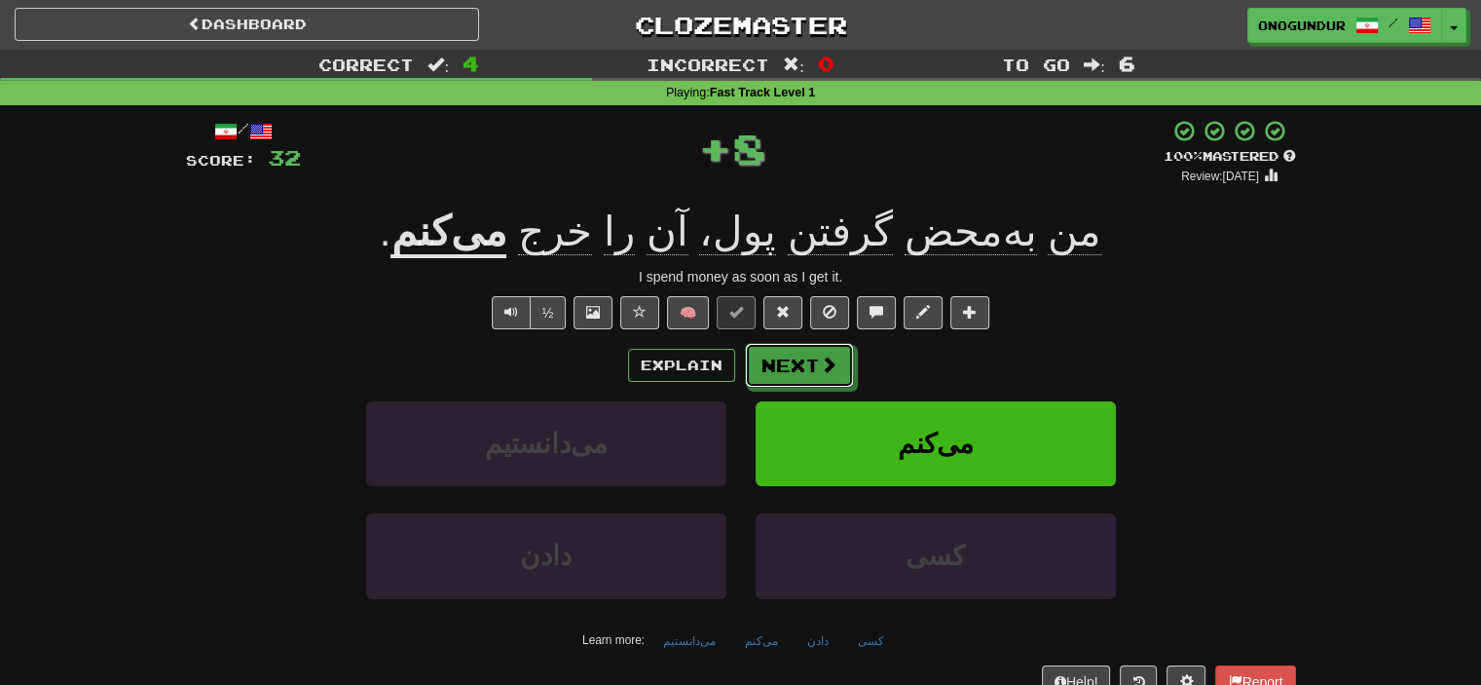
click at [827, 365] on span at bounding box center [829, 364] width 18 height 18
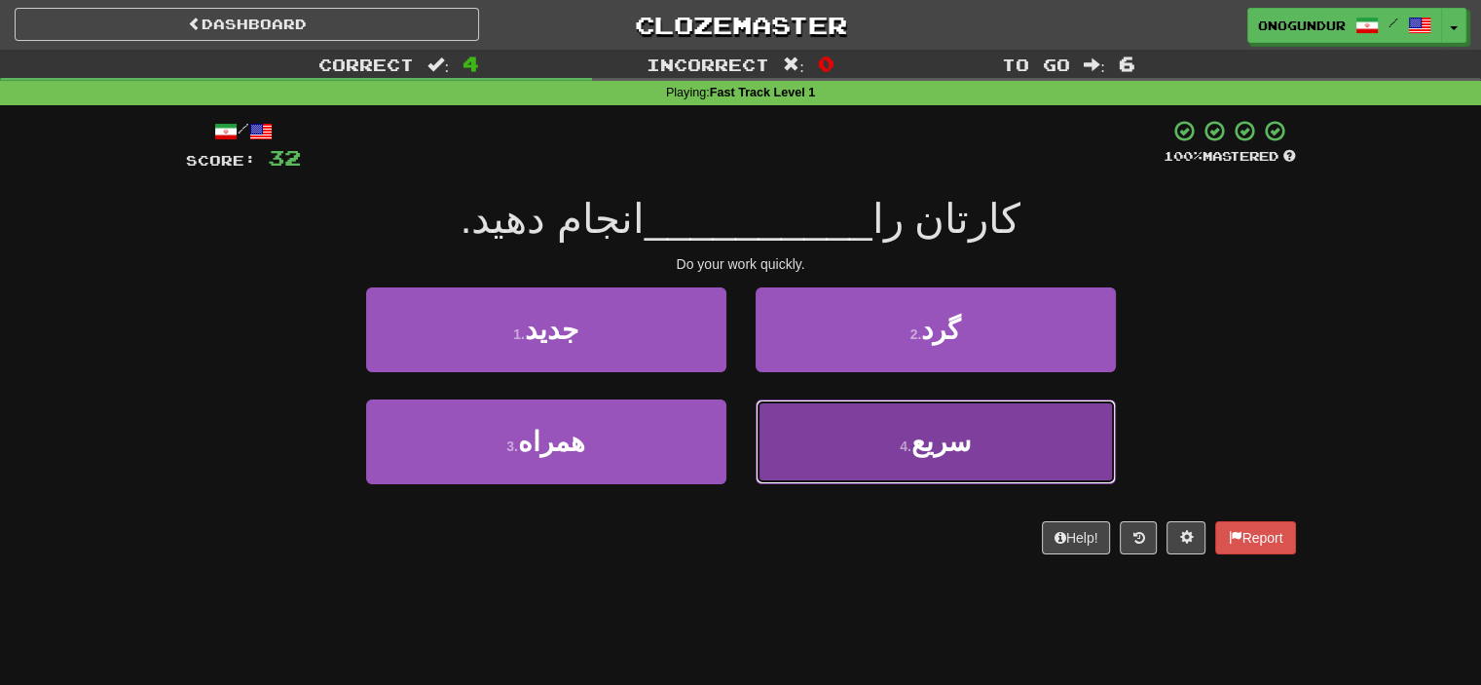
click at [884, 435] on button "4 . سریع" at bounding box center [936, 441] width 360 height 85
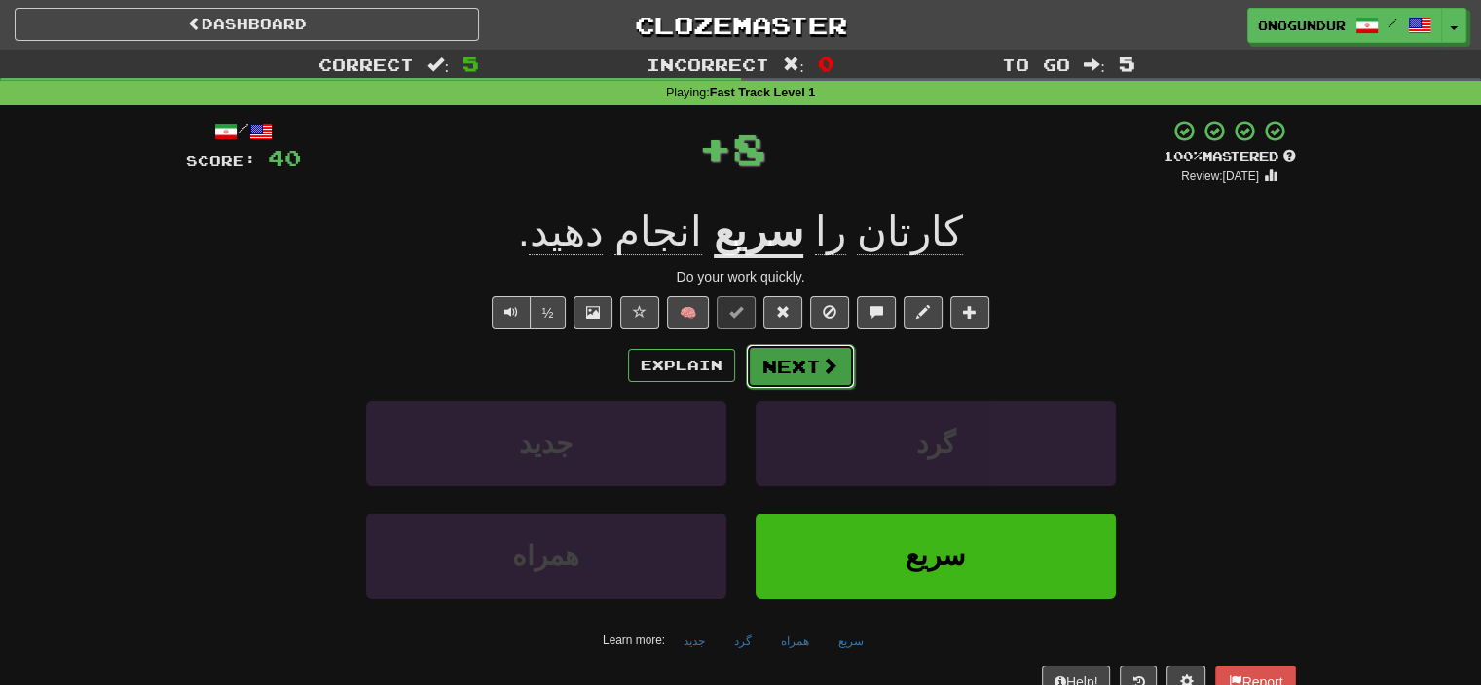
click at [832, 371] on span at bounding box center [830, 365] width 18 height 18
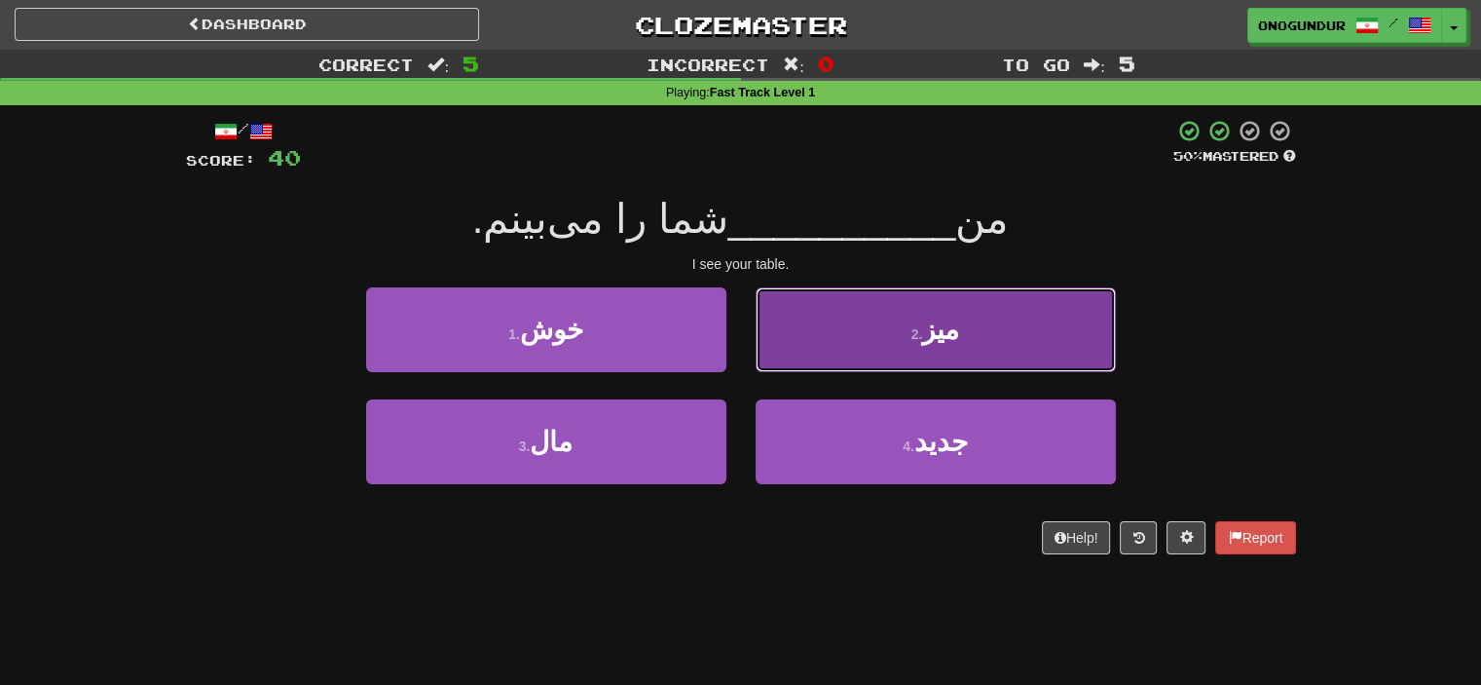
click at [798, 342] on button "2 . میز" at bounding box center [936, 329] width 360 height 85
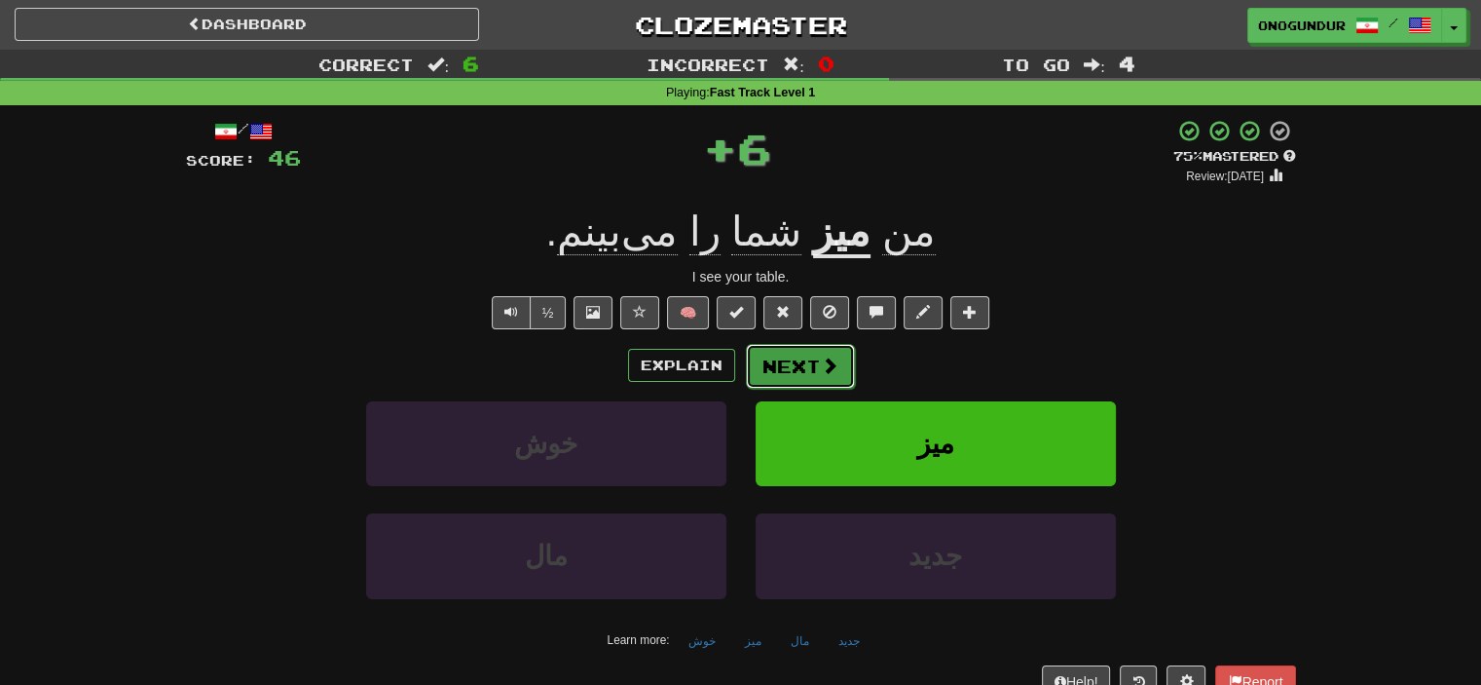
click at [792, 375] on button "Next" at bounding box center [800, 366] width 109 height 45
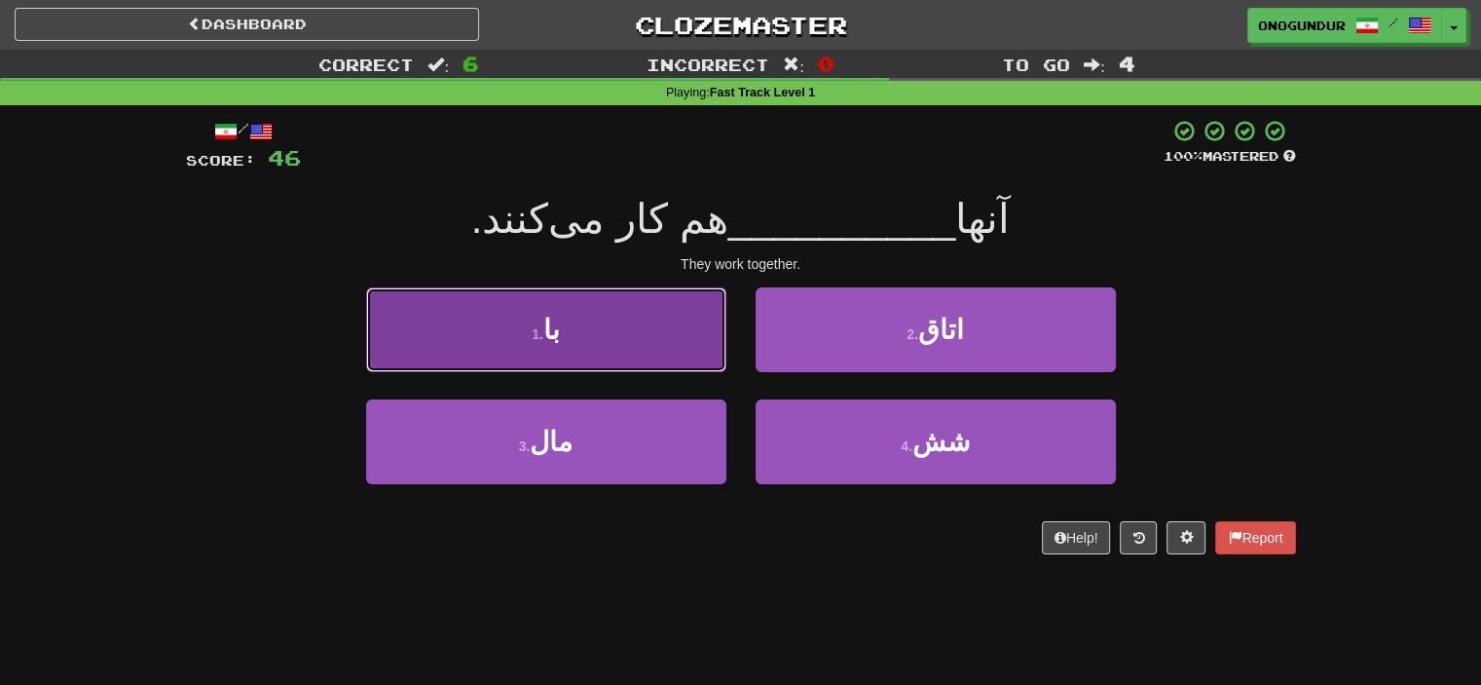
click at [644, 350] on button "1 . با" at bounding box center [546, 329] width 360 height 85
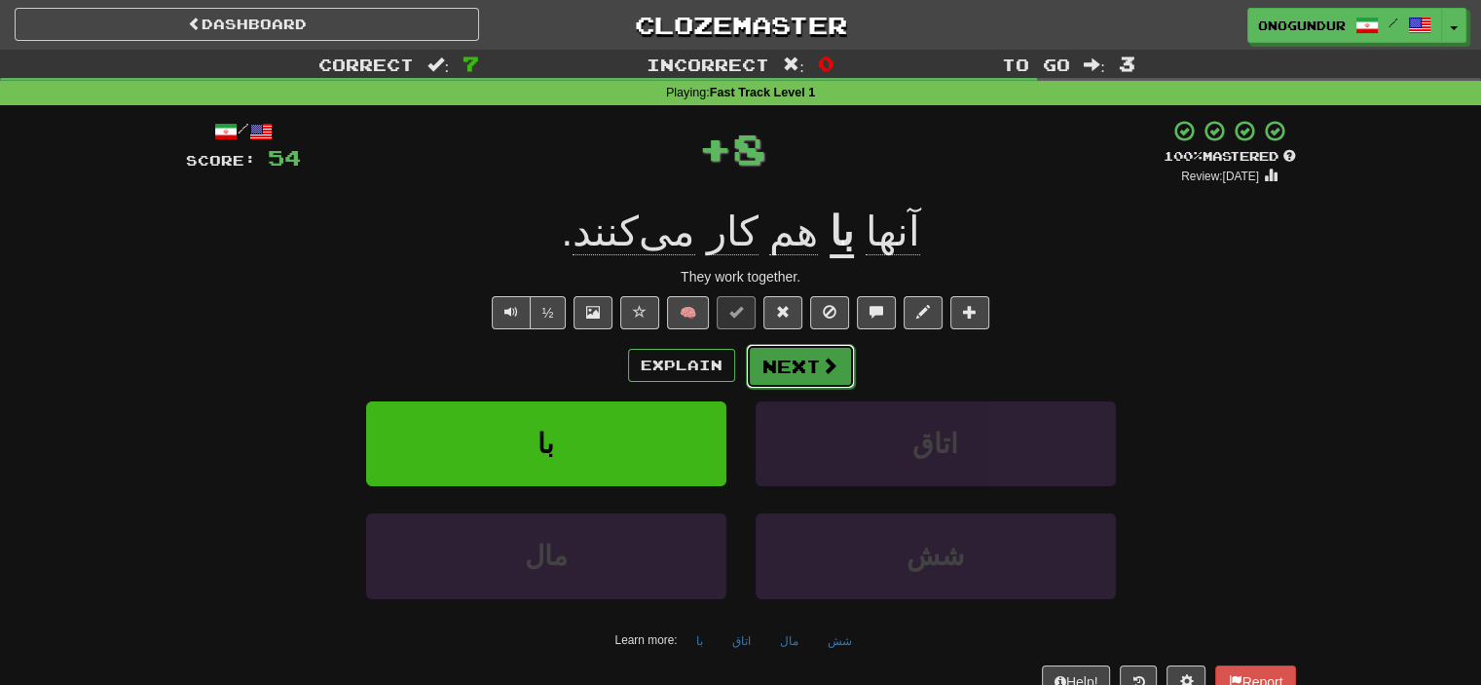
click at [791, 368] on button "Next" at bounding box center [800, 366] width 109 height 45
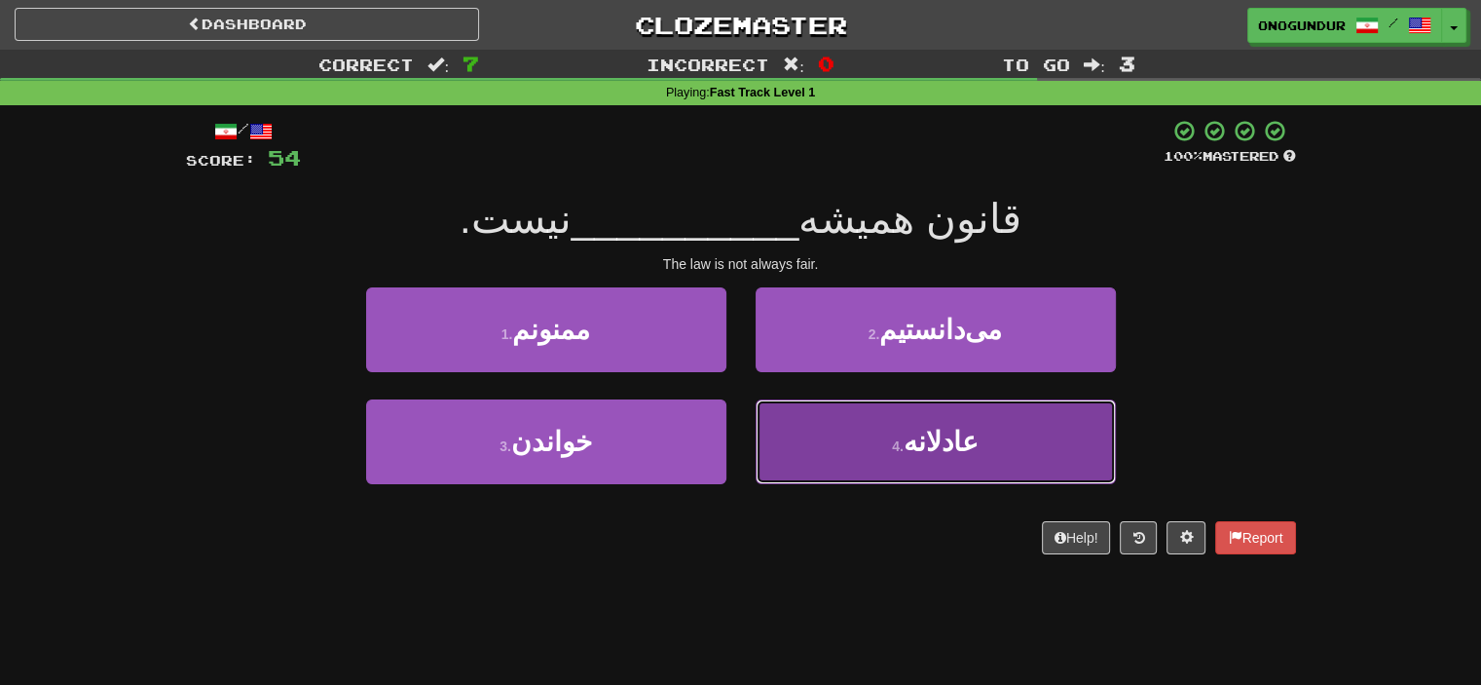
click at [817, 472] on button "4 . عادلانه" at bounding box center [936, 441] width 360 height 85
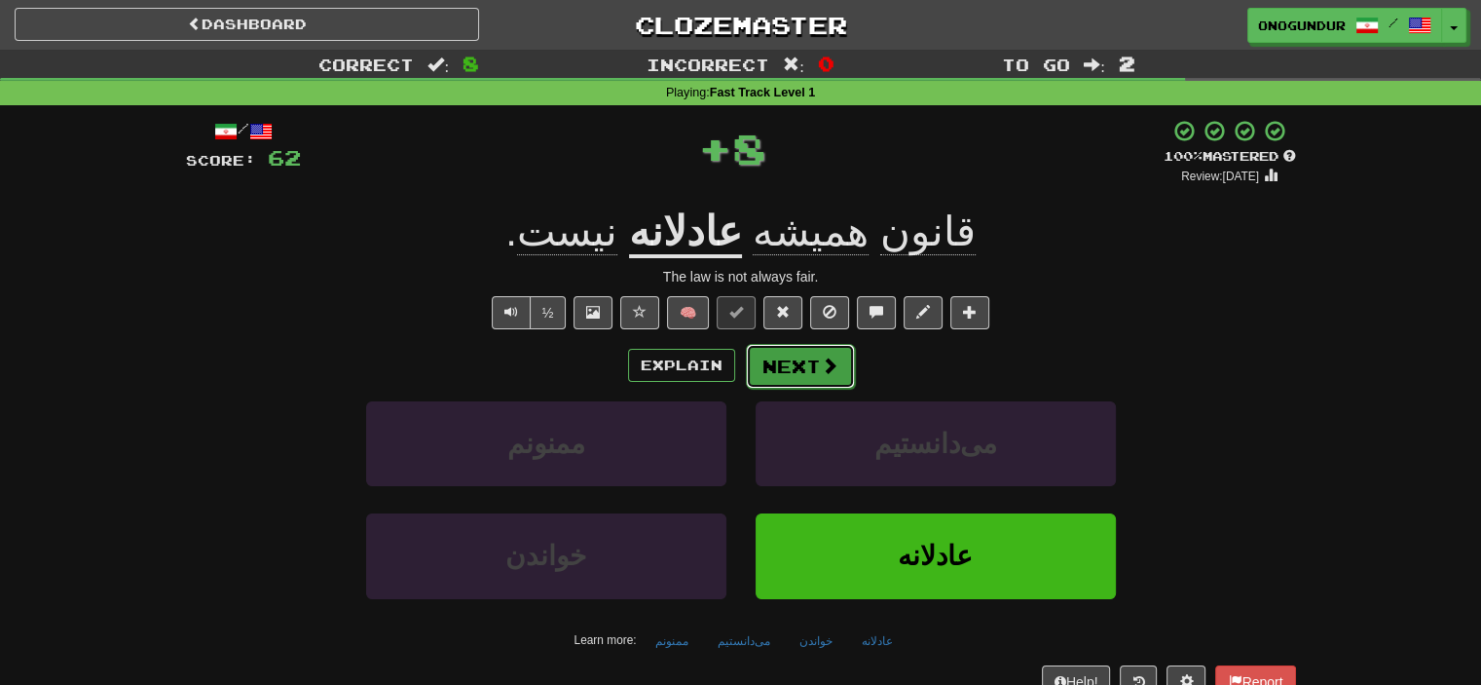
click at [791, 373] on button "Next" at bounding box center [800, 366] width 109 height 45
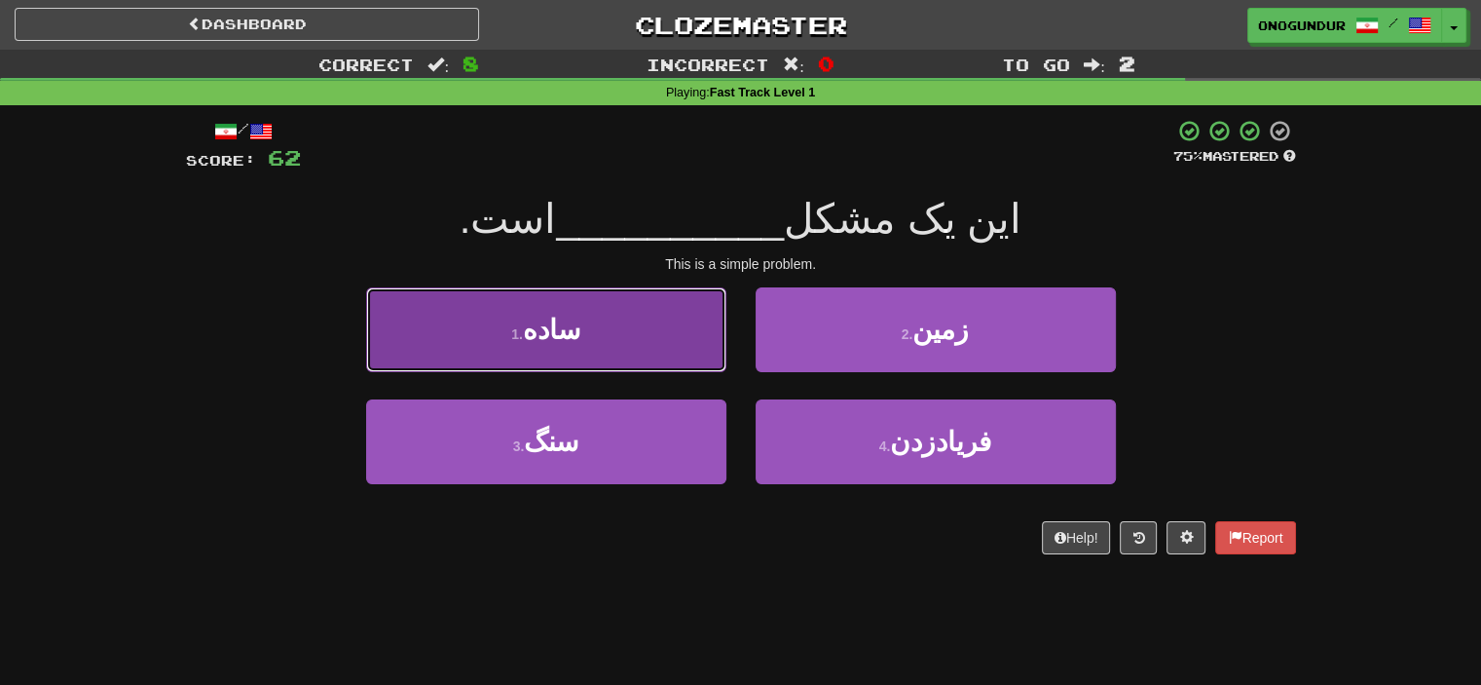
click at [674, 342] on button "1 . ساده" at bounding box center [546, 329] width 360 height 85
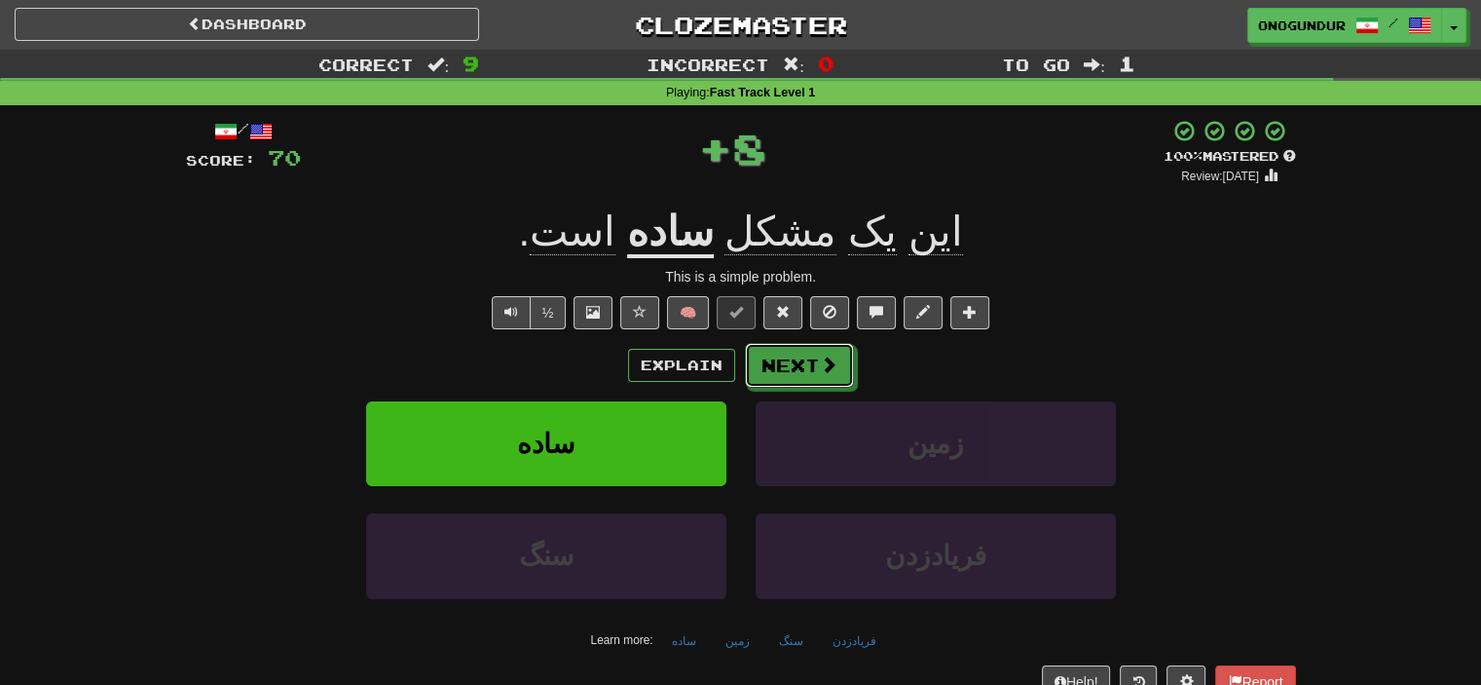
click at [760, 376] on button "Next" at bounding box center [799, 365] width 109 height 45
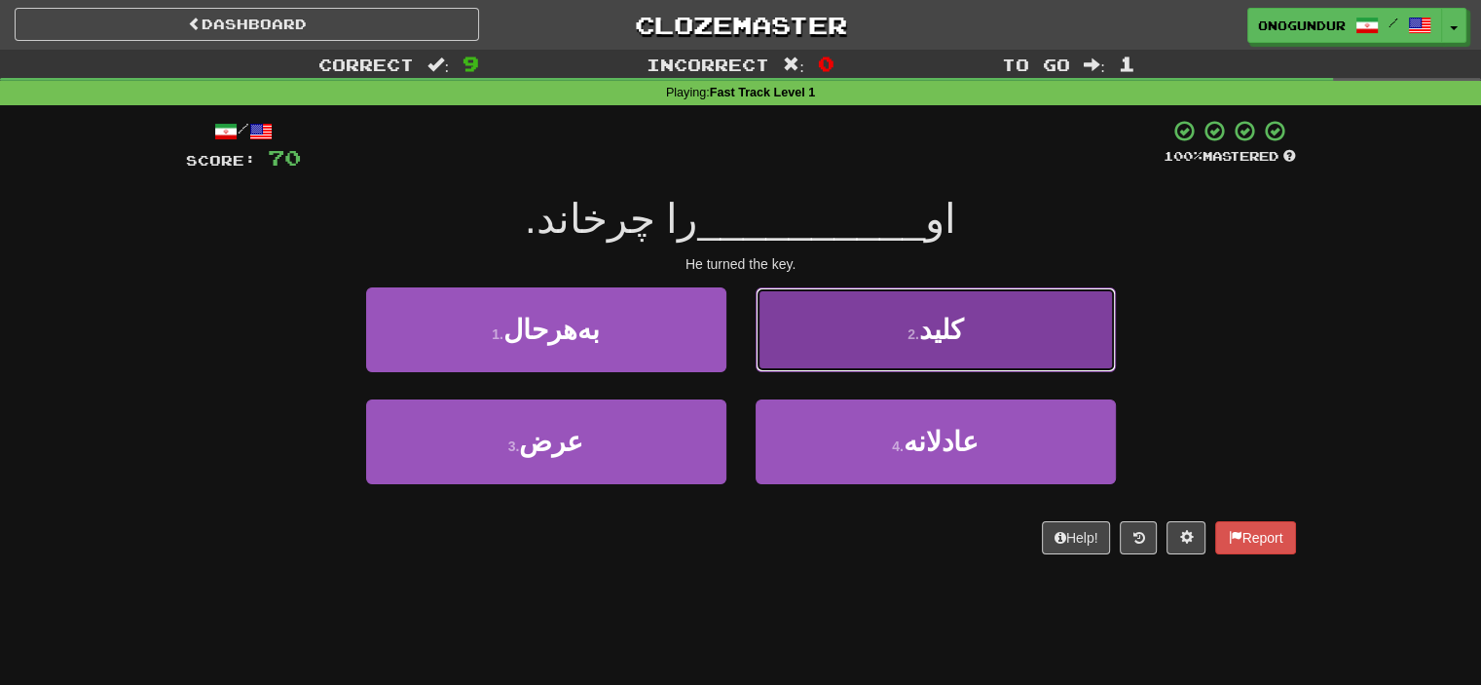
click at [945, 357] on button "2 . کلید" at bounding box center [936, 329] width 360 height 85
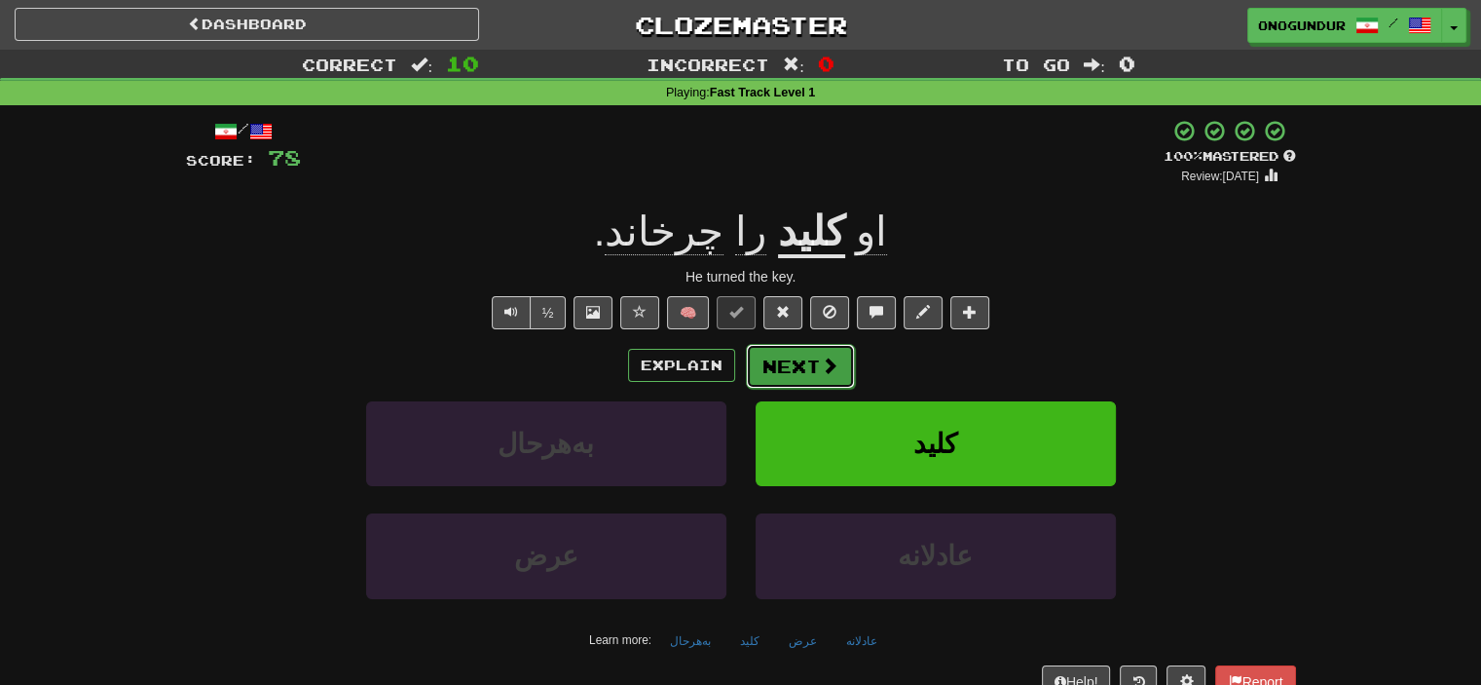
click at [797, 370] on button "Next" at bounding box center [800, 366] width 109 height 45
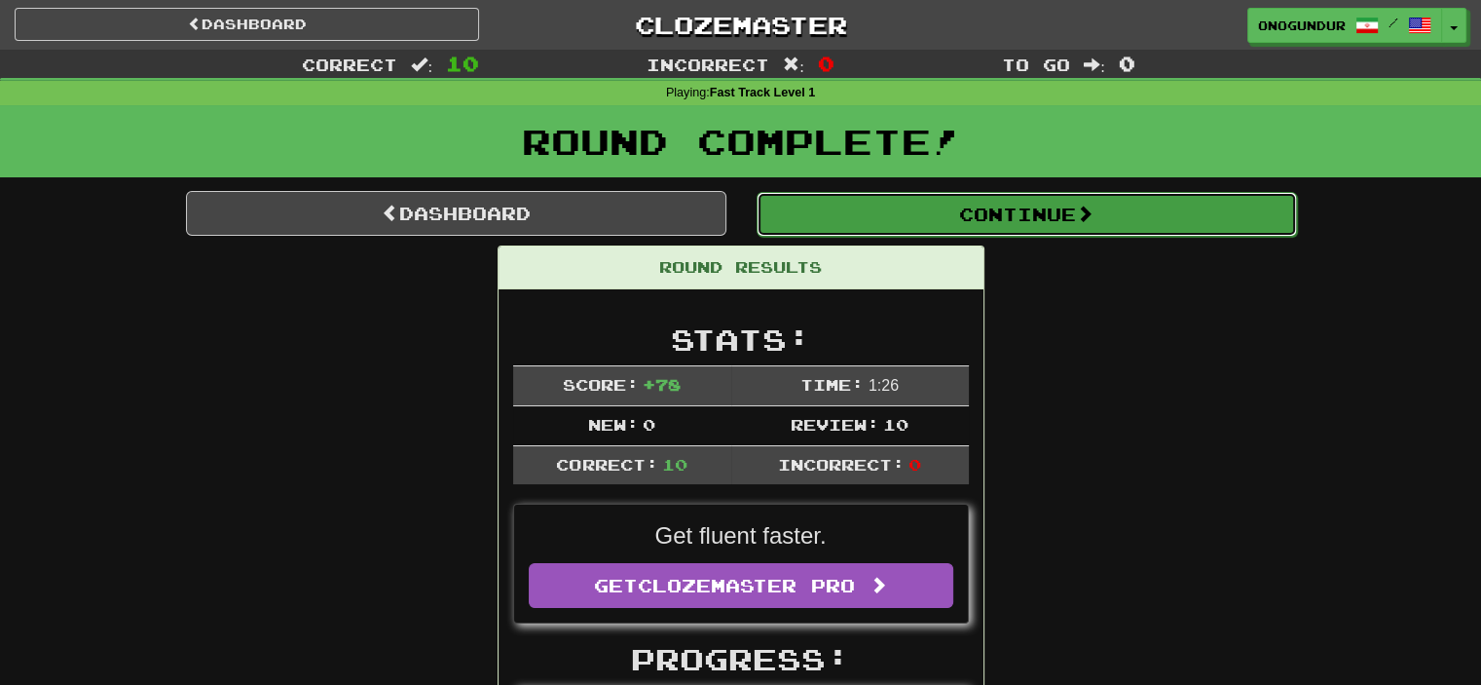
click at [1162, 206] on button "Continue" at bounding box center [1027, 214] width 540 height 45
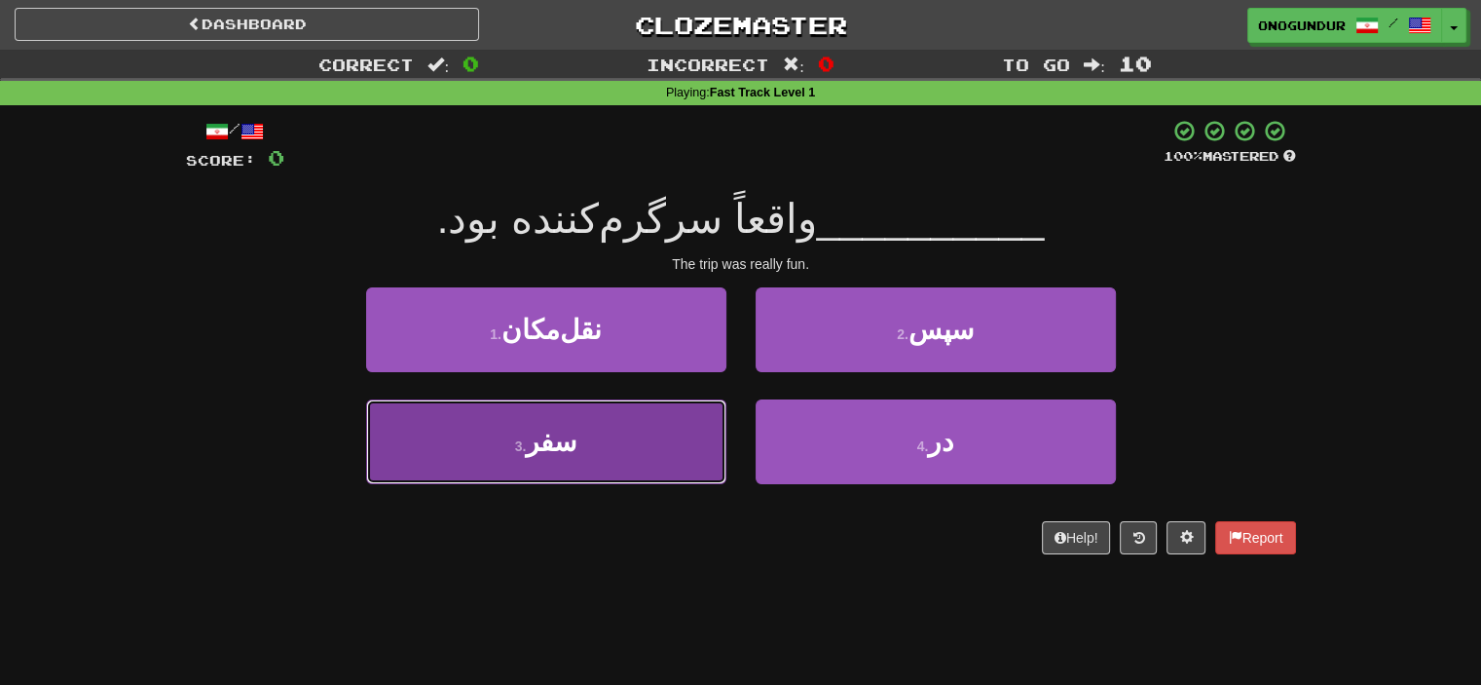
click at [549, 466] on button "3 . سفر" at bounding box center [546, 441] width 360 height 85
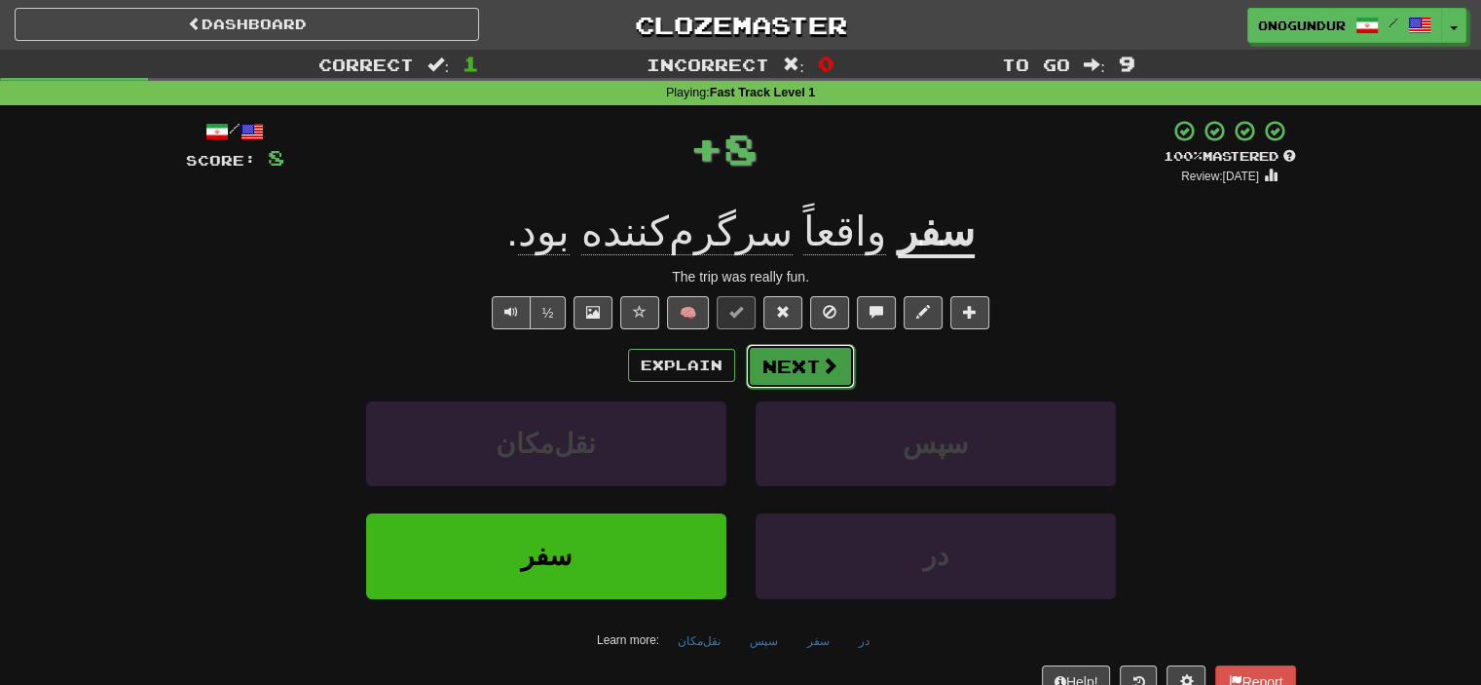
click at [771, 364] on button "Next" at bounding box center [800, 366] width 109 height 45
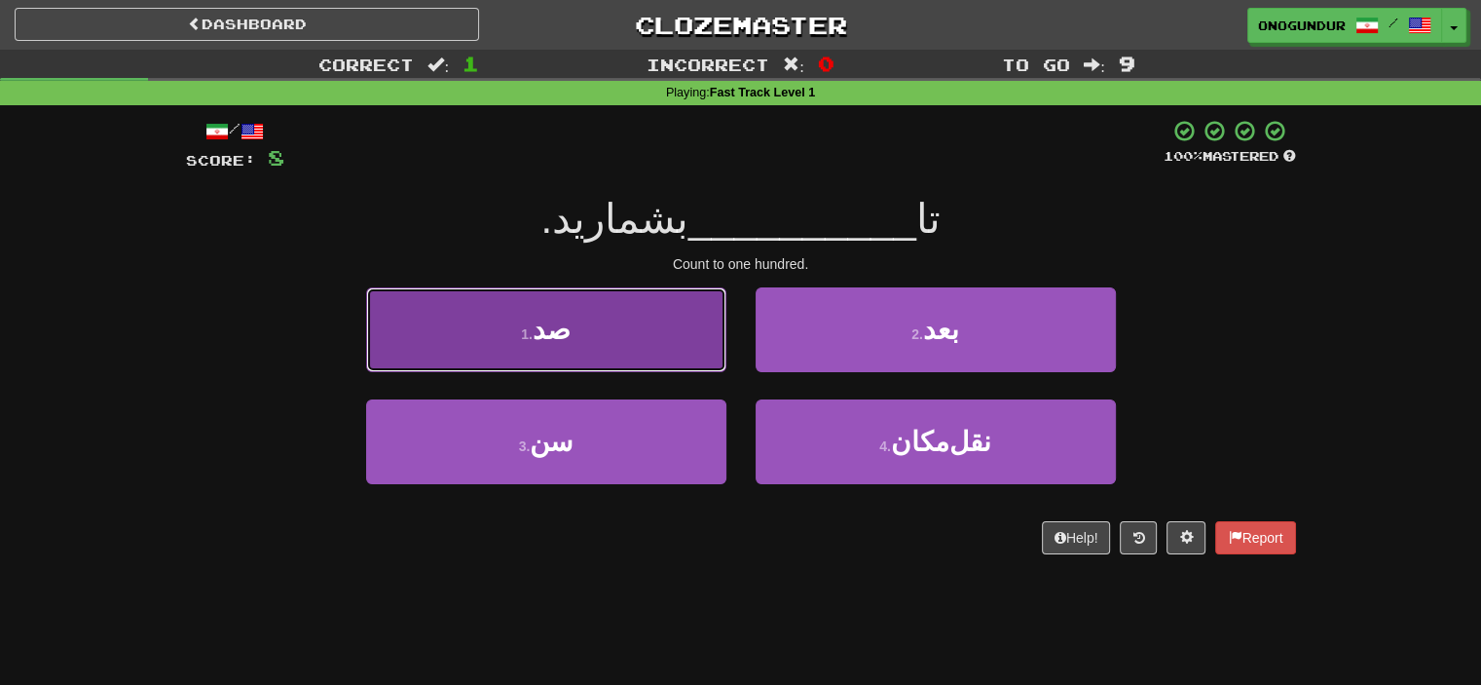
click at [621, 319] on button "1 . صد" at bounding box center [546, 329] width 360 height 85
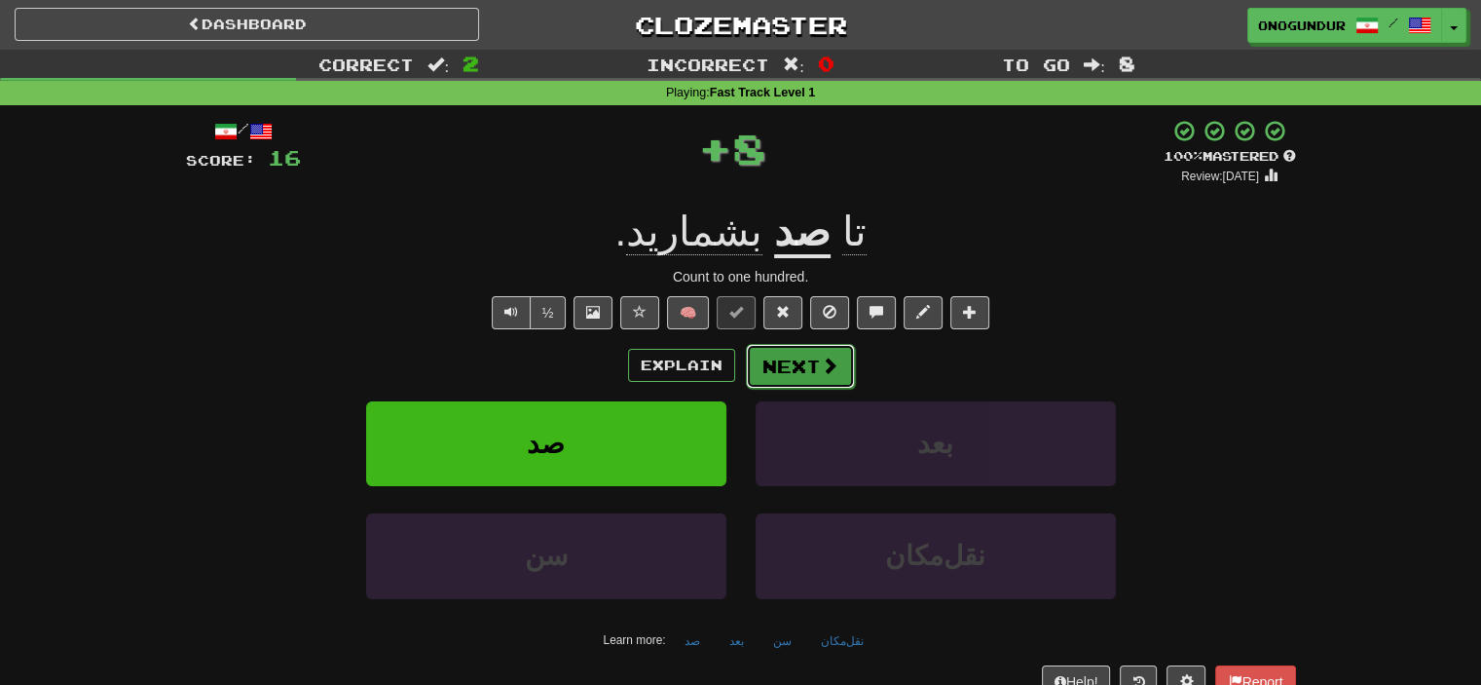
click at [850, 362] on button "Next" at bounding box center [800, 366] width 109 height 45
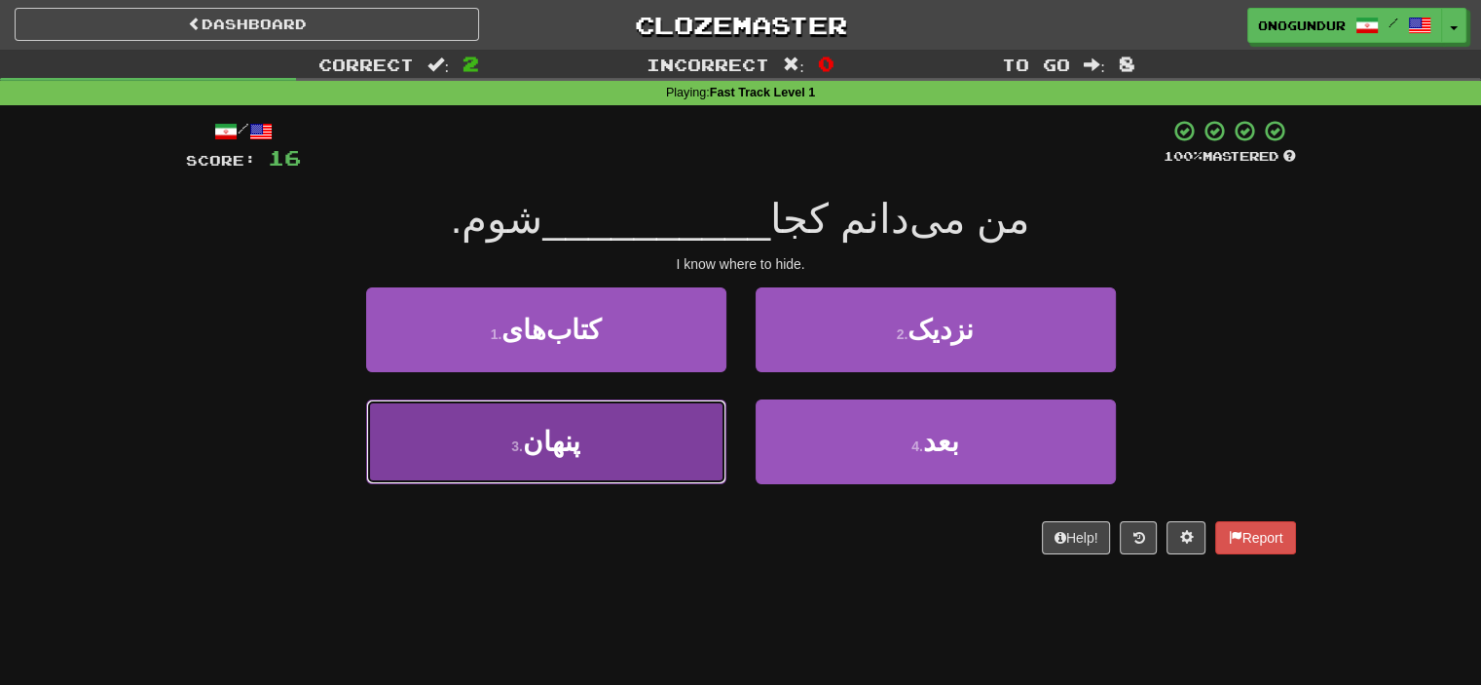
click at [639, 448] on button "3 . پنهان" at bounding box center [546, 441] width 360 height 85
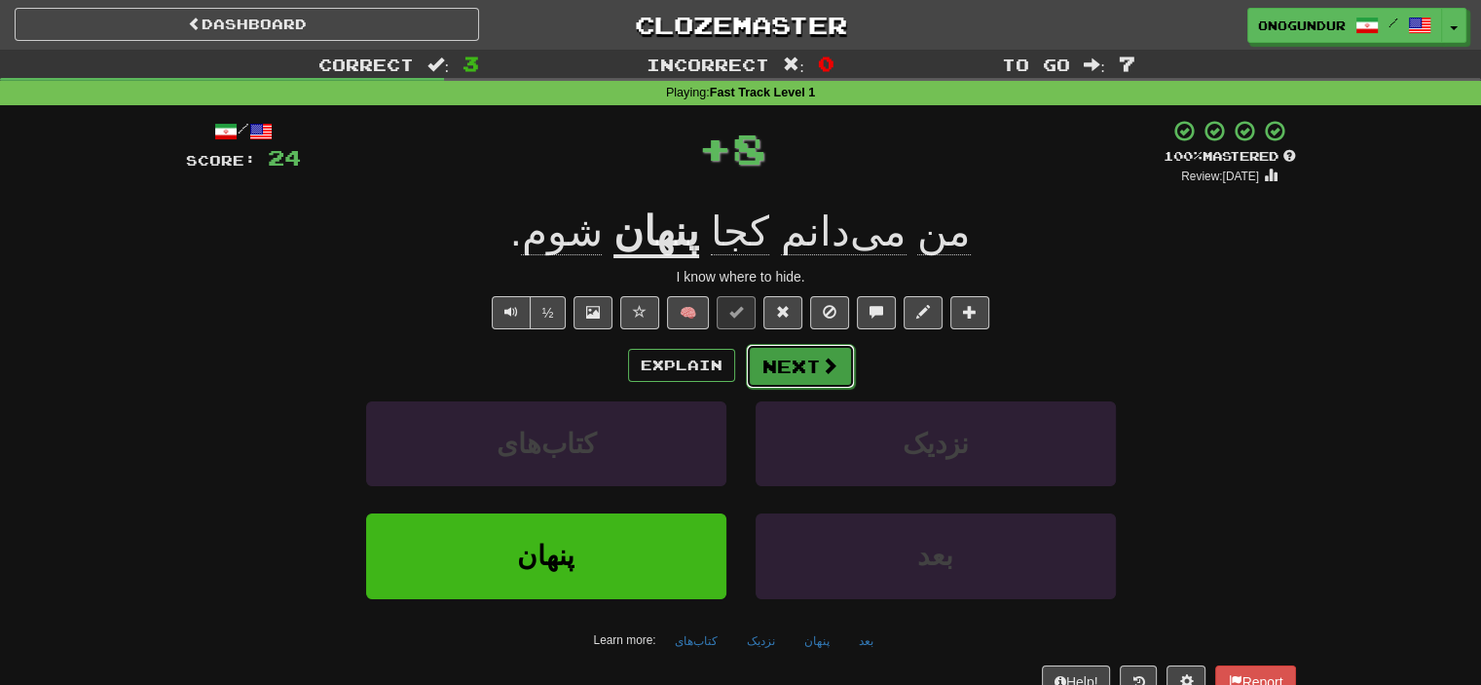
click at [787, 364] on button "Next" at bounding box center [800, 366] width 109 height 45
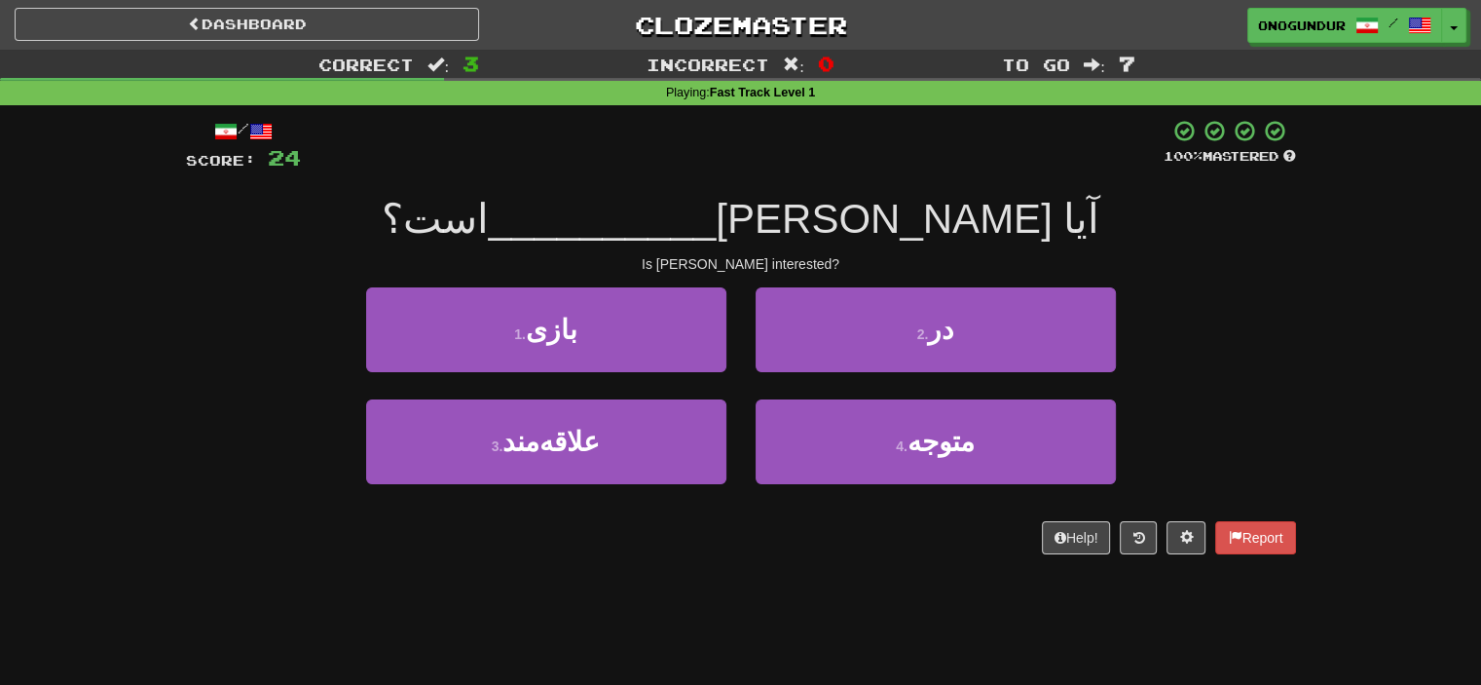
drag, startPoint x: 920, startPoint y: 206, endPoint x: 811, endPoint y: 211, distance: 109.2
click at [838, 209] on div "آیا تام __________ است؟" at bounding box center [741, 220] width 1110 height 54
click at [1100, 237] on div "آیا تام __________ است؟" at bounding box center [741, 220] width 1110 height 54
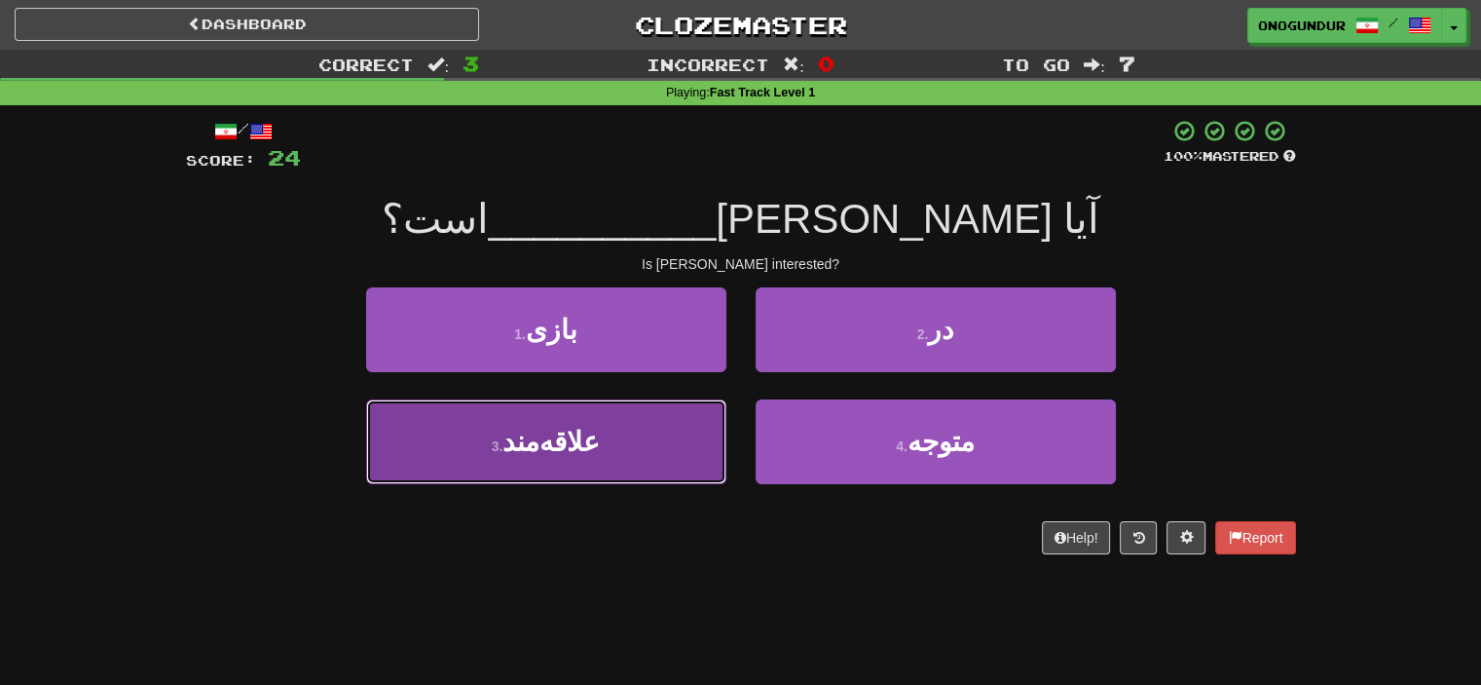
click at [612, 437] on button "3 . علاقه‌مند" at bounding box center [546, 441] width 360 height 85
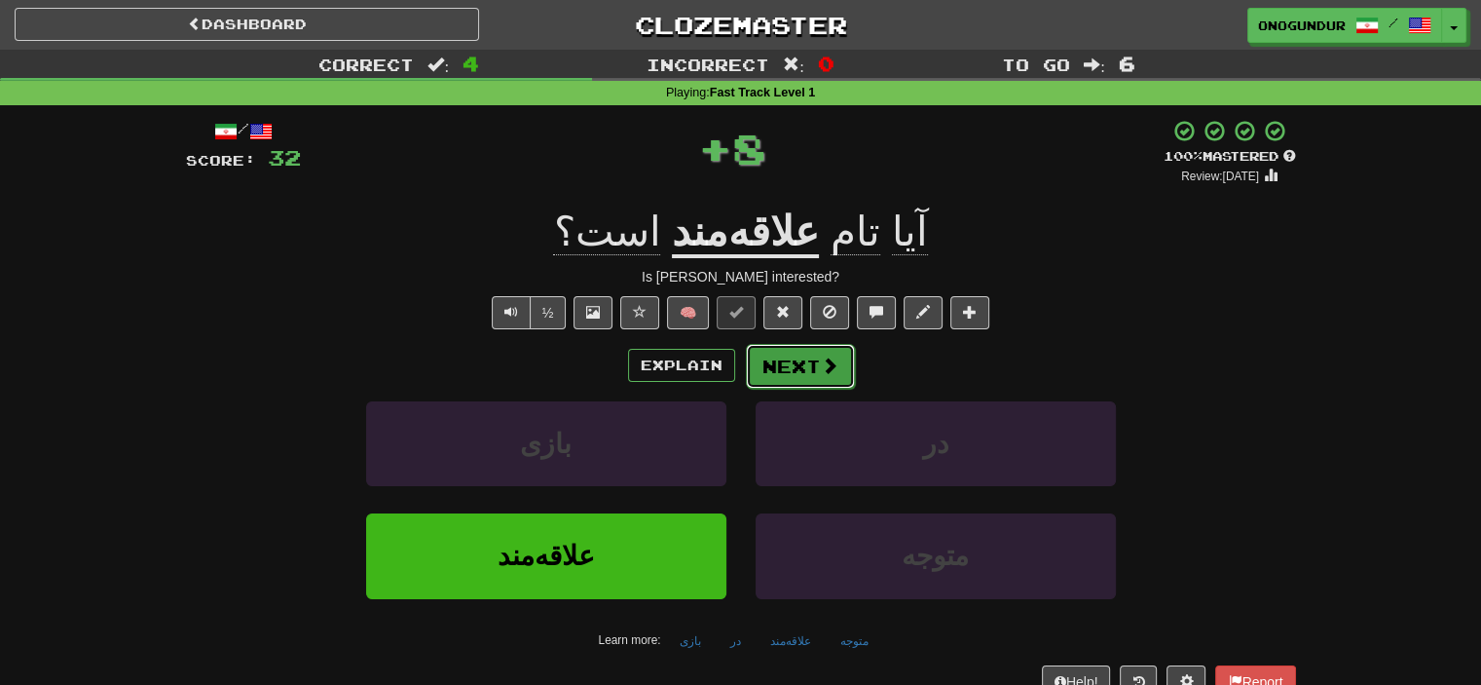
click at [795, 377] on button "Next" at bounding box center [800, 366] width 109 height 45
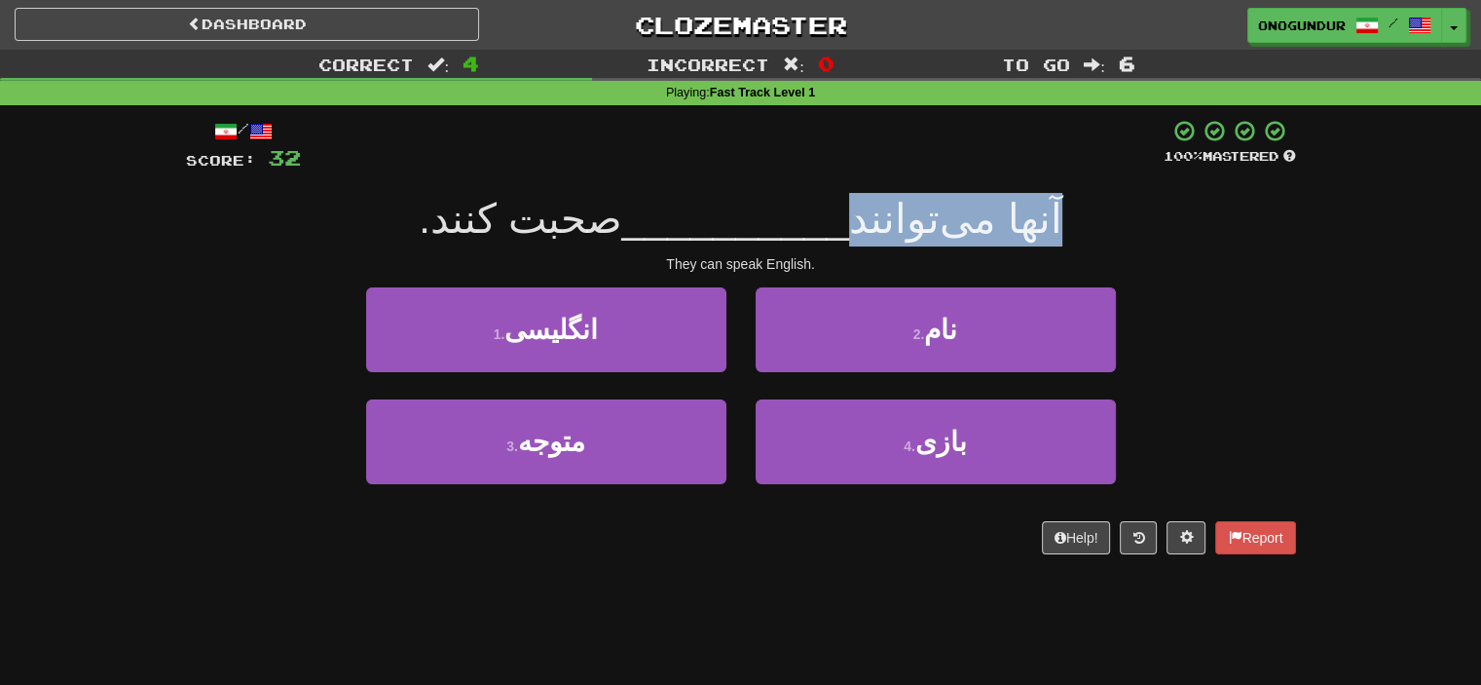
drag, startPoint x: 1058, startPoint y: 223, endPoint x: 886, endPoint y: 237, distance: 171.9
click at [872, 222] on div "آنها می‌توانند __________ صحبت کنند." at bounding box center [741, 220] width 1110 height 54
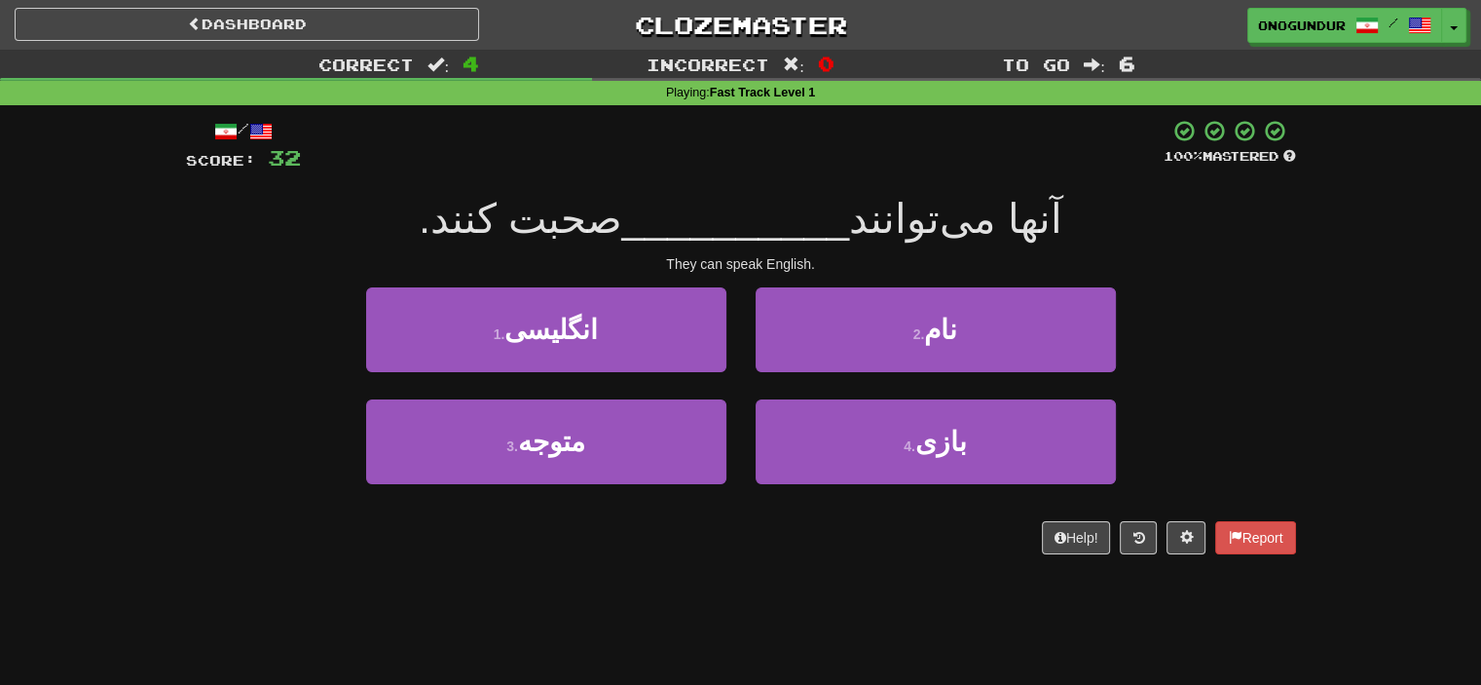
click at [1254, 266] on div "They can speak English." at bounding box center [741, 263] width 1110 height 19
click at [738, 542] on div "Help! Report" at bounding box center [741, 537] width 1110 height 33
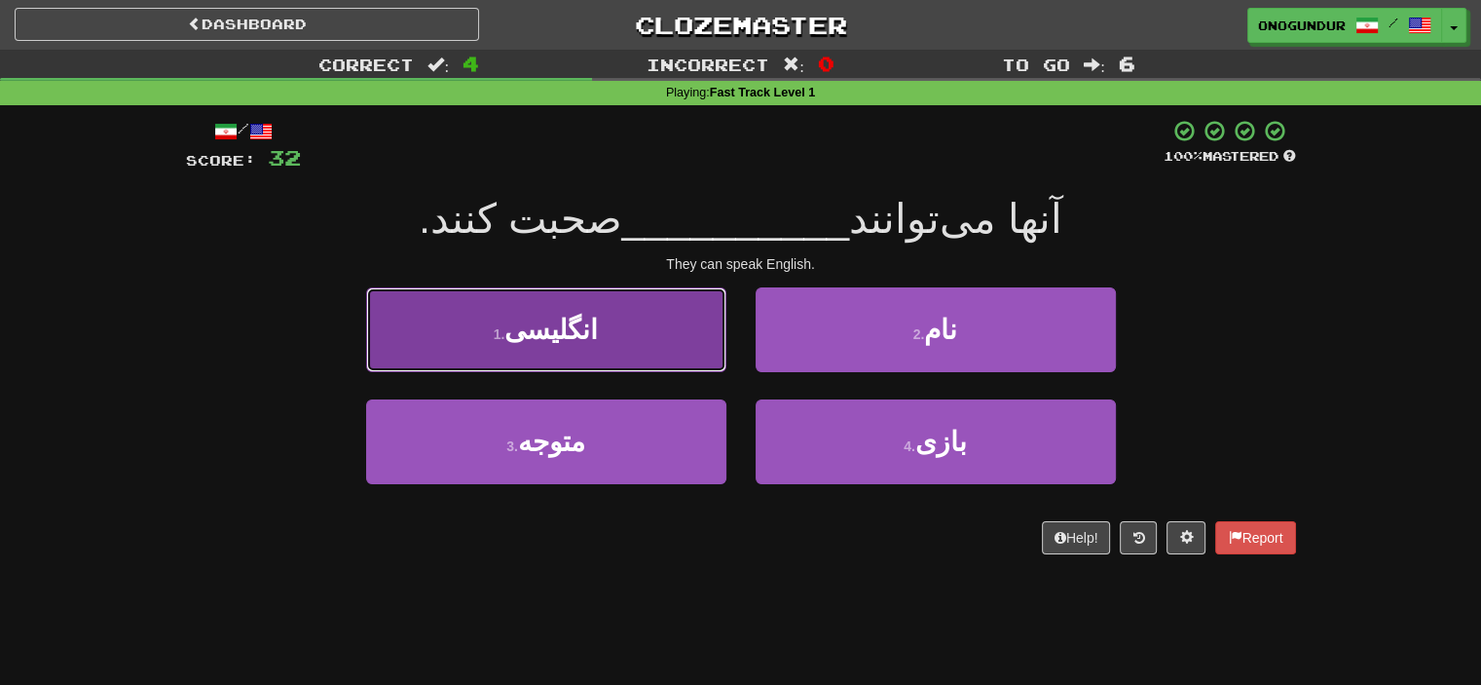
click at [648, 329] on button "1 . انگلیسی" at bounding box center [546, 329] width 360 height 85
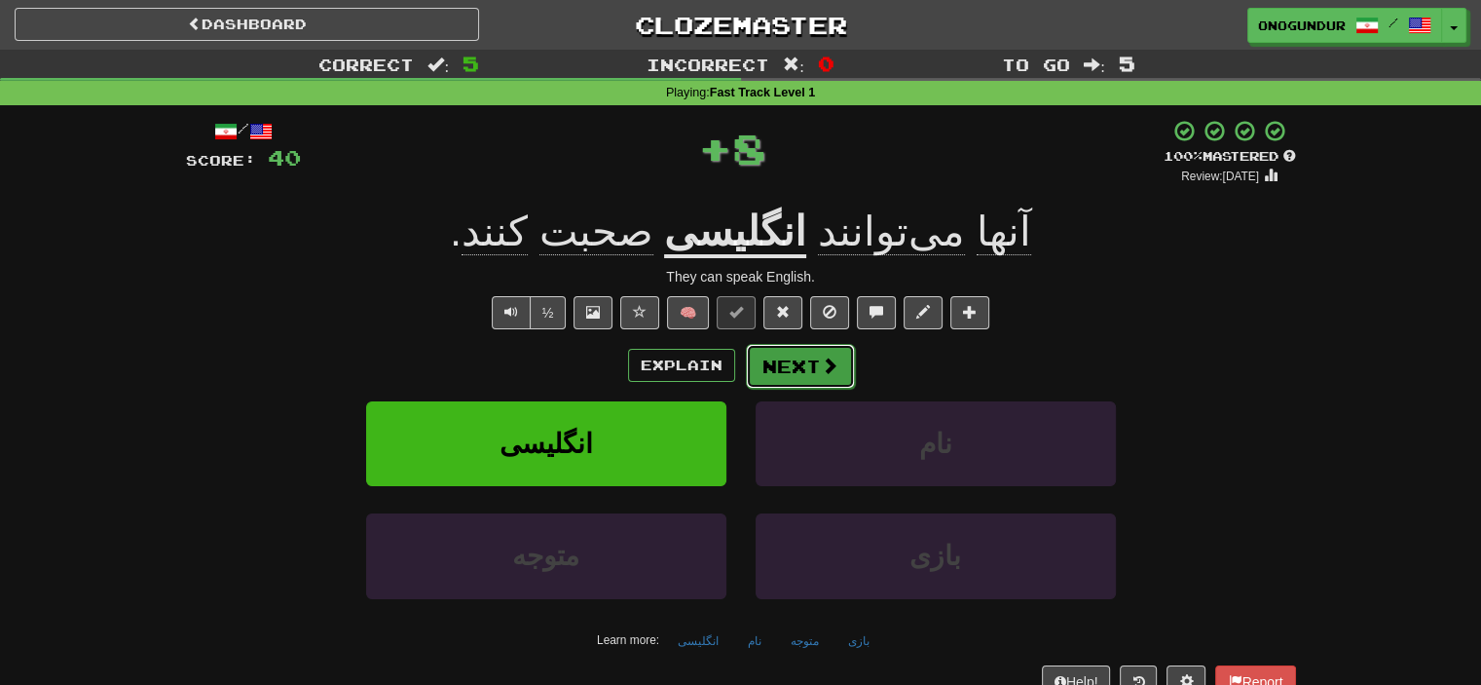
click at [795, 360] on button "Next" at bounding box center [800, 366] width 109 height 45
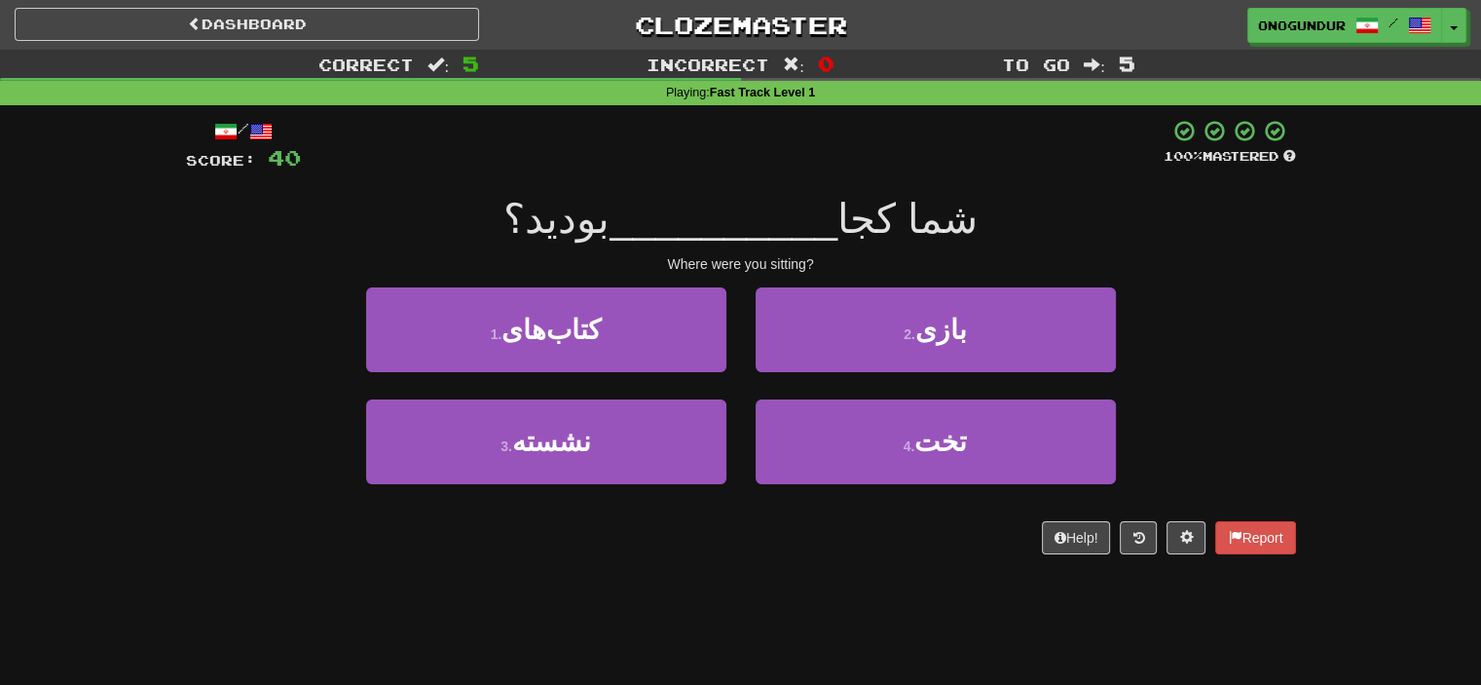
drag, startPoint x: 992, startPoint y: 222, endPoint x: 816, endPoint y: 223, distance: 176.3
click at [818, 222] on div "شما کجا __________ بودید؟" at bounding box center [741, 220] width 1110 height 54
click at [1255, 242] on div "شما کجا __________ بودید؟" at bounding box center [741, 220] width 1110 height 54
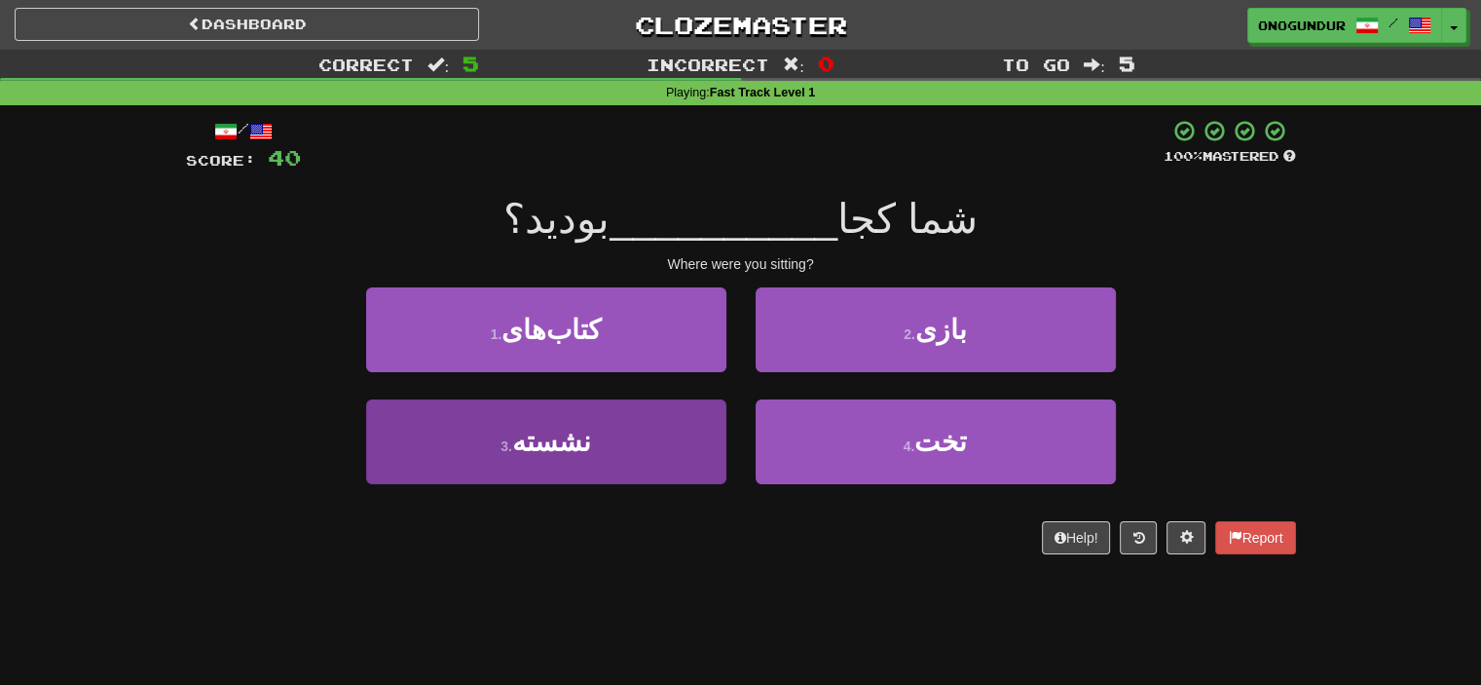
drag, startPoint x: 522, startPoint y: 484, endPoint x: 560, endPoint y: 455, distance: 47.9
click at [546, 465] on div "3 . نشسته" at bounding box center [547, 455] width 390 height 112
click at [580, 438] on span "نشسته" at bounding box center [551, 442] width 79 height 30
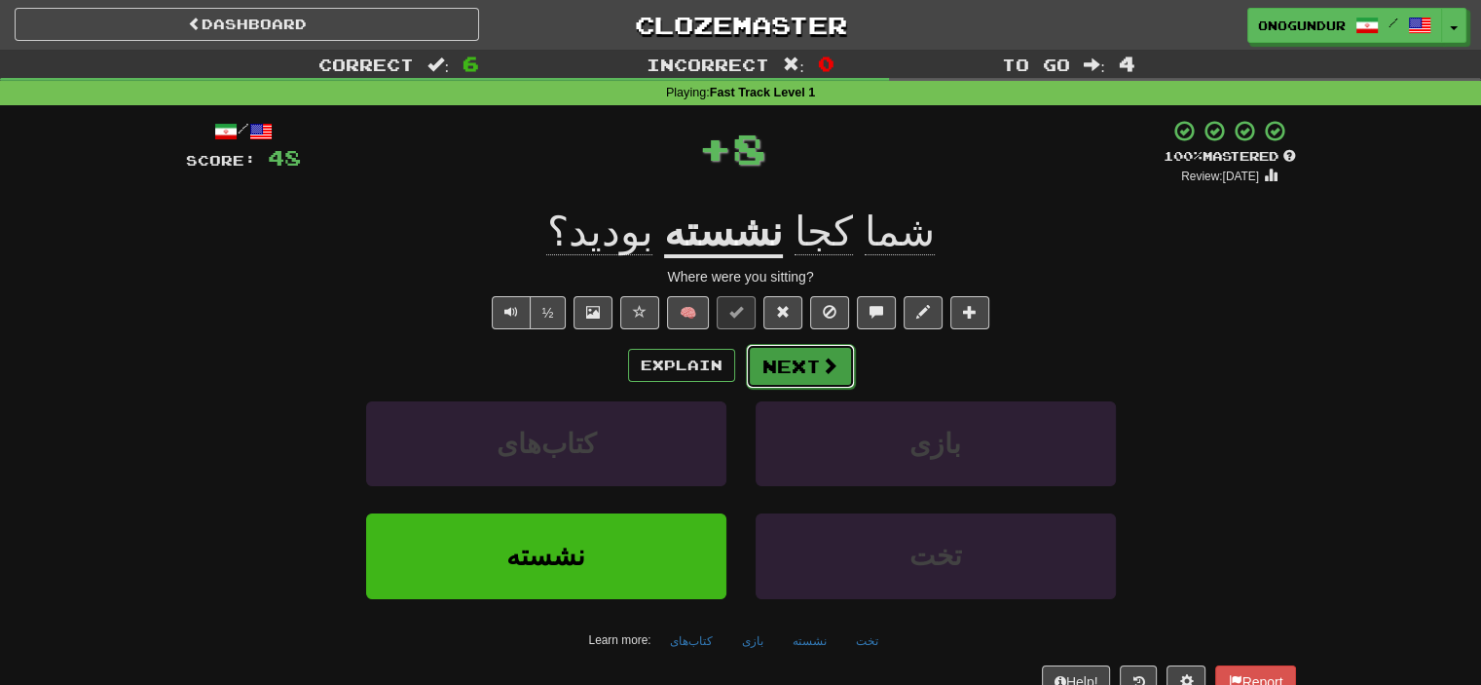
click at [825, 360] on span at bounding box center [830, 365] width 18 height 18
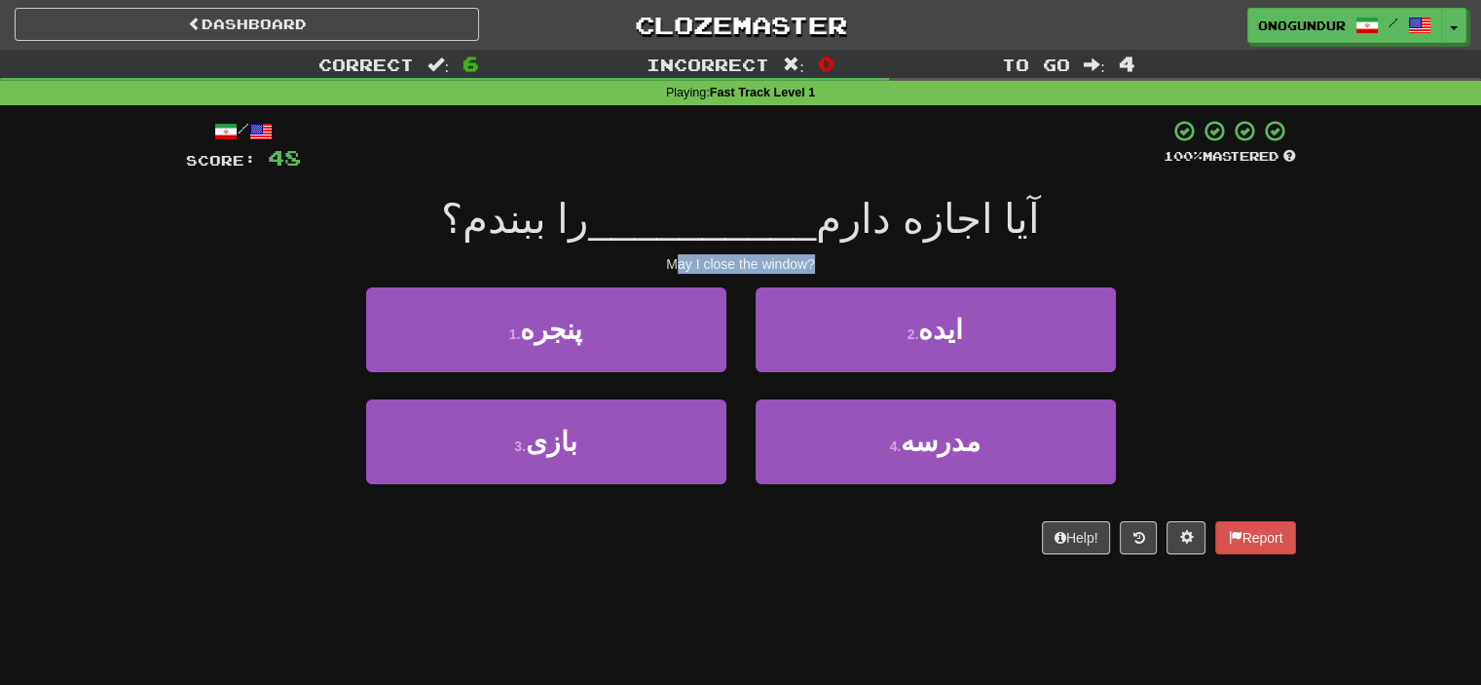
drag, startPoint x: 678, startPoint y: 269, endPoint x: 904, endPoint y: 266, distance: 226.0
click at [904, 266] on div "May I close the window?" at bounding box center [741, 263] width 1110 height 19
click at [1227, 249] on div "/ Score: 48 100 % Mastered آیا اجازه دارم __________ را ببندم؟ May I close the …" at bounding box center [741, 336] width 1110 height 435
drag, startPoint x: 717, startPoint y: 262, endPoint x: 988, endPoint y: 262, distance: 270.7
click at [988, 262] on div "May I close the window?" at bounding box center [741, 263] width 1110 height 19
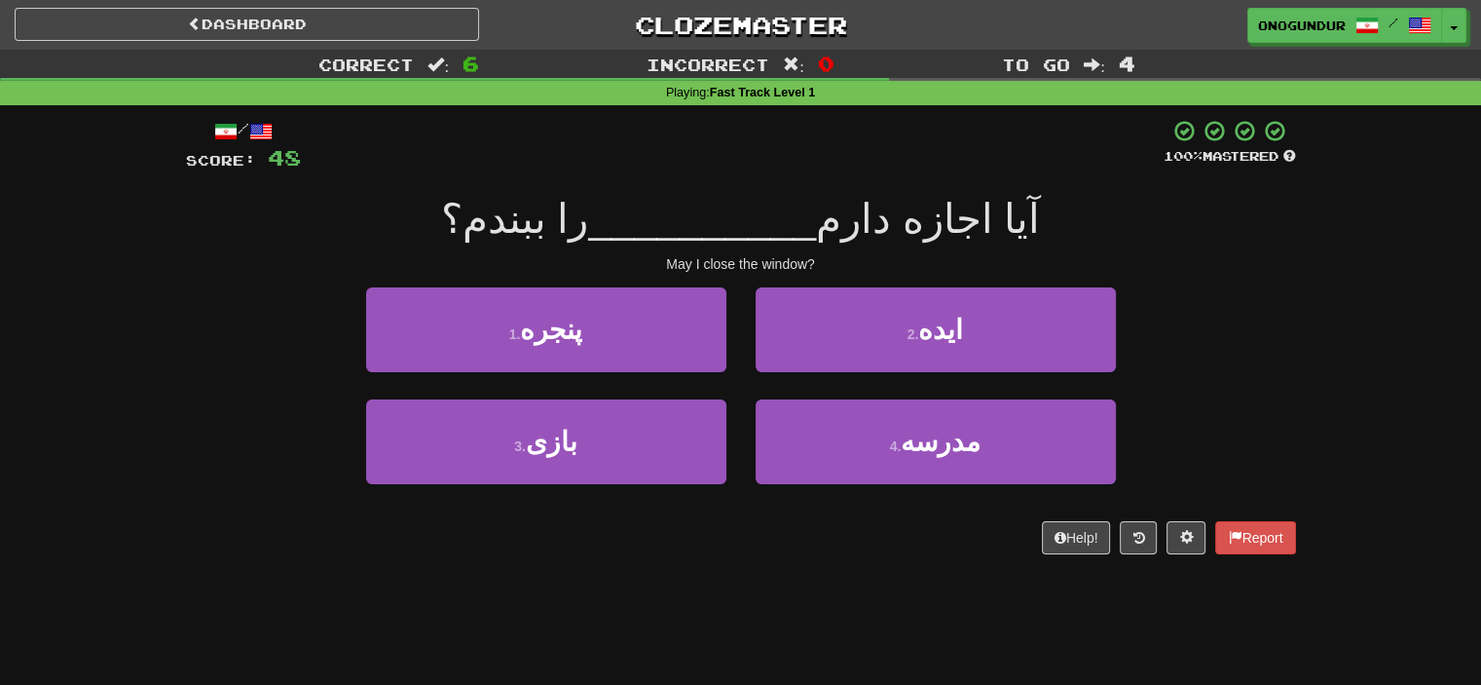
click at [1141, 244] on div "آیا اجازه دارم __________ را ببندم؟" at bounding box center [741, 220] width 1110 height 54
drag, startPoint x: 1091, startPoint y: 237, endPoint x: 419, endPoint y: 234, distance: 672.0
click at [419, 234] on div "آیا اجازه دارم __________ را ببندم؟" at bounding box center [741, 220] width 1110 height 54
click at [1060, 240] on div "آیا اجازه دارم __________ را ببندم؟" at bounding box center [741, 220] width 1110 height 54
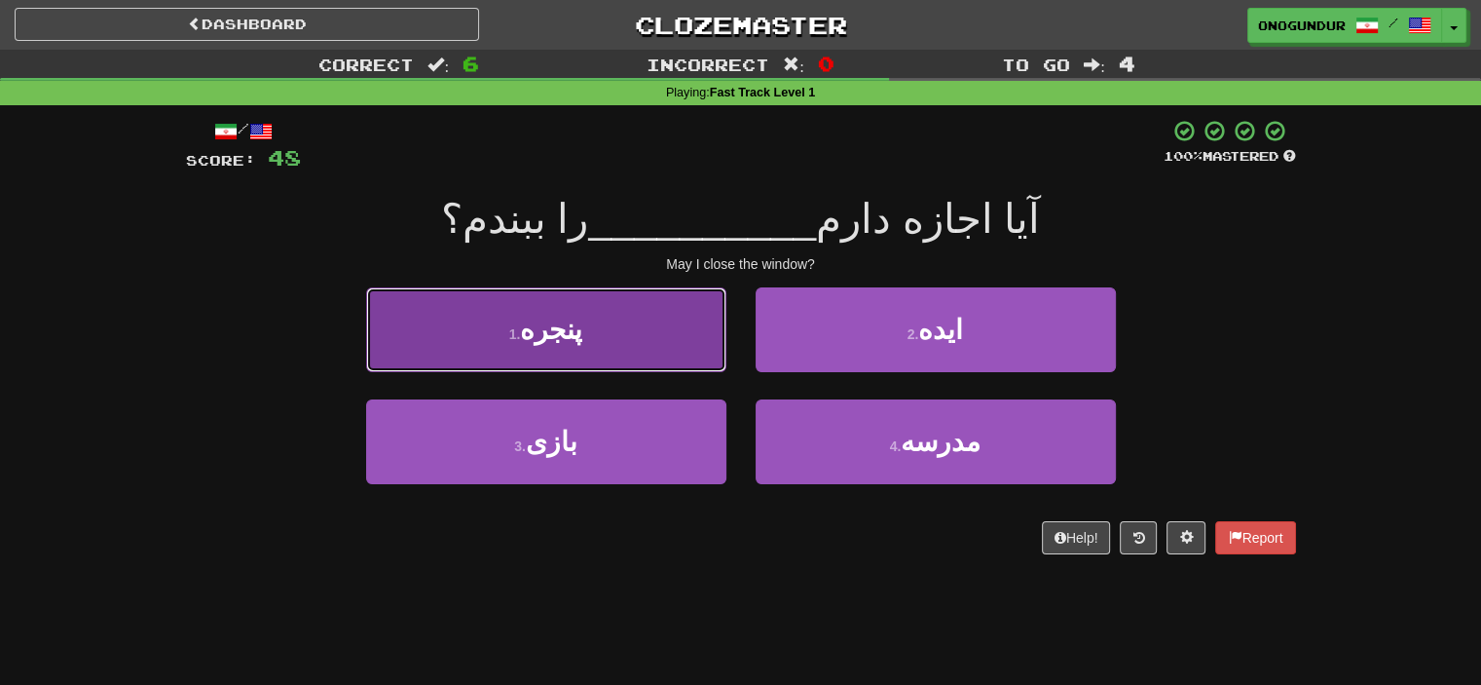
click at [562, 362] on button "1 . پنجره" at bounding box center [546, 329] width 360 height 85
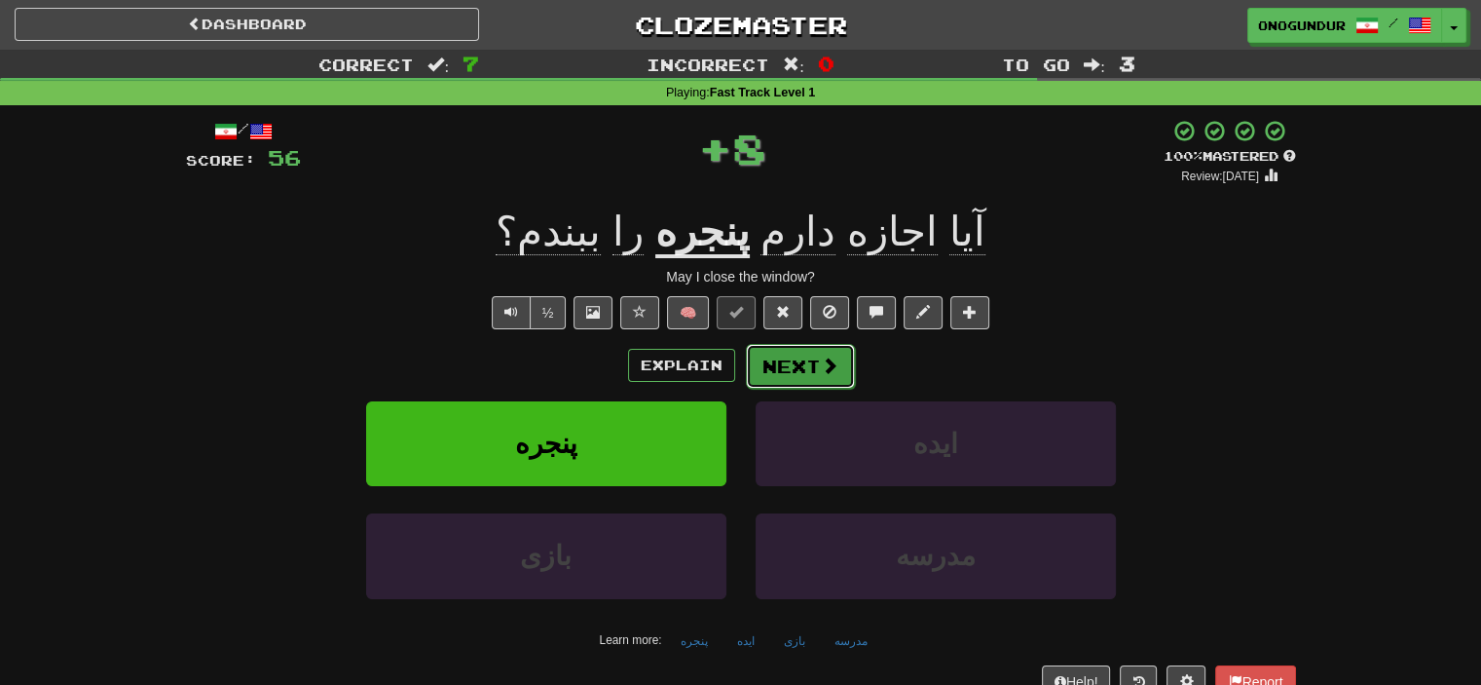
click at [837, 373] on button "Next" at bounding box center [800, 366] width 109 height 45
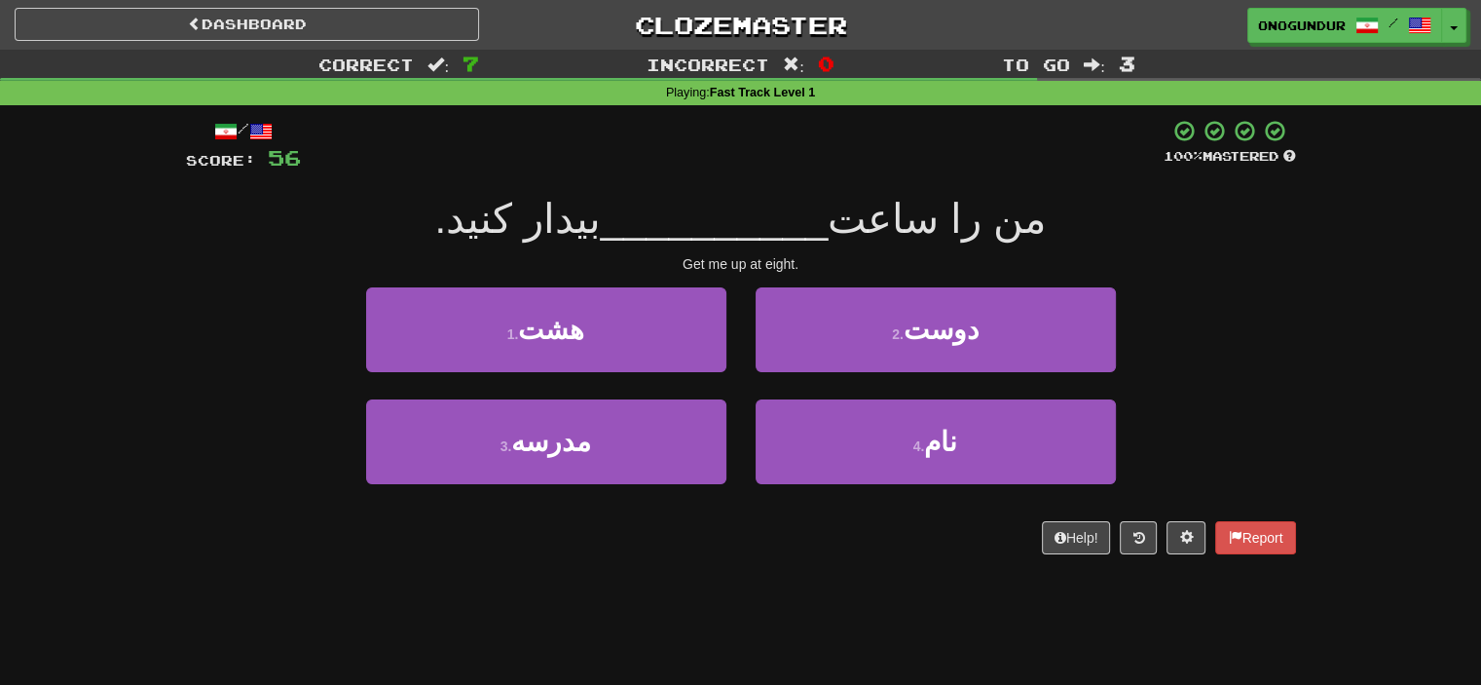
click at [806, 540] on div "Help! Report" at bounding box center [741, 537] width 1110 height 33
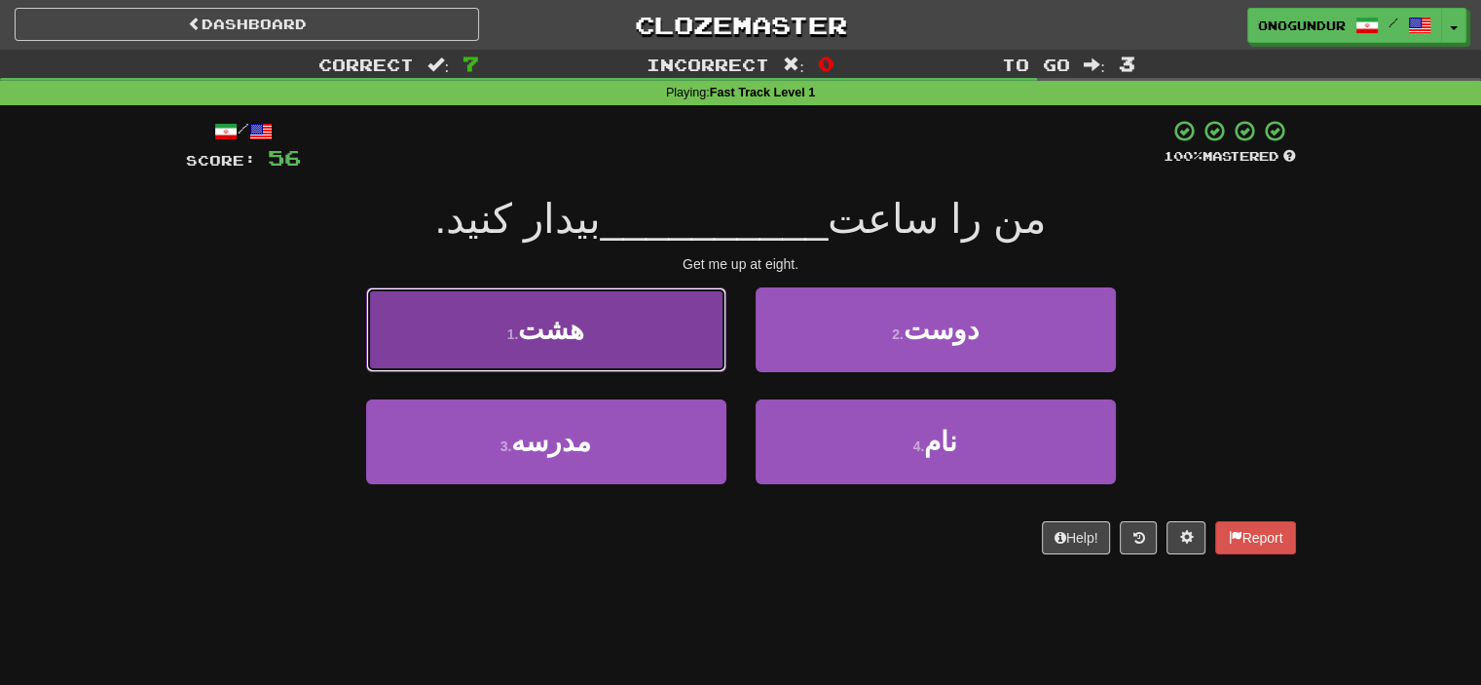
click at [614, 343] on button "1 . هشت" at bounding box center [546, 329] width 360 height 85
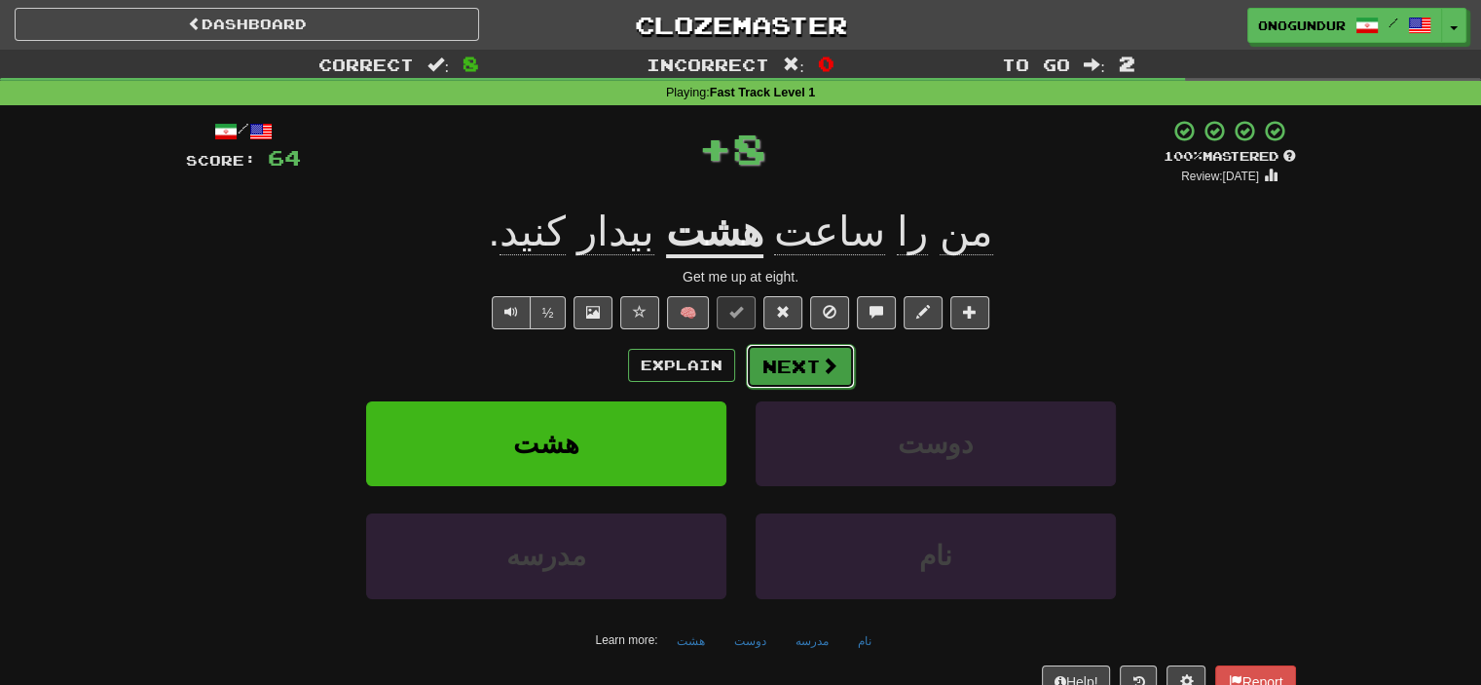
click at [776, 354] on button "Next" at bounding box center [800, 366] width 109 height 45
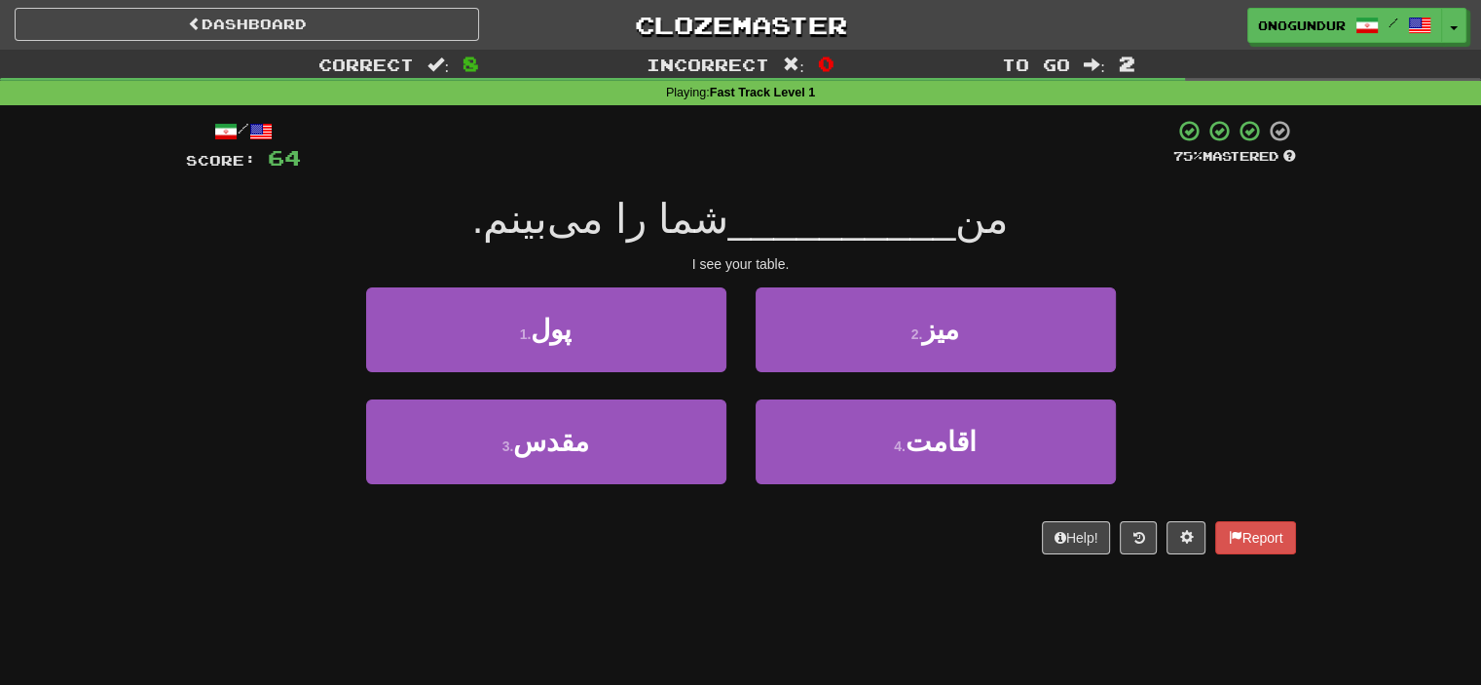
click at [778, 546] on div "Help! Report" at bounding box center [741, 537] width 1110 height 33
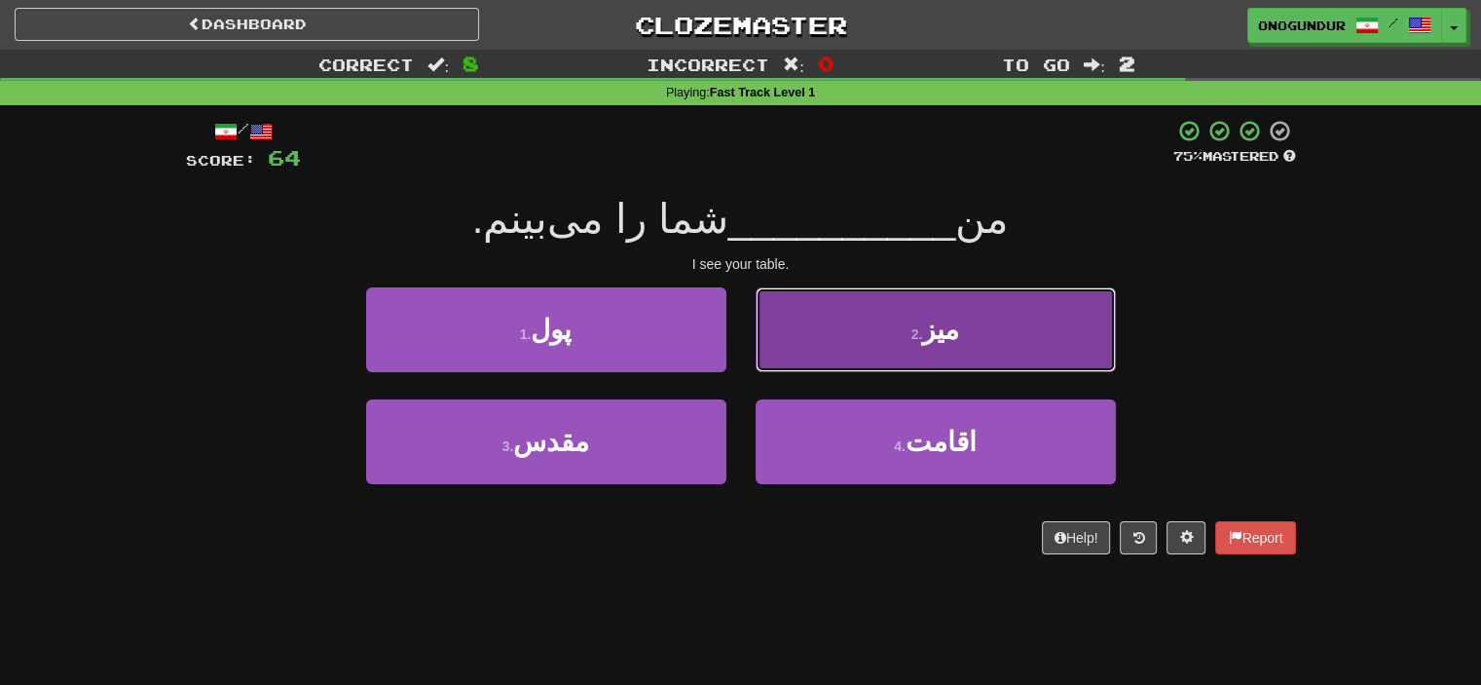
click at [813, 325] on button "2 . میز" at bounding box center [936, 329] width 360 height 85
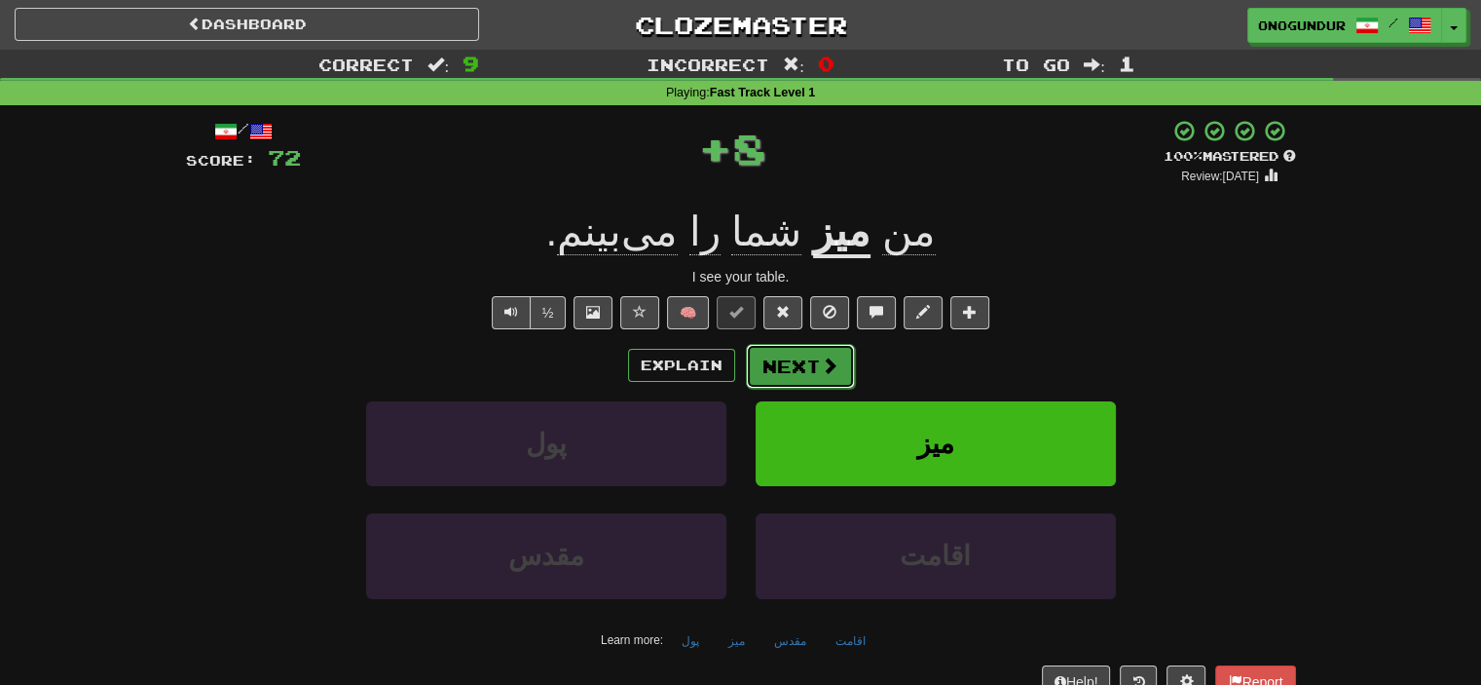
click at [797, 373] on button "Next" at bounding box center [800, 366] width 109 height 45
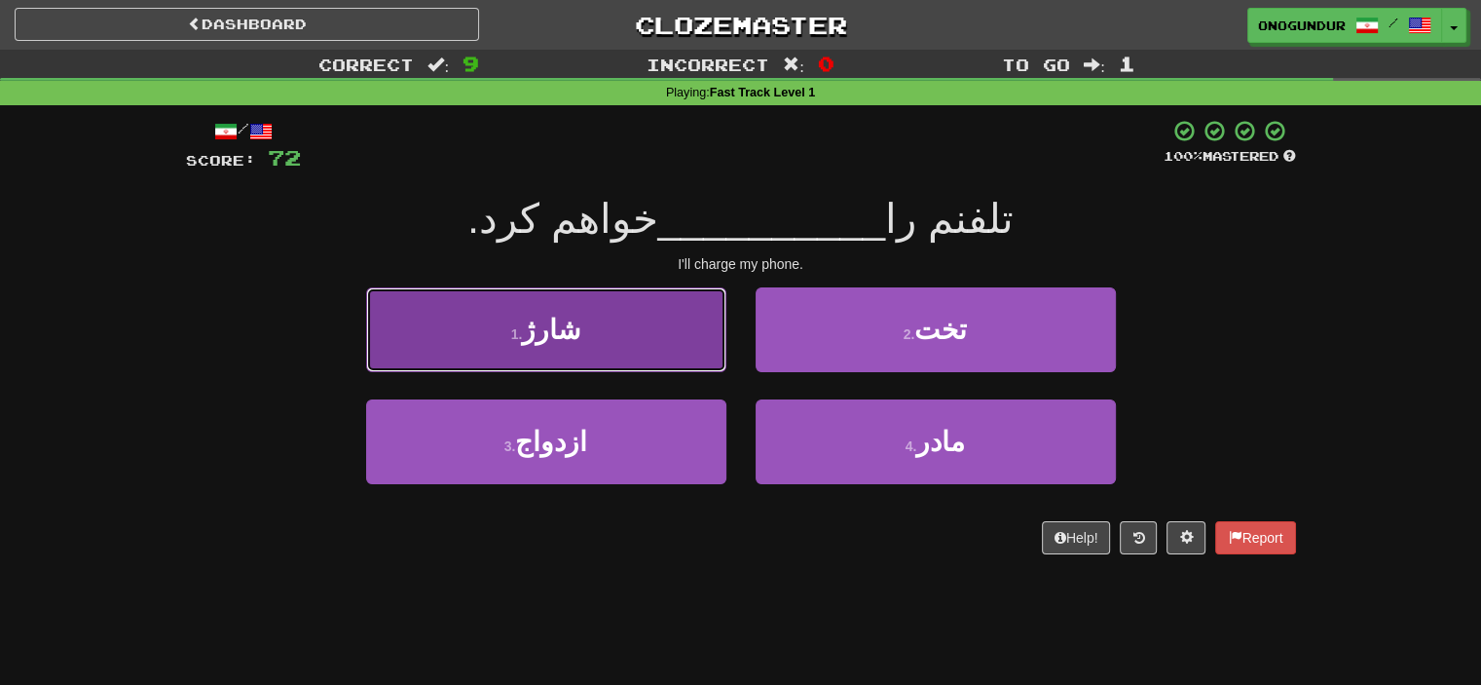
click at [705, 347] on button "1 . شارژ" at bounding box center [546, 329] width 360 height 85
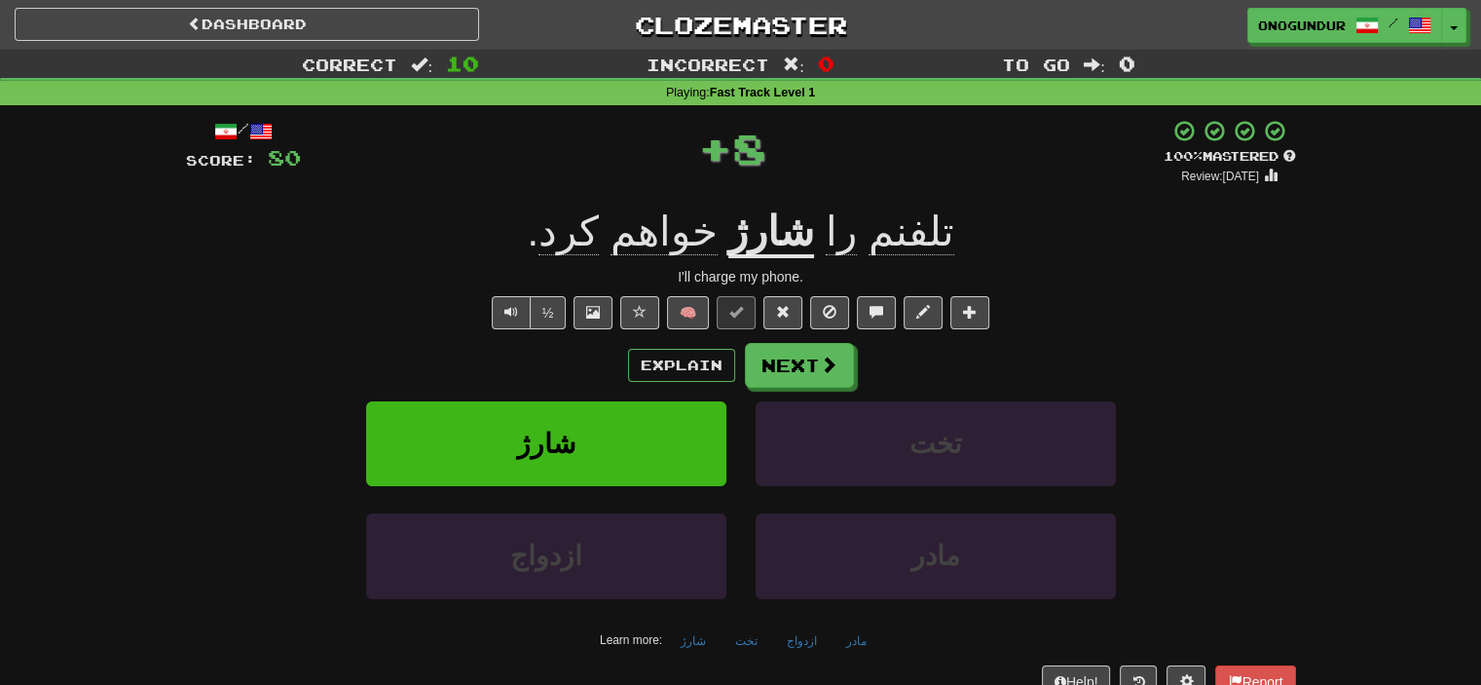
click at [783, 357] on button "Next" at bounding box center [799, 365] width 109 height 45
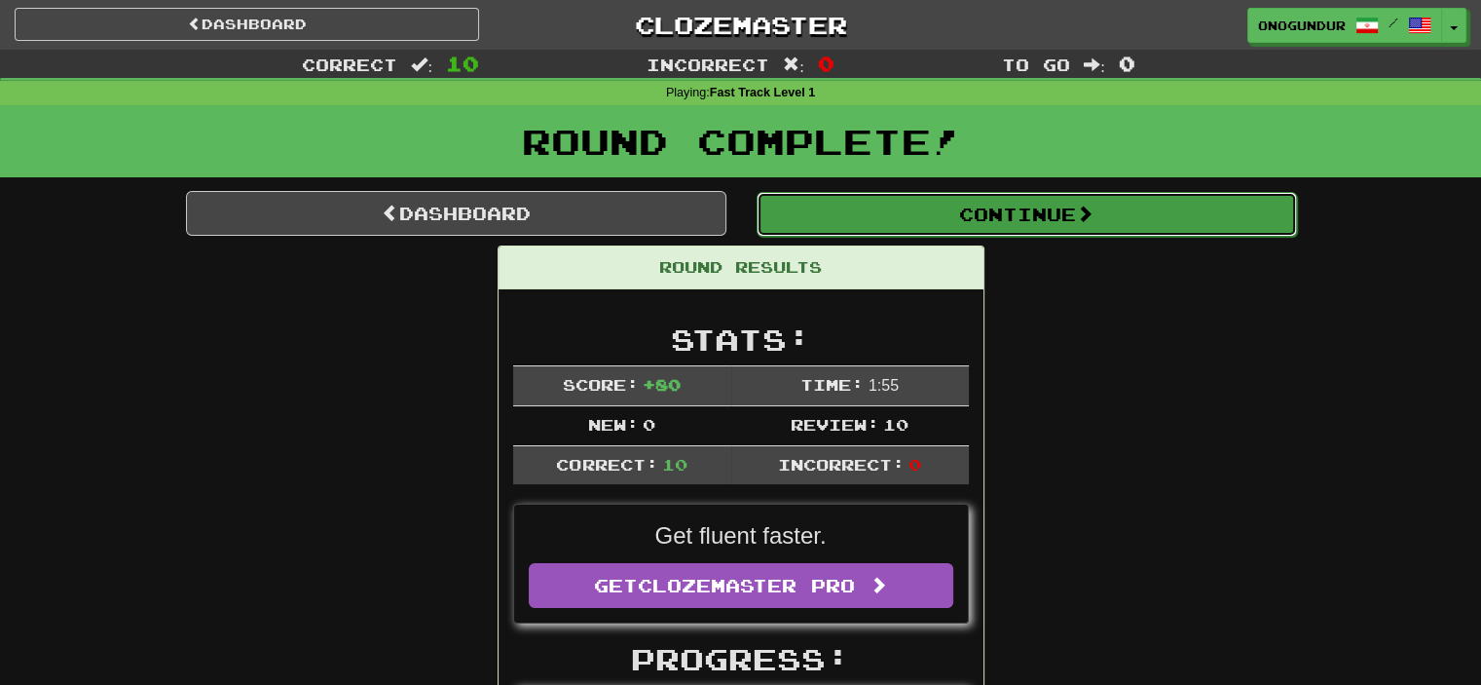
click at [1076, 213] on button "Continue" at bounding box center [1027, 214] width 540 height 45
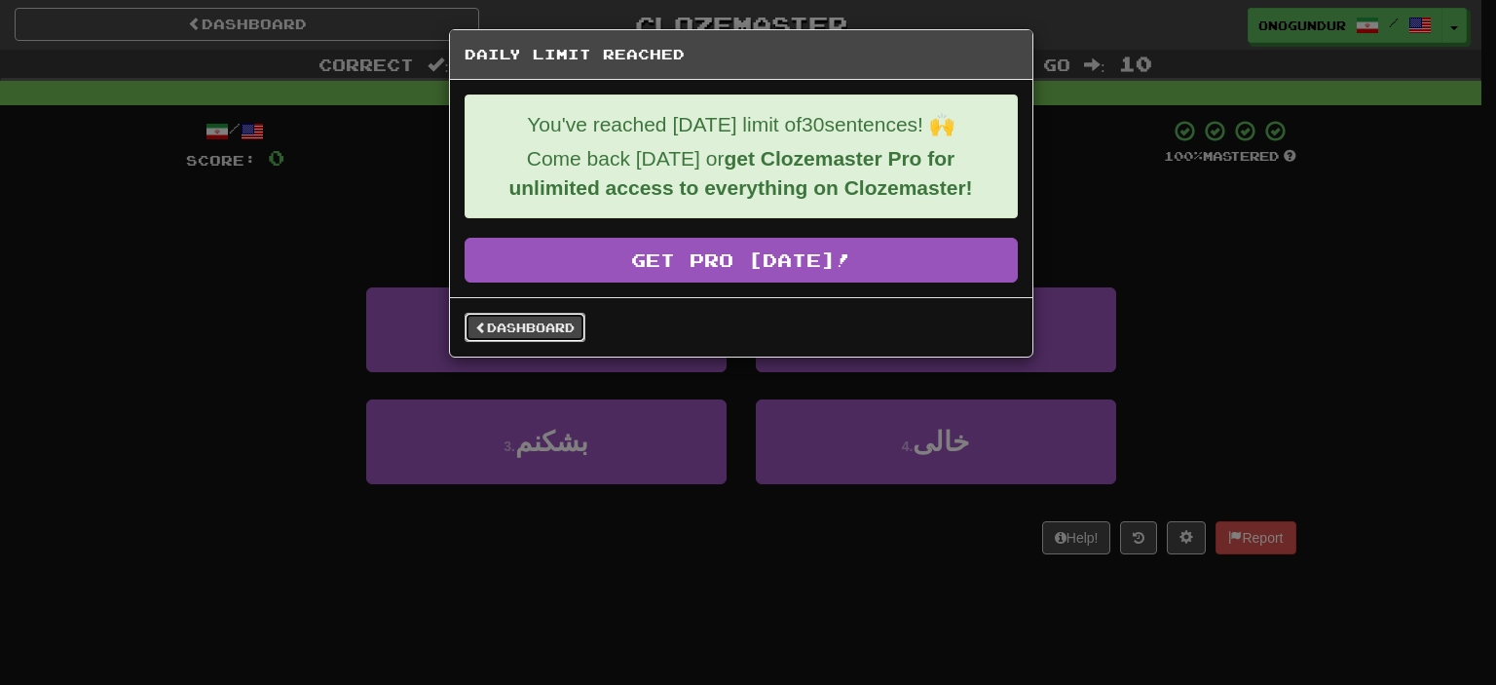
click at [511, 315] on link "Dashboard" at bounding box center [525, 327] width 121 height 29
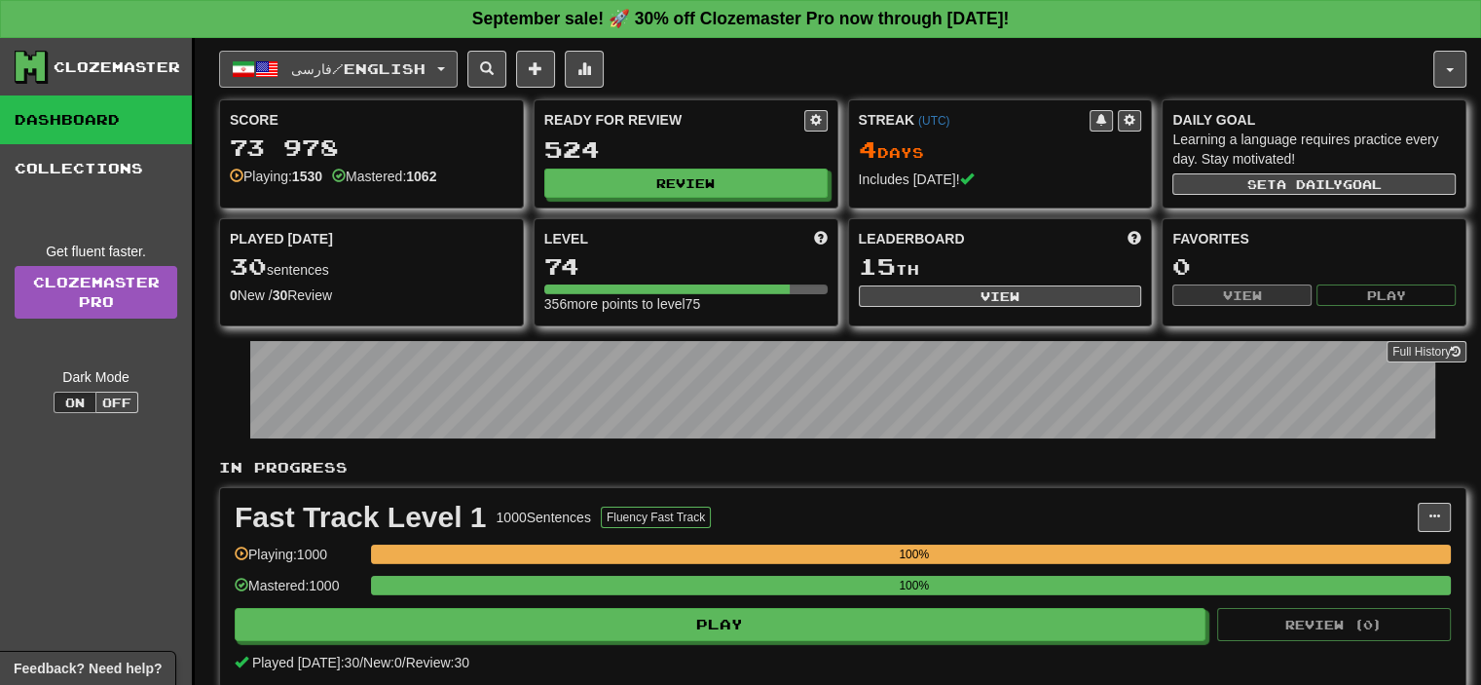
click at [410, 53] on button "فارسی / English" at bounding box center [338, 69] width 239 height 37
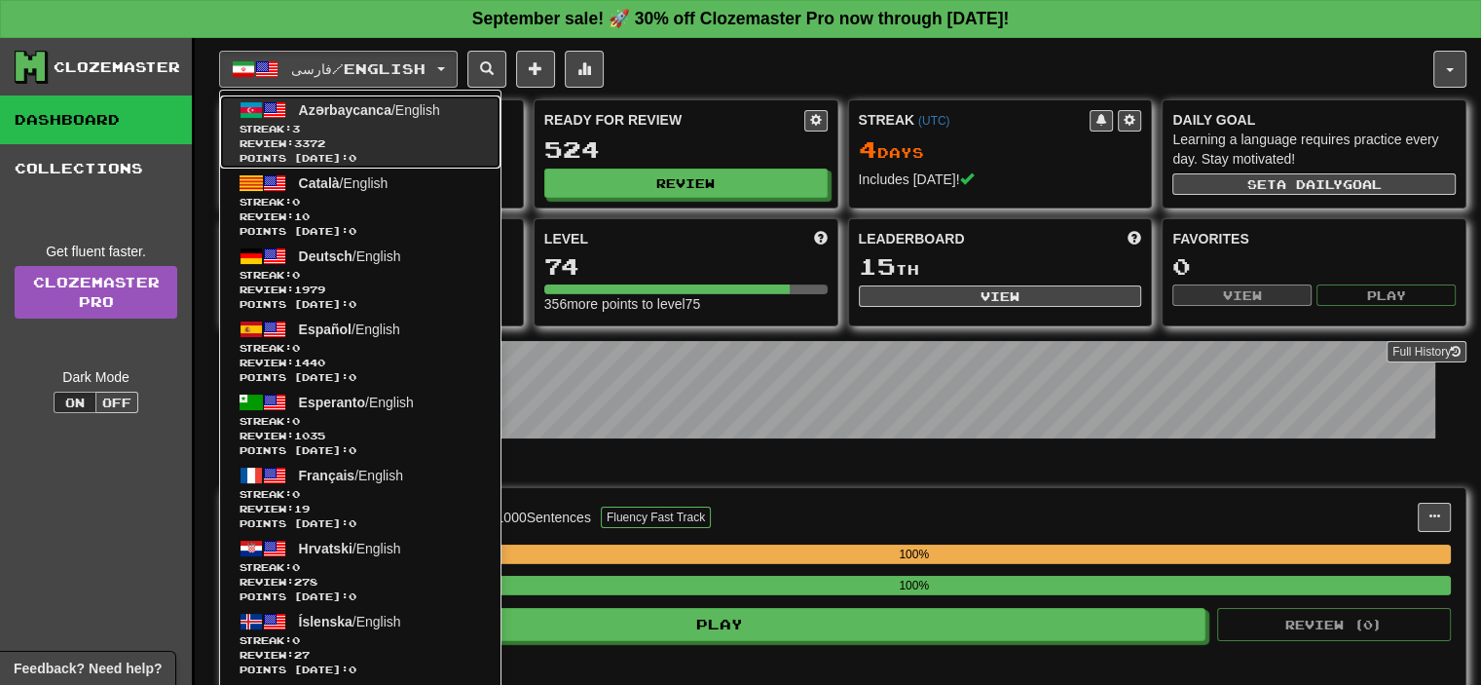
click at [353, 139] on span "Review: 3372" at bounding box center [361, 143] width 242 height 15
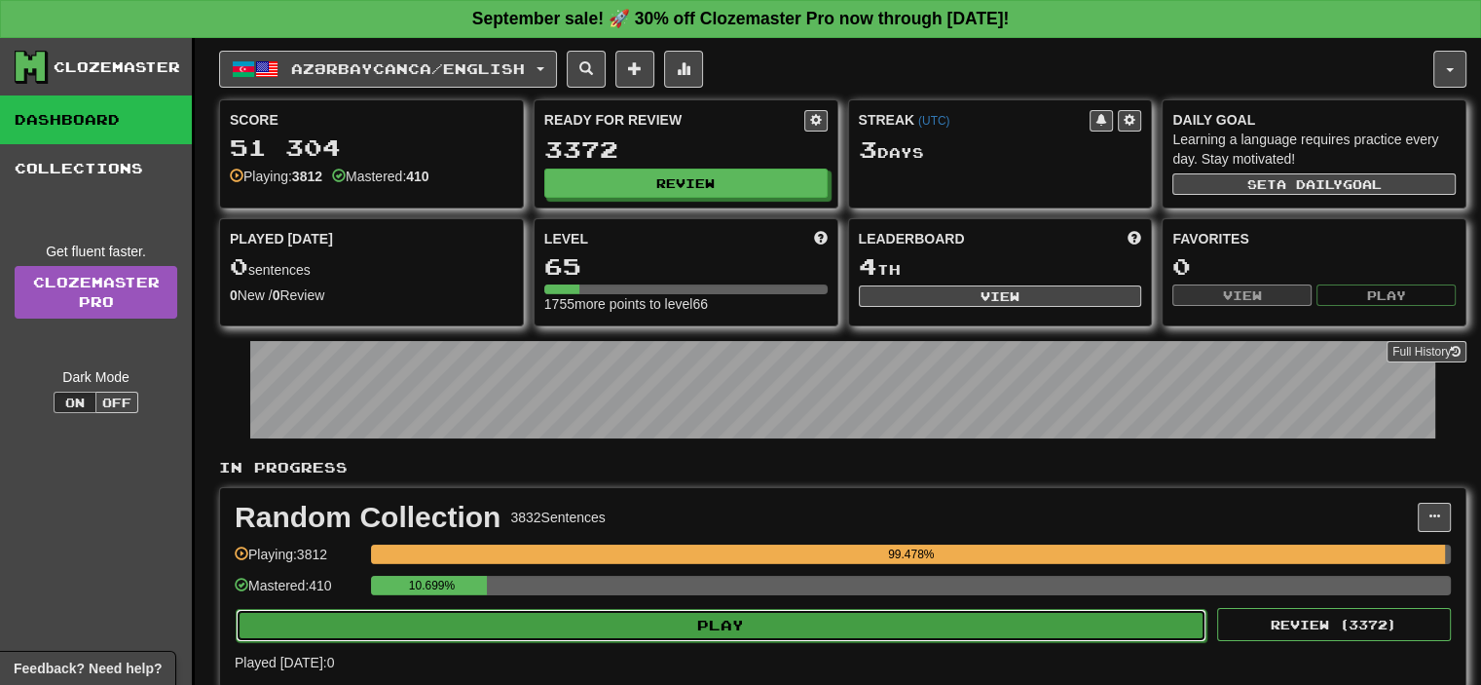
click at [715, 630] on button "Play" at bounding box center [721, 625] width 971 height 33
select select "**"
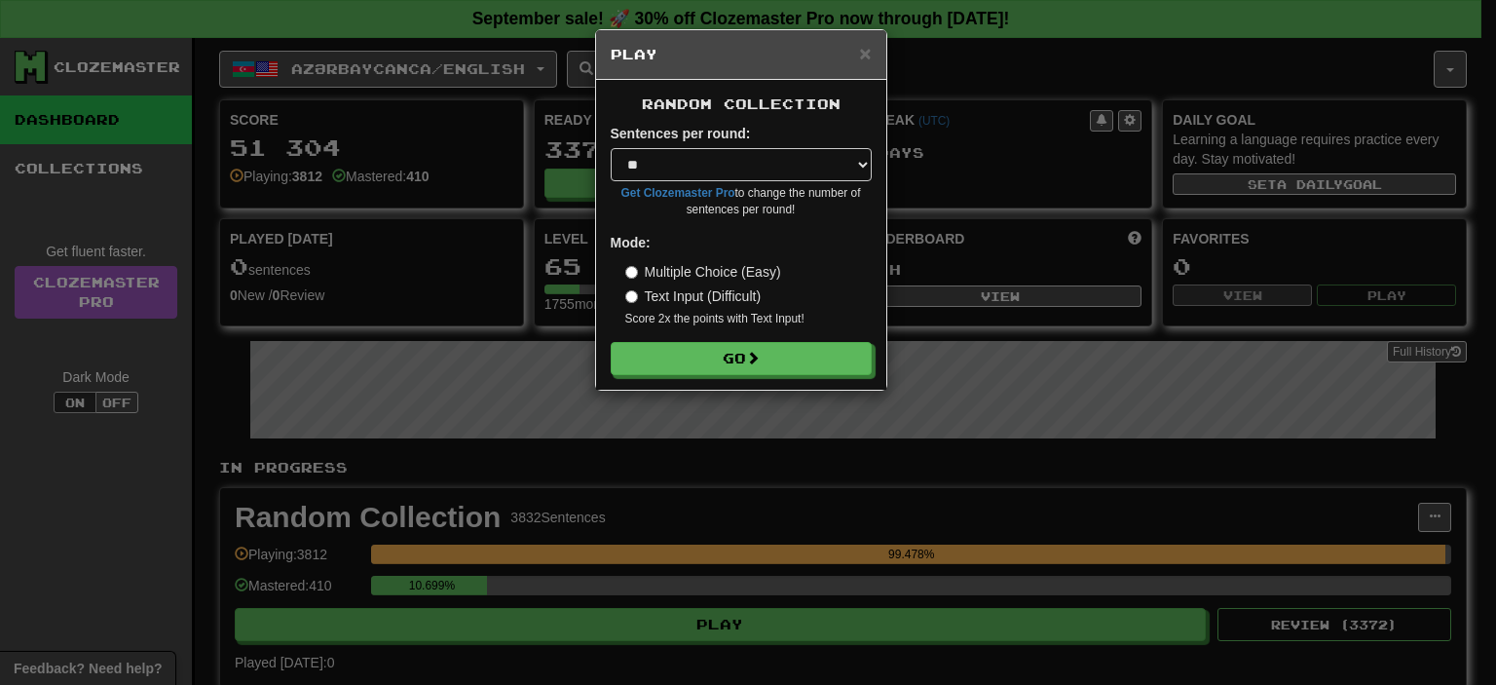
click at [713, 377] on div "Random Collection Sentences per round: * ** ** ** ** ** *** ******** Get Clozem…" at bounding box center [741, 235] width 290 height 310
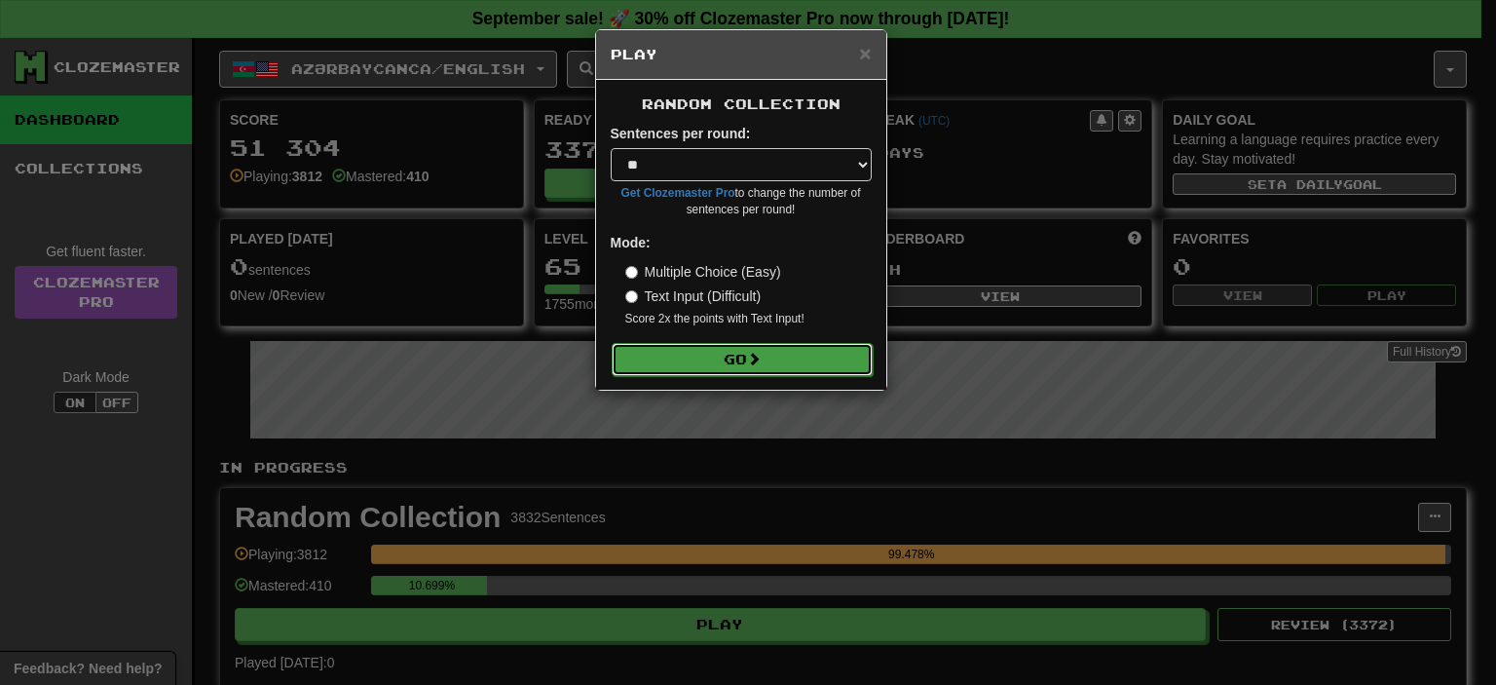
click at [715, 374] on button "Go" at bounding box center [742, 359] width 261 height 33
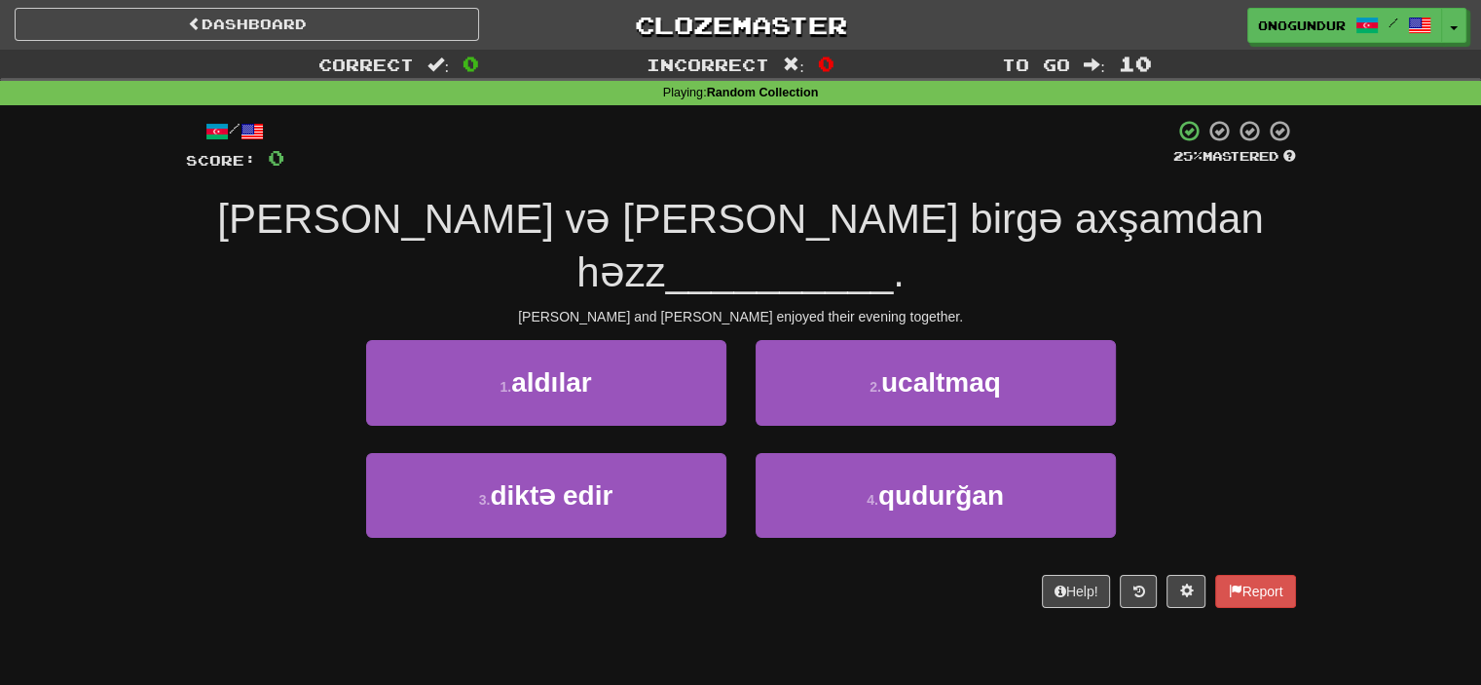
drag, startPoint x: 1304, startPoint y: 374, endPoint x: 1315, endPoint y: 380, distance: 12.2
click at [1308, 376] on div "/ Score: 0 25 % Mastered [PERSON_NAME] və [PERSON_NAME] birgə axşamdan həzz ___…" at bounding box center [740, 369] width 1139 height 529
click at [1180, 369] on div "1 . aldılar 2 . ucaltmaq" at bounding box center [741, 396] width 1169 height 112
click at [1180, 366] on div "1 . aldılar 2 . ucaltmaq" at bounding box center [741, 396] width 1169 height 112
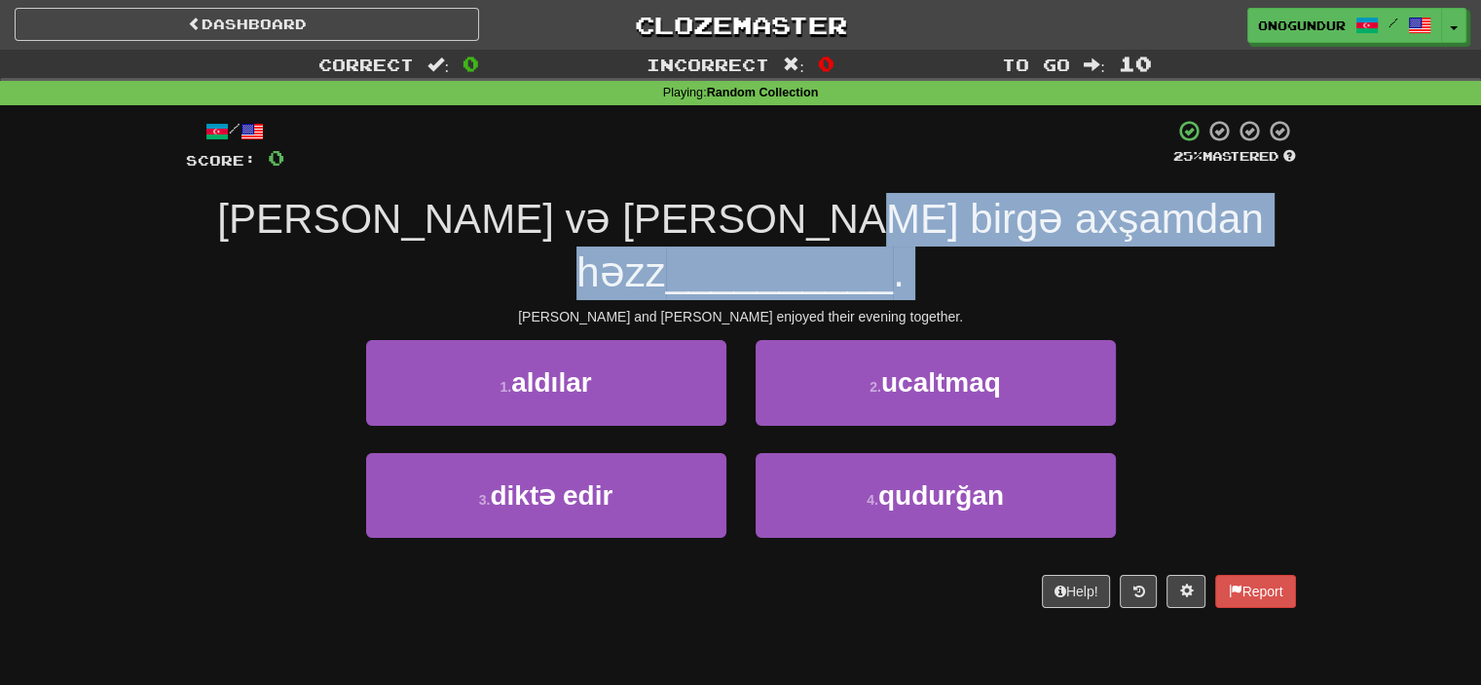
drag, startPoint x: 309, startPoint y: 248, endPoint x: 837, endPoint y: 243, distance: 527.9
click at [837, 243] on div "/ Score: 0 25 % Mastered Leyla və Sami birgə axşamdan həzz __________ . Layla a…" at bounding box center [741, 363] width 1110 height 488
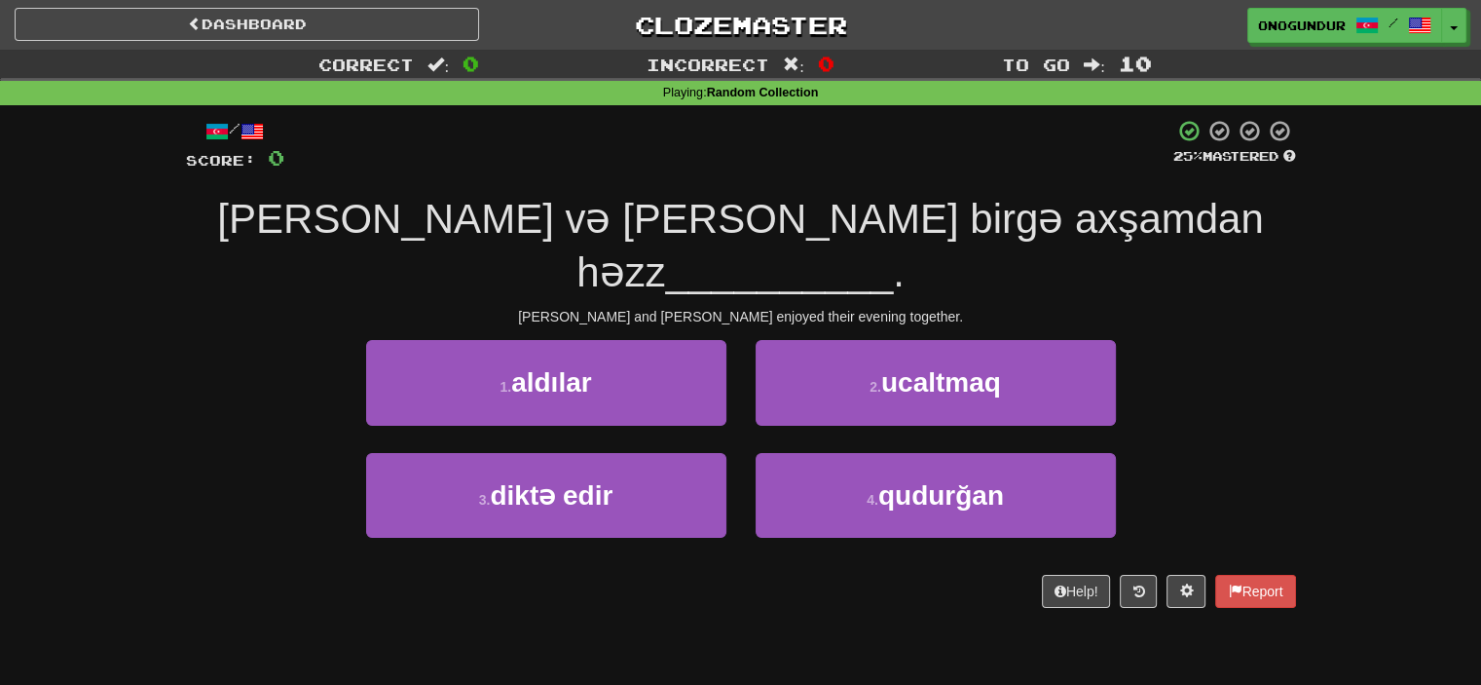
click at [1244, 340] on div "1 . aldılar 2 . ucaltmaq" at bounding box center [741, 396] width 1169 height 112
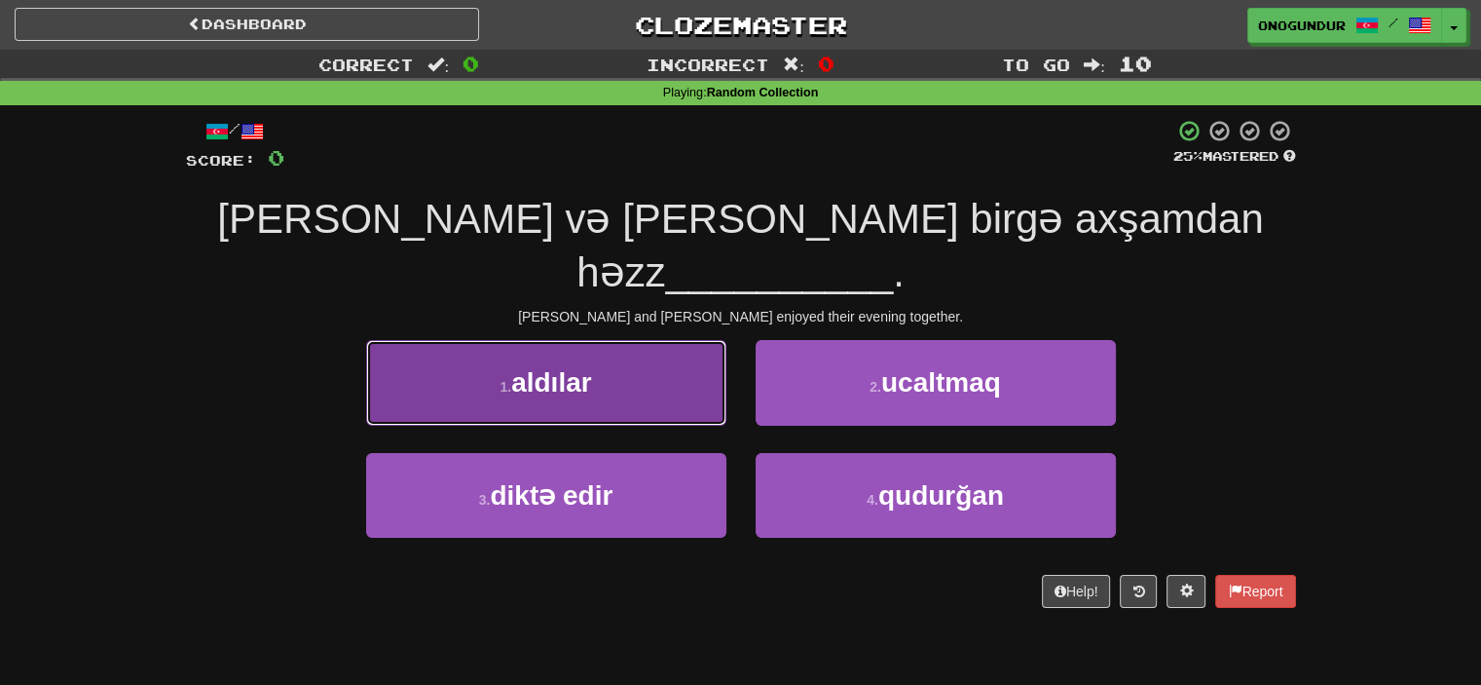
click at [592, 357] on button "1 . aldılar" at bounding box center [546, 382] width 360 height 85
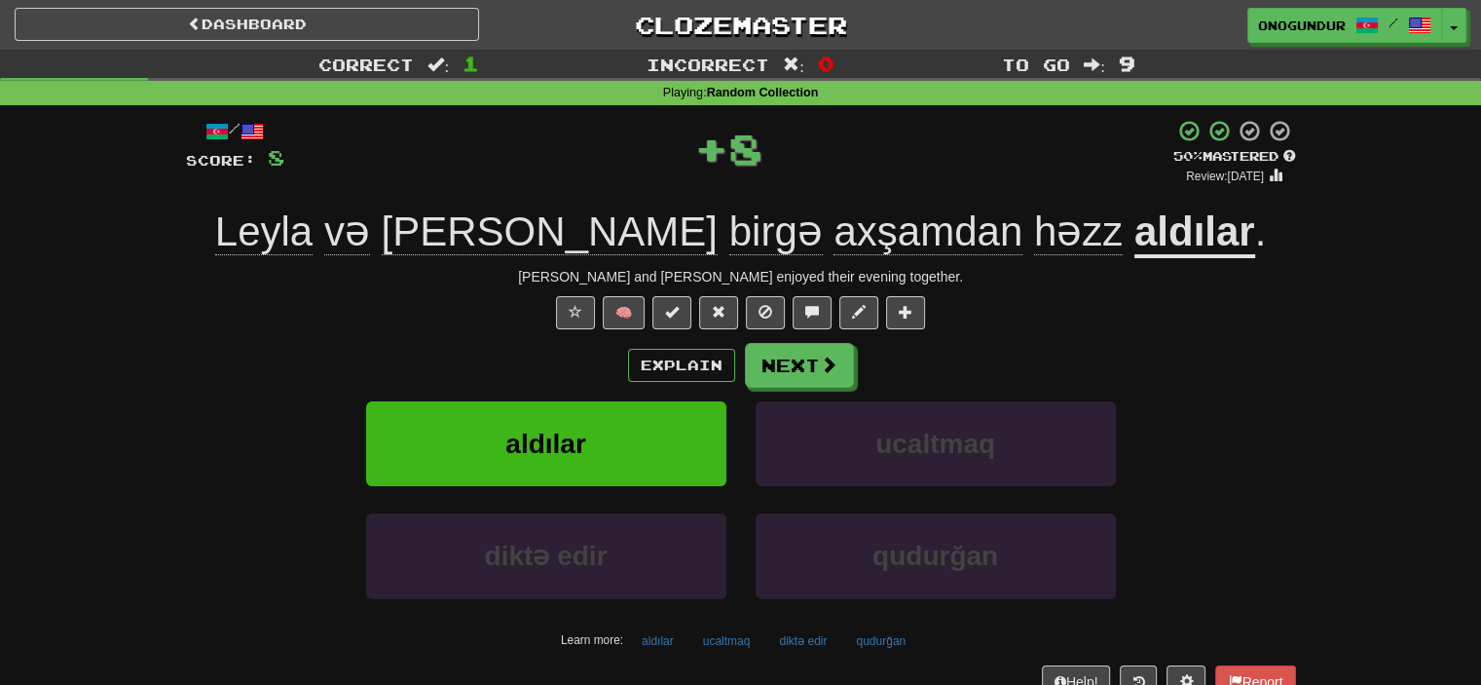
click at [764, 389] on div "Explain Next aldılar ucaltmaq diktə edir qudurğan Learn more: aldılar ucaltmaq …" at bounding box center [741, 499] width 1110 height 313
click at [781, 353] on button "Next" at bounding box center [800, 366] width 109 height 45
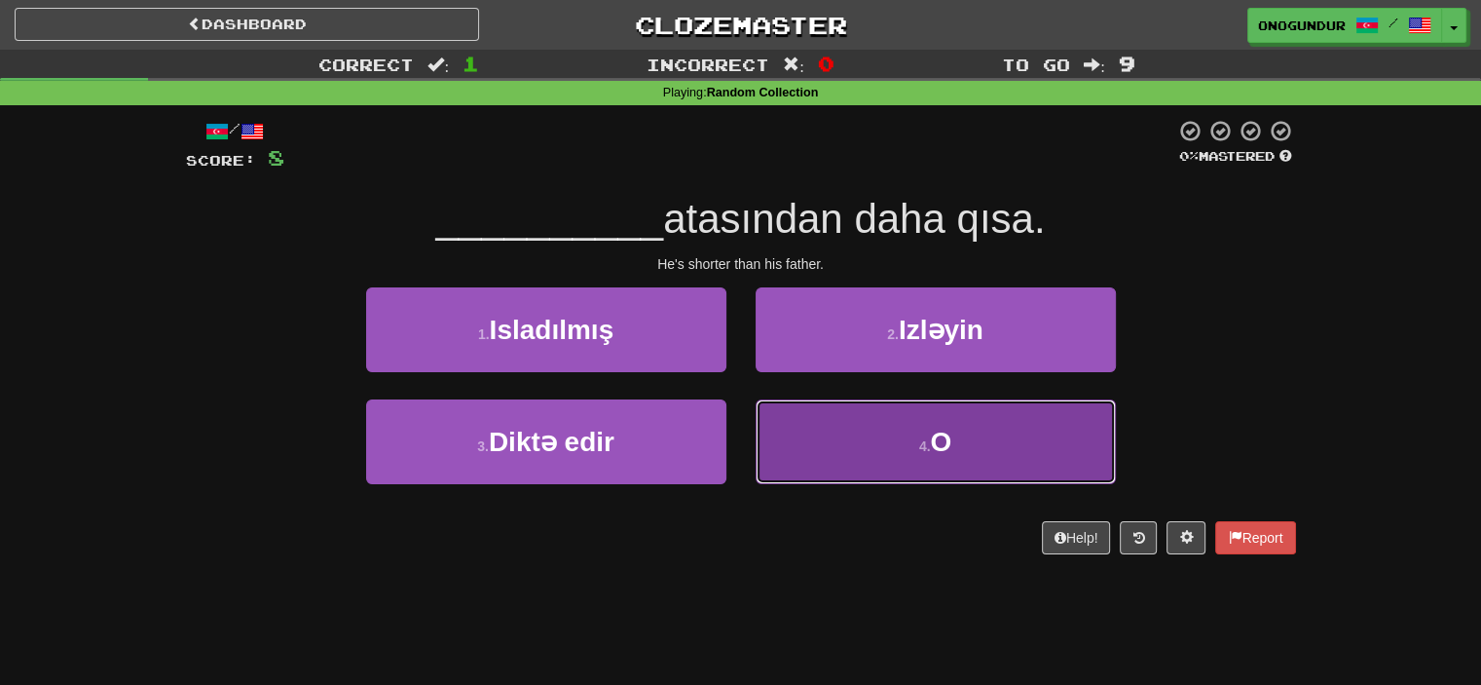
click at [838, 431] on button "4 . O" at bounding box center [936, 441] width 360 height 85
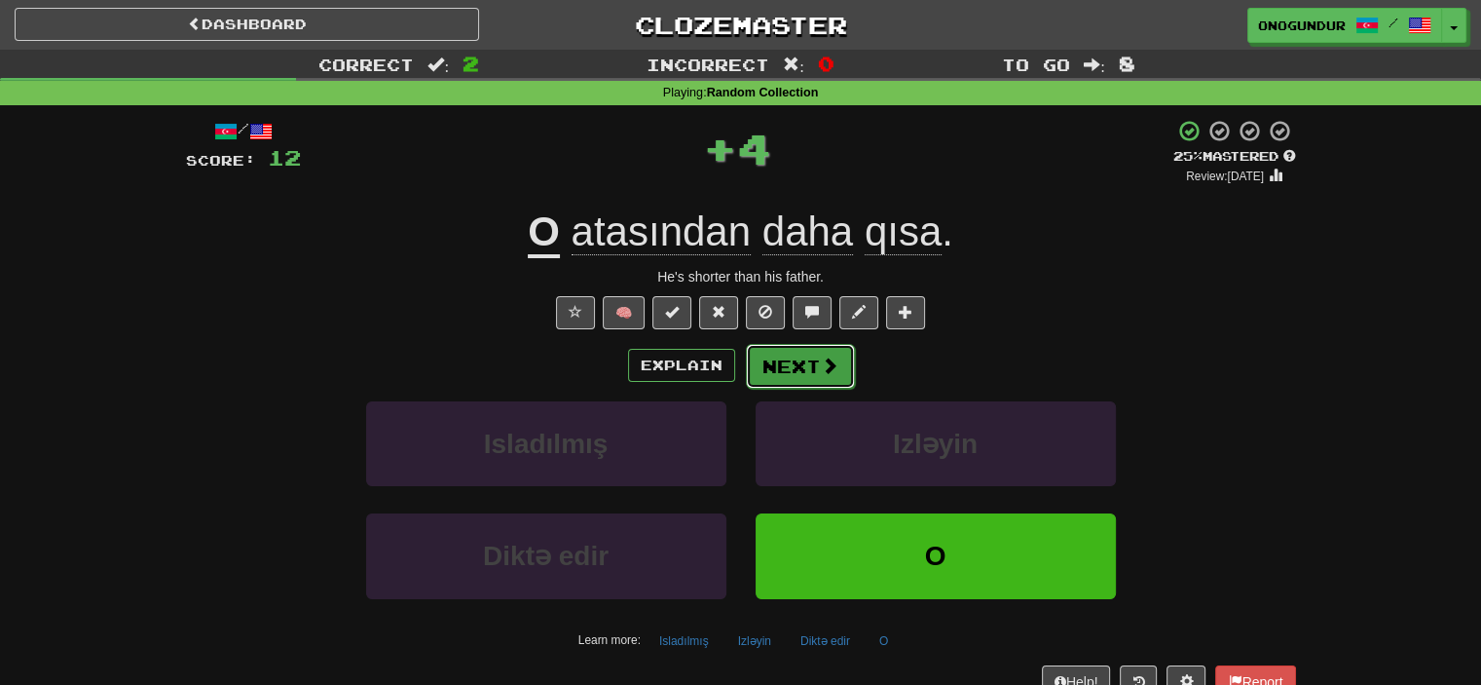
click at [810, 367] on button "Next" at bounding box center [800, 366] width 109 height 45
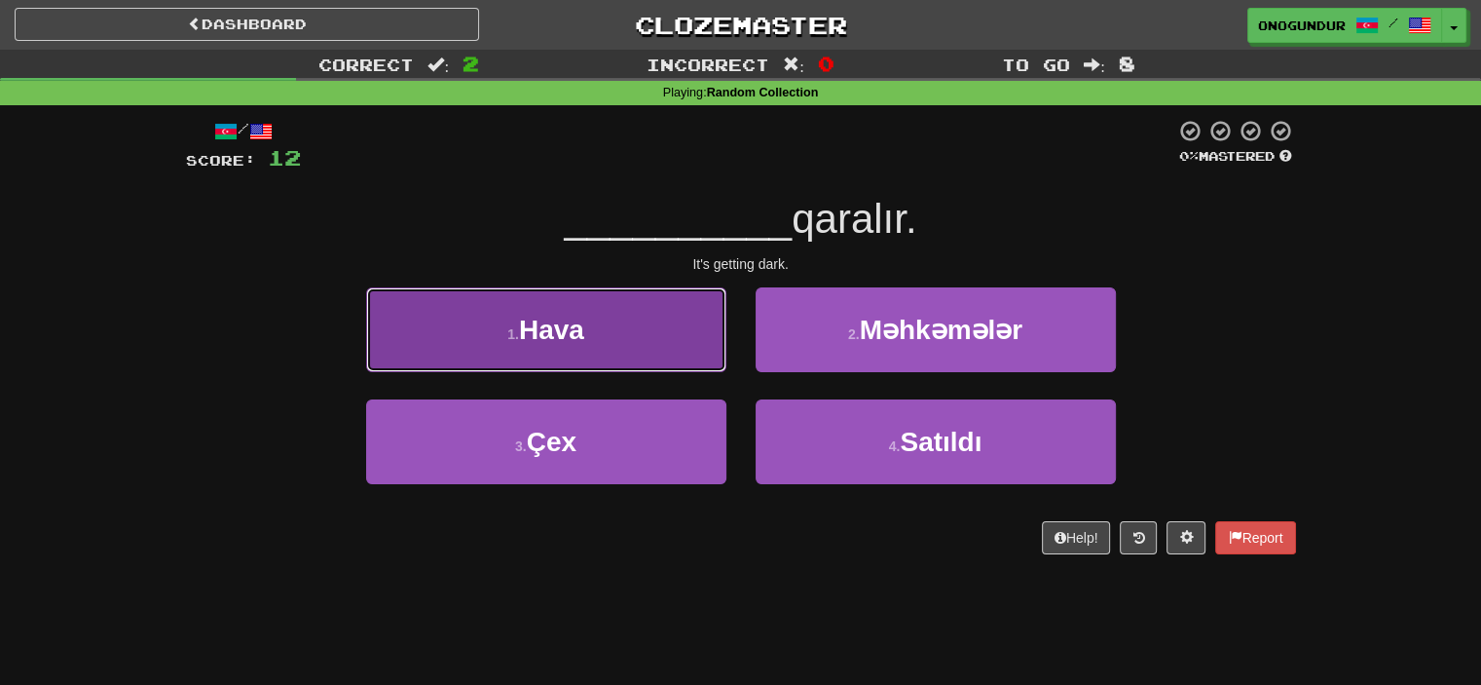
drag, startPoint x: 665, startPoint y: 349, endPoint x: 689, endPoint y: 349, distance: 24.3
click at [689, 349] on button "1 . Hava" at bounding box center [546, 329] width 360 height 85
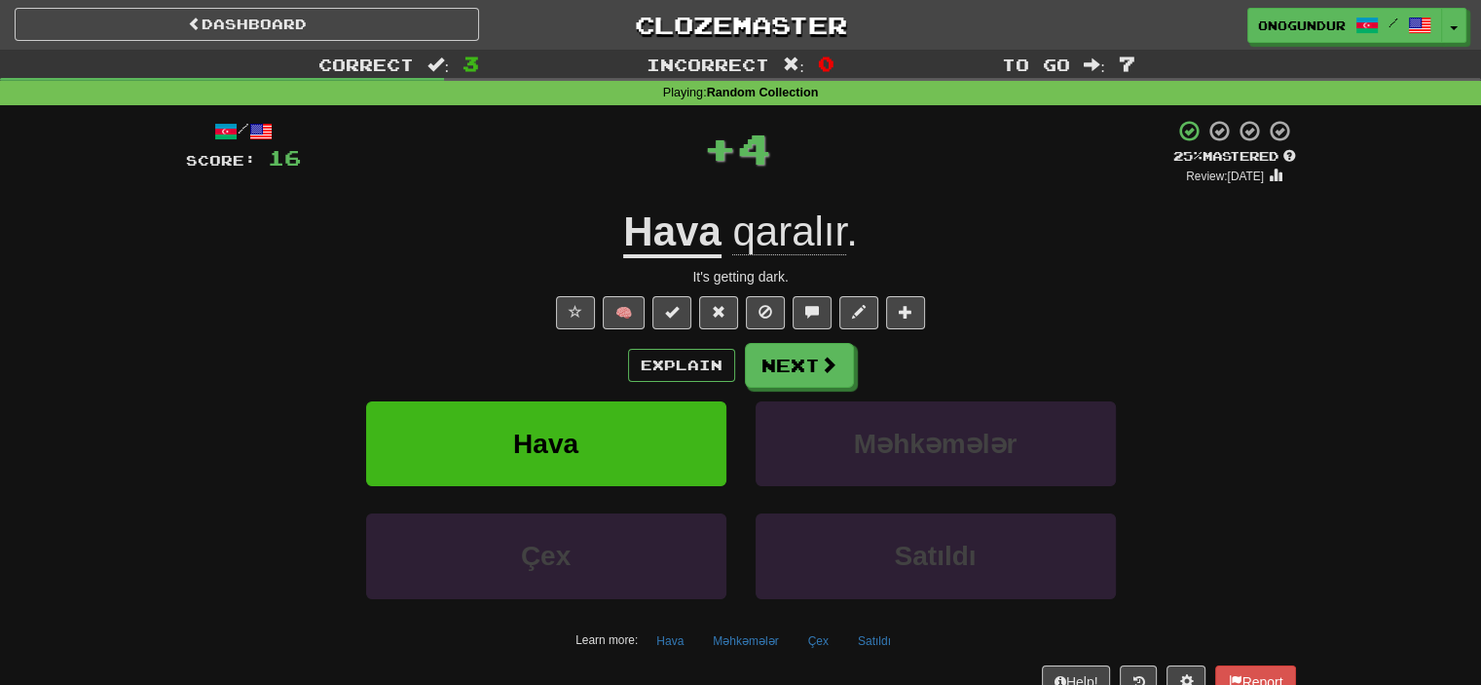
click at [793, 357] on button "Next" at bounding box center [799, 365] width 109 height 45
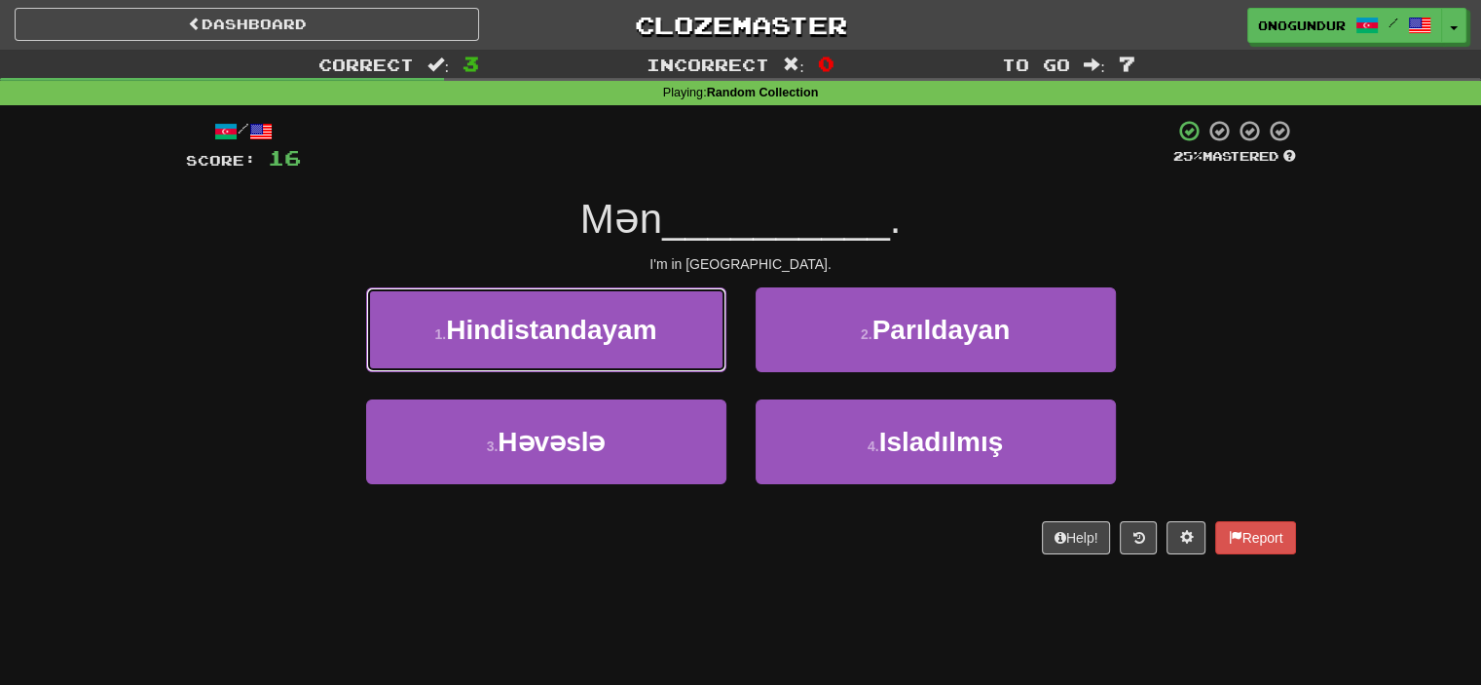
click at [643, 341] on span "Hindistandayam" at bounding box center [551, 330] width 210 height 30
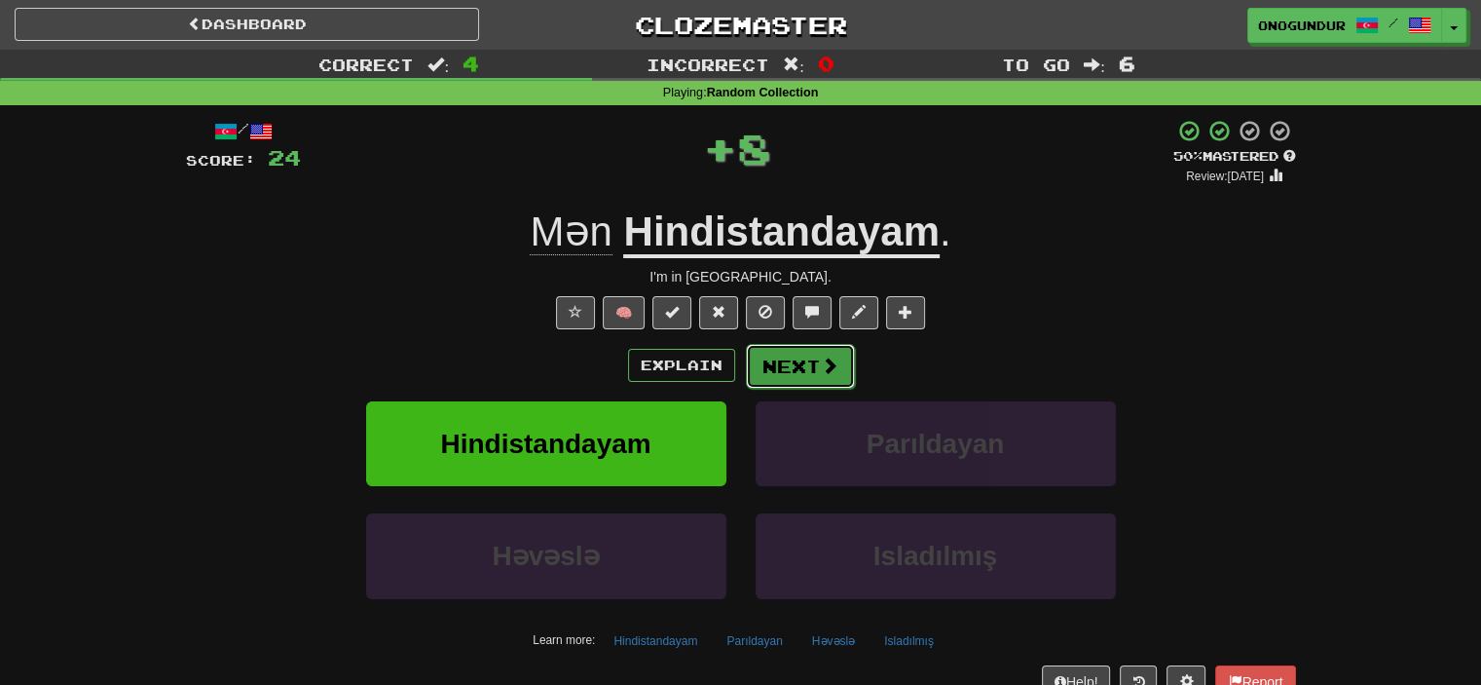
click at [834, 356] on span at bounding box center [830, 365] width 18 height 18
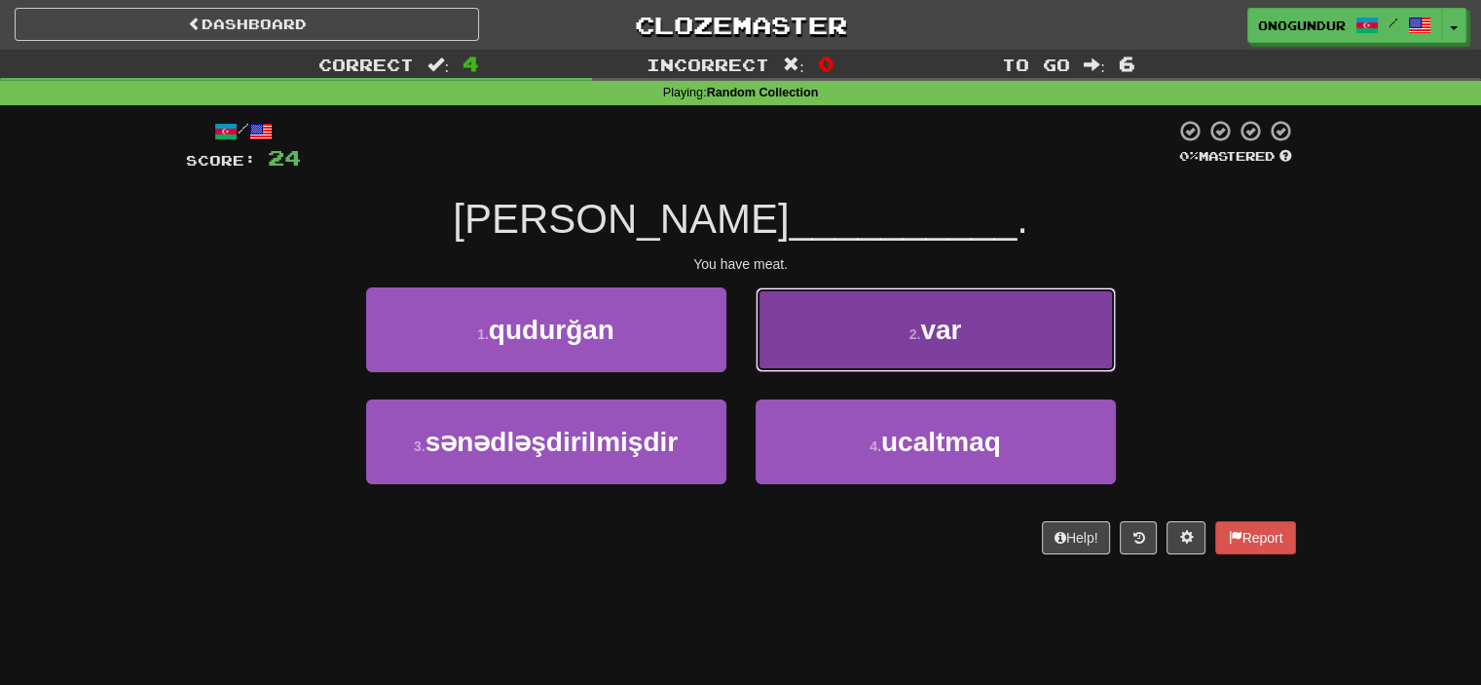
click at [828, 354] on button "2 . var" at bounding box center [936, 329] width 360 height 85
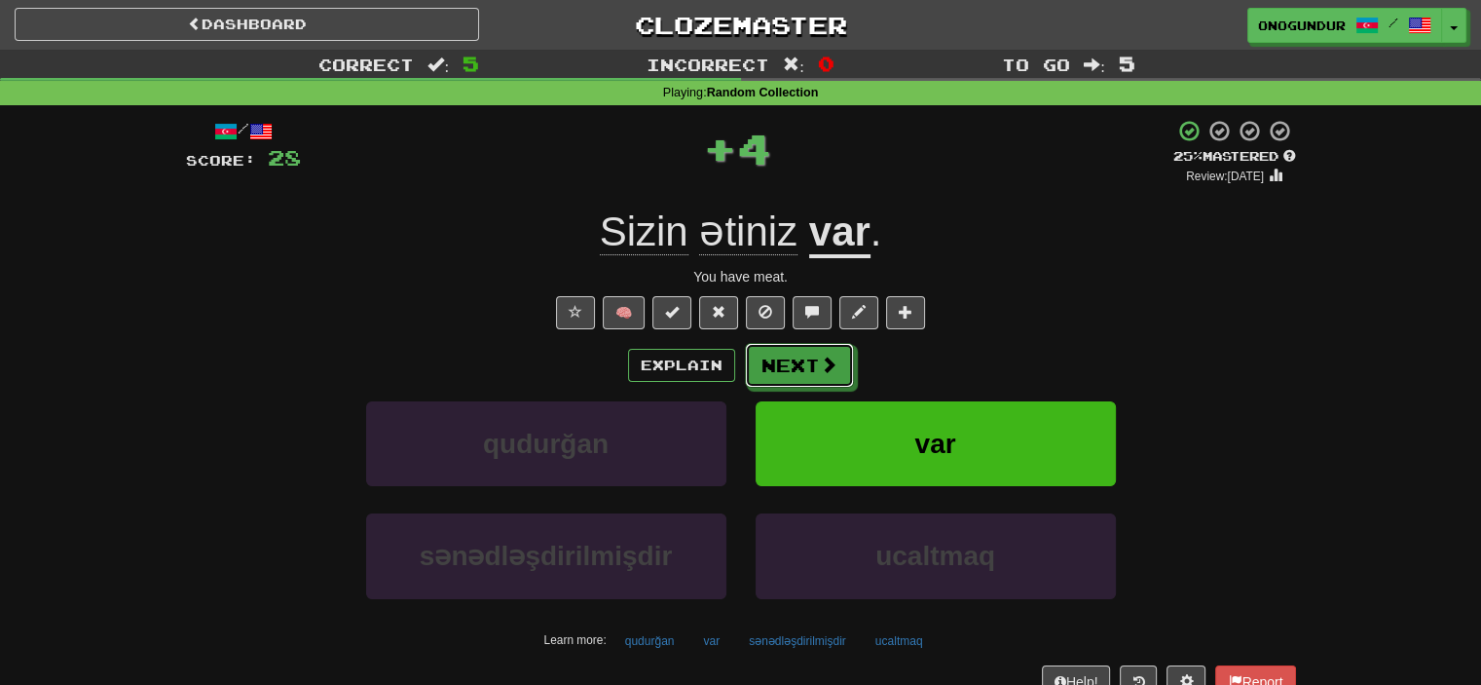
click at [806, 377] on button "Next" at bounding box center [799, 365] width 109 height 45
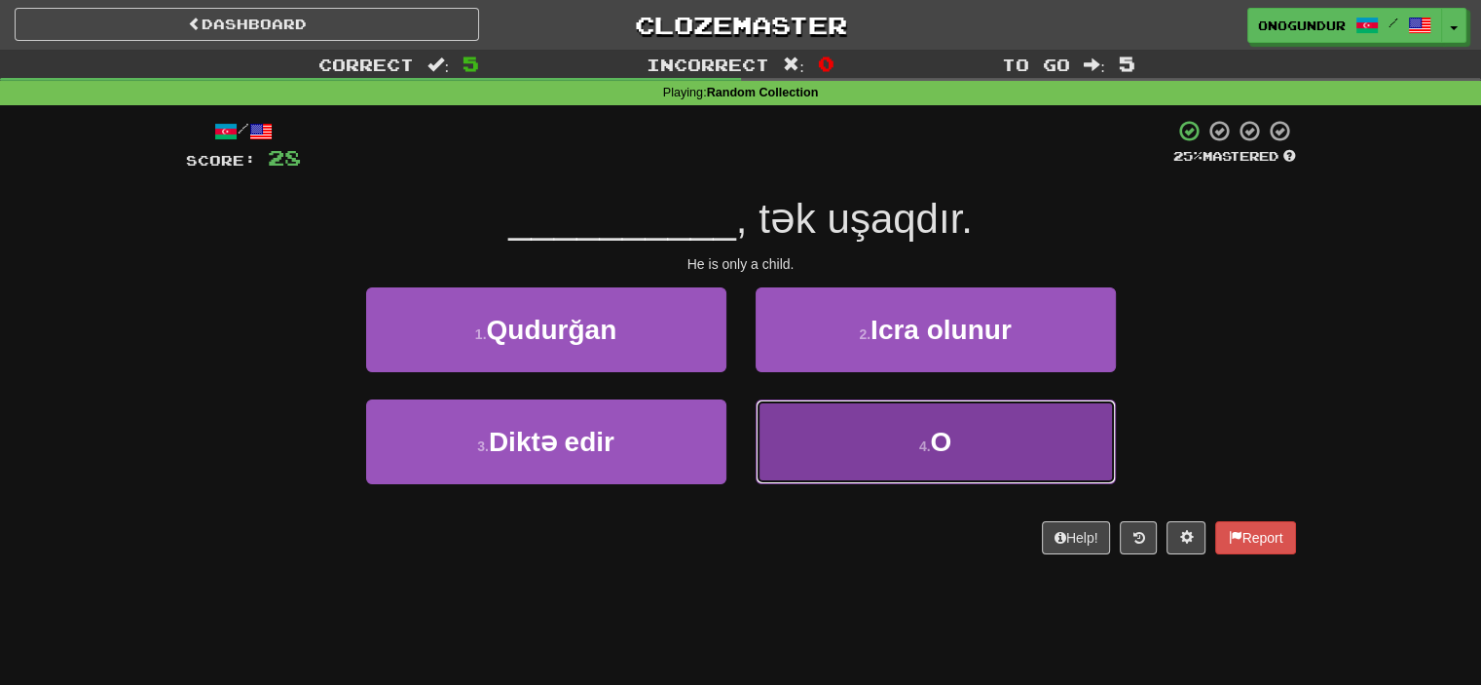
click at [787, 467] on button "4 . O" at bounding box center [936, 441] width 360 height 85
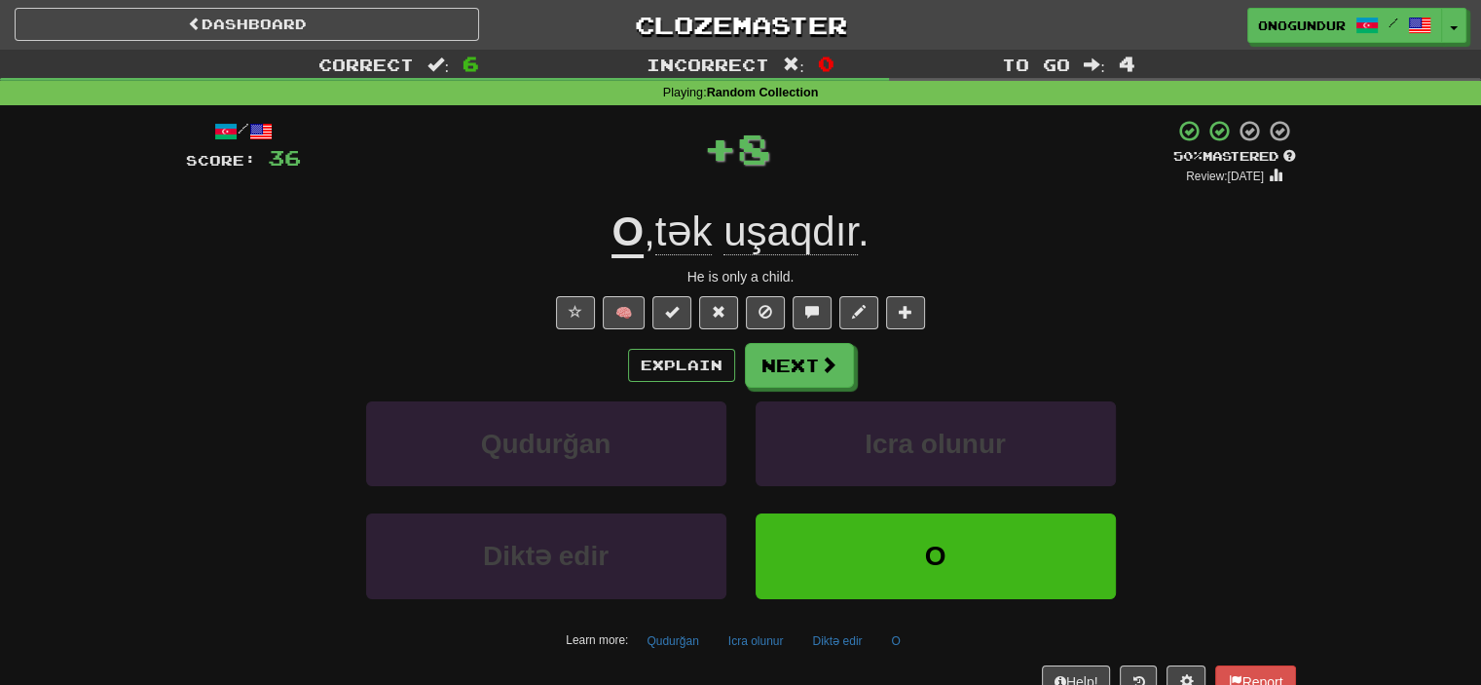
click at [787, 391] on div "Explain Next Qudurğan Icra olunur Diktə edir O Learn more: Qudurğan Icra olunur…" at bounding box center [741, 499] width 1110 height 313
click at [791, 373] on button "Next" at bounding box center [800, 366] width 109 height 45
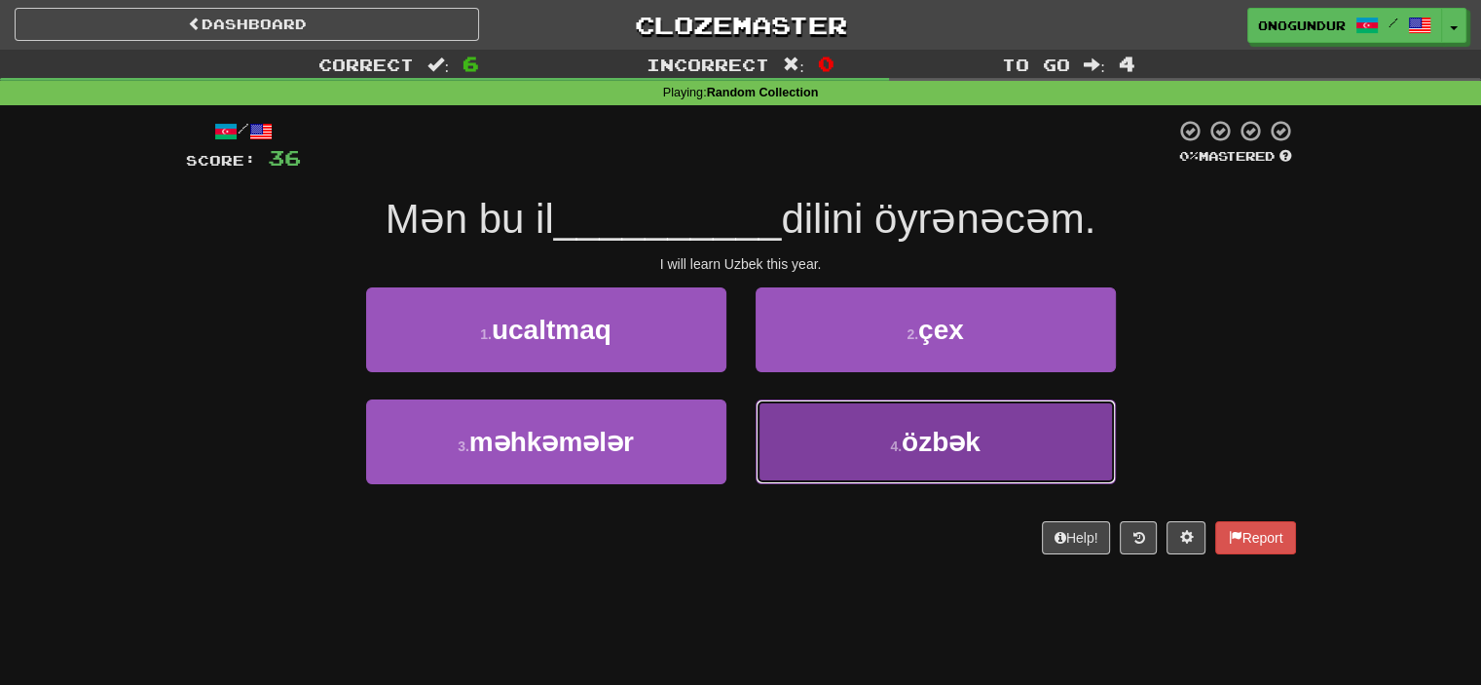
click at [861, 472] on button "4 . özbək" at bounding box center [936, 441] width 360 height 85
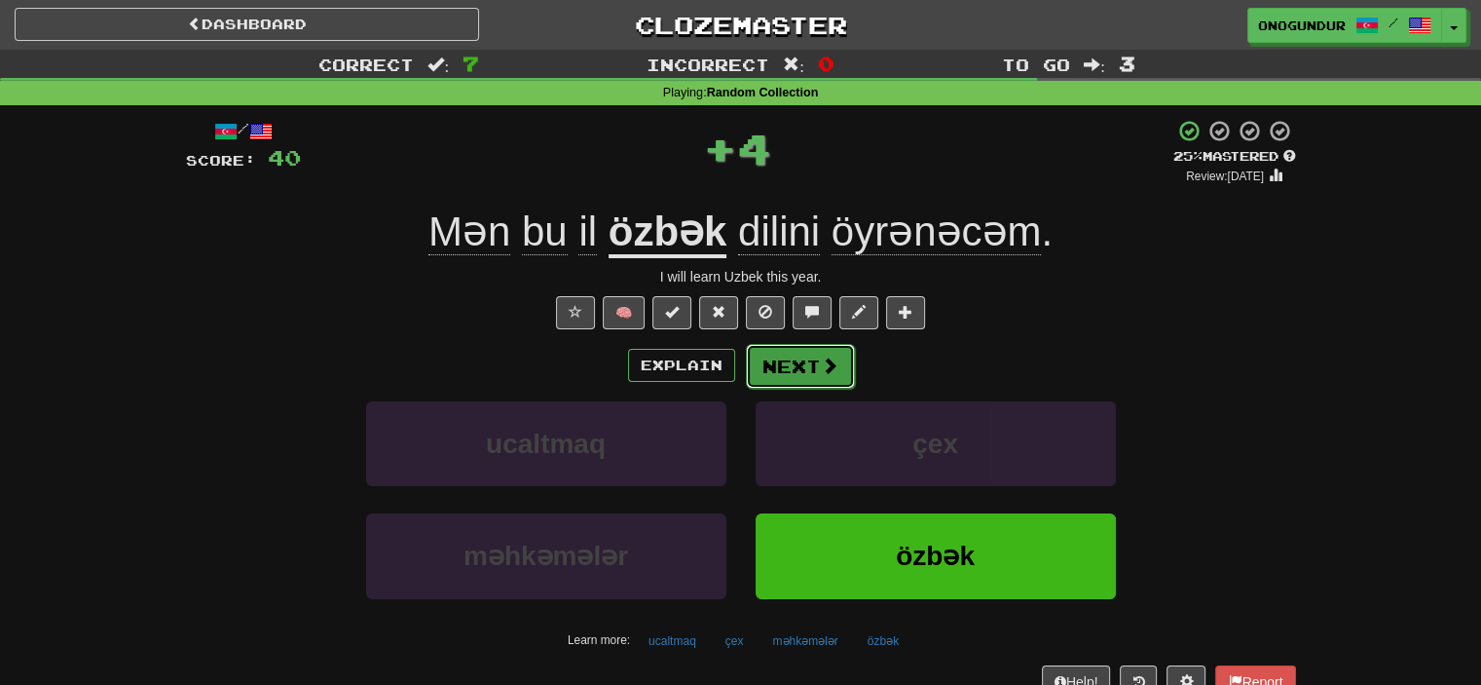
click at [832, 373] on span at bounding box center [830, 365] width 18 height 18
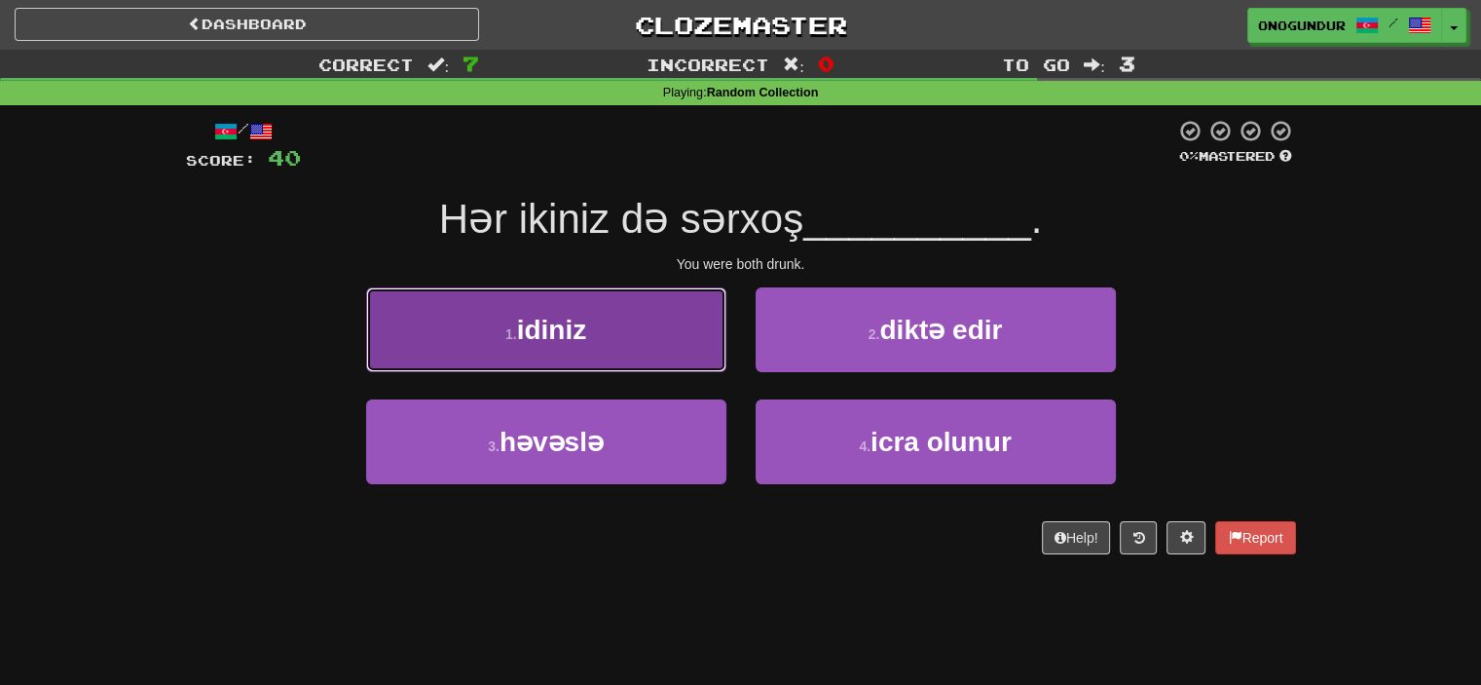
click at [709, 346] on button "1 . idiniz" at bounding box center [546, 329] width 360 height 85
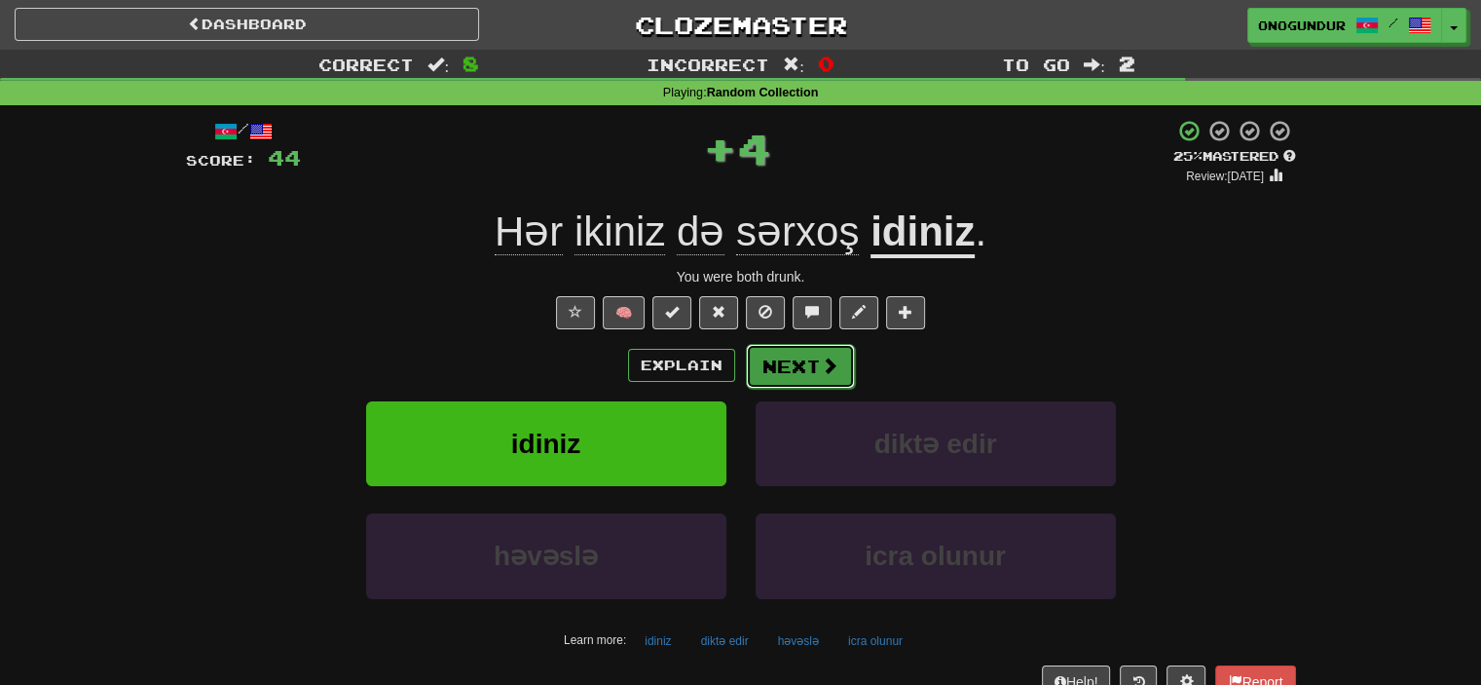
click at [796, 380] on button "Next" at bounding box center [800, 366] width 109 height 45
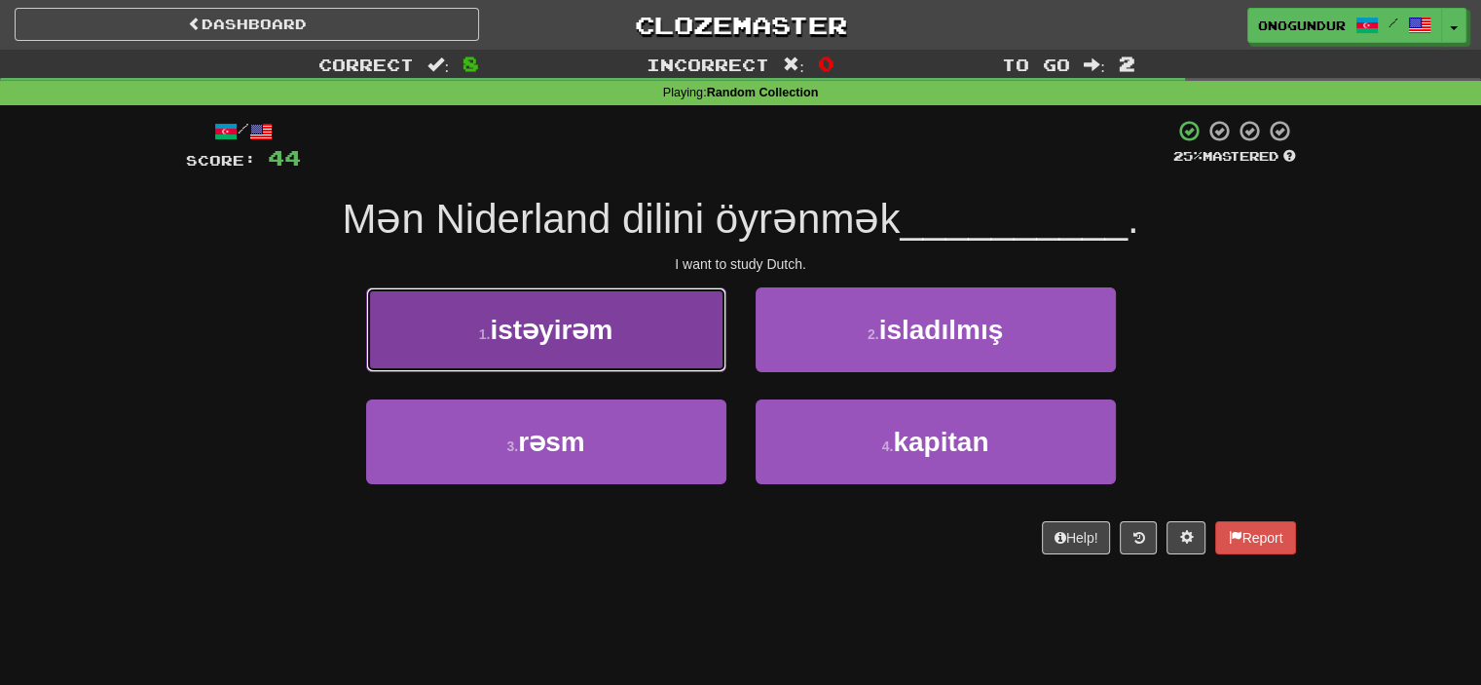
click at [662, 350] on button "1 . istəyirəm" at bounding box center [546, 329] width 360 height 85
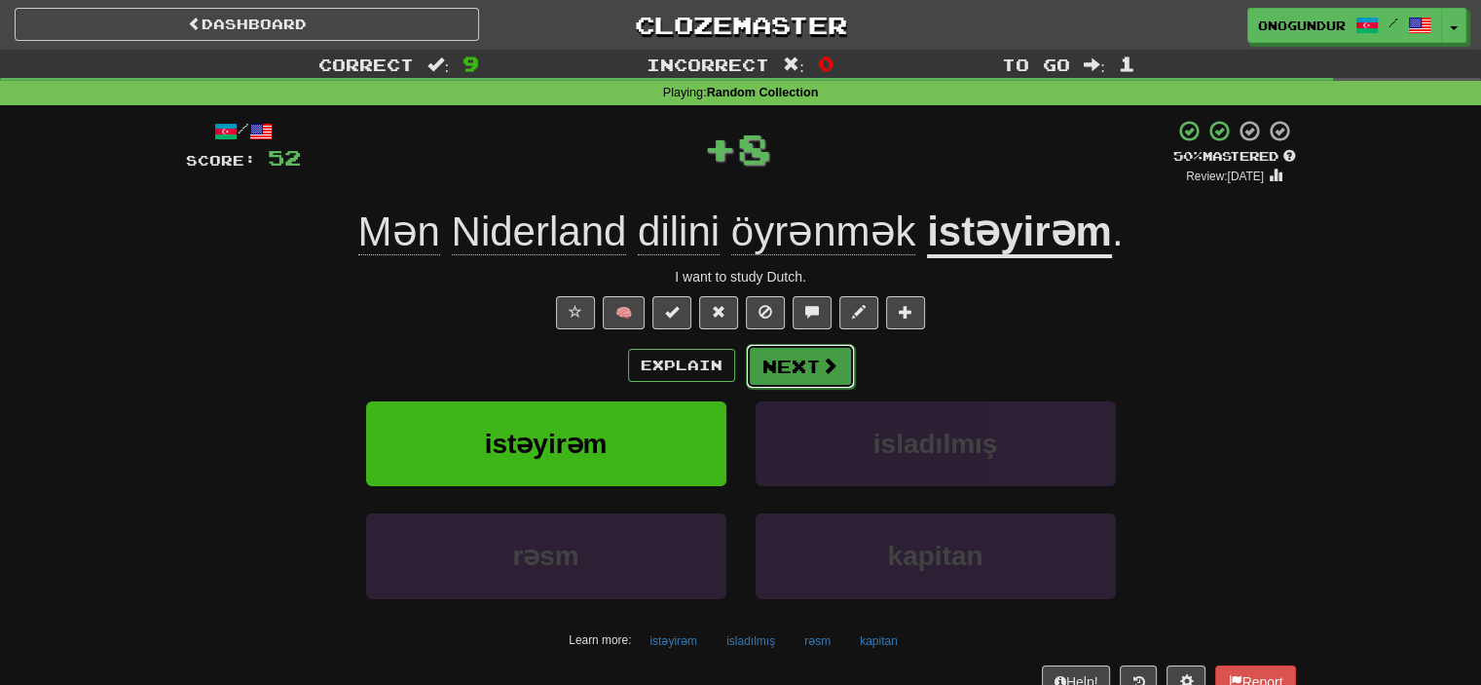
click at [828, 377] on button "Next" at bounding box center [800, 366] width 109 height 45
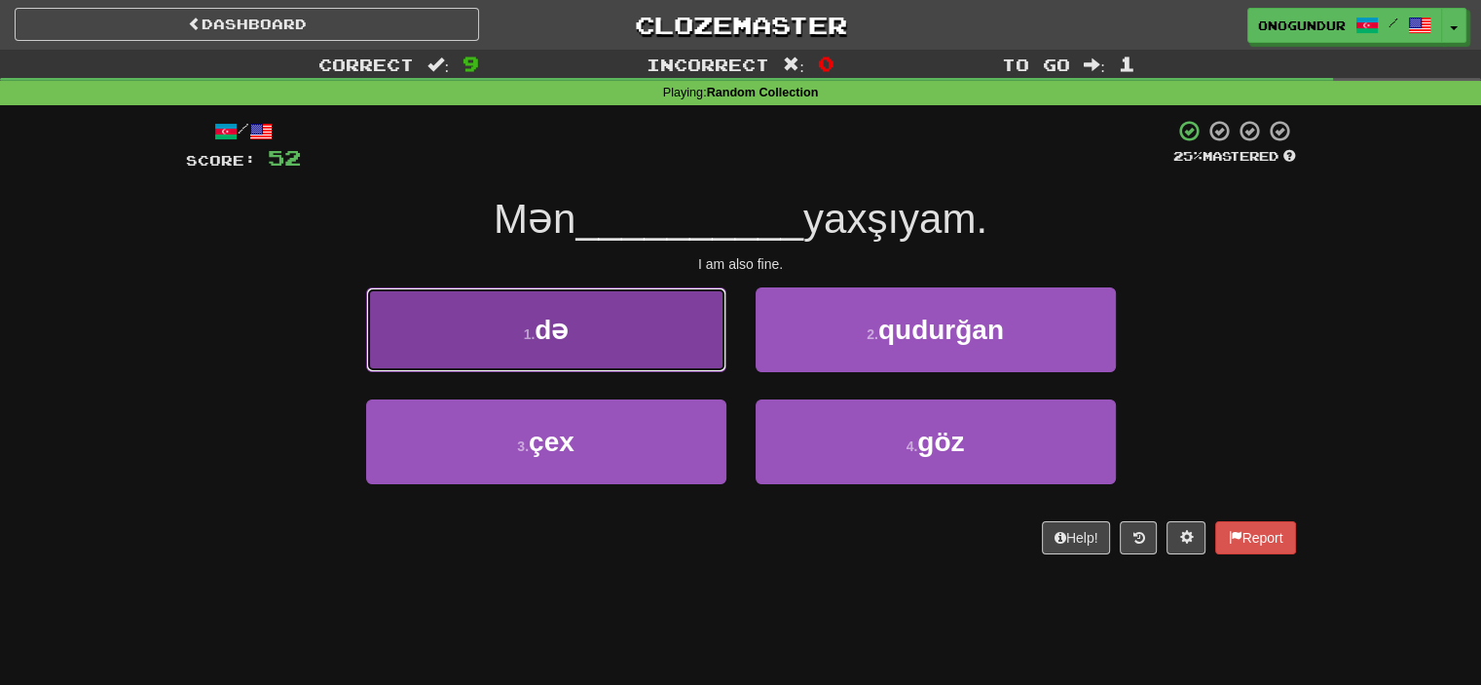
click at [692, 344] on button "1 . də" at bounding box center [546, 329] width 360 height 85
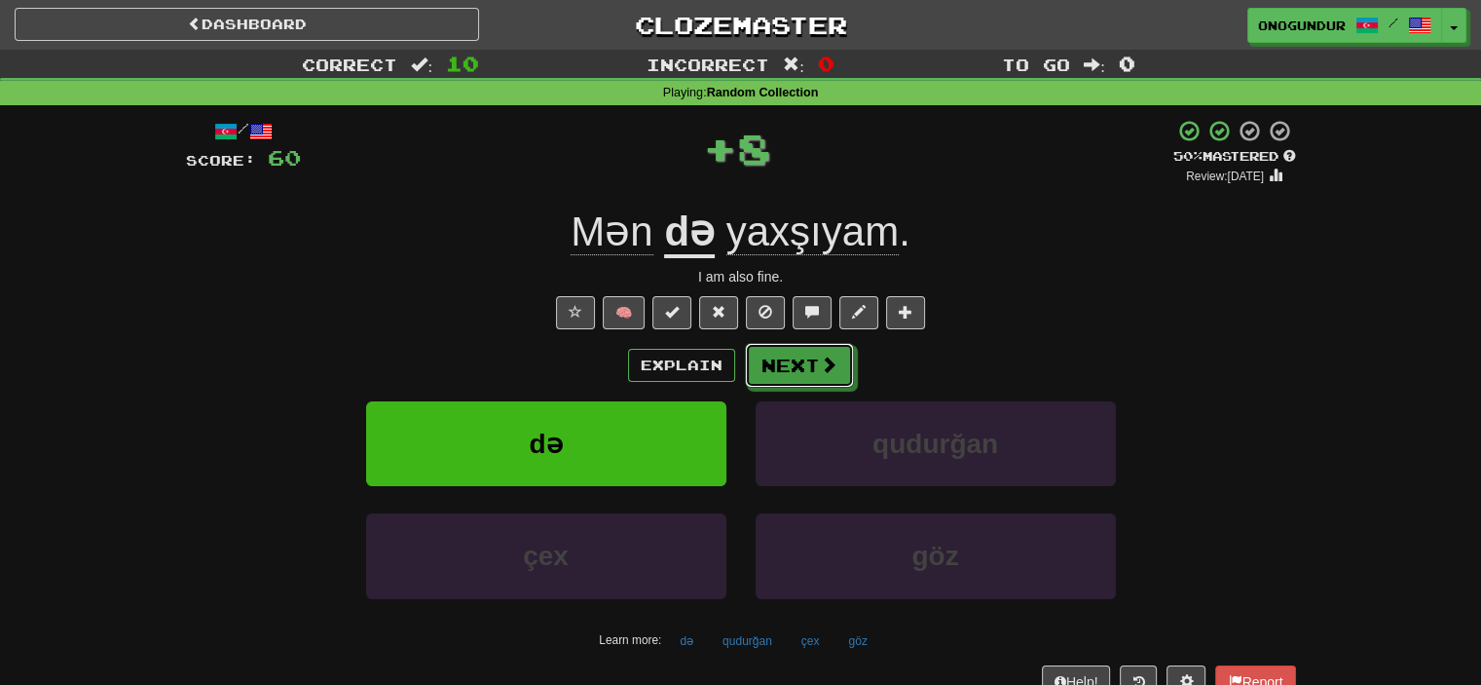
click at [776, 374] on button "Next" at bounding box center [799, 365] width 109 height 45
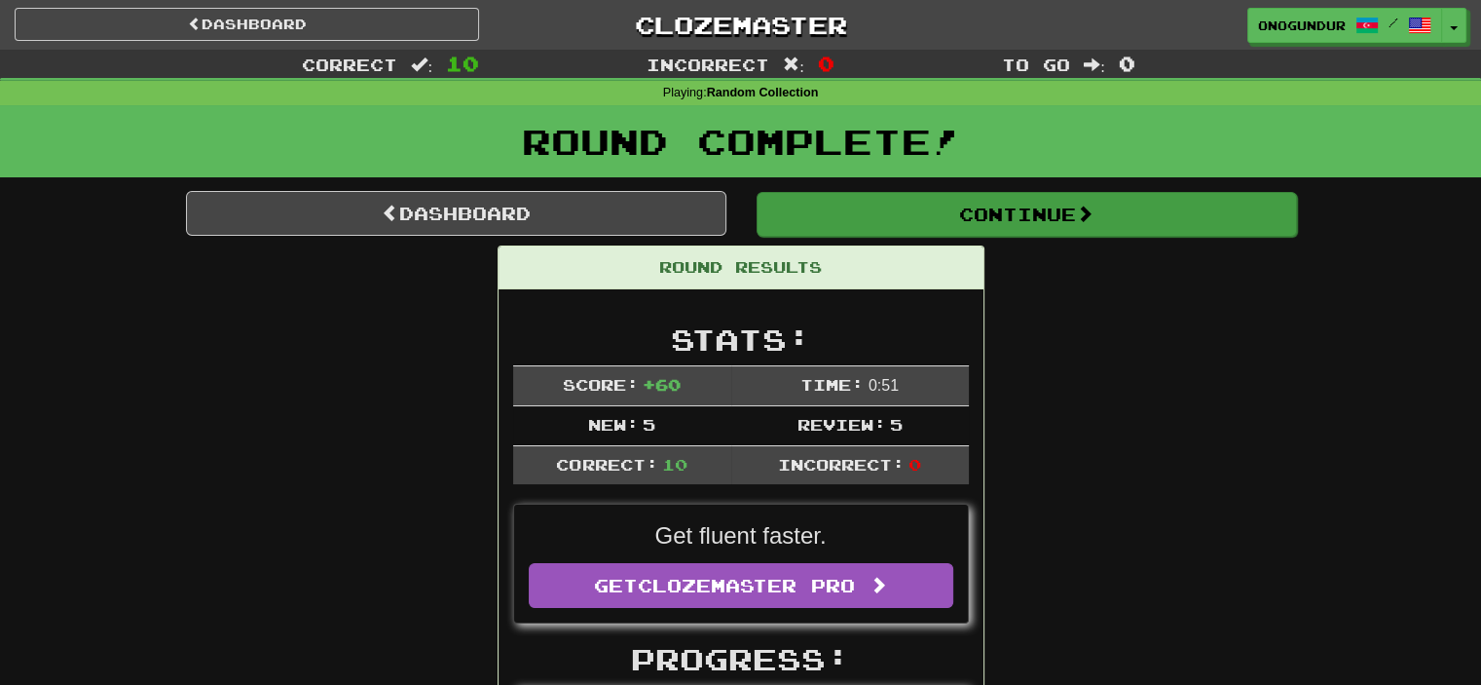
click at [1005, 222] on button "Continue" at bounding box center [1027, 214] width 540 height 45
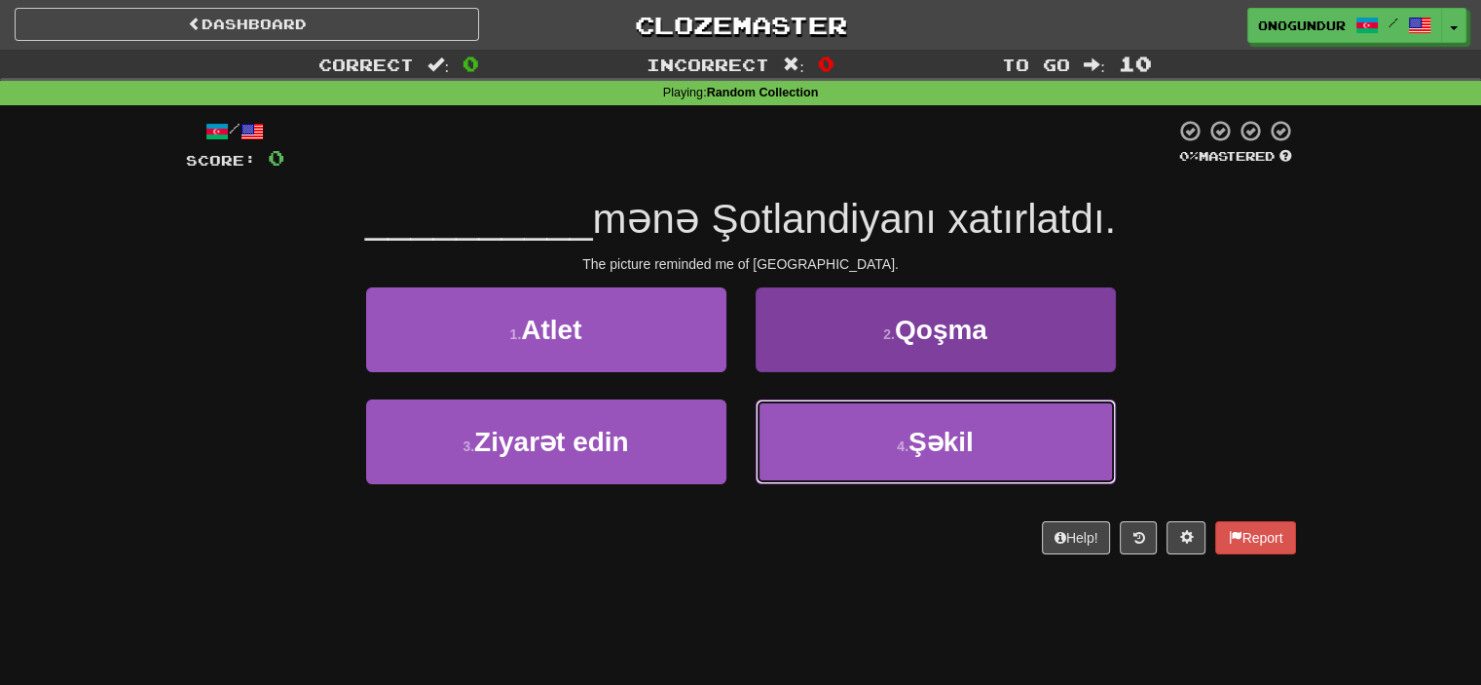
click at [905, 451] on button "4 . Şəkil" at bounding box center [936, 441] width 360 height 85
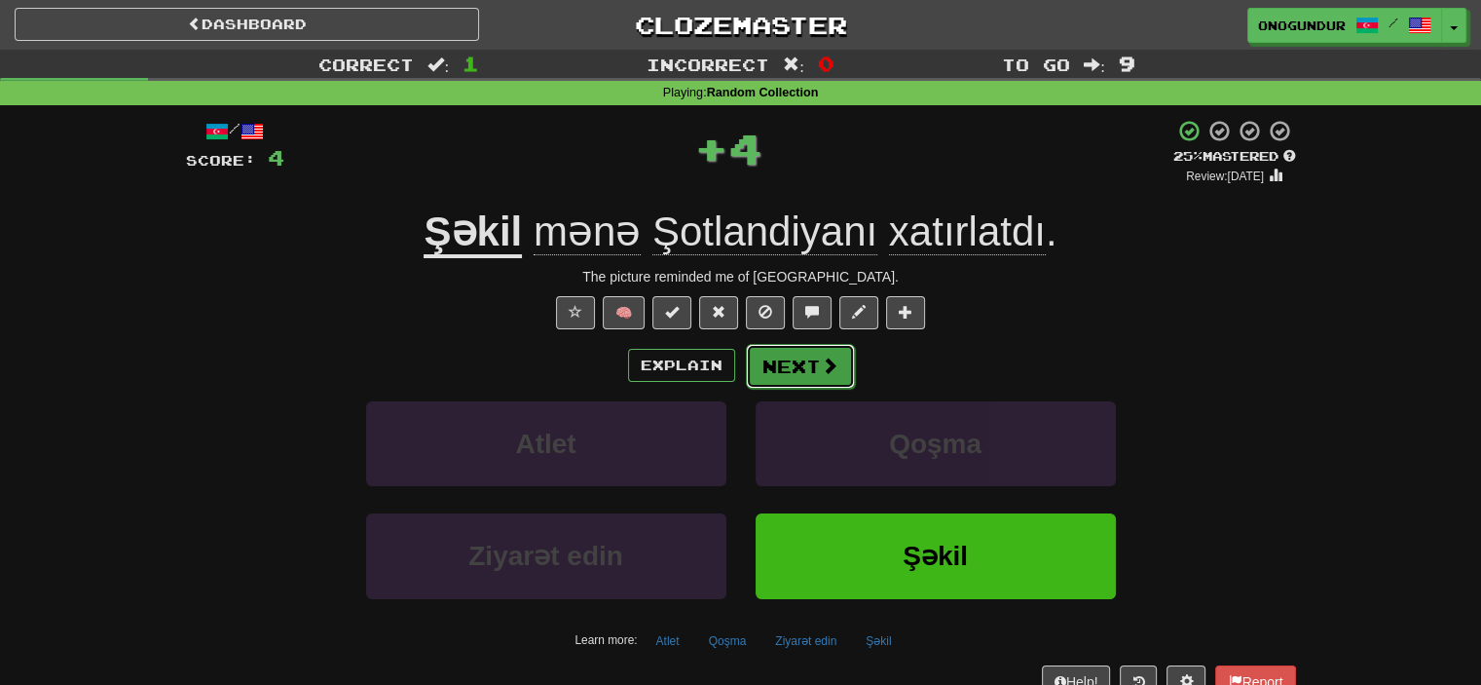
click at [799, 375] on button "Next" at bounding box center [800, 366] width 109 height 45
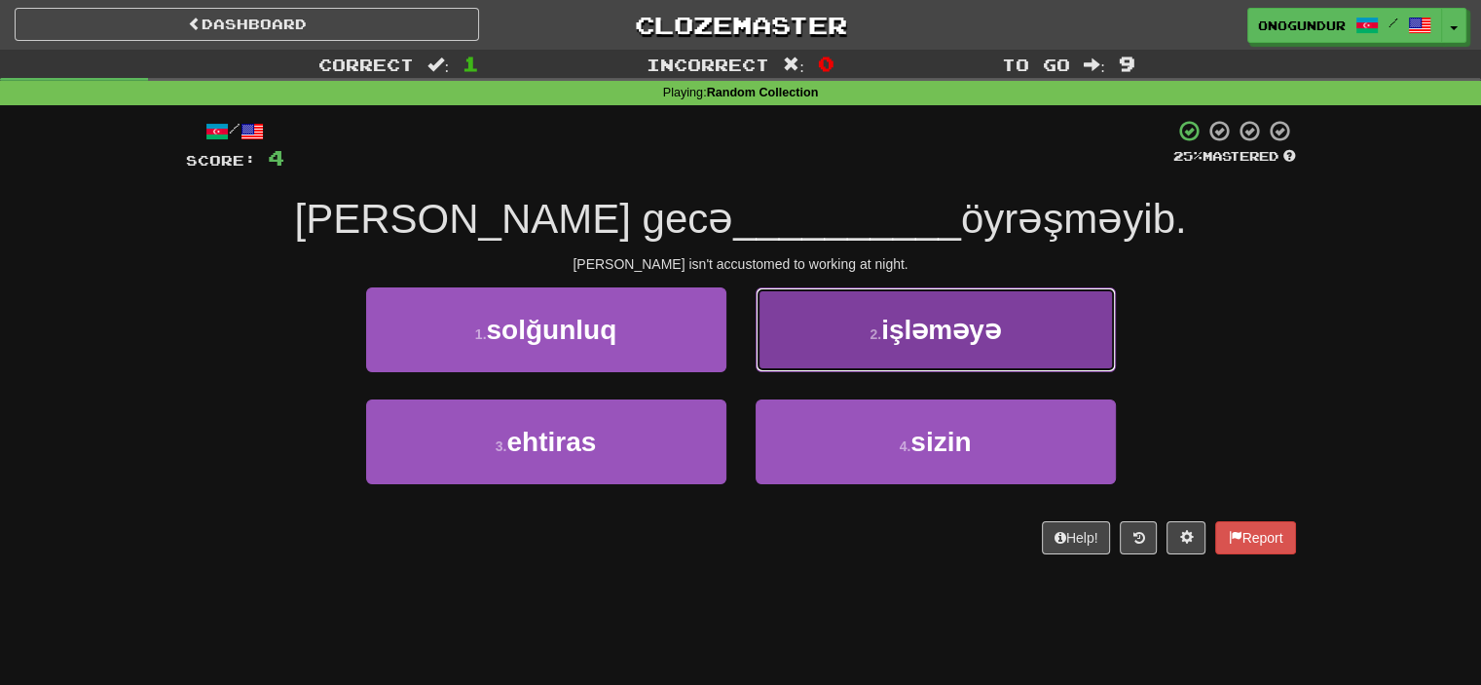
click at [861, 364] on button "2 . işləməyə" at bounding box center [936, 329] width 360 height 85
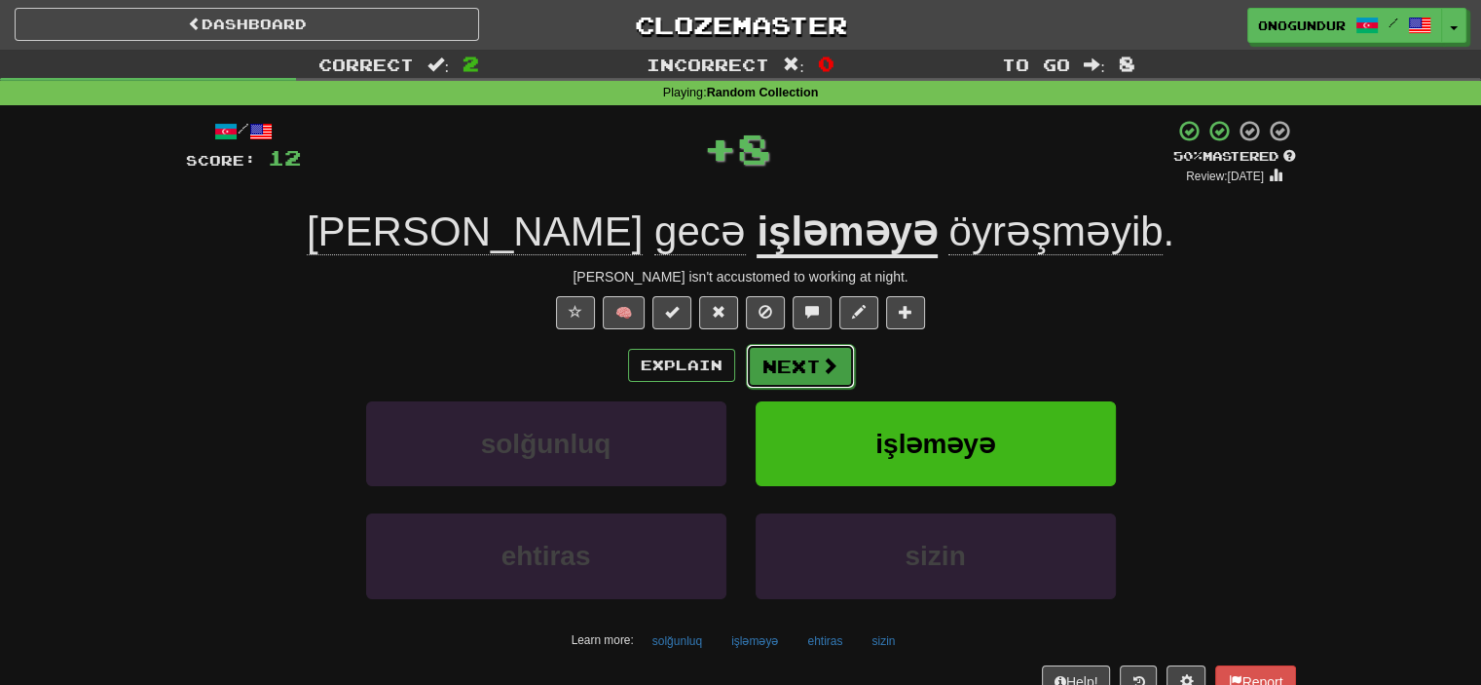
click at [809, 355] on button "Next" at bounding box center [800, 366] width 109 height 45
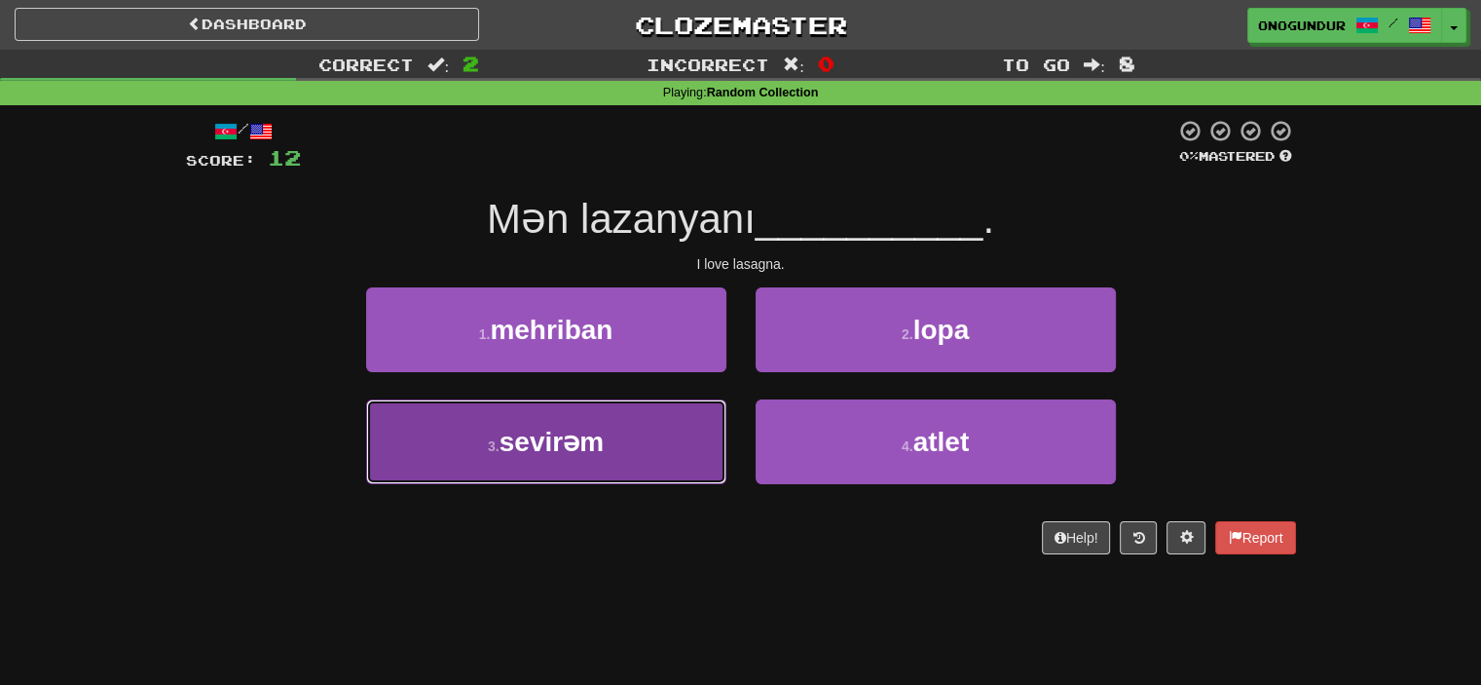
click at [628, 443] on button "3 . sevirəm" at bounding box center [546, 441] width 360 height 85
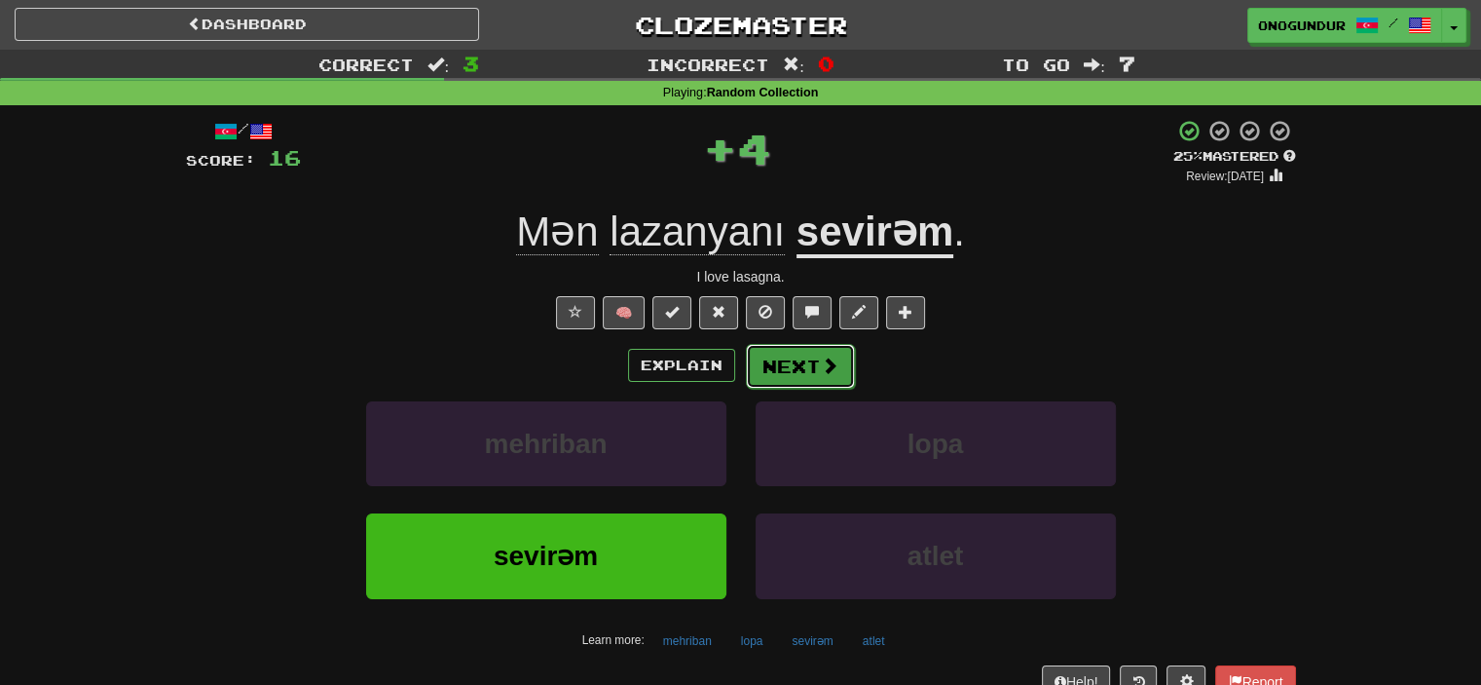
click at [812, 360] on button "Next" at bounding box center [800, 366] width 109 height 45
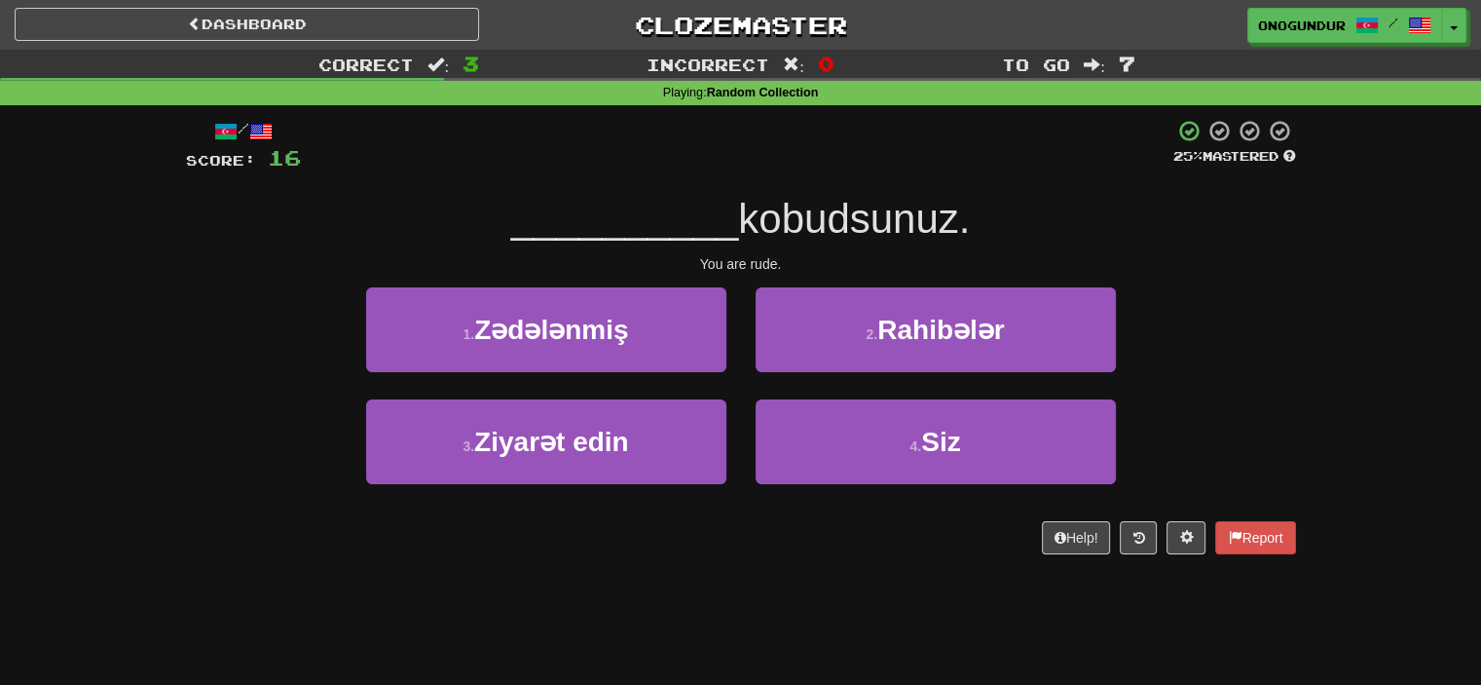
click at [826, 396] on div "2 . Rahibələr" at bounding box center [936, 343] width 390 height 112
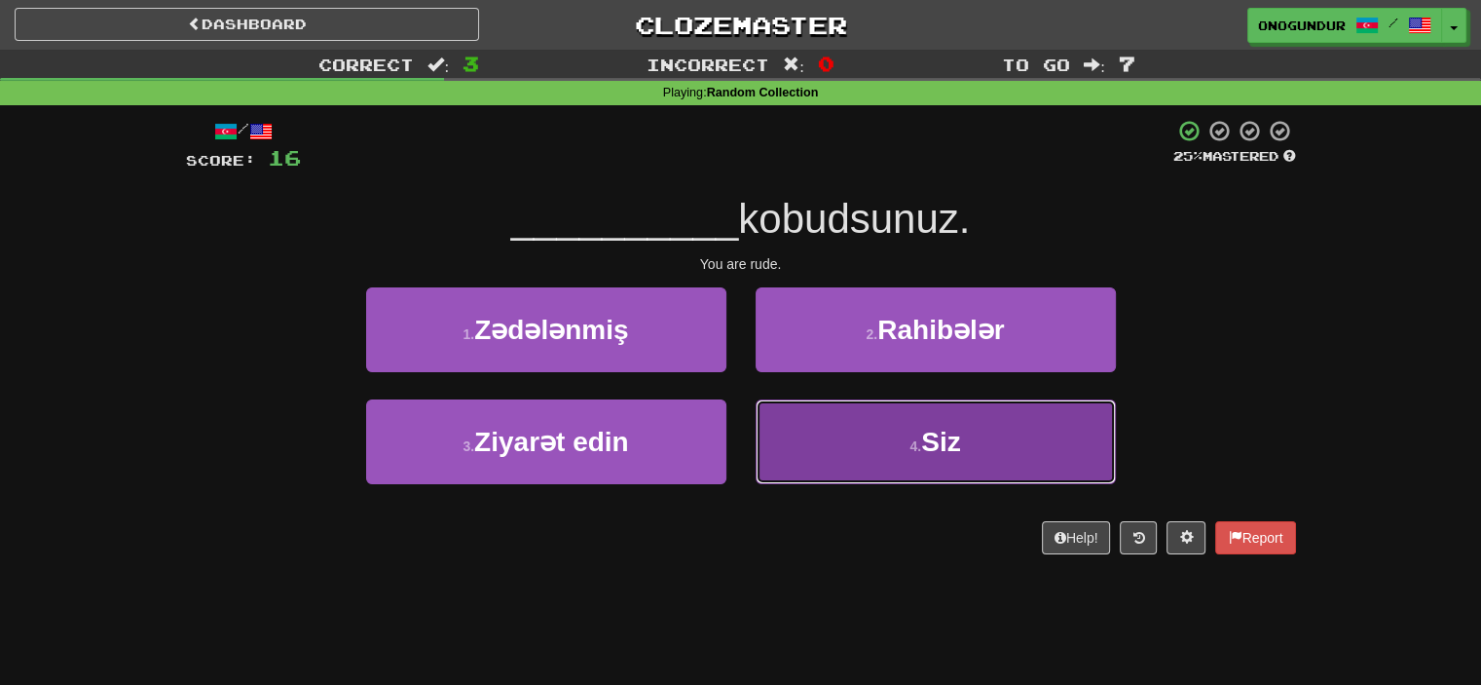
click at [810, 449] on button "4 . Siz" at bounding box center [936, 441] width 360 height 85
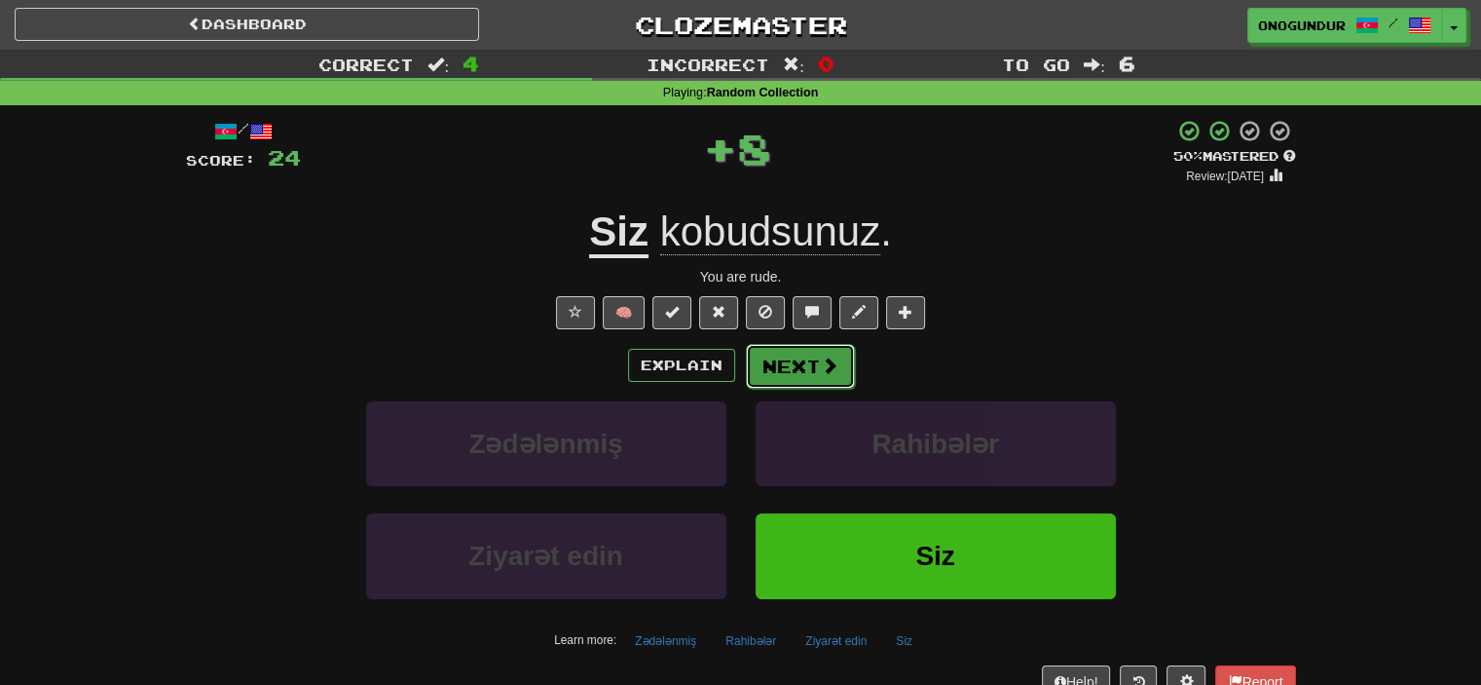
click at [801, 380] on button "Next" at bounding box center [800, 366] width 109 height 45
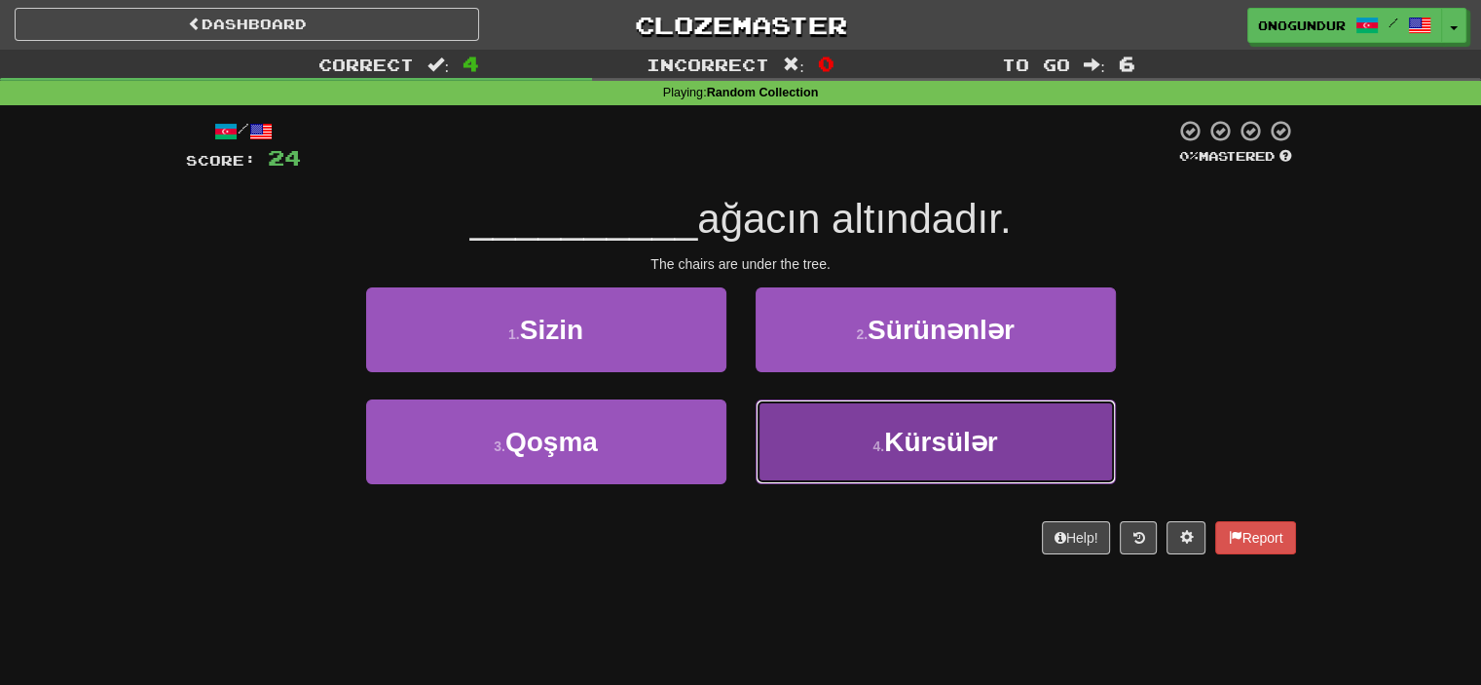
click at [828, 424] on button "4 . Kürsülər" at bounding box center [936, 441] width 360 height 85
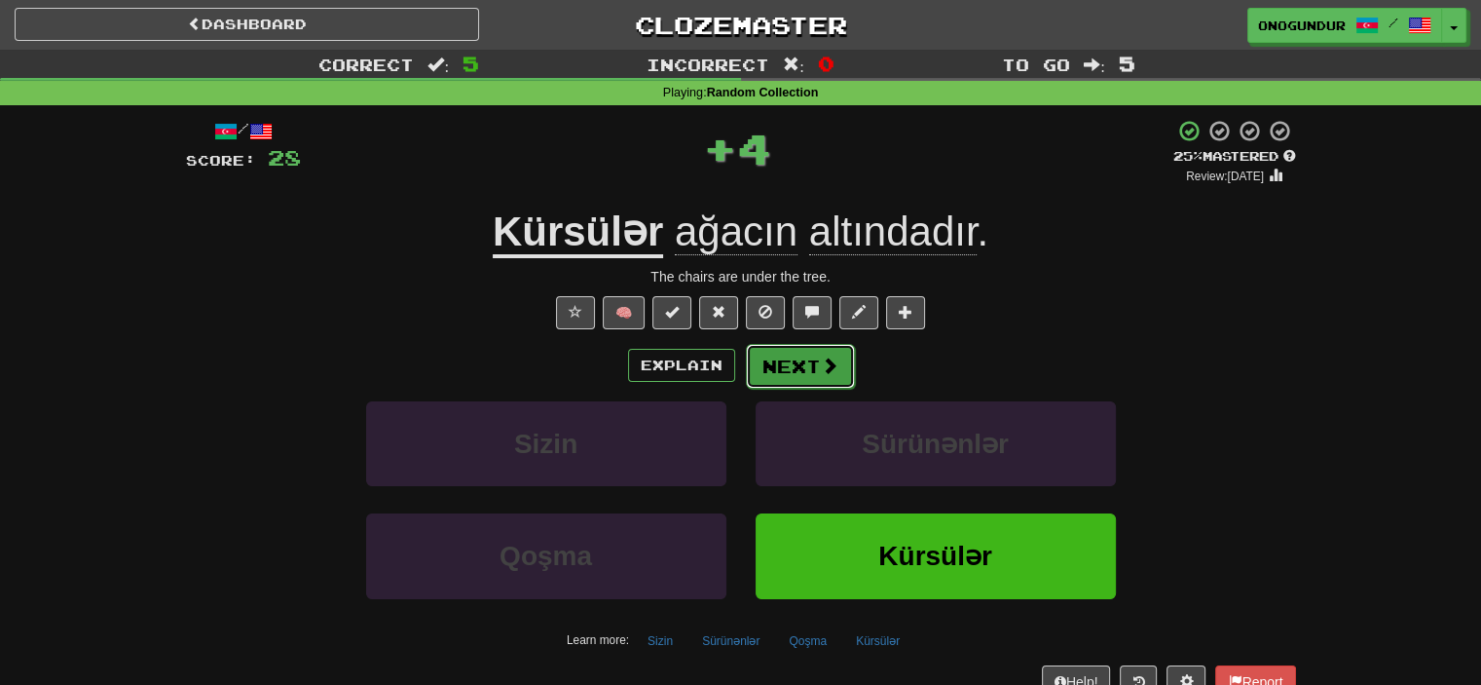
click at [801, 360] on button "Next" at bounding box center [800, 366] width 109 height 45
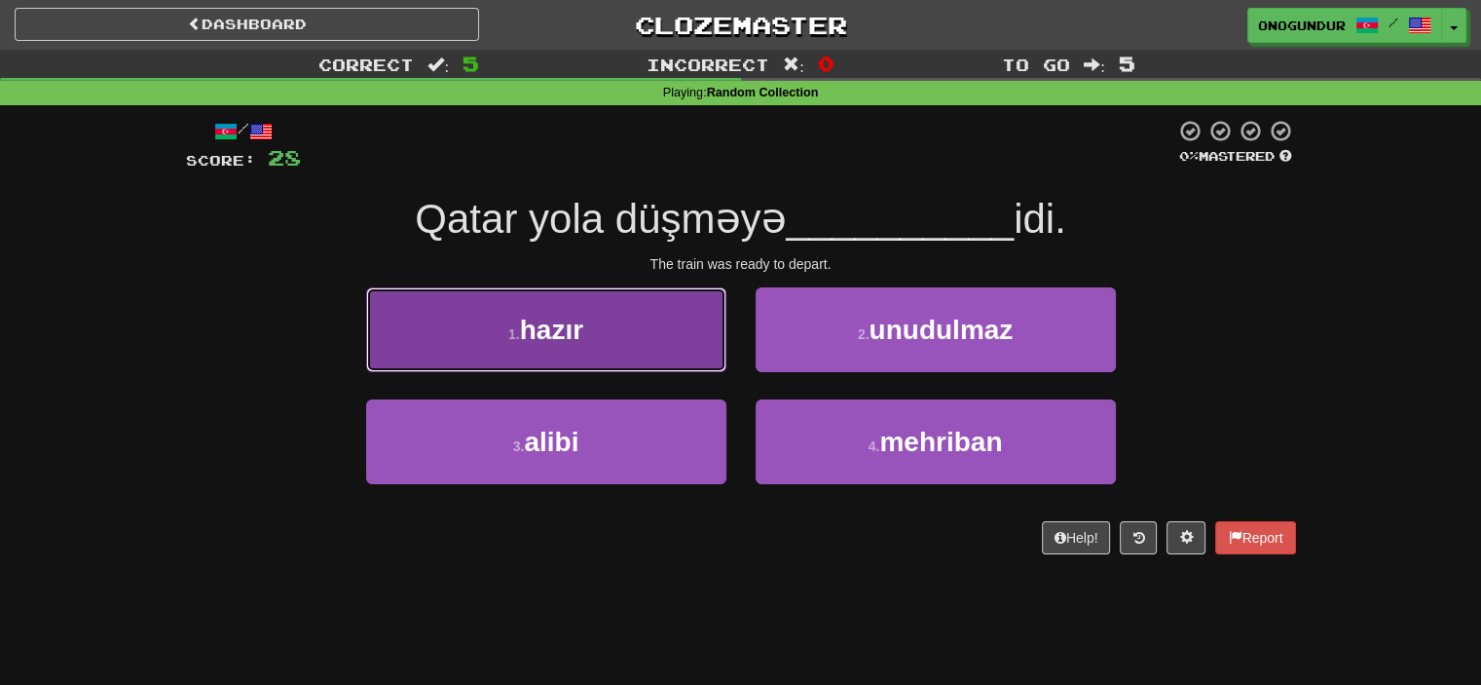
click at [657, 348] on button "1 . hazır" at bounding box center [546, 329] width 360 height 85
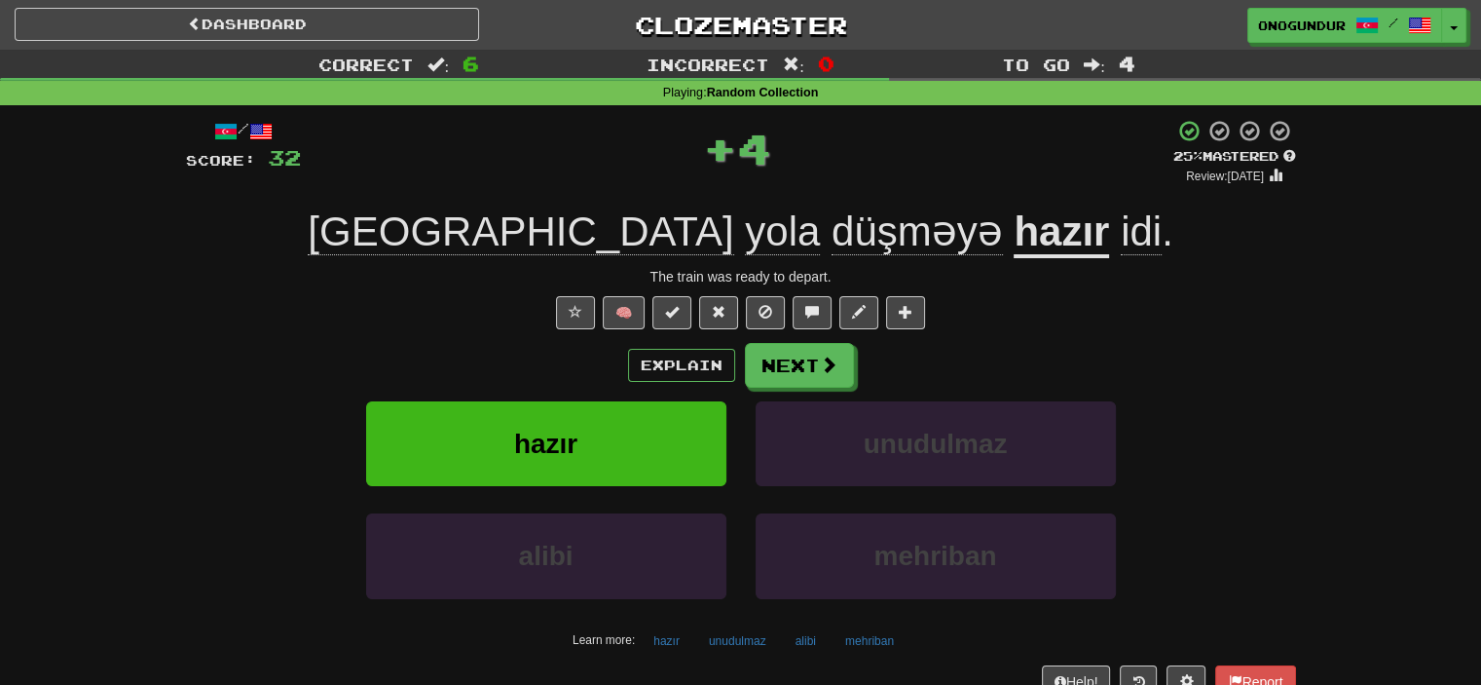
click at [795, 389] on div "Explain Next hazır unudulmaz alibi mehriban Learn more: hazır unudulmaz alibi m…" at bounding box center [741, 499] width 1110 height 313
click at [799, 377] on button "Next" at bounding box center [800, 366] width 109 height 45
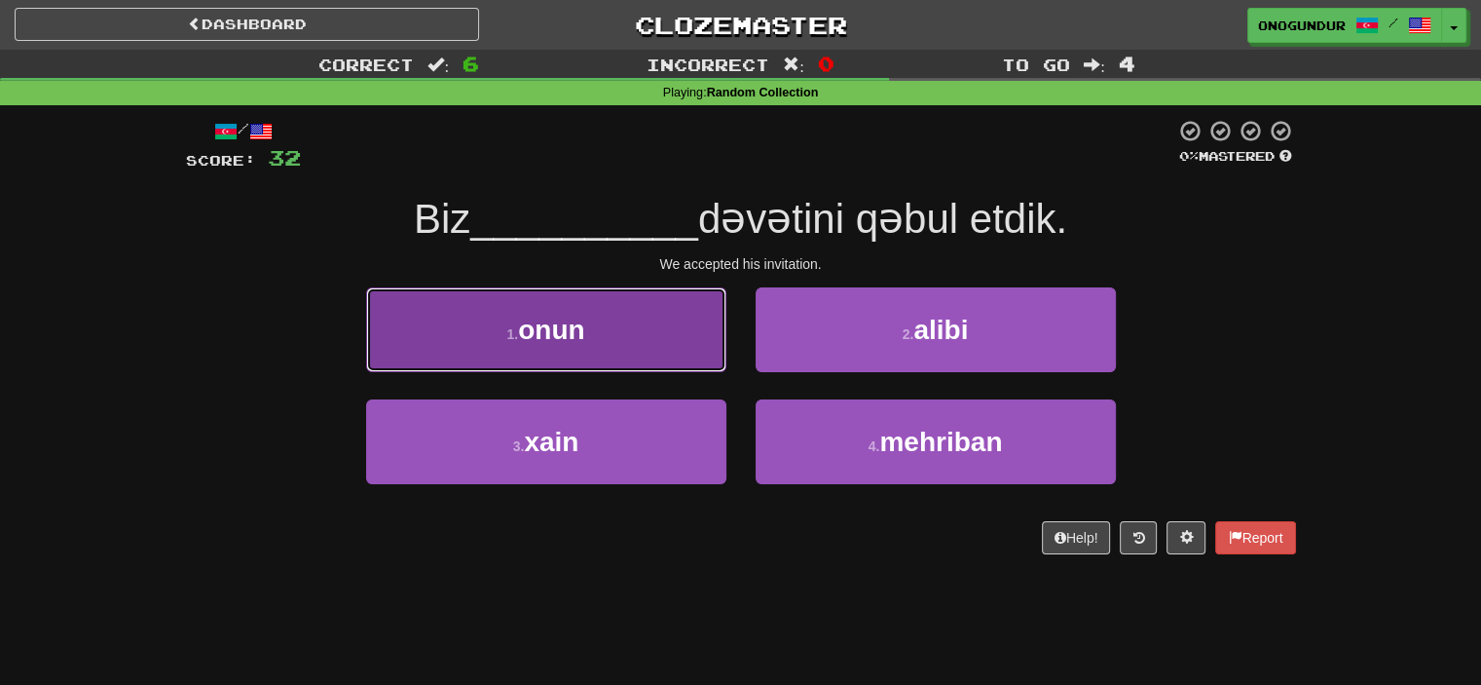
click at [665, 356] on button "1 . onun" at bounding box center [546, 329] width 360 height 85
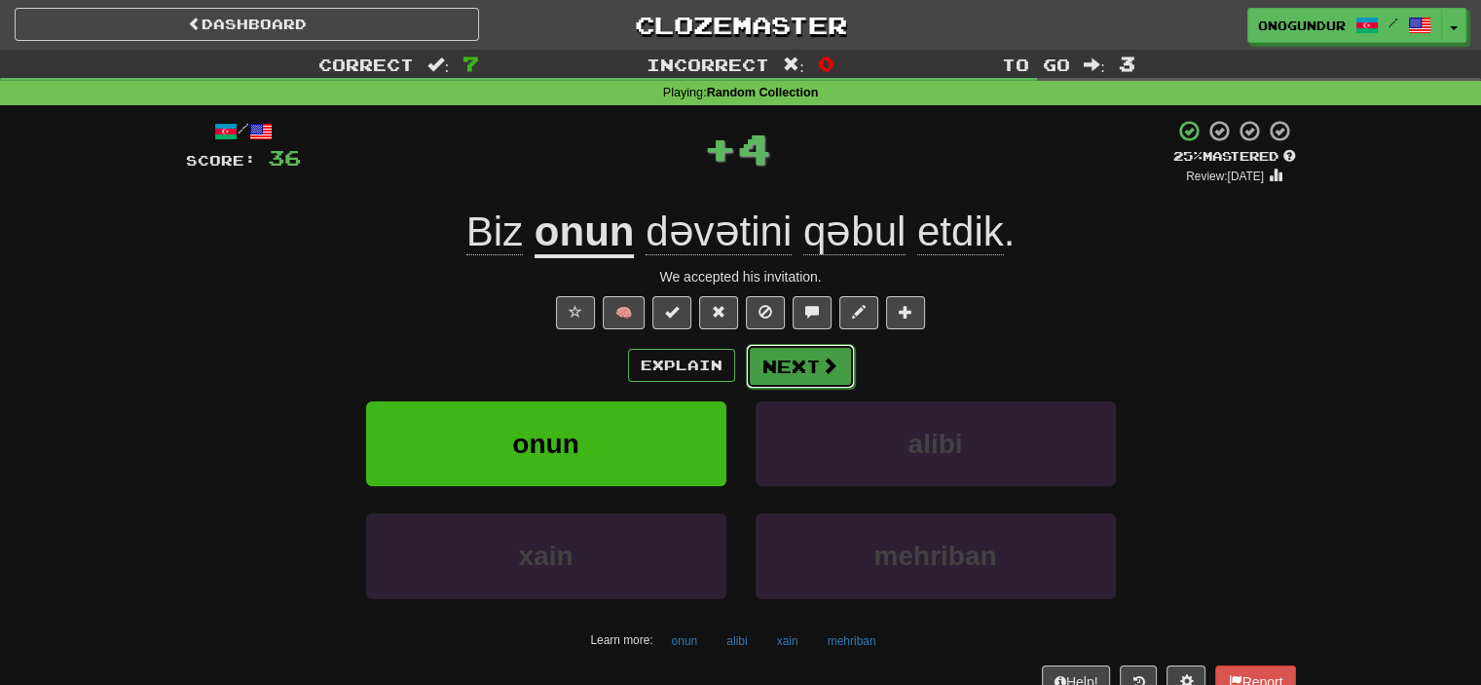
click at [821, 373] on span at bounding box center [830, 365] width 18 height 18
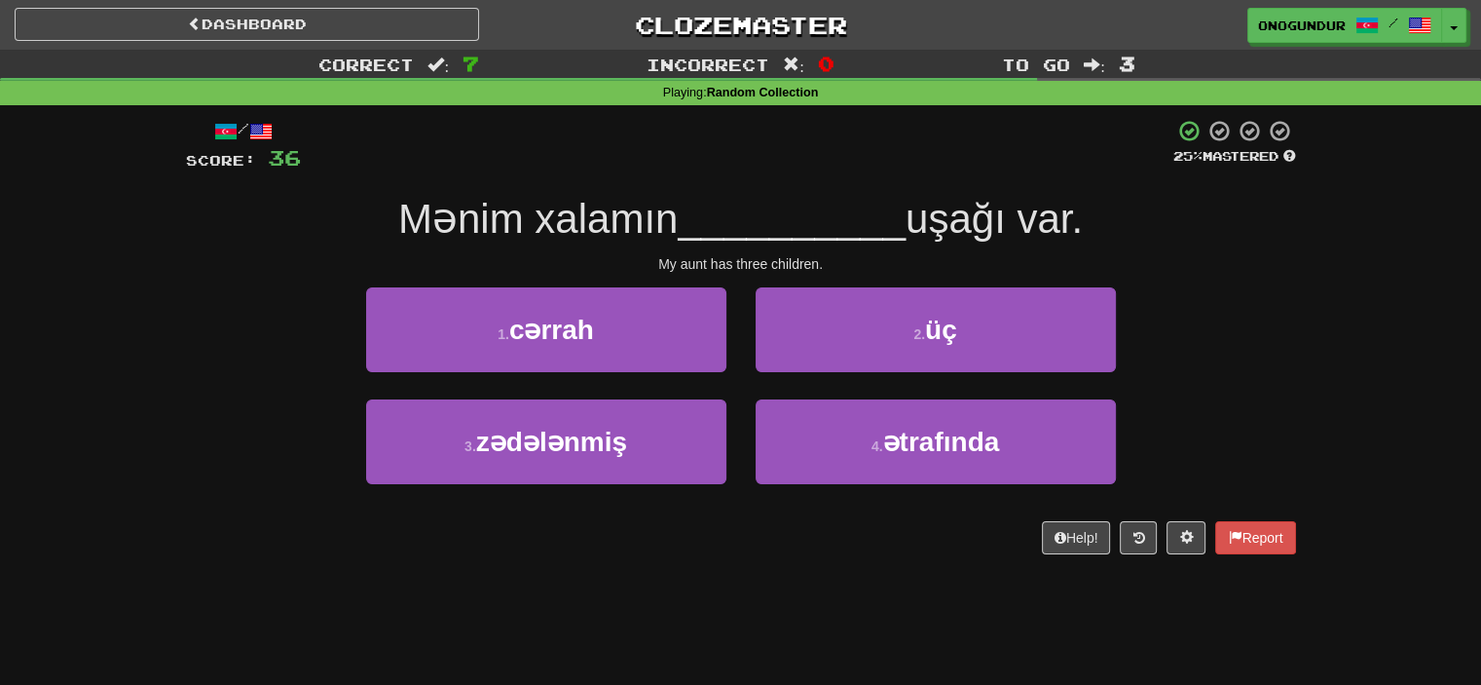
drag, startPoint x: 771, startPoint y: 573, endPoint x: 767, endPoint y: 560, distance: 13.2
click at [771, 570] on div "/ Score: 36 25 % Mastered Mənim xalamın __________ uşağı var. My aunt has three…" at bounding box center [741, 343] width 1110 height 476
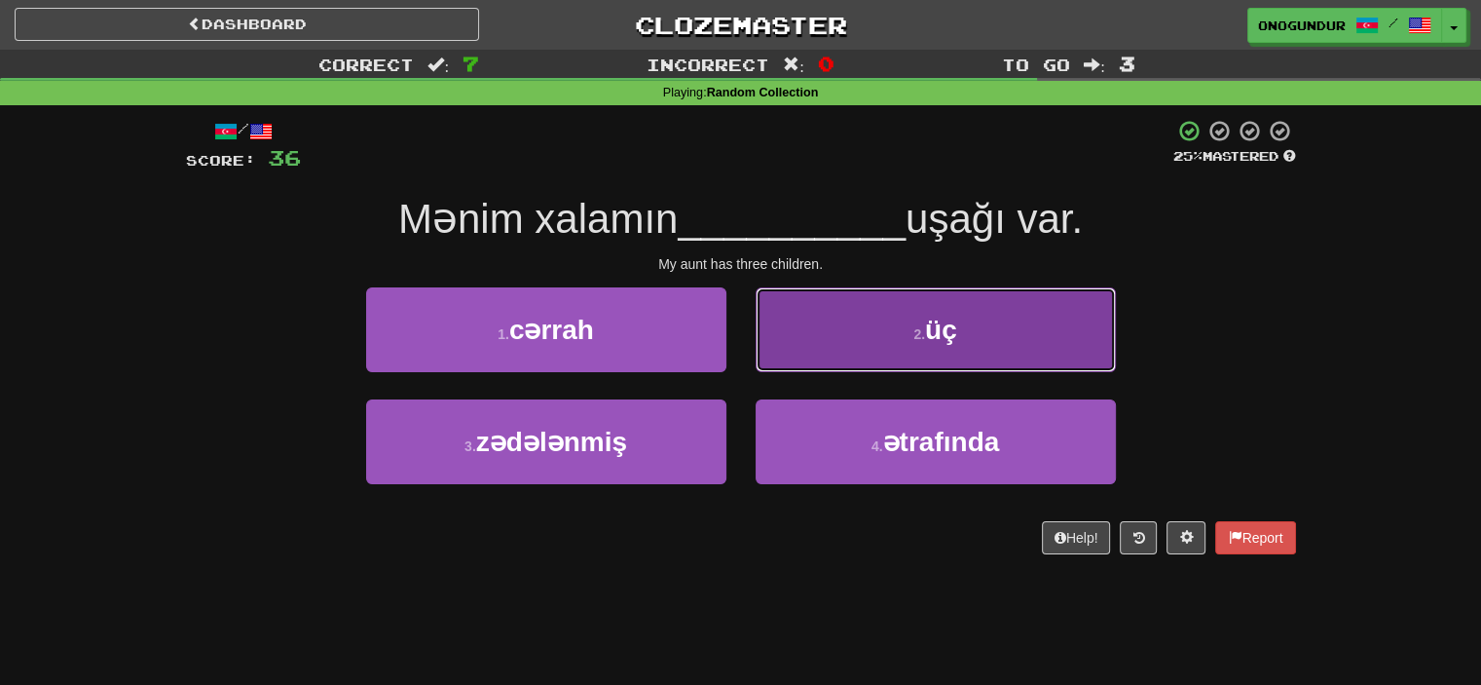
click at [880, 348] on button "2 . üç" at bounding box center [936, 329] width 360 height 85
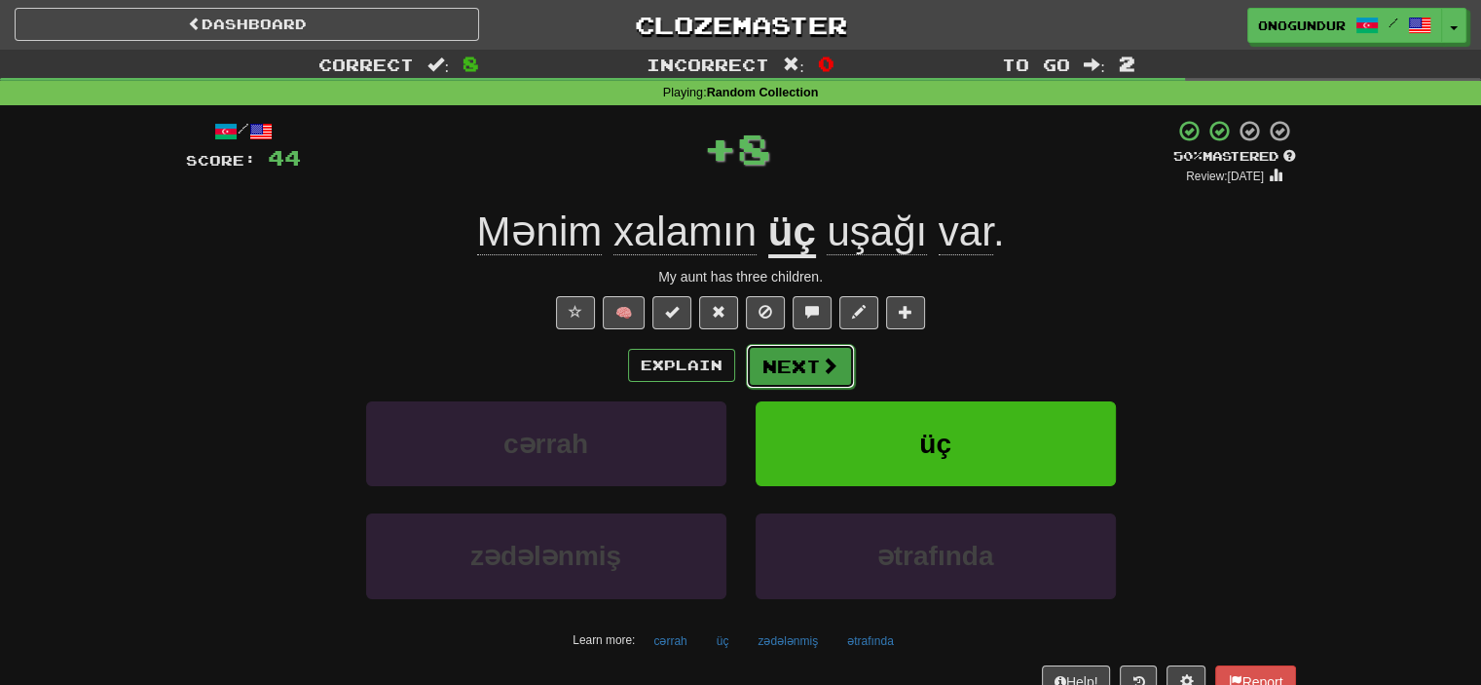
click at [843, 371] on button "Next" at bounding box center [800, 366] width 109 height 45
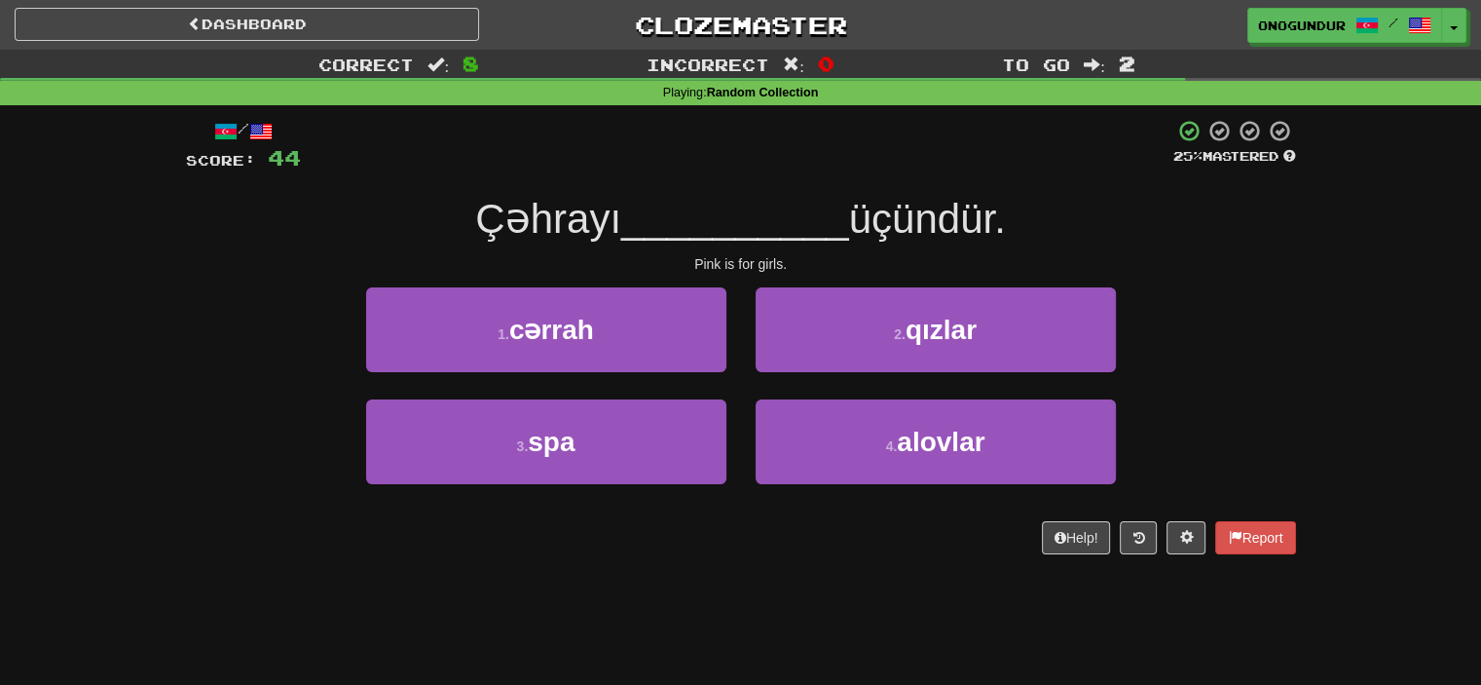
click at [808, 594] on div "Dashboard Clozemaster onogundur / Toggle Dropdown Dashboard Leaderboard Activit…" at bounding box center [740, 342] width 1481 height 685
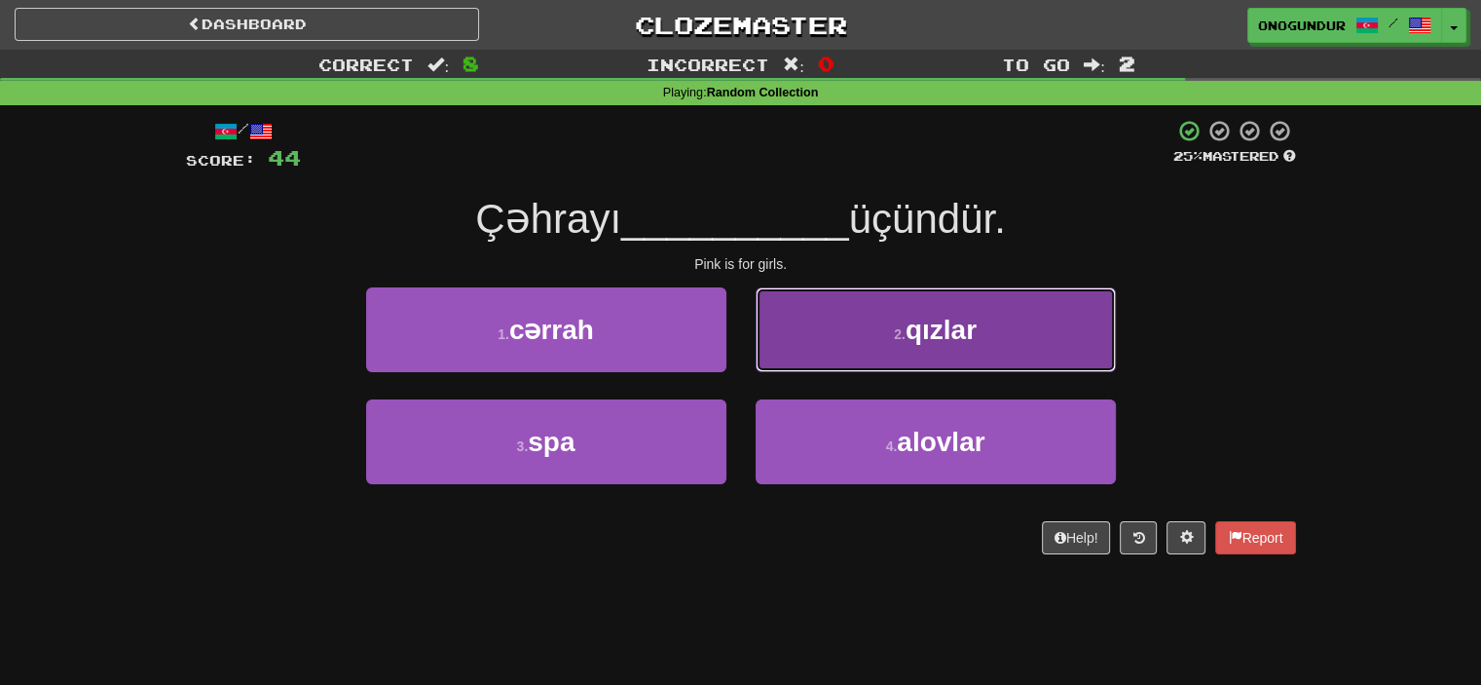
click at [912, 350] on button "2 . qızlar" at bounding box center [936, 329] width 360 height 85
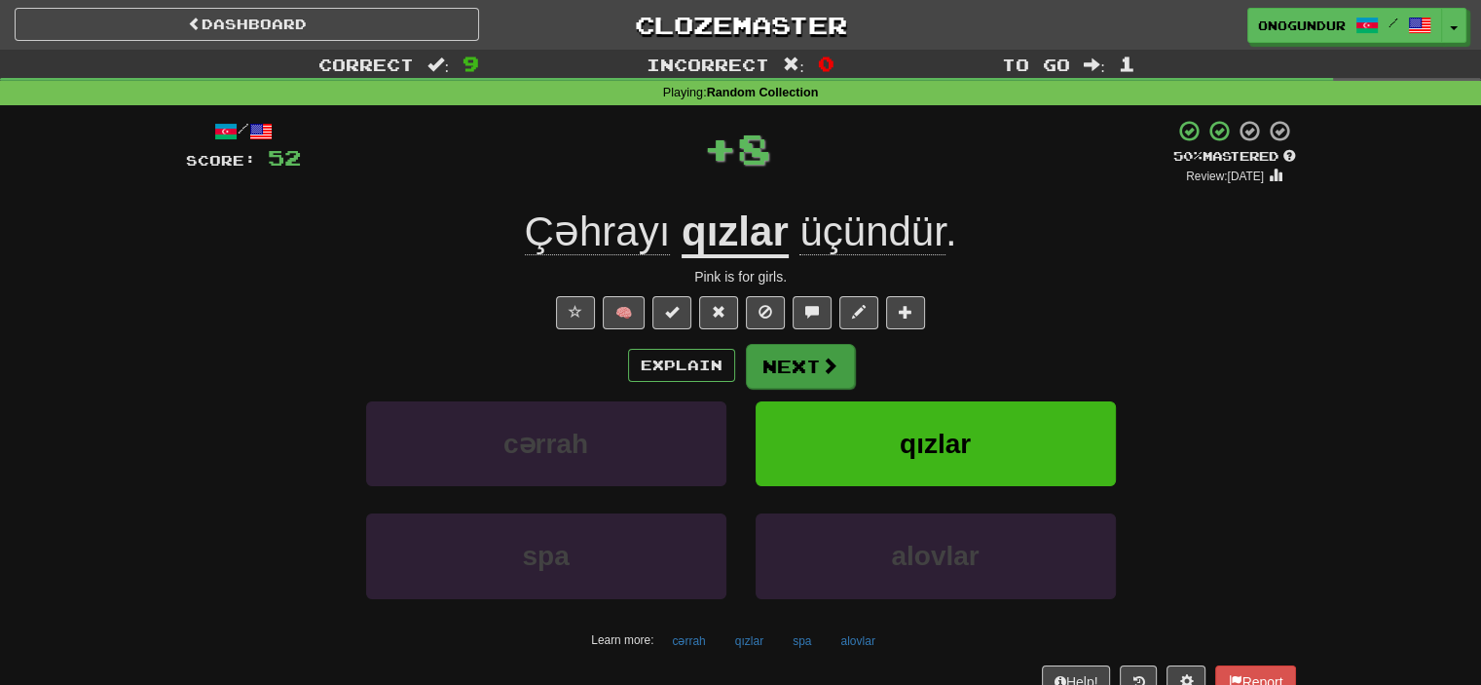
click at [829, 378] on button "Next" at bounding box center [800, 366] width 109 height 45
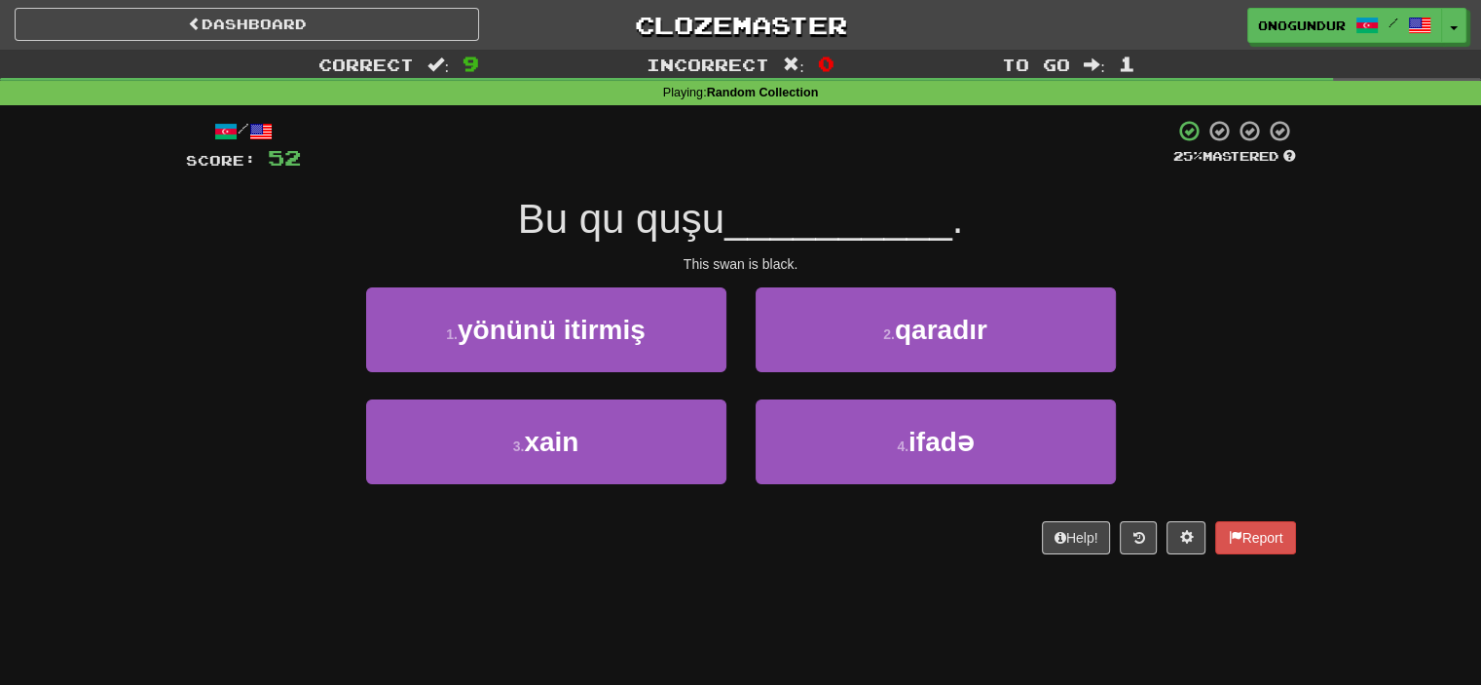
click at [775, 552] on div "Help! Report" at bounding box center [741, 537] width 1110 height 33
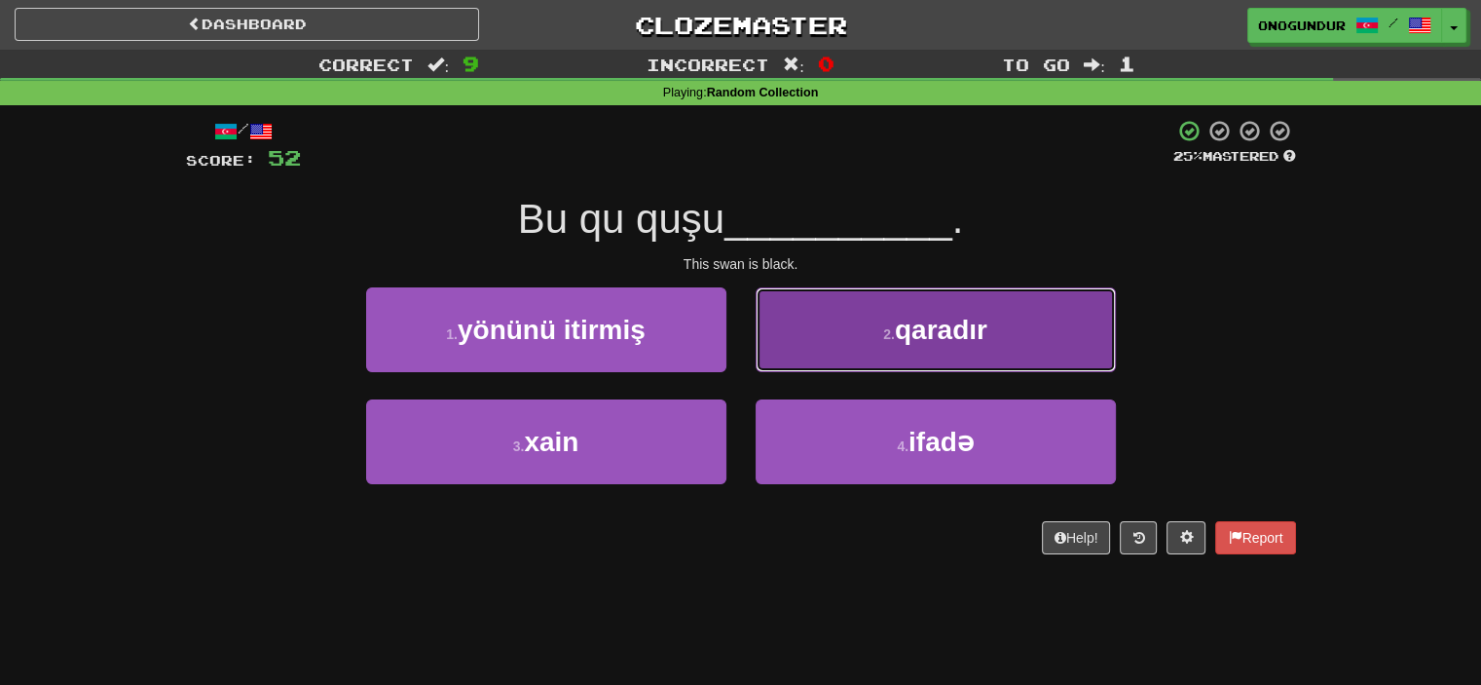
click at [906, 349] on button "2 . qaradır" at bounding box center [936, 329] width 360 height 85
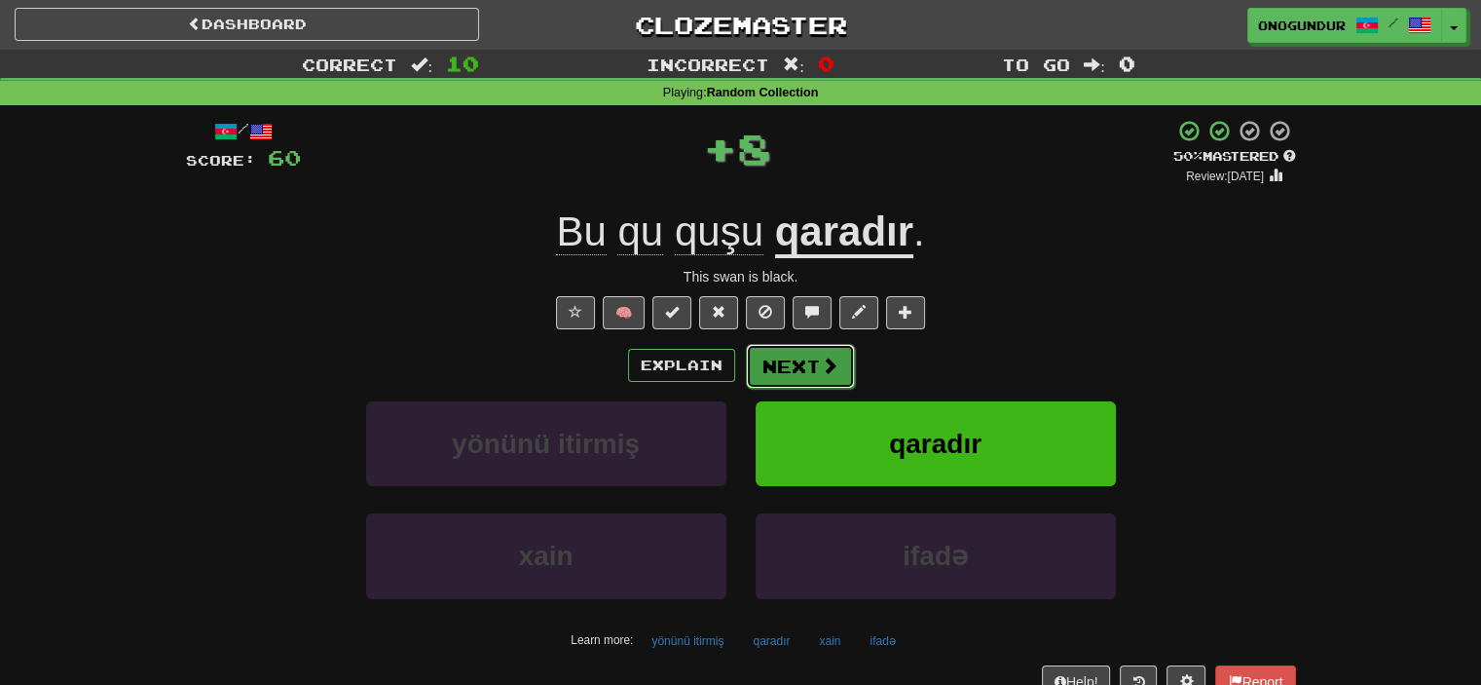
click at [808, 375] on button "Next" at bounding box center [800, 366] width 109 height 45
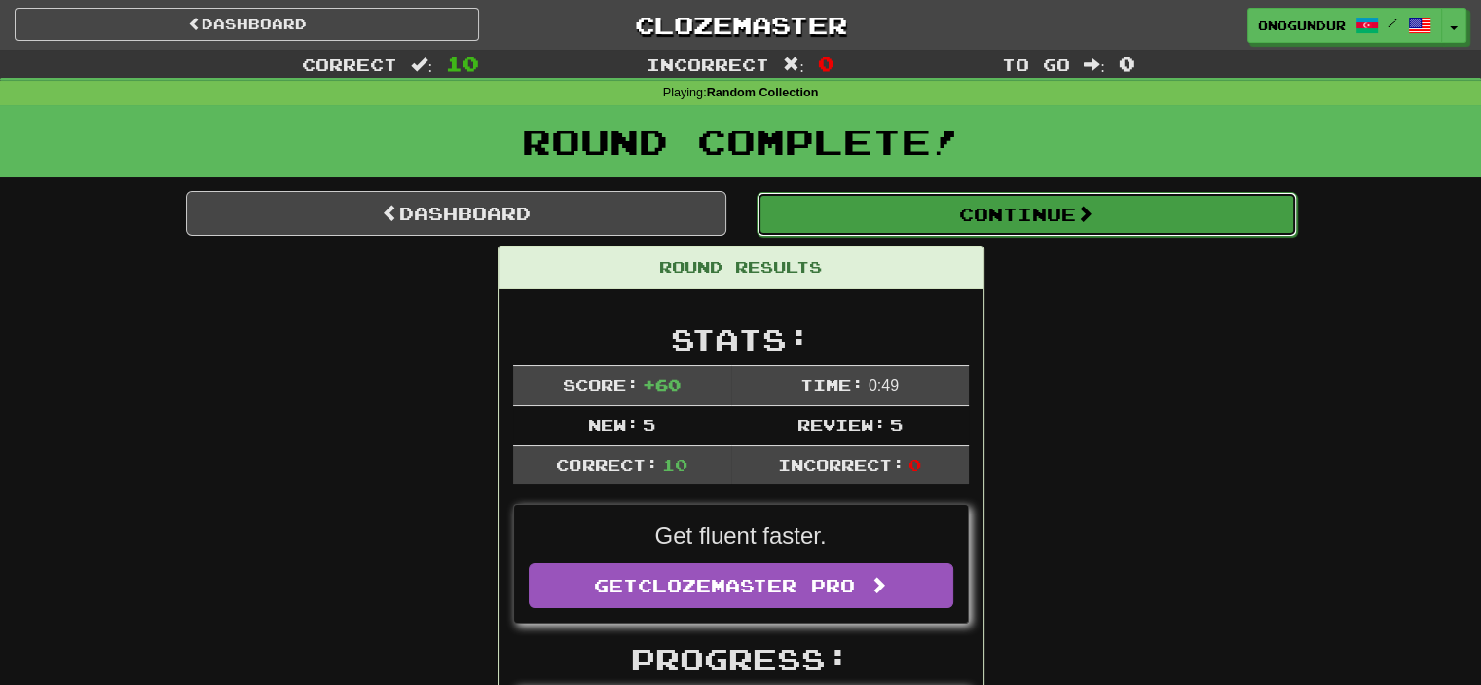
click at [1040, 220] on button "Continue" at bounding box center [1027, 214] width 540 height 45
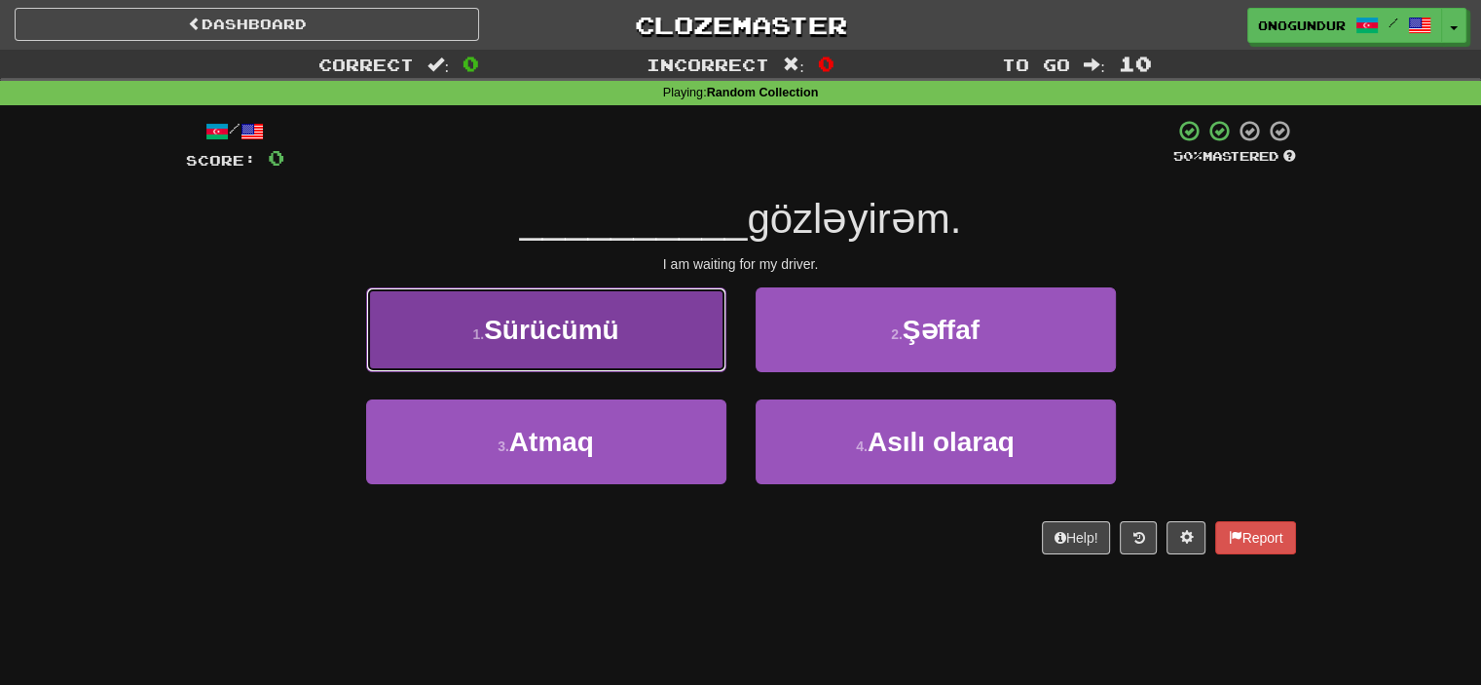
click at [713, 348] on button "1 . Sürücümü" at bounding box center [546, 329] width 360 height 85
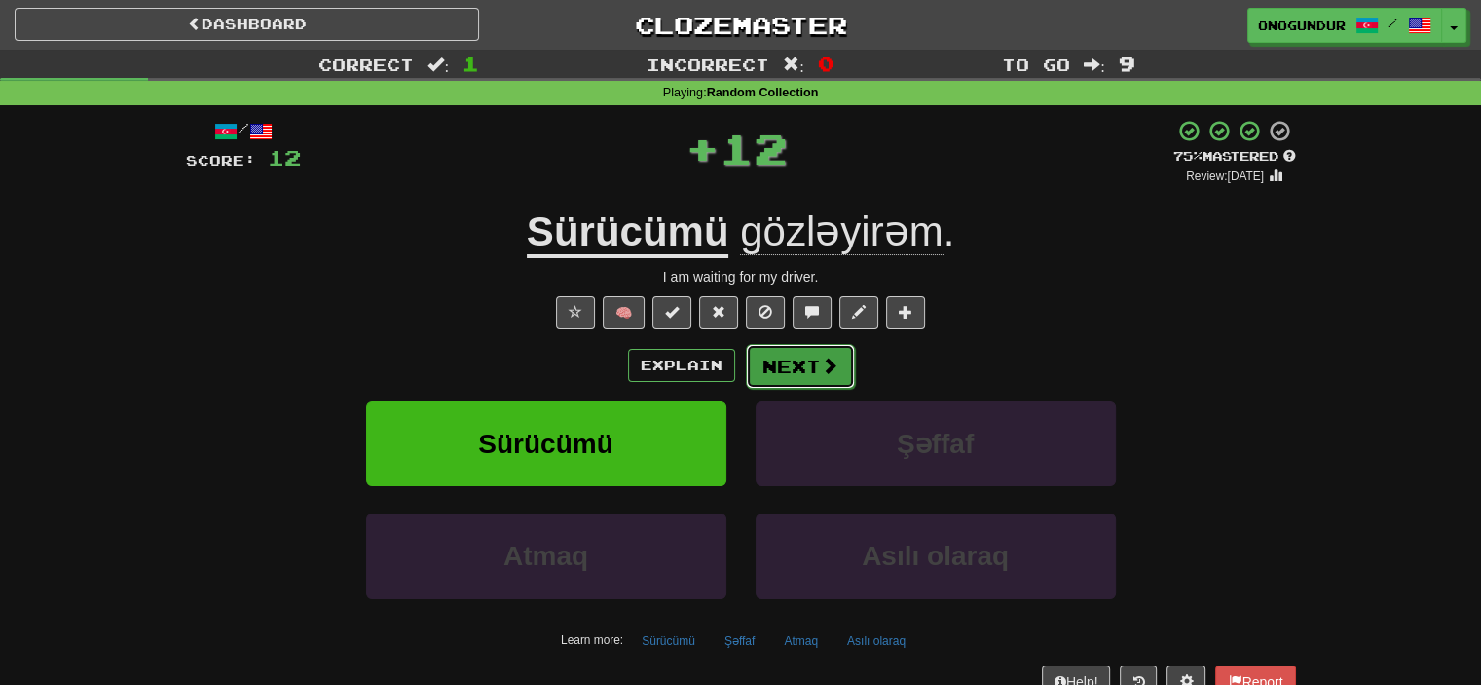
click at [803, 354] on button "Next" at bounding box center [800, 366] width 109 height 45
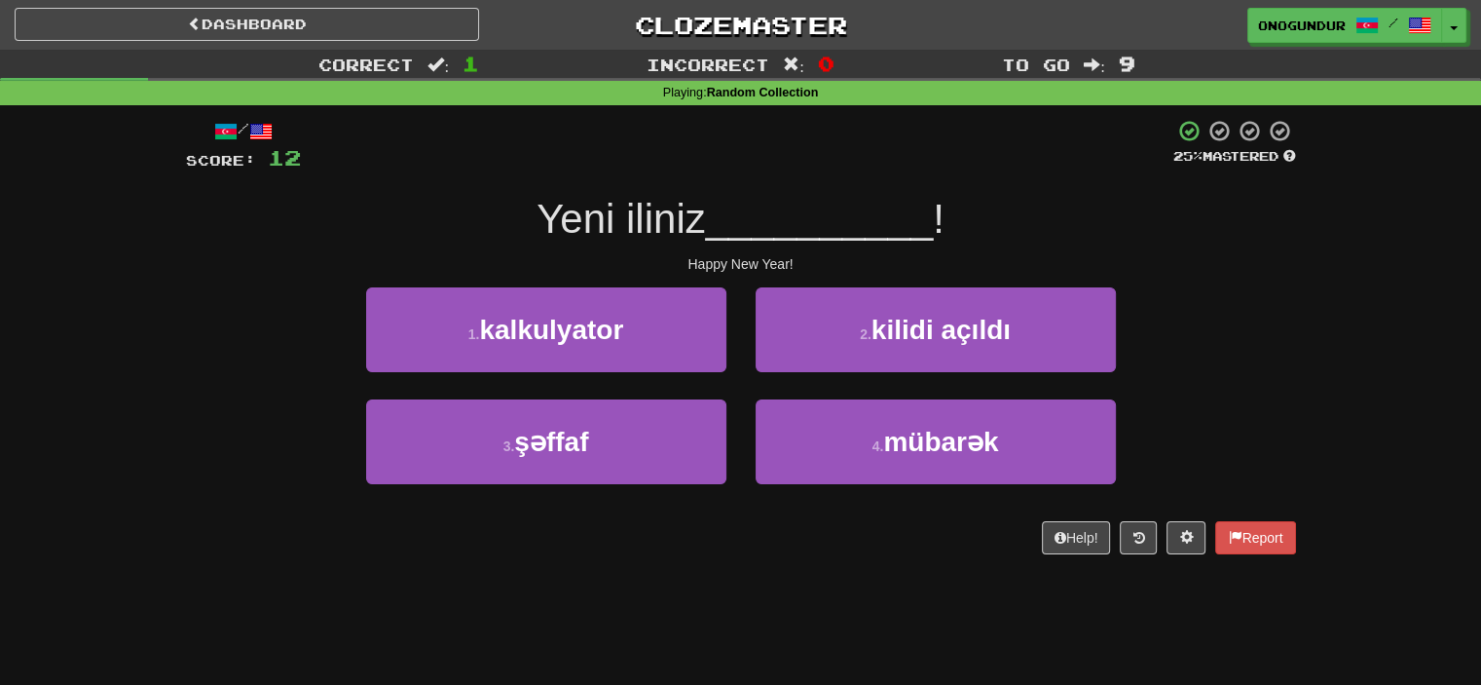
click at [791, 529] on div "Help! Report" at bounding box center [741, 537] width 1110 height 33
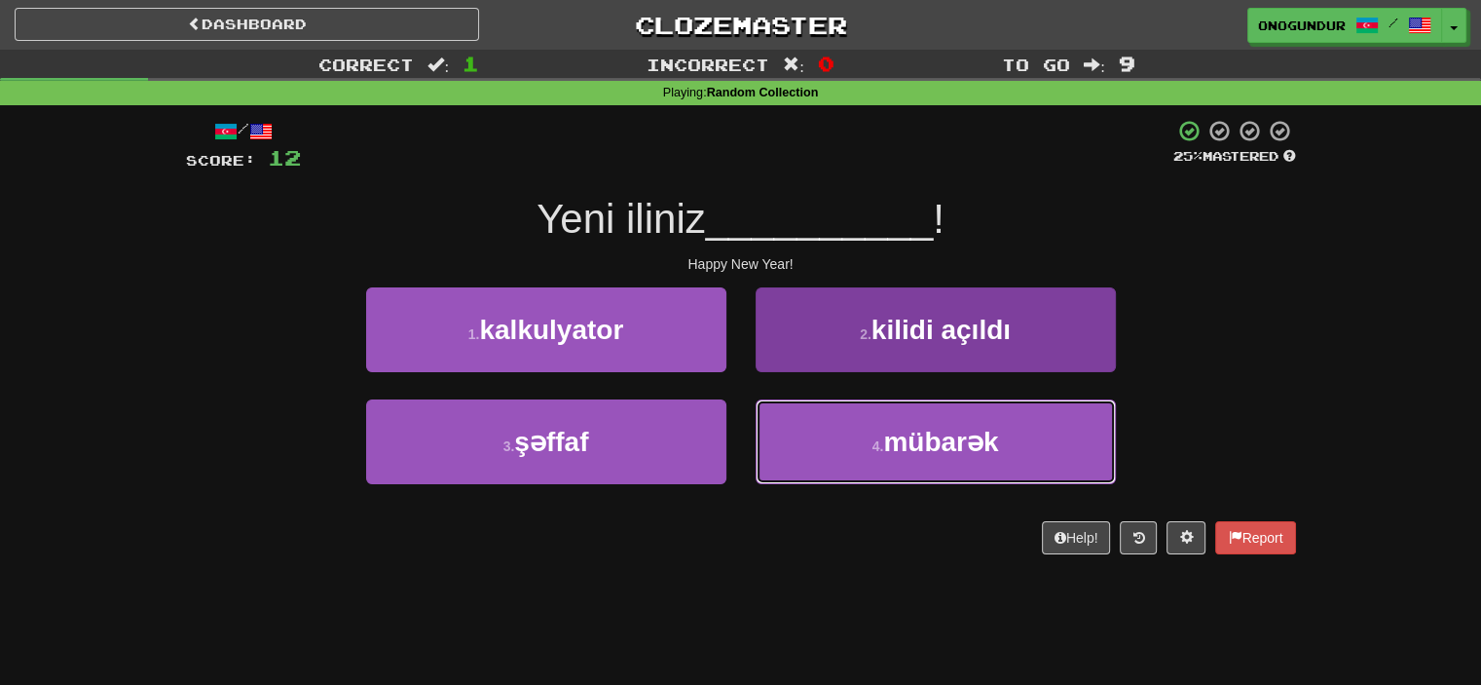
click at [788, 453] on button "4 . mübarək" at bounding box center [936, 441] width 360 height 85
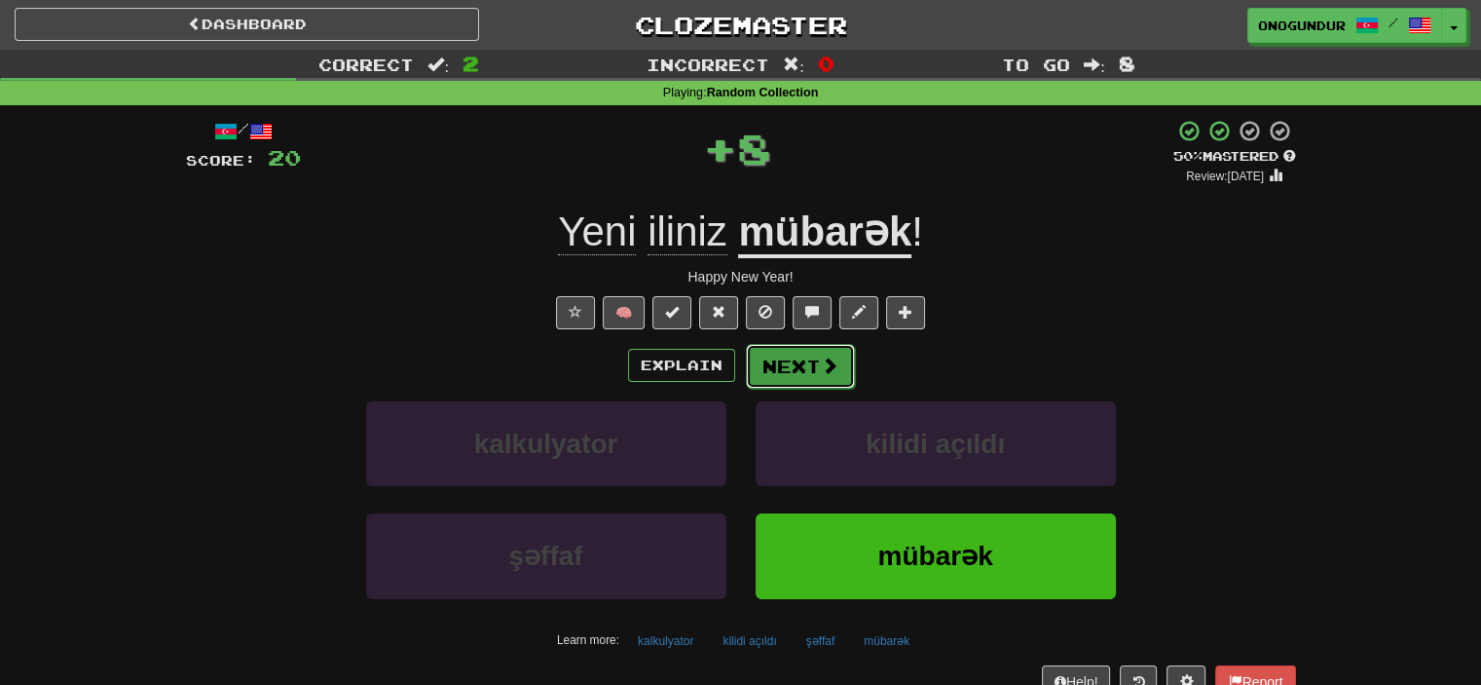
click at [795, 367] on button "Next" at bounding box center [800, 366] width 109 height 45
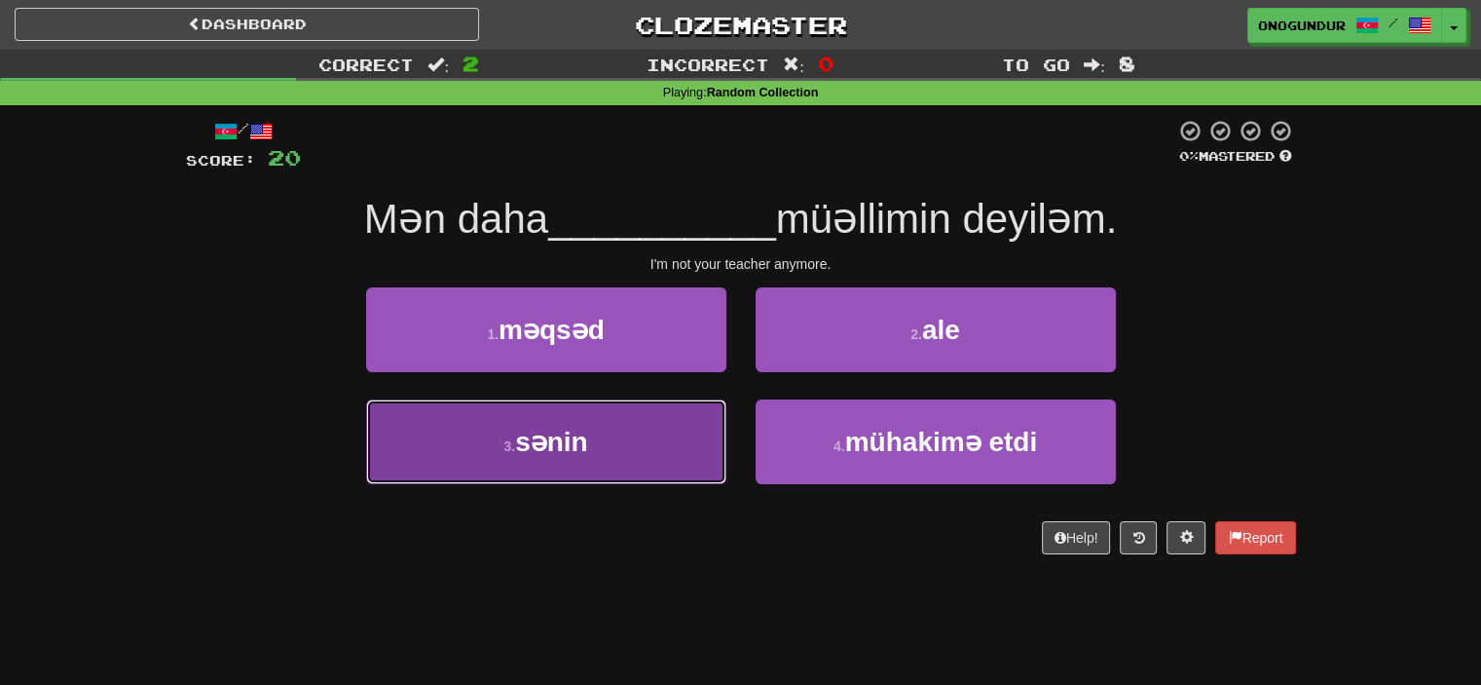
click at [717, 429] on button "3 . sənin" at bounding box center [546, 441] width 360 height 85
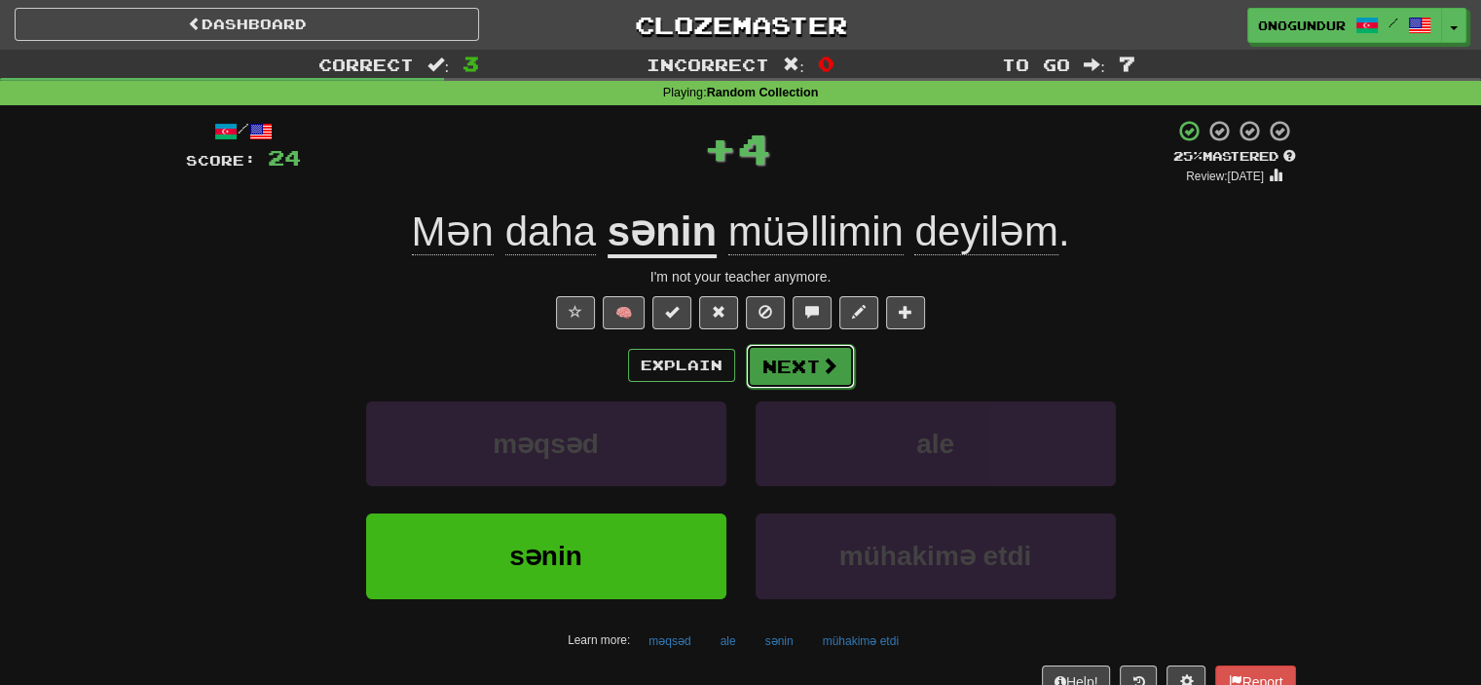
click at [802, 377] on button "Next" at bounding box center [800, 366] width 109 height 45
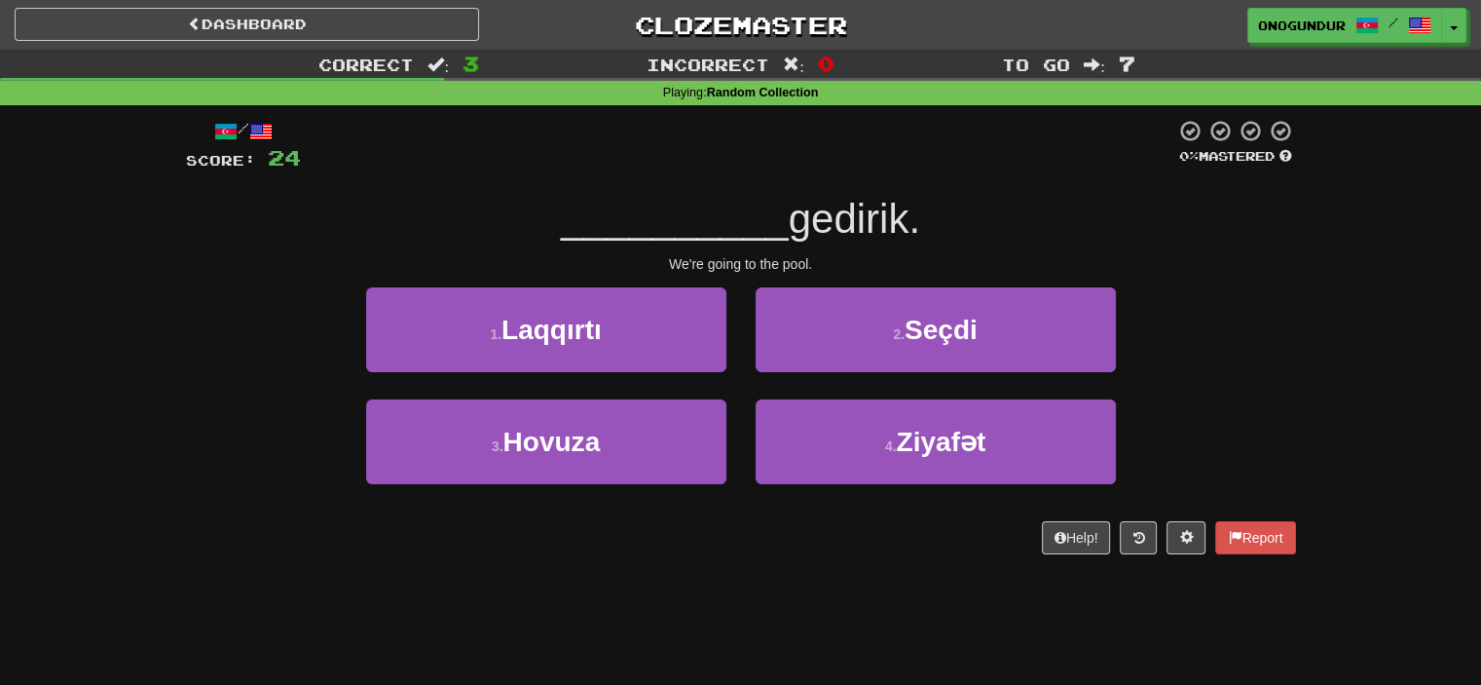
click at [787, 539] on div "Help! Report" at bounding box center [741, 537] width 1110 height 33
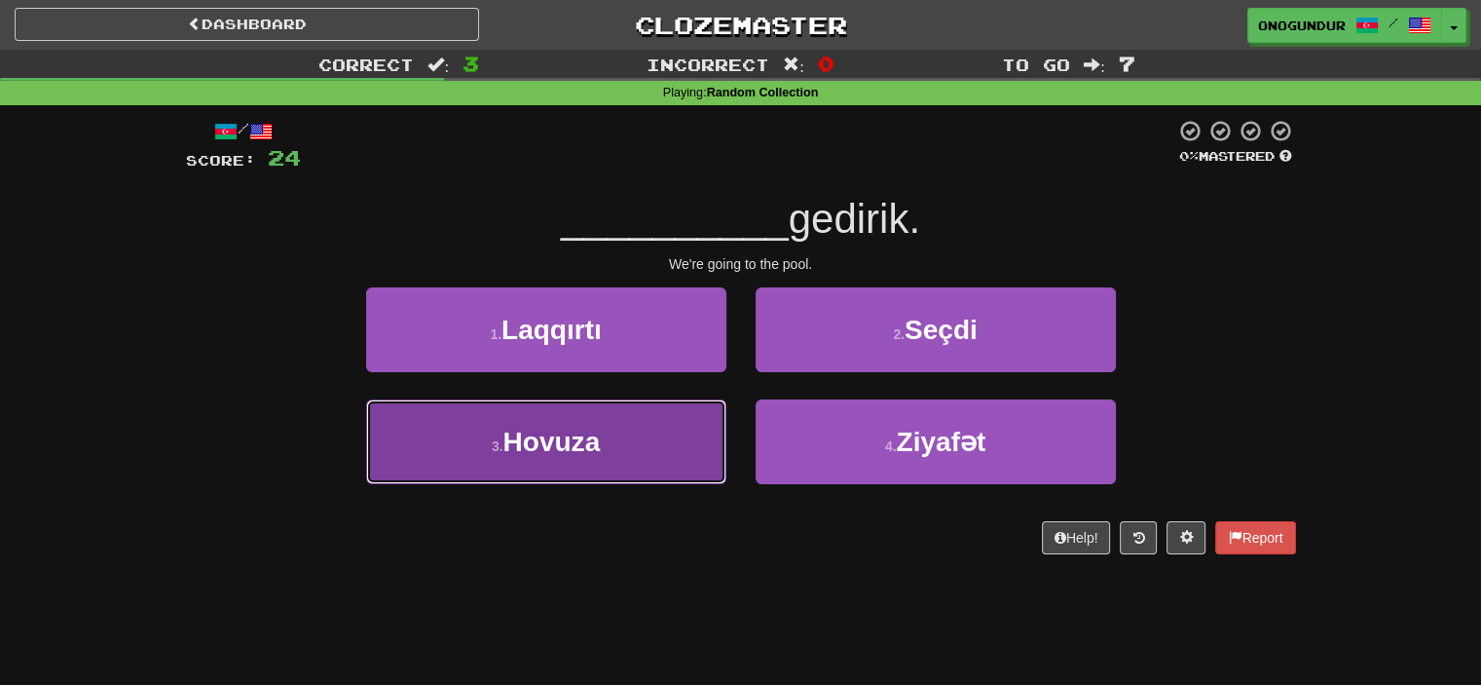
click at [656, 447] on button "3 . Hovuza" at bounding box center [546, 441] width 360 height 85
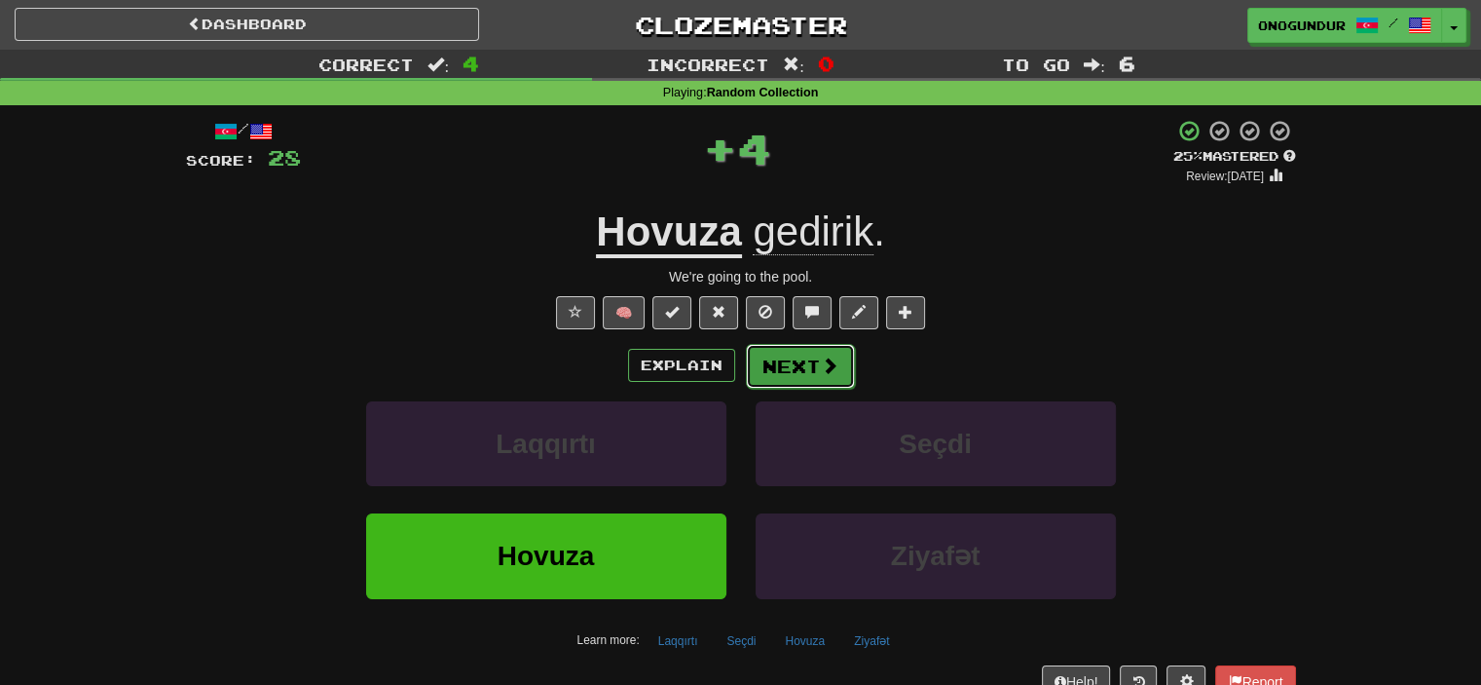
click at [756, 363] on button "Next" at bounding box center [800, 366] width 109 height 45
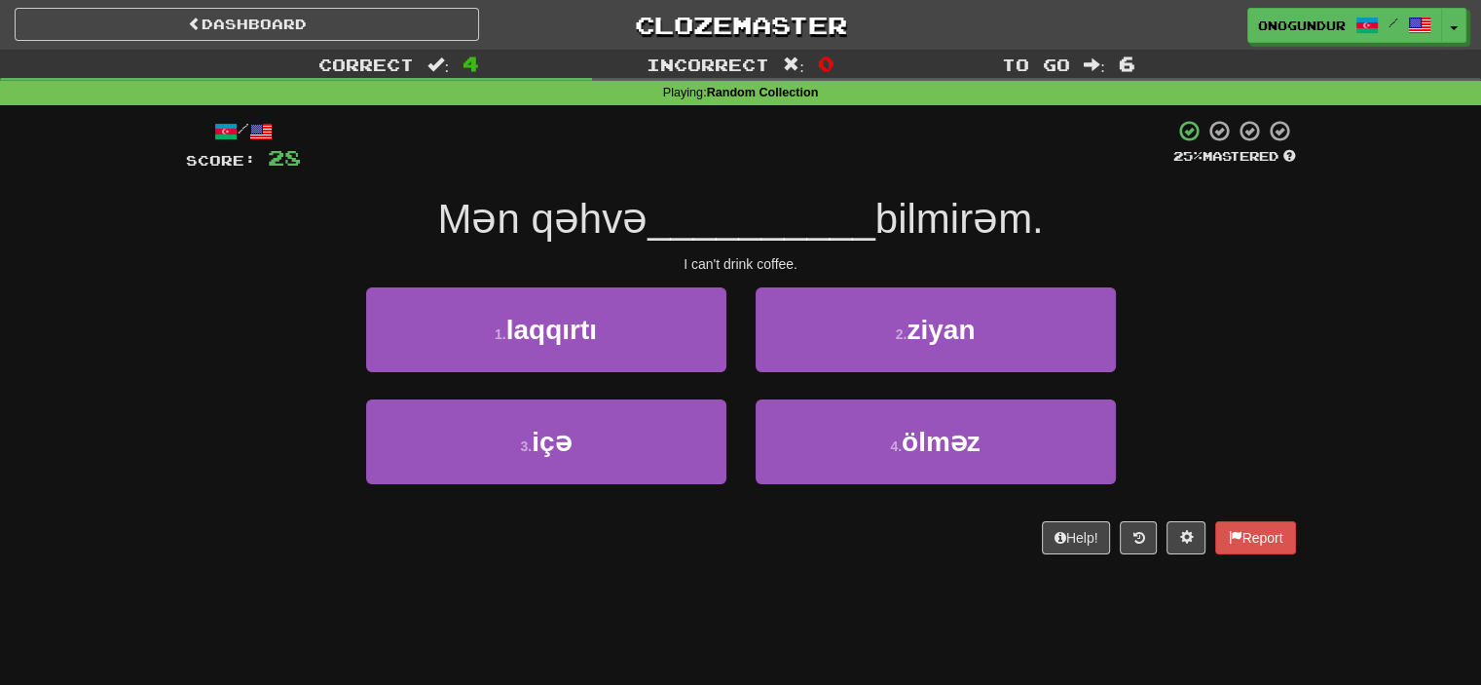
click at [718, 536] on div "Help! Report" at bounding box center [741, 537] width 1110 height 33
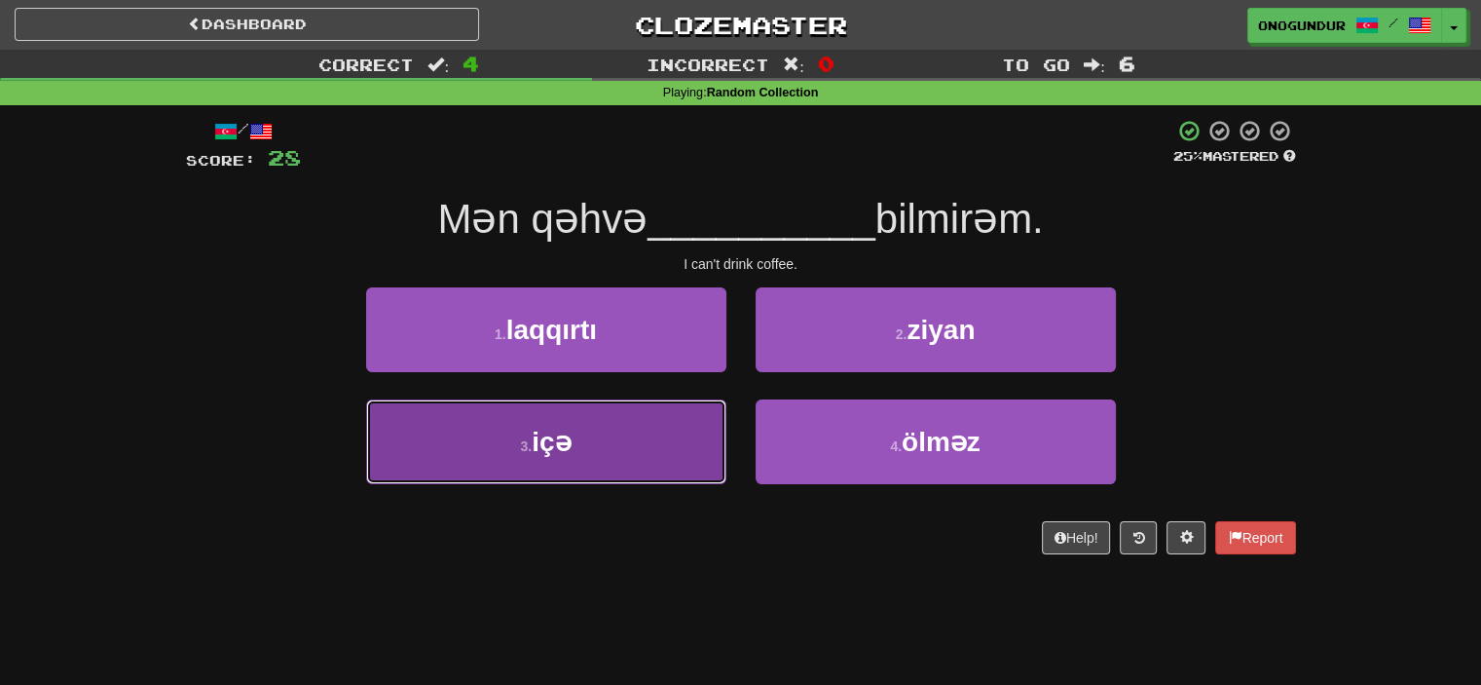
drag, startPoint x: 669, startPoint y: 441, endPoint x: 704, endPoint y: 416, distance: 43.2
click at [674, 439] on button "3 . içə" at bounding box center [546, 441] width 360 height 85
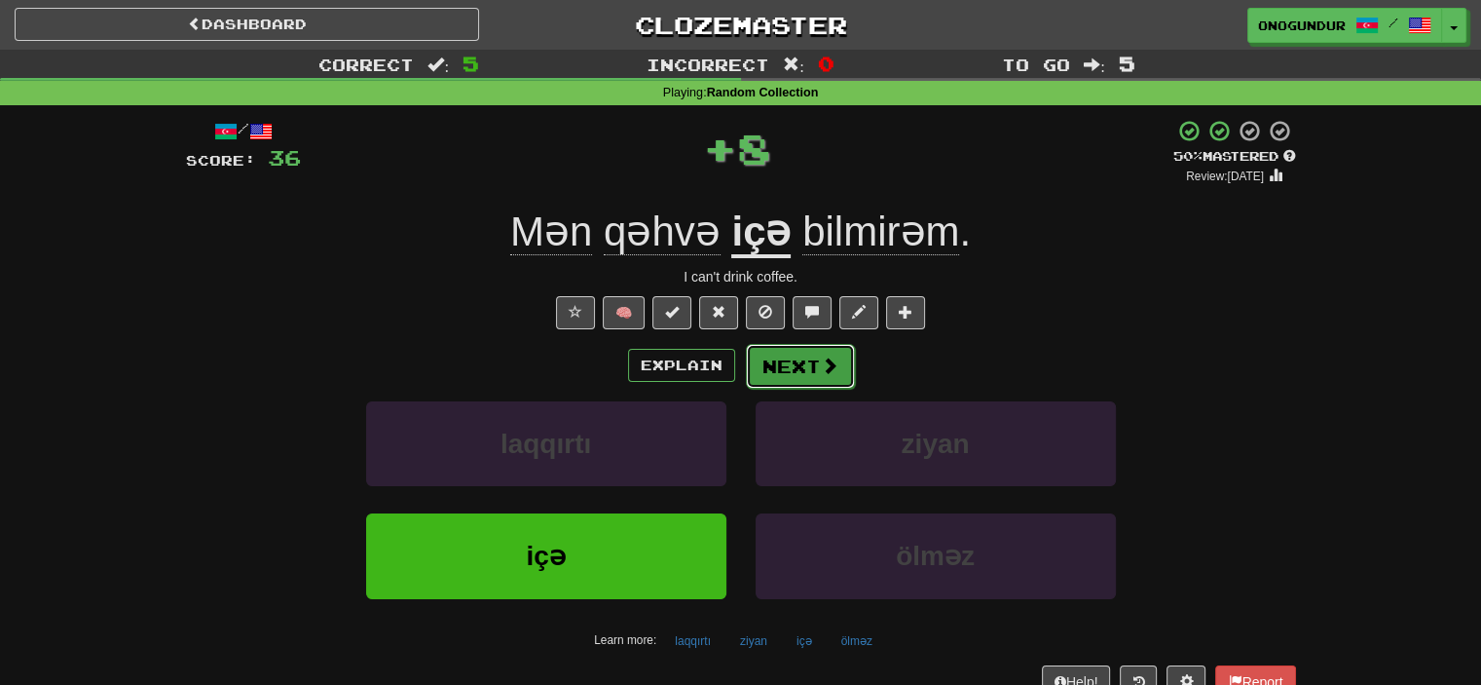
click at [783, 365] on button "Next" at bounding box center [800, 366] width 109 height 45
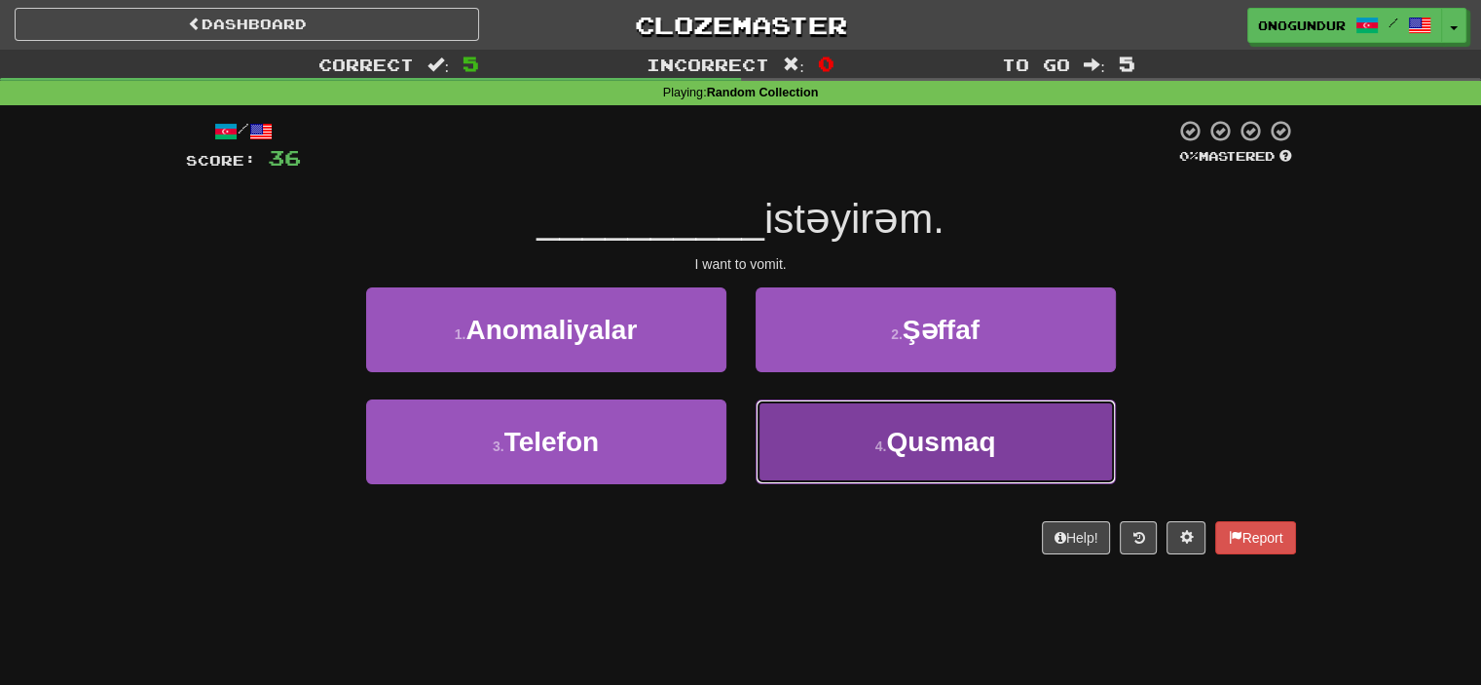
click at [818, 451] on button "4 . Qusmaq" at bounding box center [936, 441] width 360 height 85
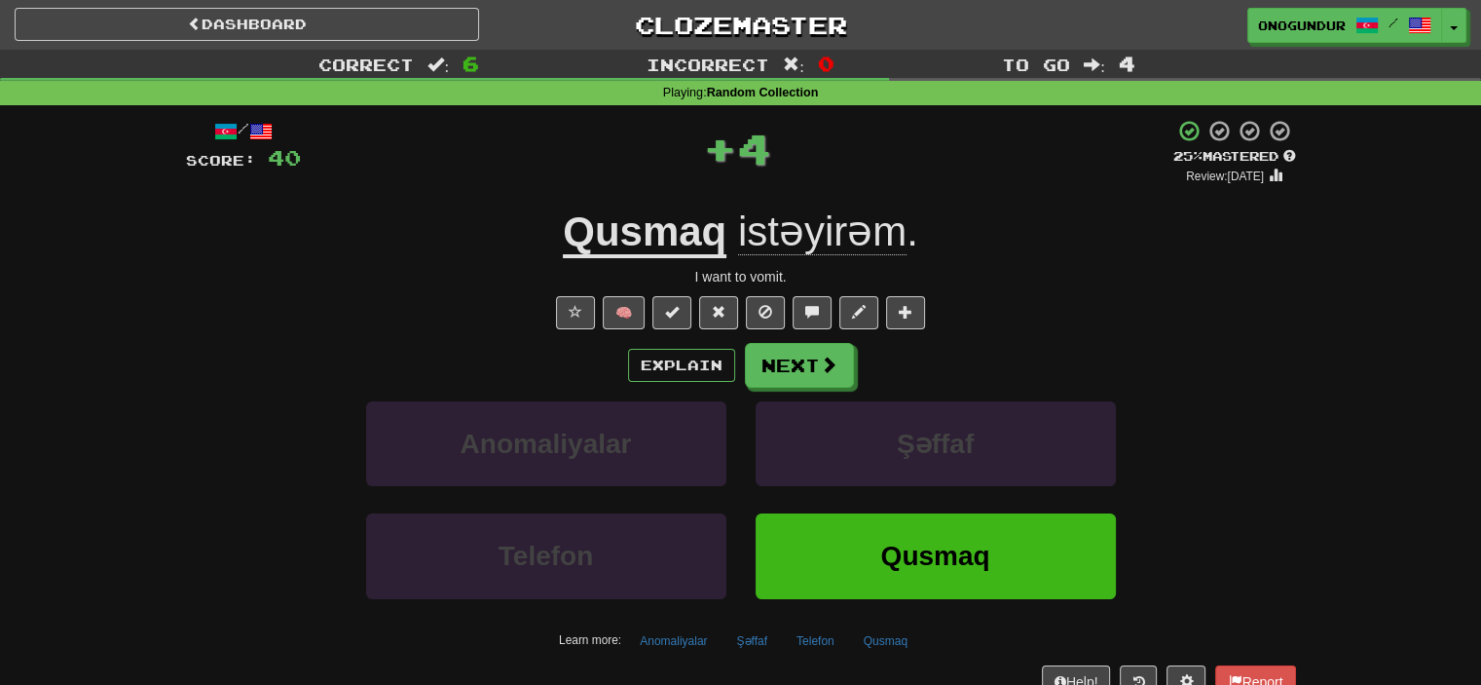
click at [807, 389] on div "Explain Next Anomaliyalar Şəffaf Telefon Qusmaq Learn more: Anomaliyalar Şəffaf…" at bounding box center [741, 499] width 1110 height 313
click at [807, 376] on button "Next" at bounding box center [800, 366] width 109 height 45
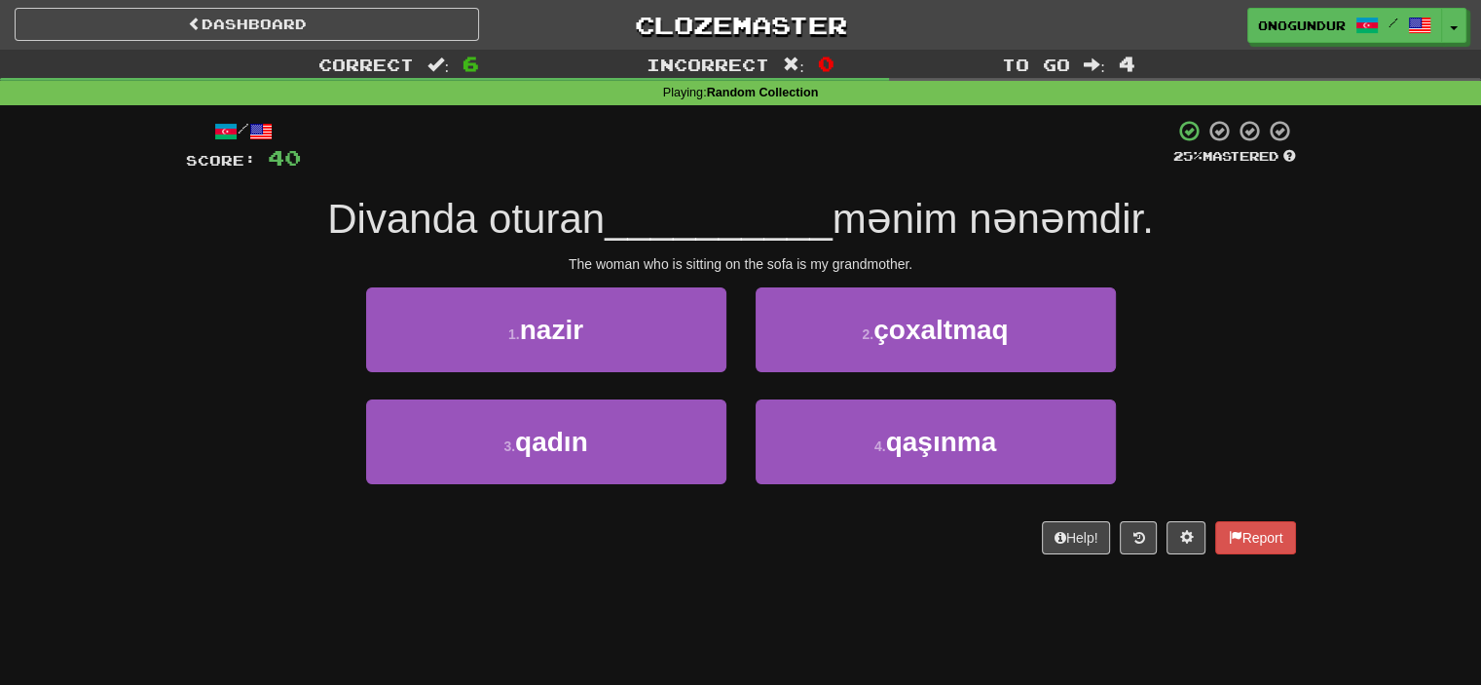
click at [748, 582] on div "Dashboard Clozemaster onogundur / Toggle Dropdown Dashboard Leaderboard Activit…" at bounding box center [740, 342] width 1481 height 685
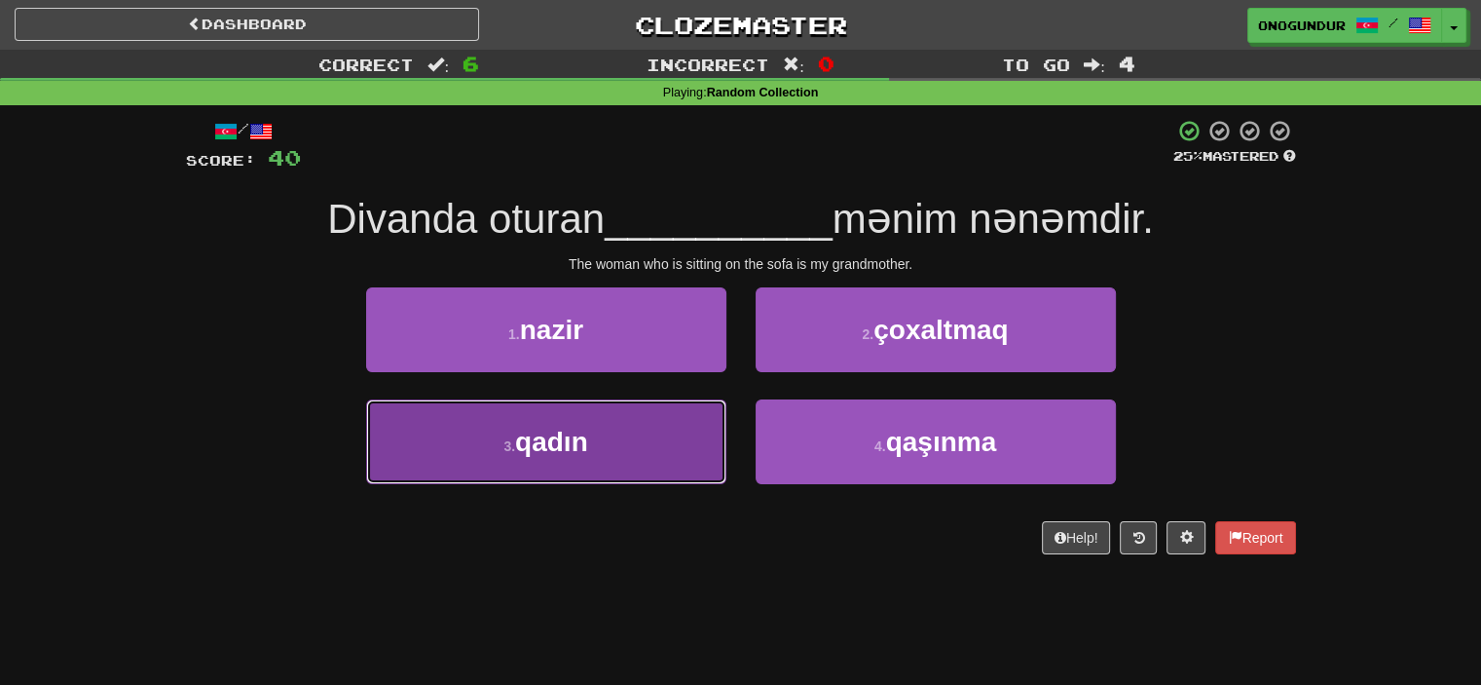
click at [656, 455] on button "3 . qadın" at bounding box center [546, 441] width 360 height 85
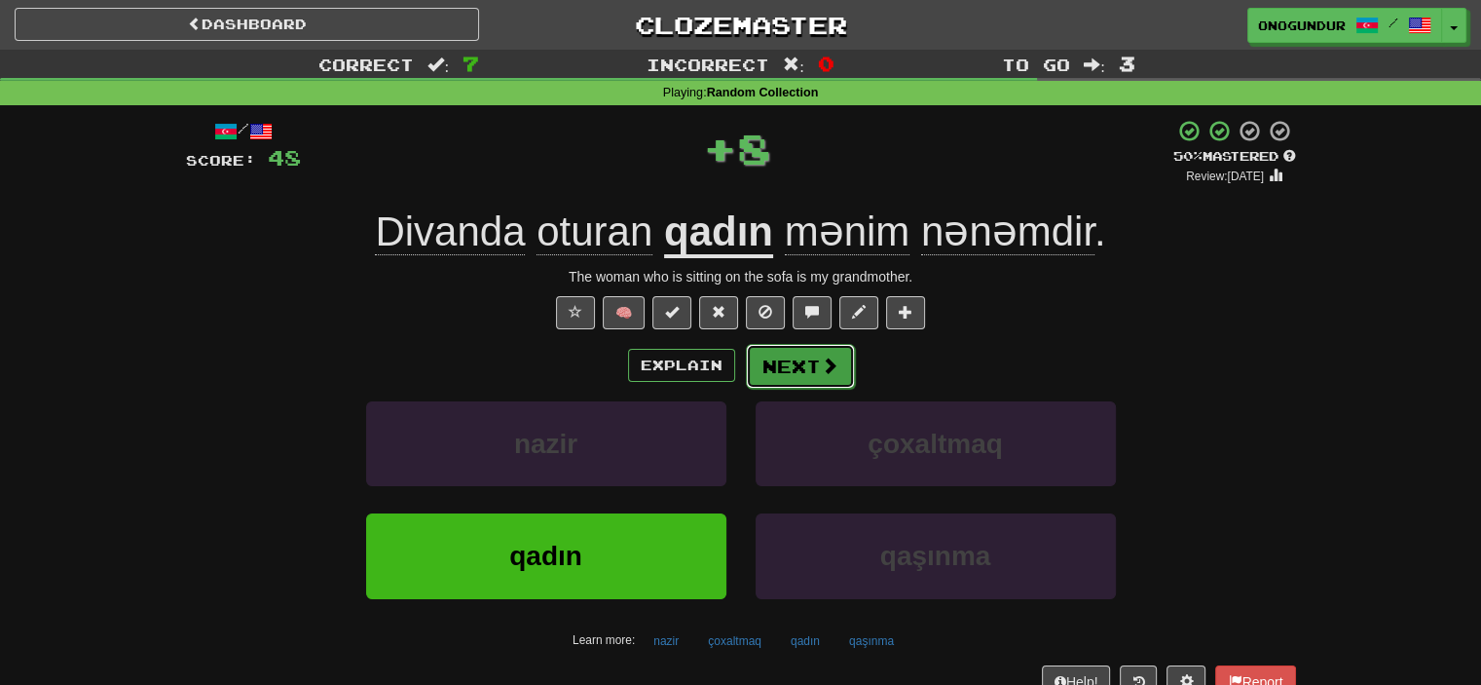
click at [794, 348] on button "Next" at bounding box center [800, 366] width 109 height 45
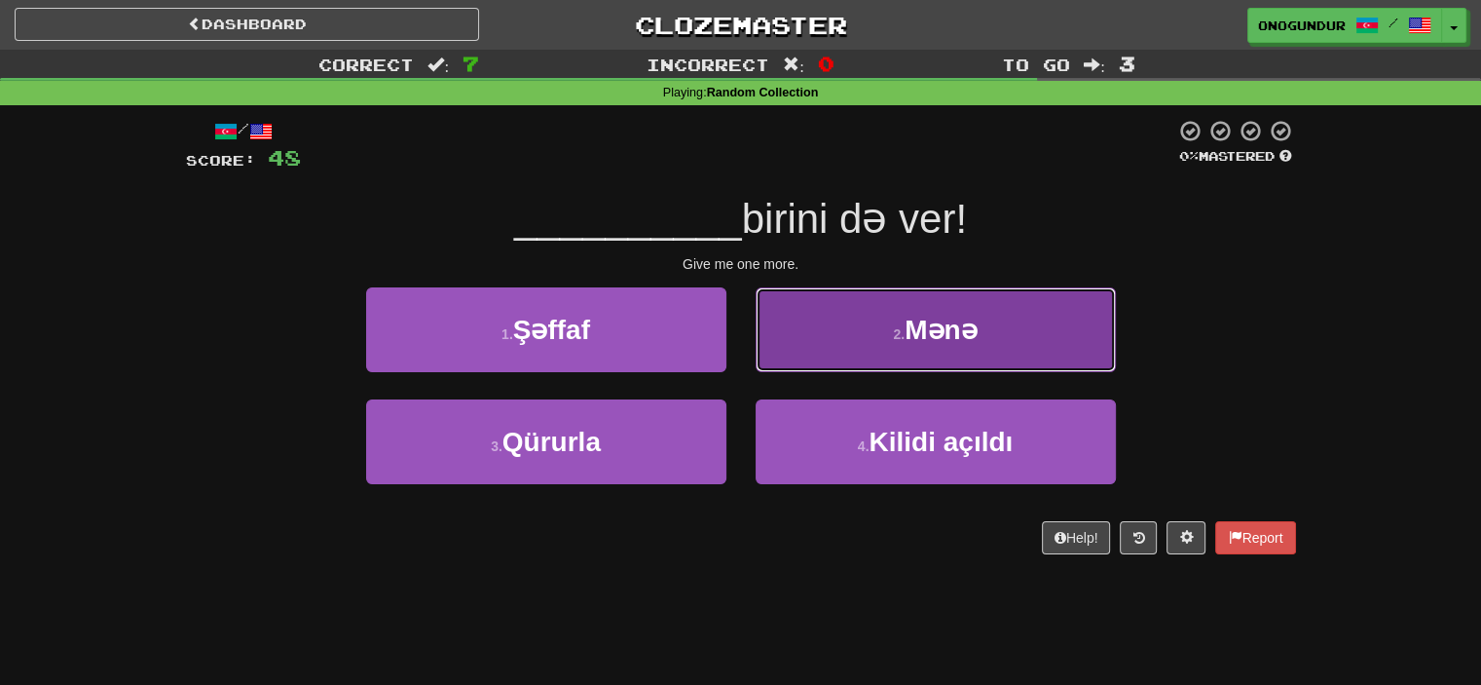
click at [803, 350] on button "2 . Mənə" at bounding box center [936, 329] width 360 height 85
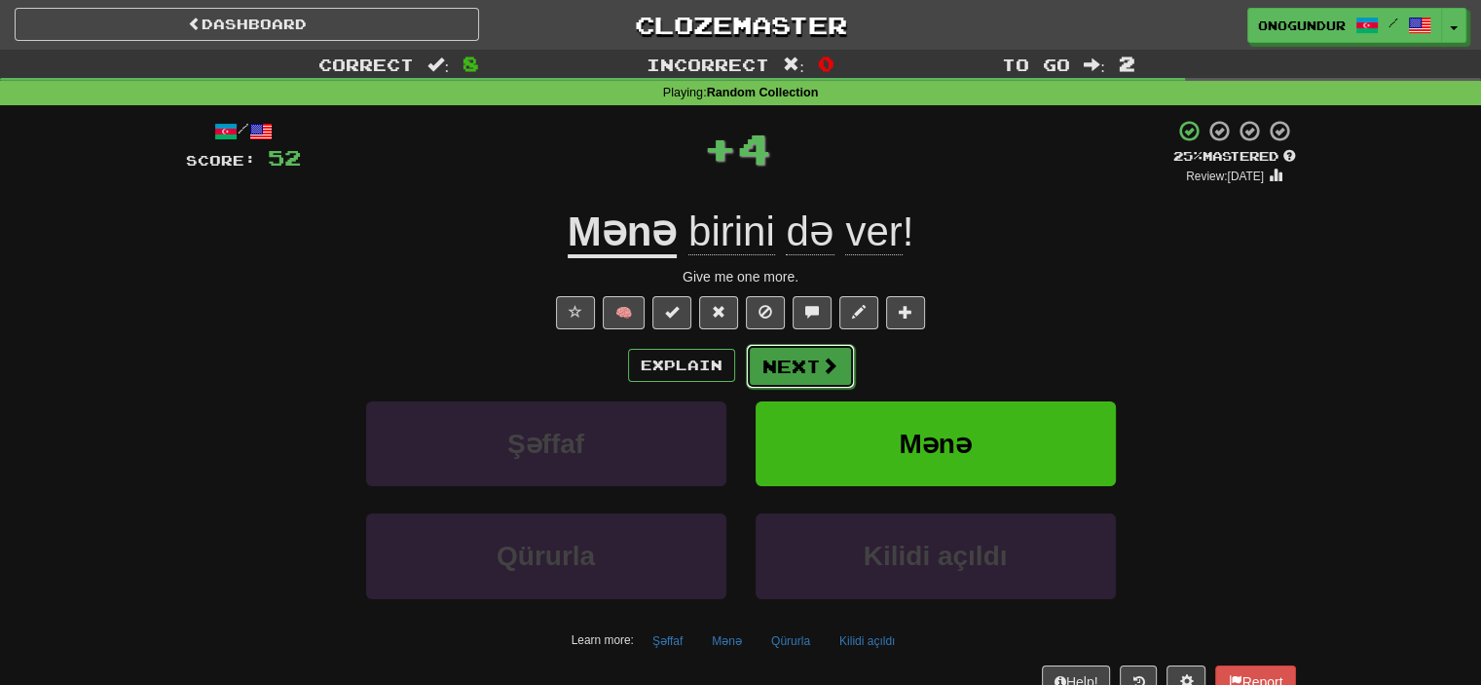
click at [789, 366] on button "Next" at bounding box center [800, 366] width 109 height 45
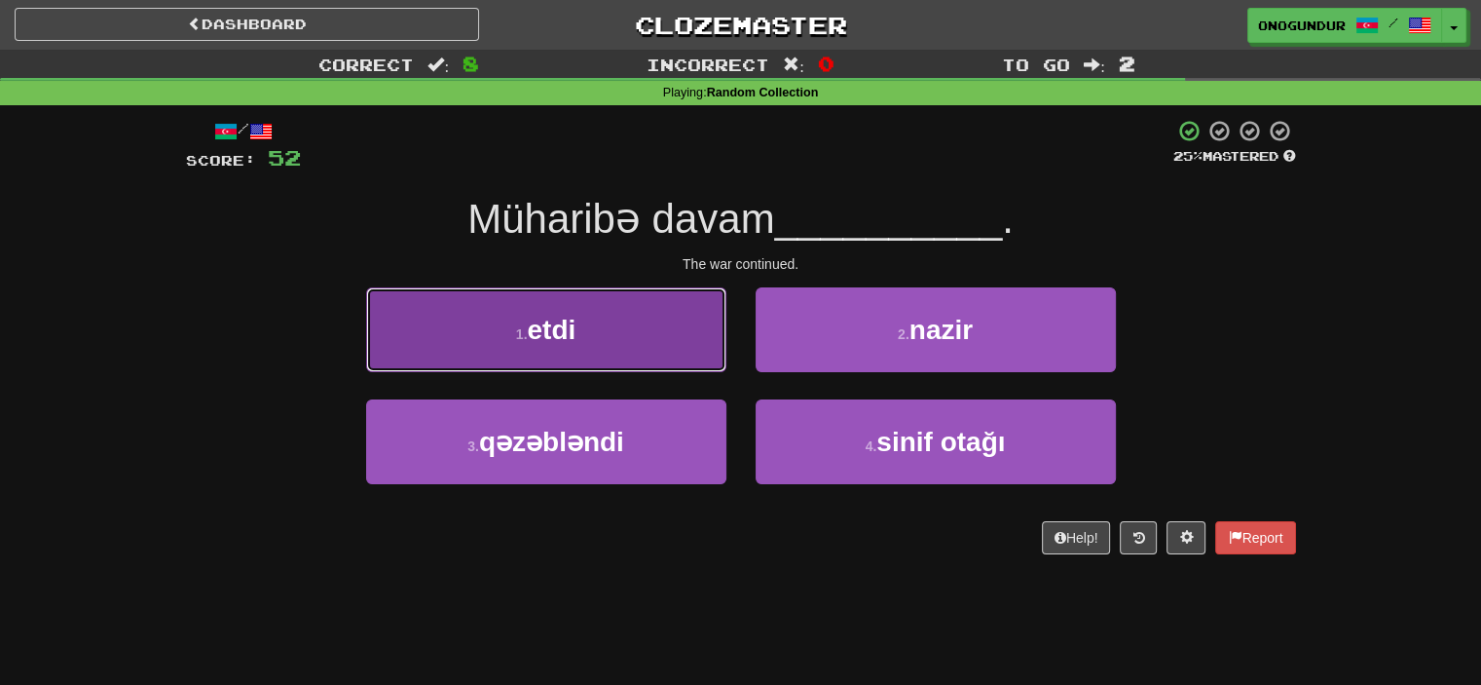
click at [662, 350] on button "1 . etdi" at bounding box center [546, 329] width 360 height 85
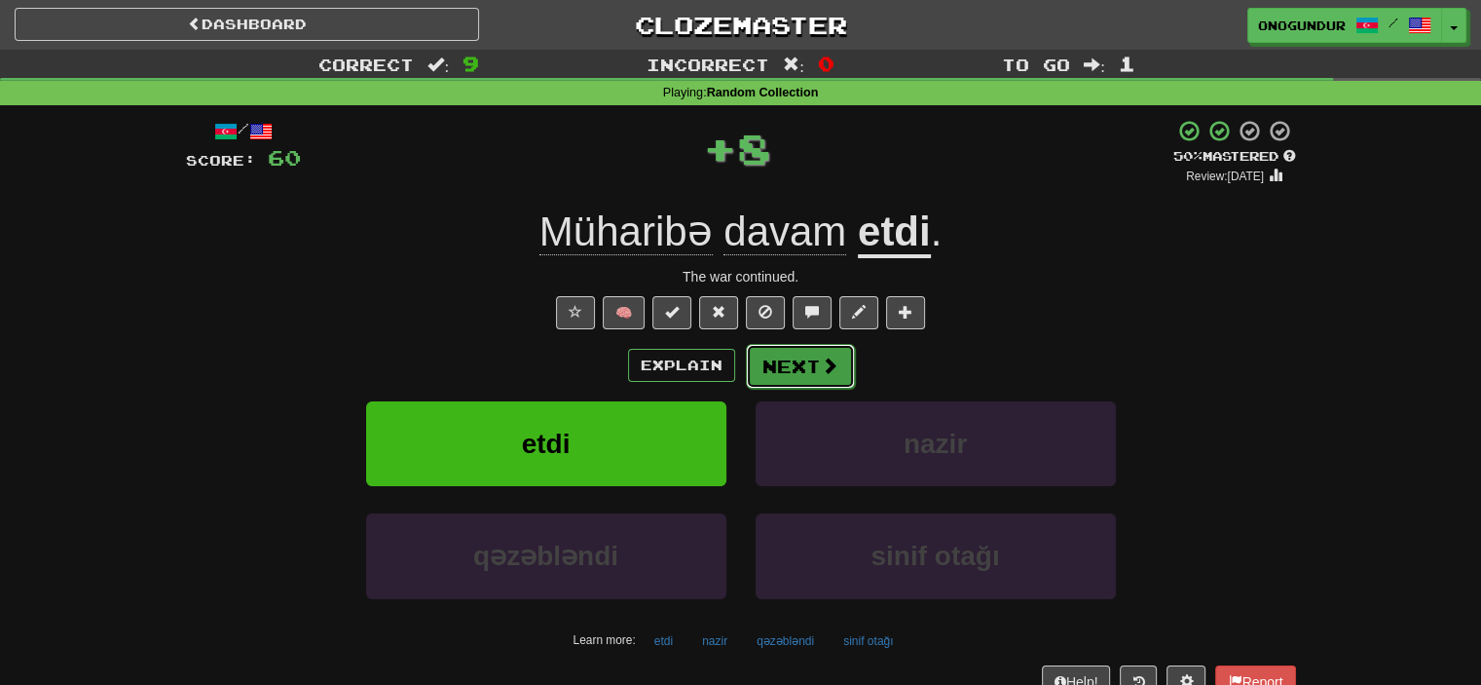
click at [788, 369] on button "Next" at bounding box center [800, 366] width 109 height 45
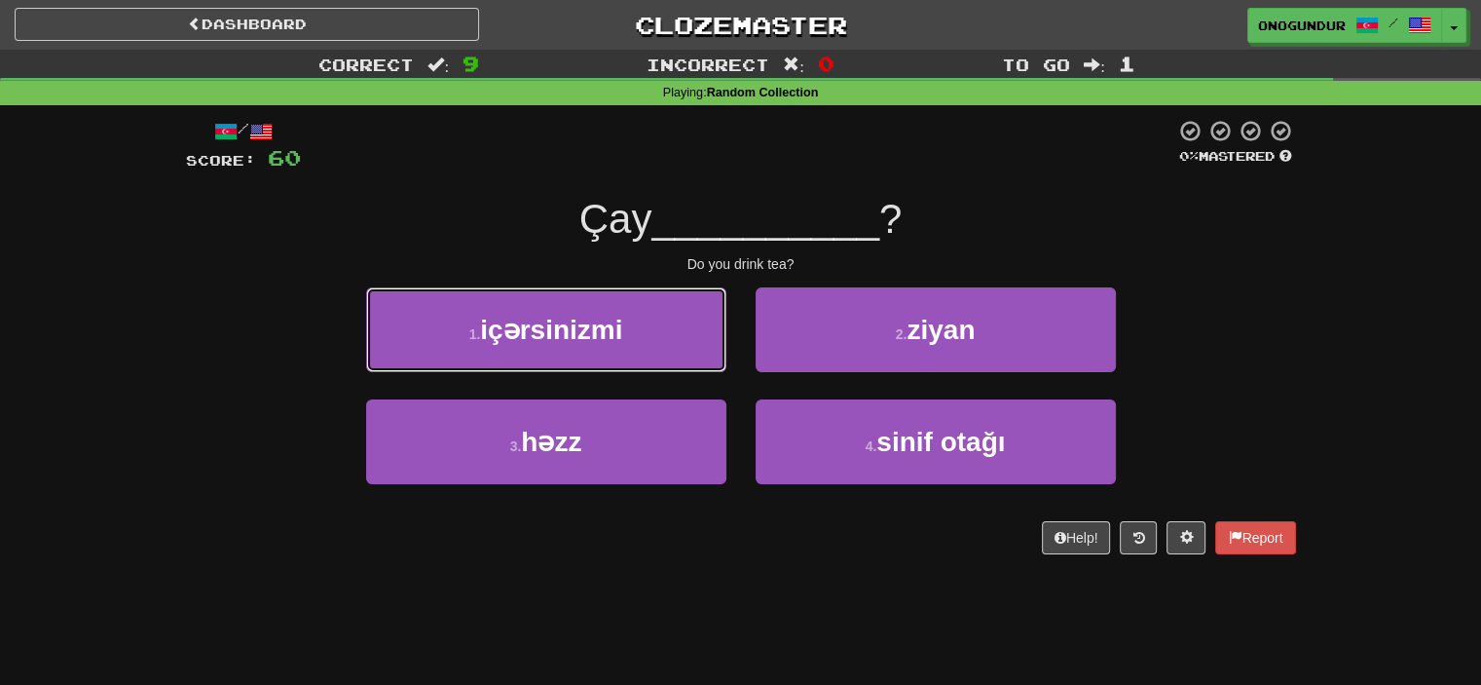
click at [674, 339] on button "1 . içərsinizmi" at bounding box center [546, 329] width 360 height 85
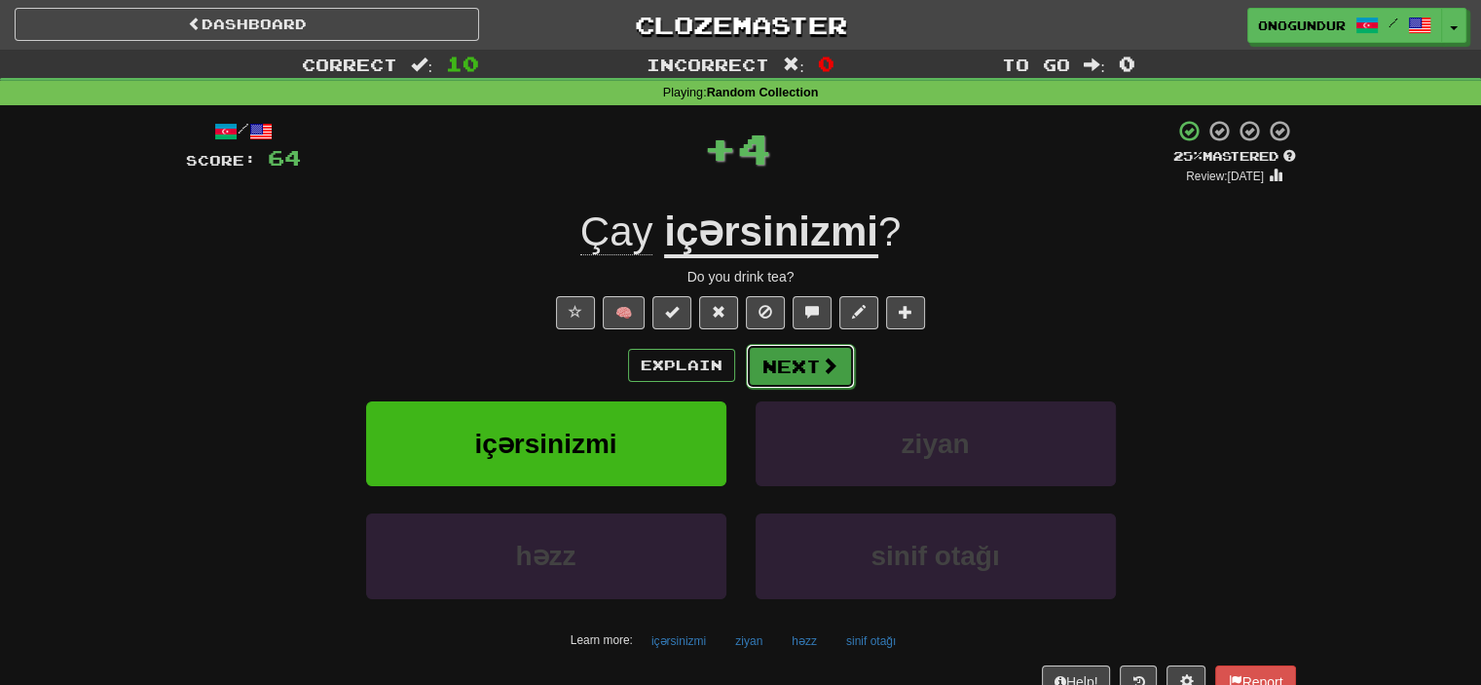
click at [775, 357] on button "Next" at bounding box center [800, 366] width 109 height 45
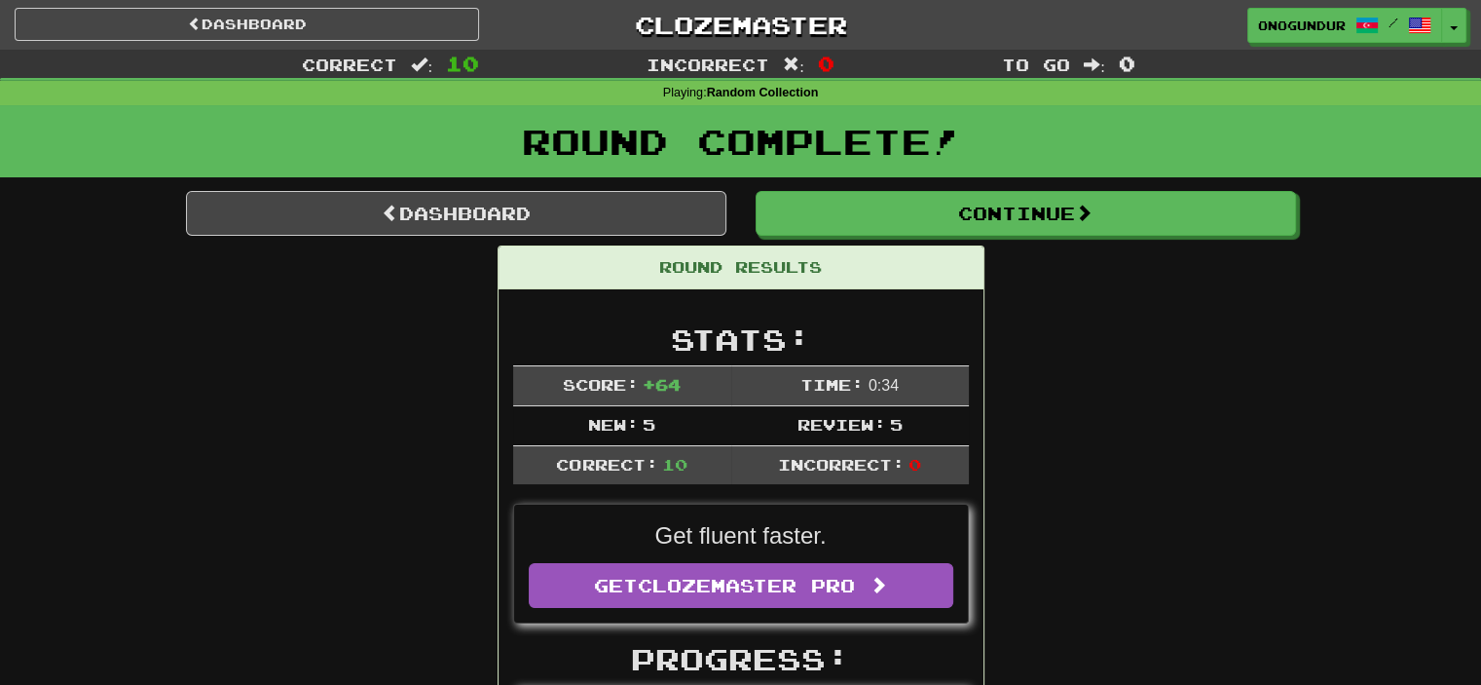
drag, startPoint x: 1412, startPoint y: 383, endPoint x: 1339, endPoint y: 331, distance: 89.4
drag, startPoint x: 926, startPoint y: 144, endPoint x: 943, endPoint y: 148, distance: 17.0
click at [933, 146] on h1 "Round Complete!" at bounding box center [741, 141] width 1468 height 39
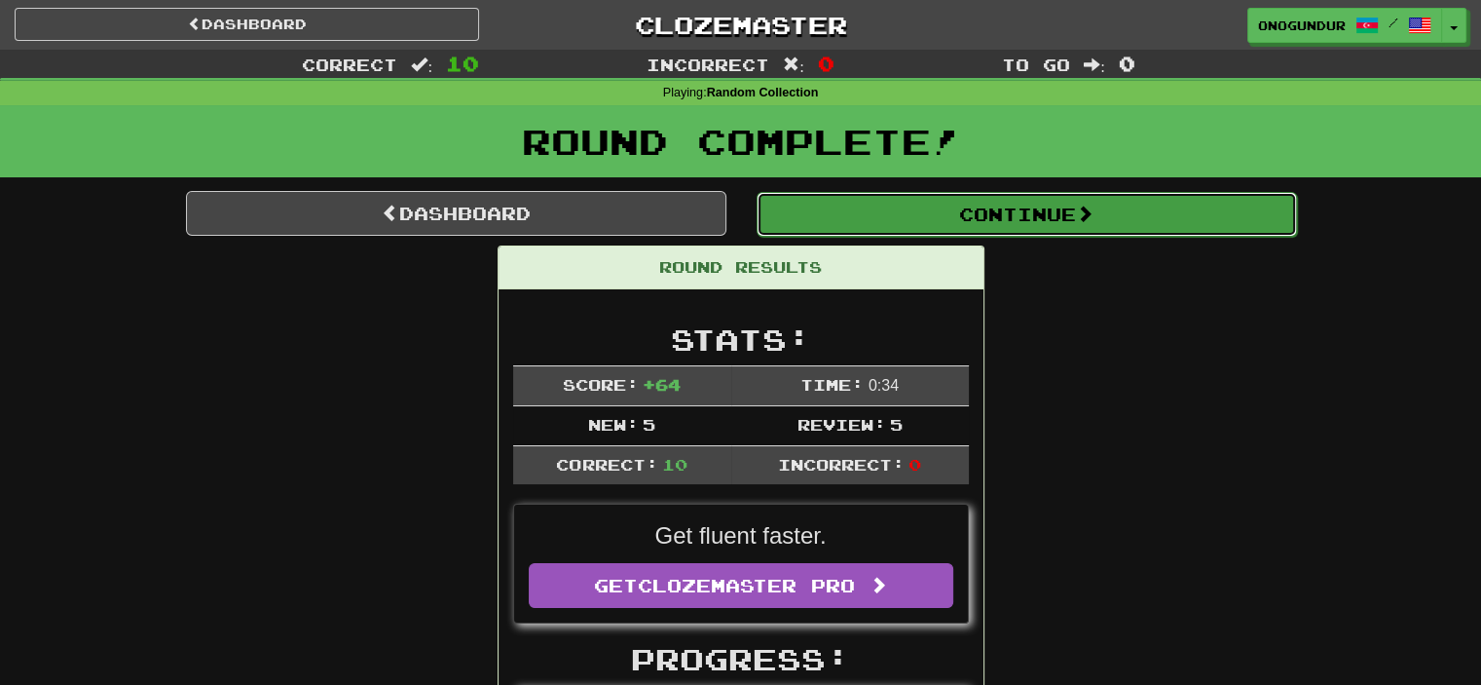
click at [1119, 203] on button "Continue" at bounding box center [1027, 214] width 540 height 45
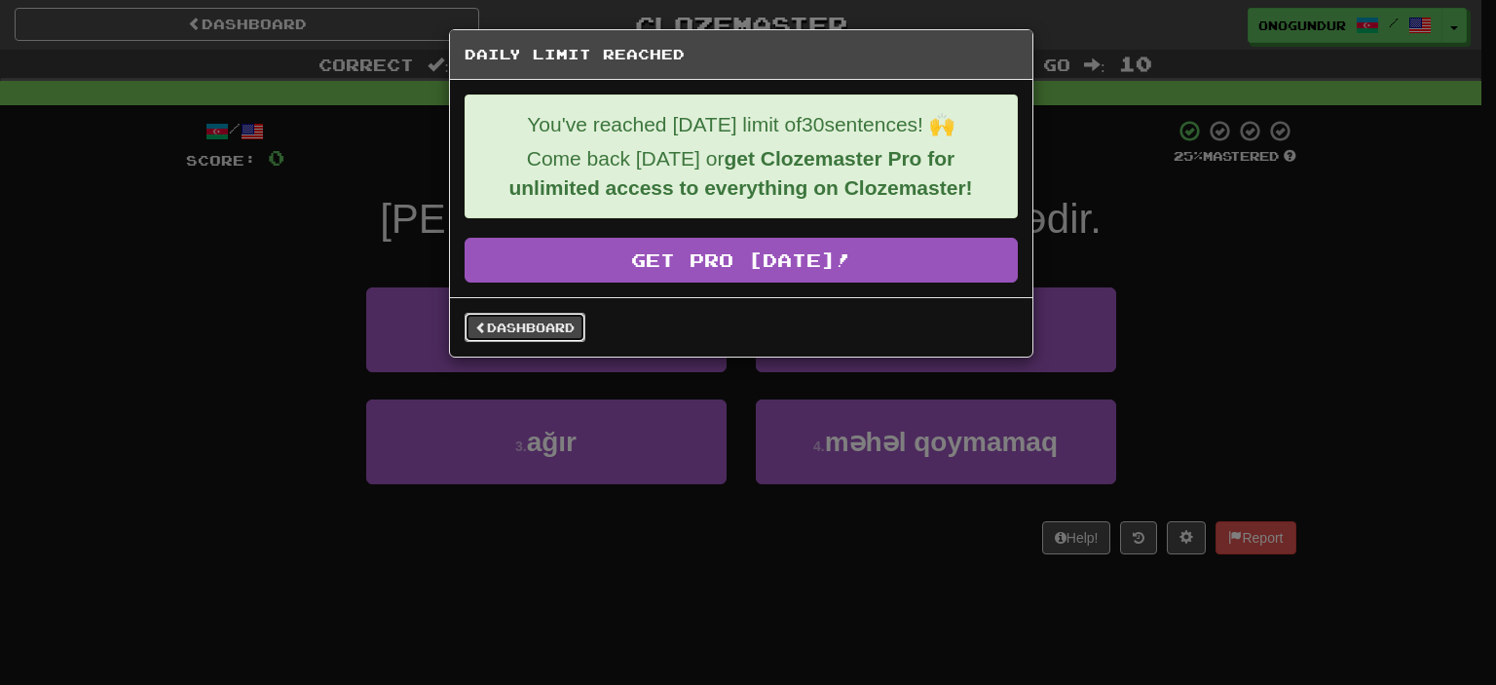
click at [579, 323] on link "Dashboard" at bounding box center [525, 327] width 121 height 29
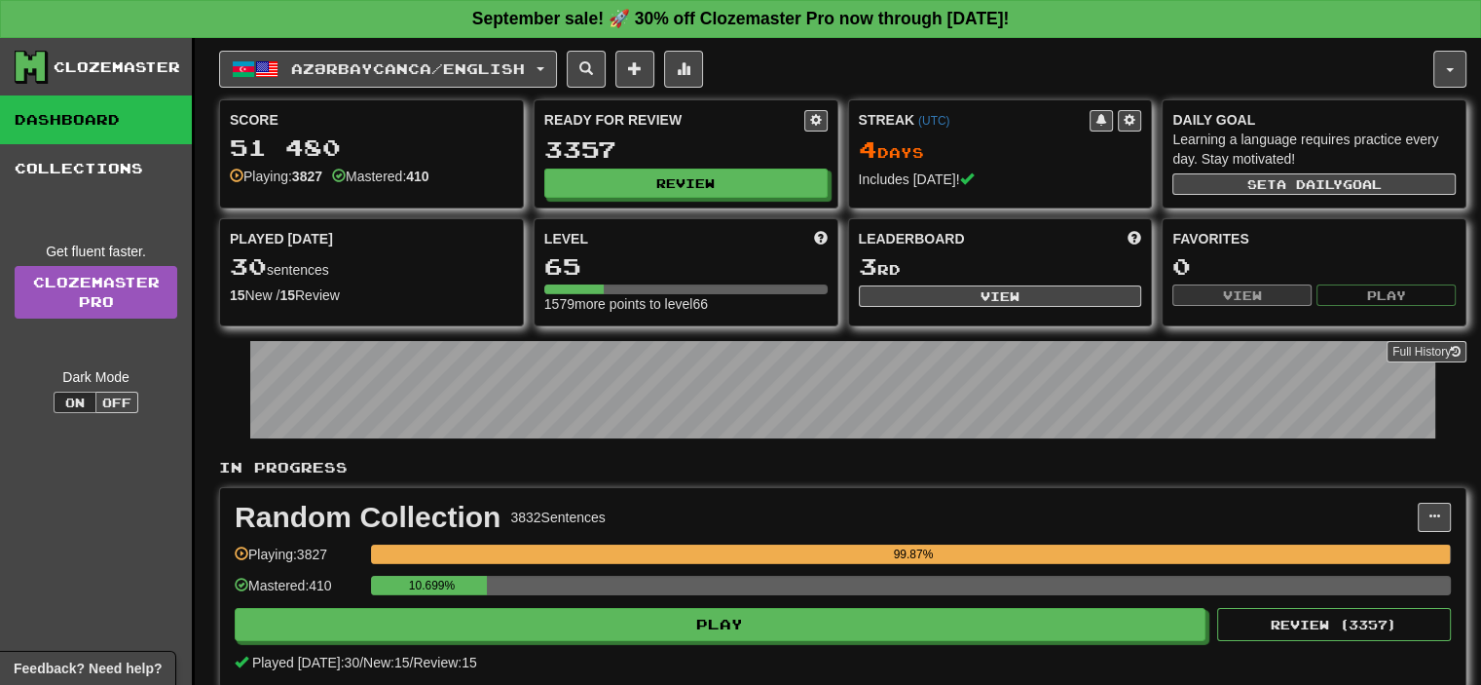
drag, startPoint x: 0, startPoint y: 322, endPoint x: 0, endPoint y: 334, distance: 11.7
click at [0, 324] on div "Clozemaster Dashboard Collections Get fluent faster. Clozemaster Pro Dark Mode …" at bounding box center [97, 419] width 195 height 763
click at [362, 73] on span "Azərbaycanca / English" at bounding box center [408, 68] width 234 height 17
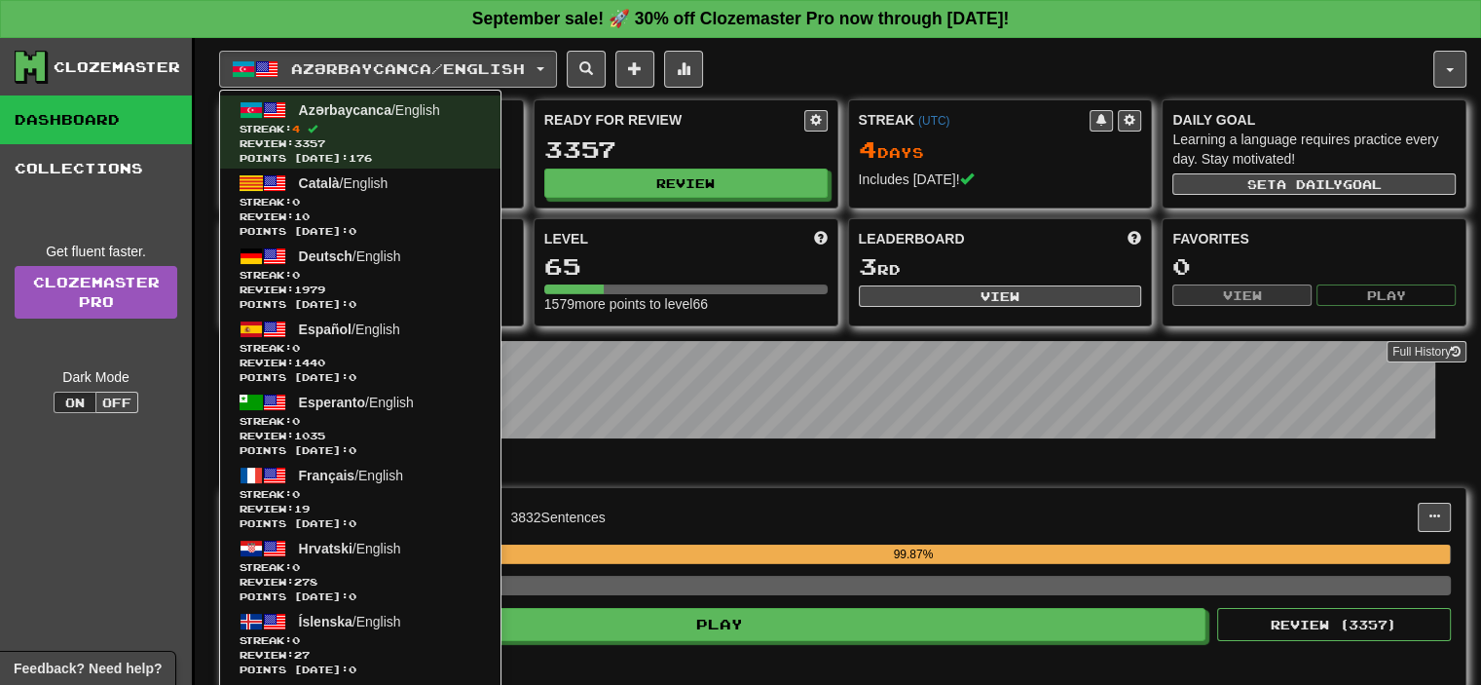
click at [0, 413] on div "Clozemaster Dashboard Collections Get fluent faster. Clozemaster Pro Dark Mode …" at bounding box center [97, 419] width 195 height 763
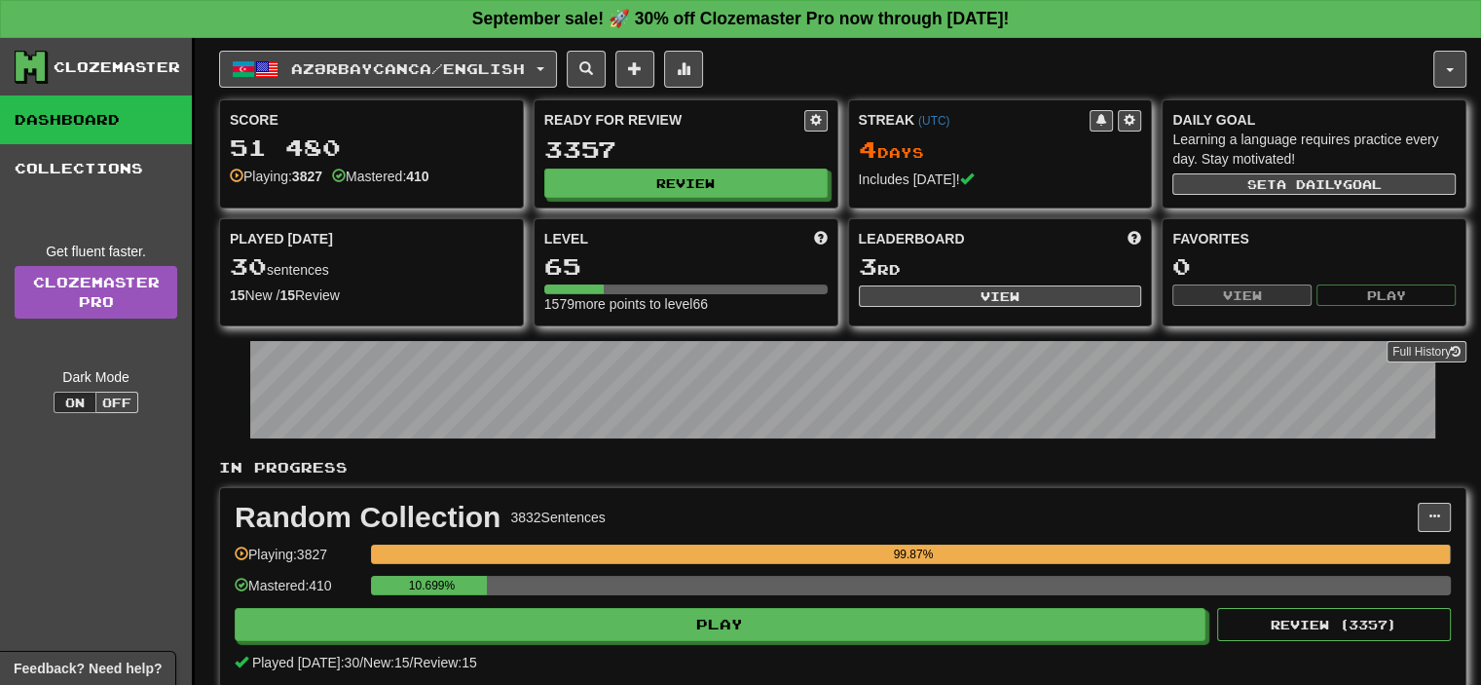
click at [703, 643] on div "Random Collection 3832 Sentences Manage Sentences Unpin from Dashboard Playing:…" at bounding box center [843, 587] width 1246 height 199
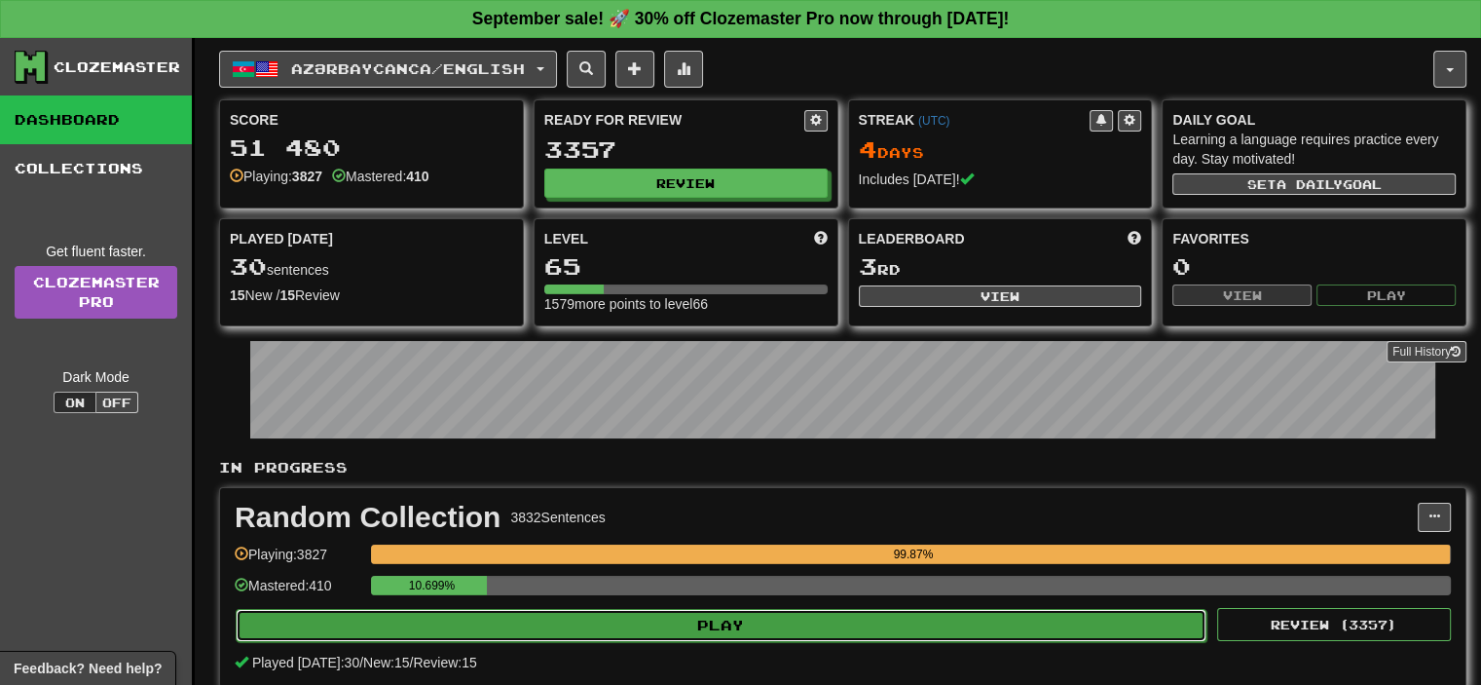
click at [703, 635] on button "Play" at bounding box center [721, 625] width 971 height 33
select select "**"
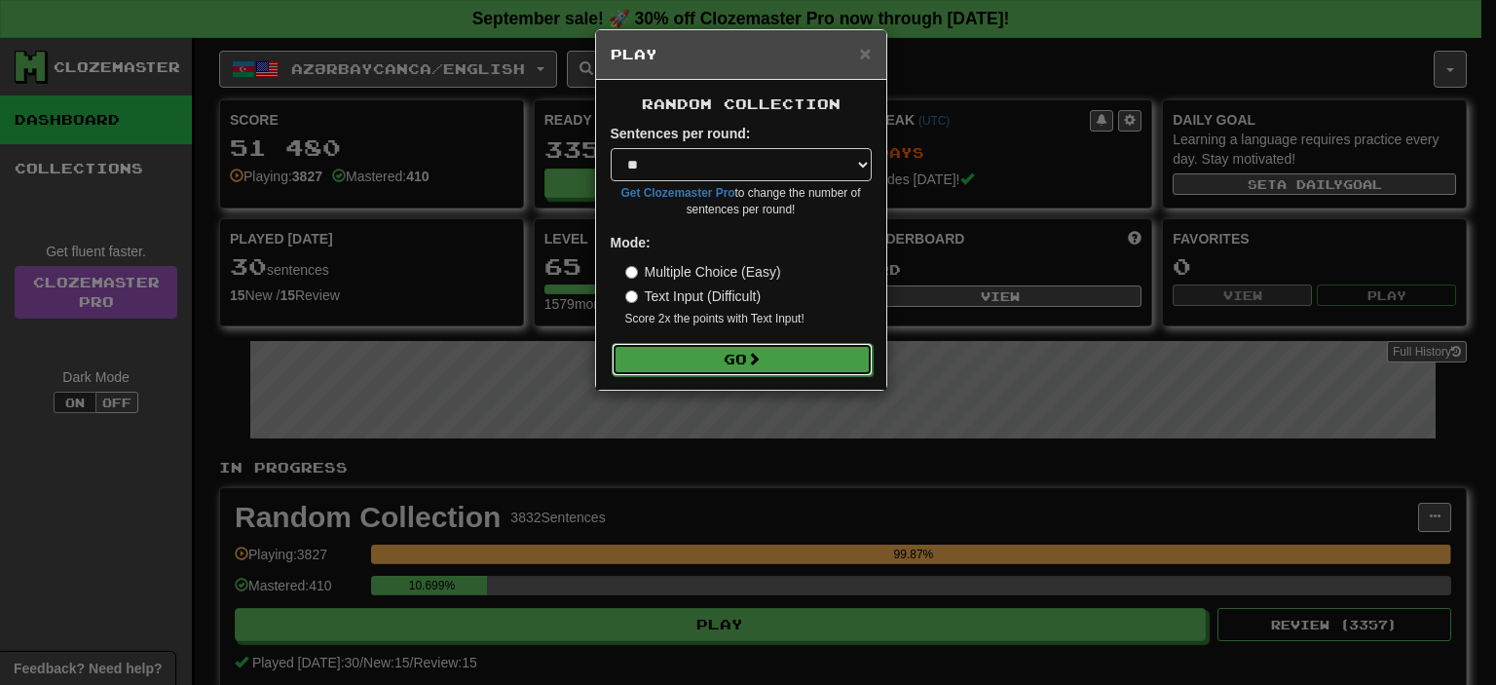
click at [751, 361] on span at bounding box center [754, 359] width 14 height 14
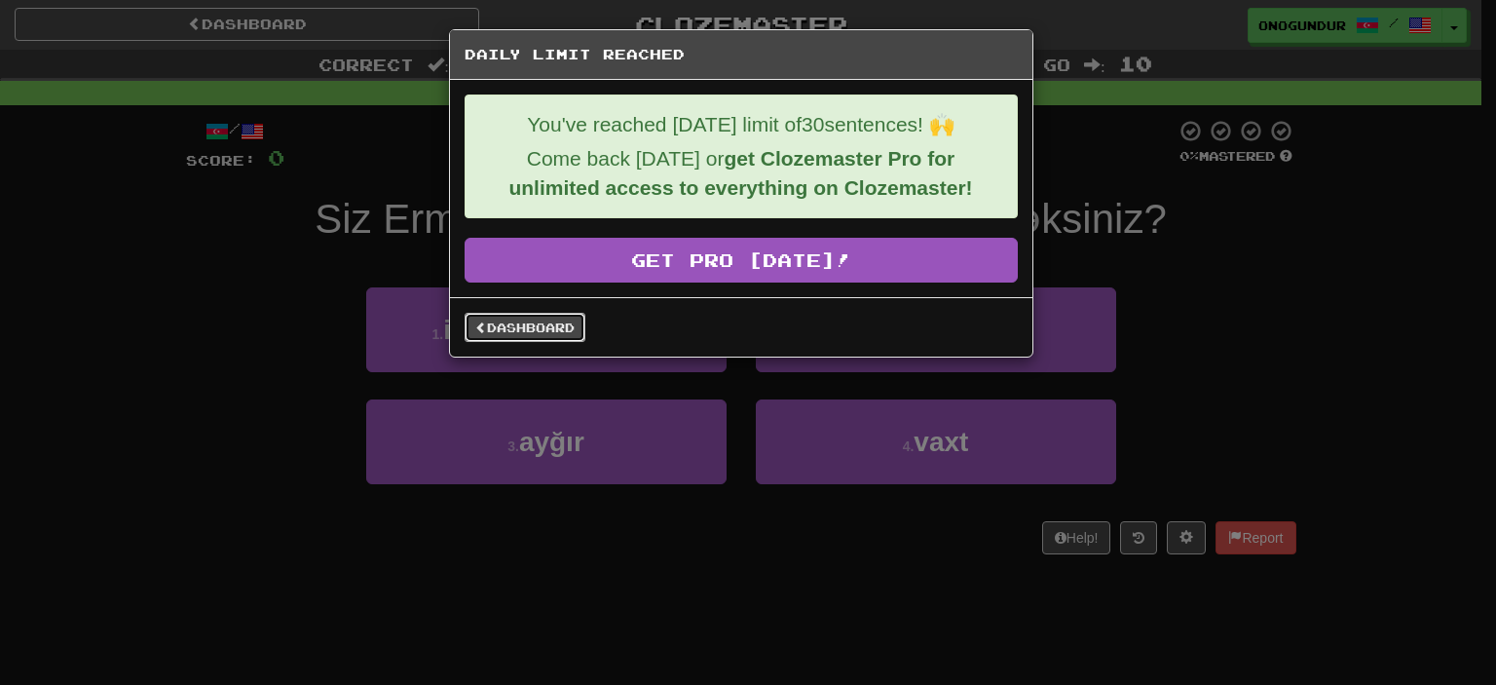
click at [533, 322] on link "Dashboard" at bounding box center [525, 327] width 121 height 29
